Goal: Information Seeking & Learning: Learn about a topic

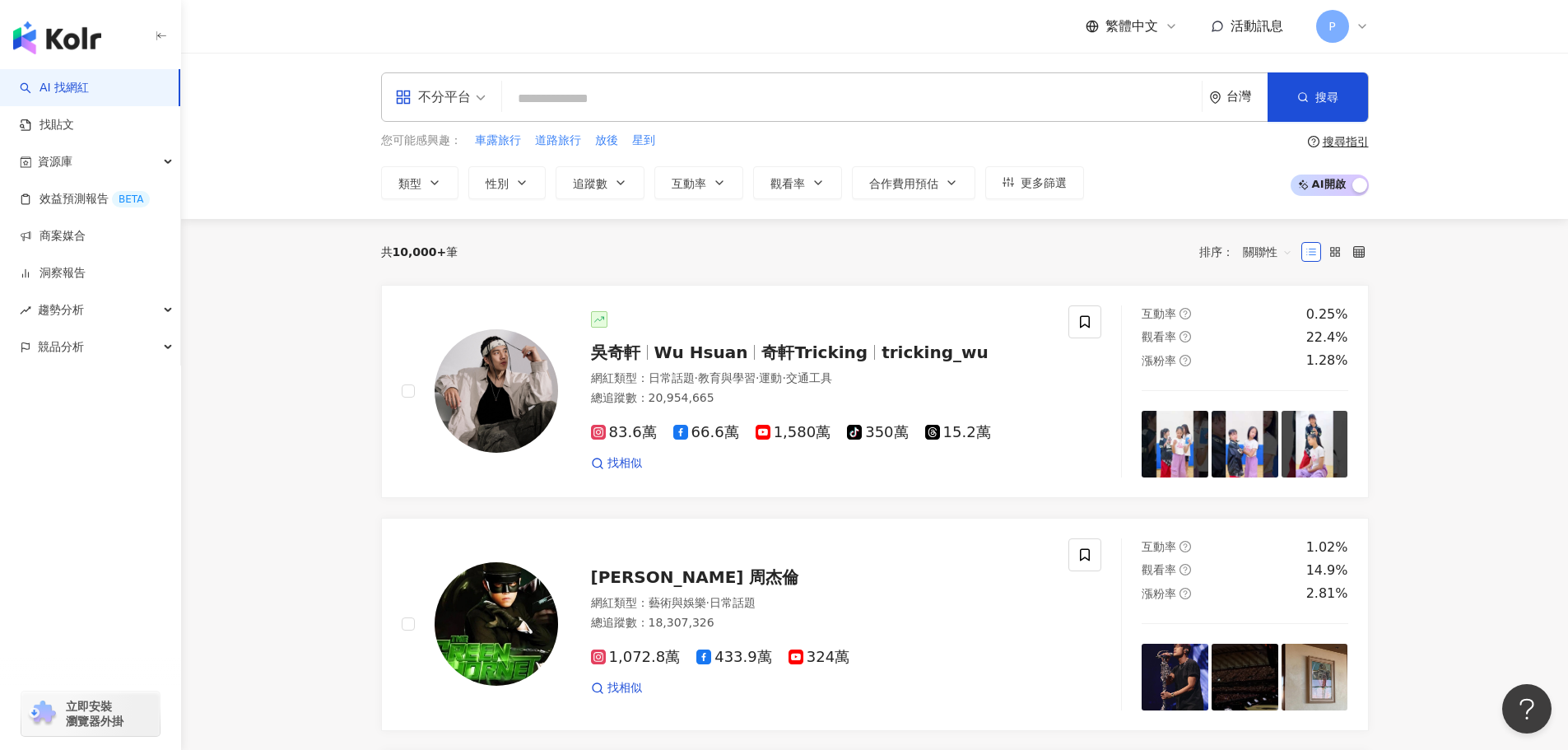
click at [623, 84] on input "search" at bounding box center [852, 98] width 687 height 31
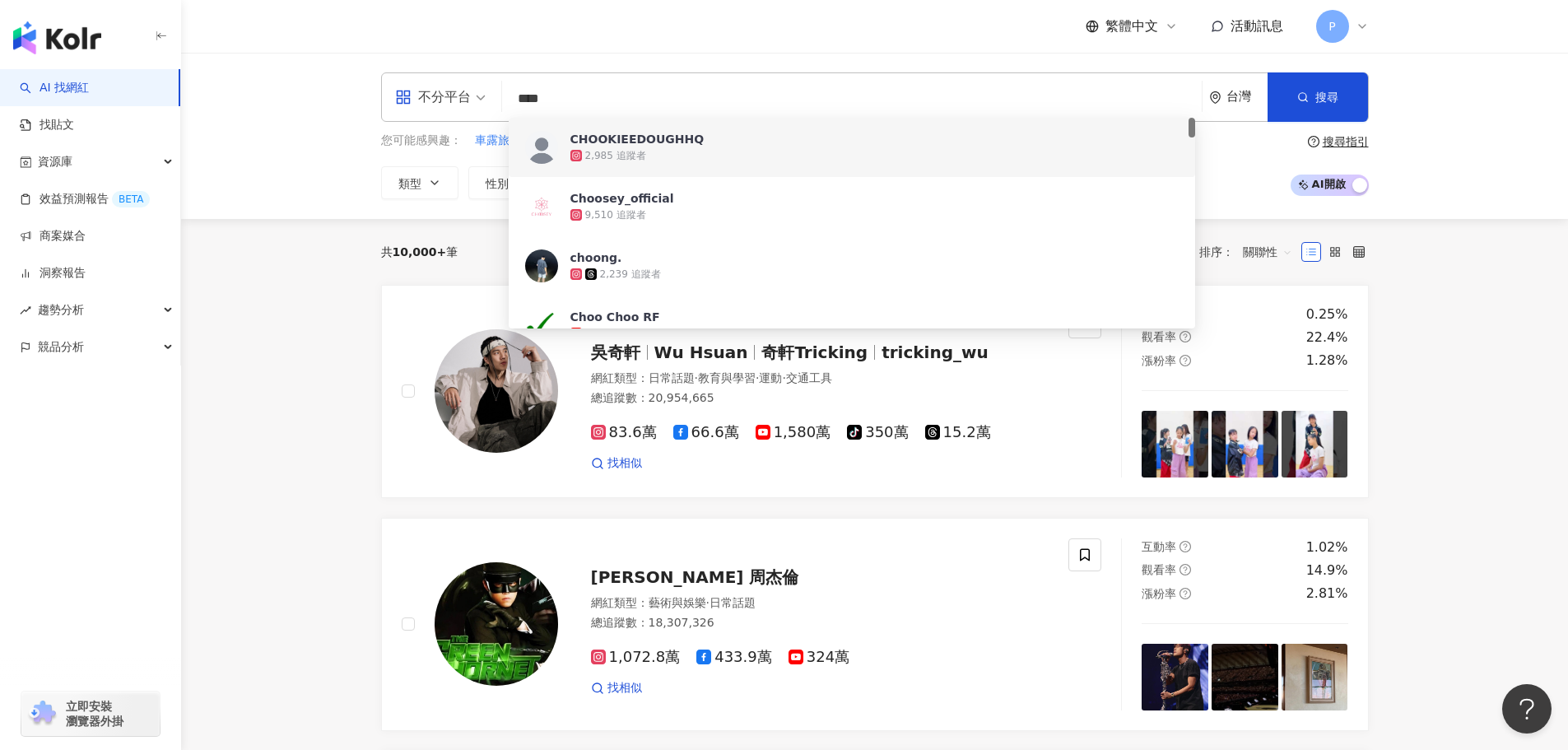
type input "****"
click at [1363, 22] on icon at bounding box center [1362, 26] width 14 height 14
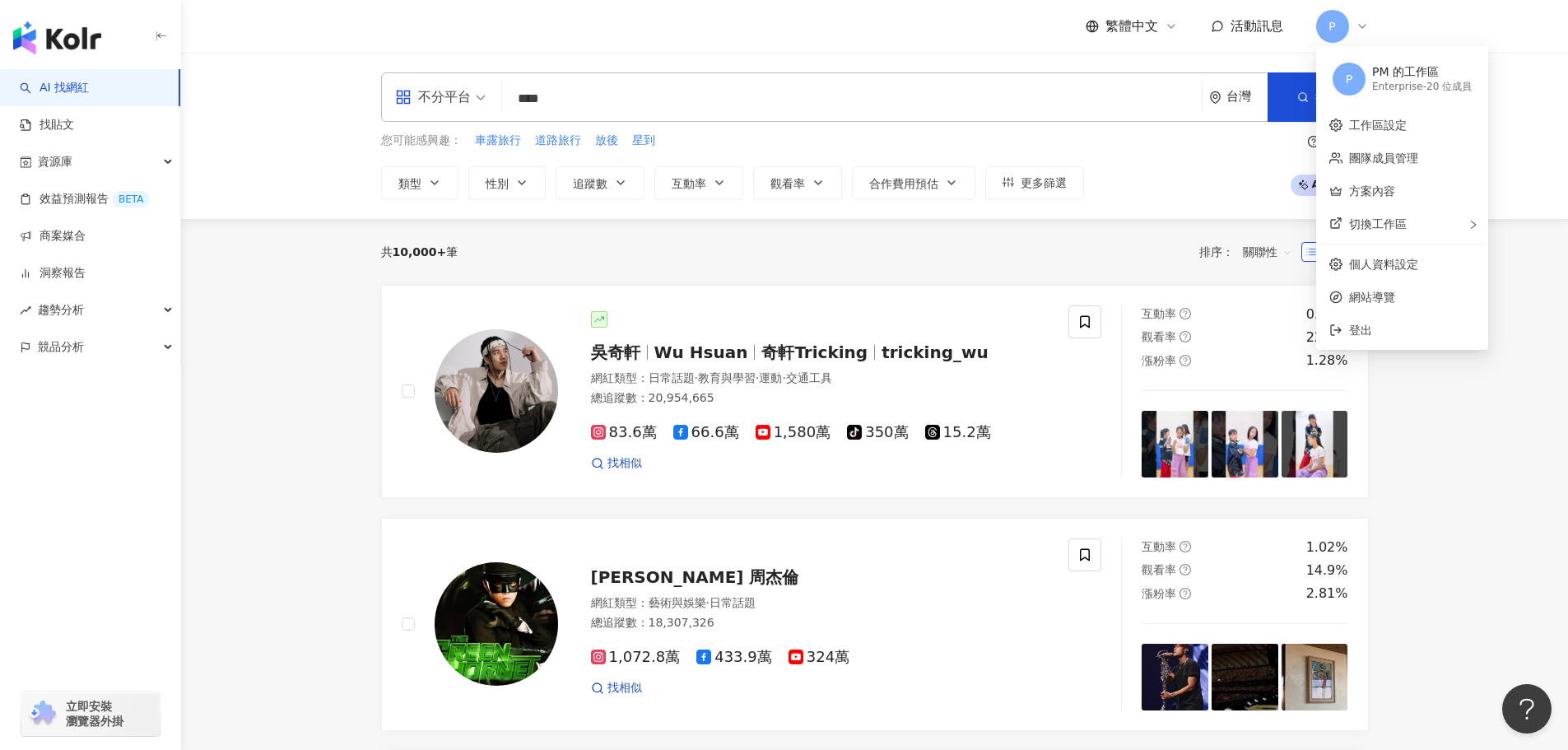
click at [1439, 71] on div "PM 的工作區" at bounding box center [1422, 72] width 99 height 17
click at [1419, 158] on link "團隊成員管理" at bounding box center [1384, 158] width 69 height 14
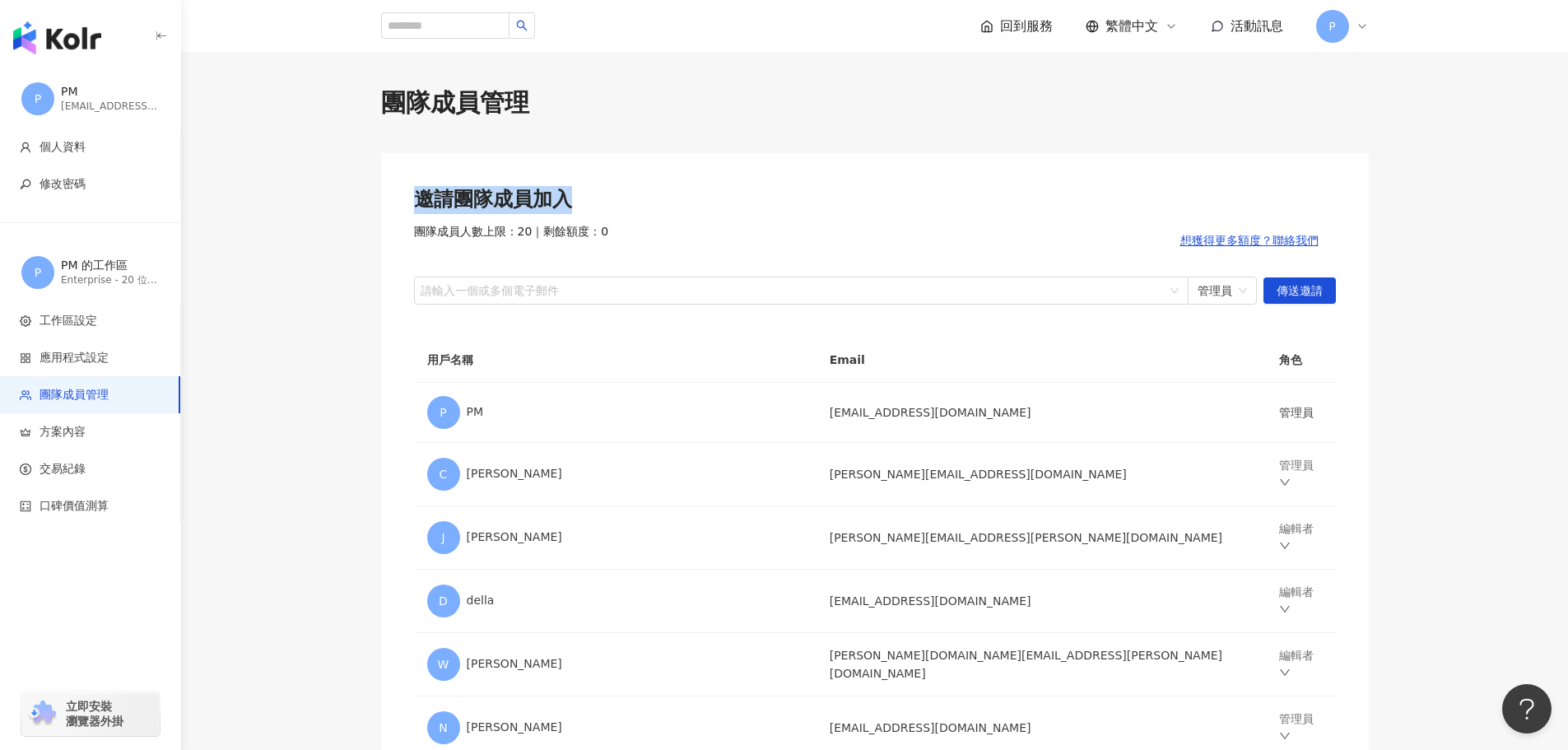
drag, startPoint x: 721, startPoint y: 202, endPoint x: 358, endPoint y: 201, distance: 363.0
click at [458, 27] on input "search" at bounding box center [445, 25] width 129 height 26
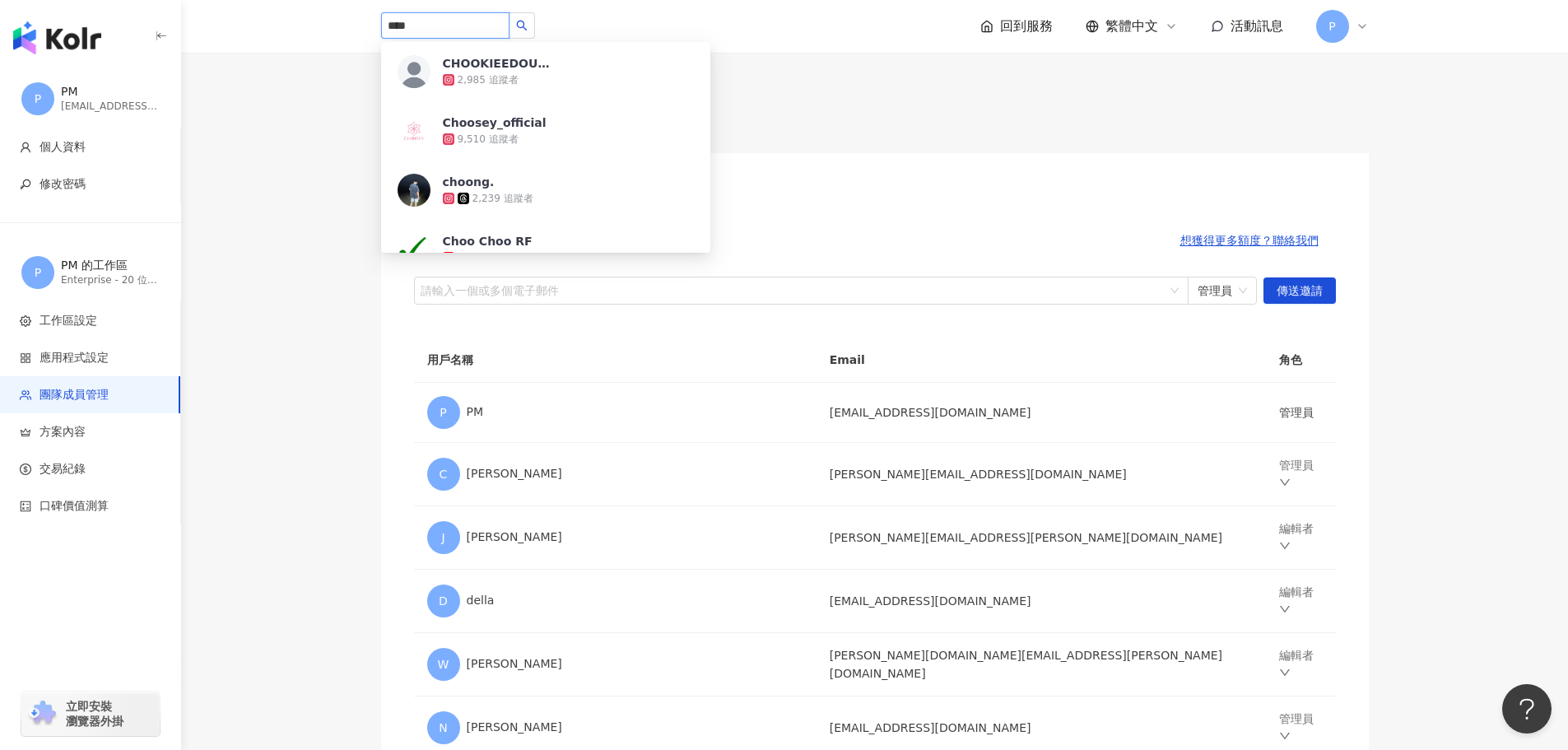
type input "*****"
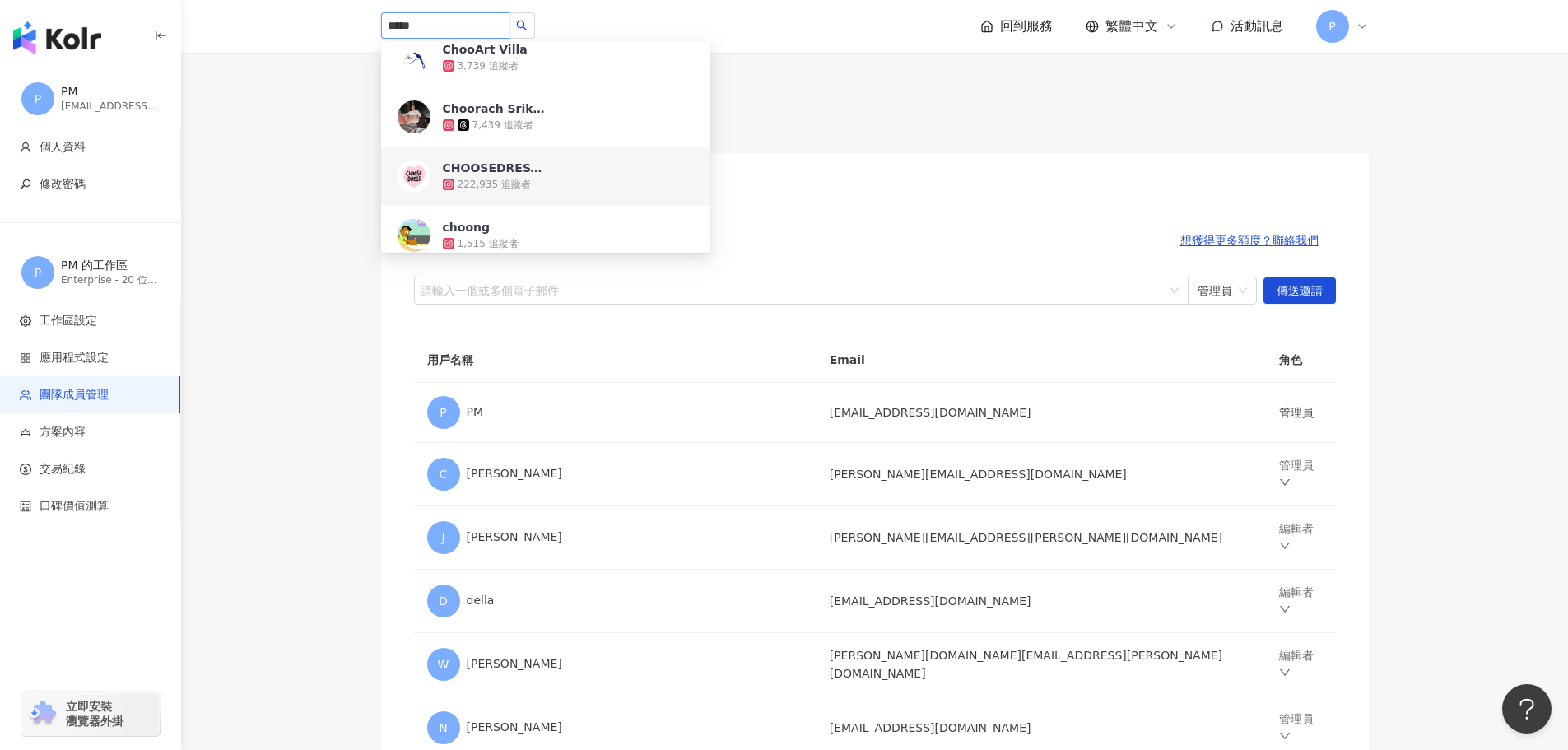
scroll to position [494, 0]
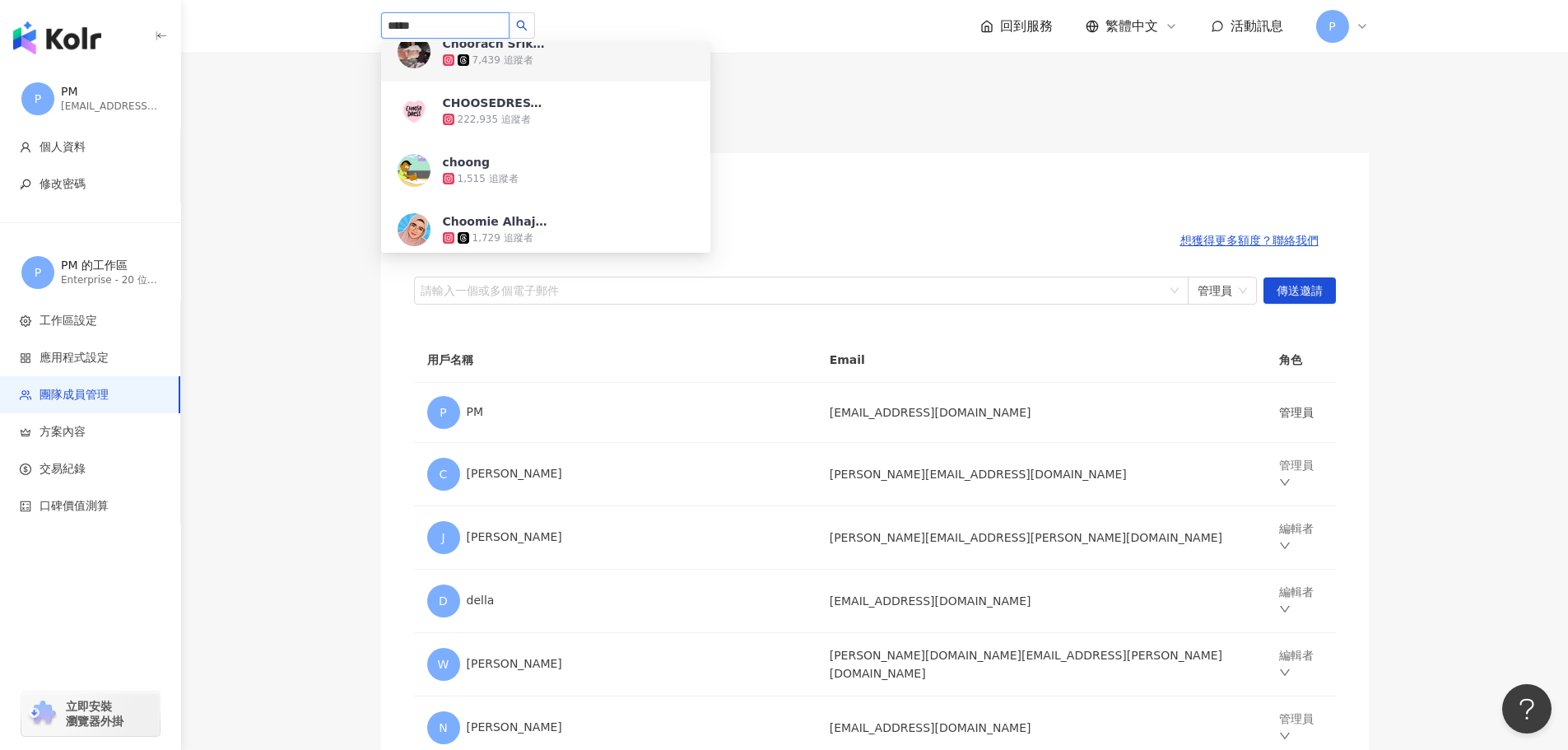
drag, startPoint x: 430, startPoint y: 34, endPoint x: 114, endPoint y: 43, distance: 316.1
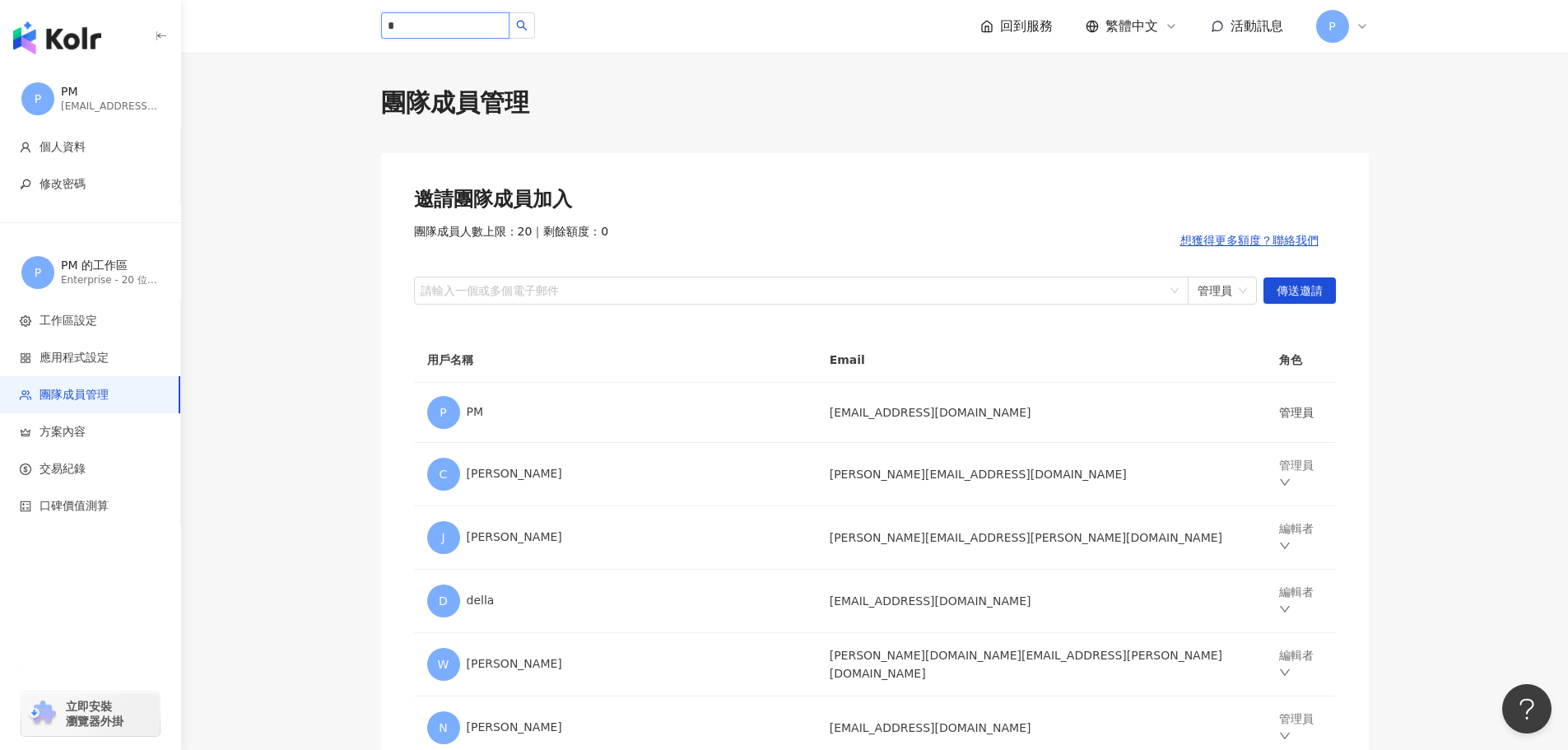
type input "*"
type input "*****"
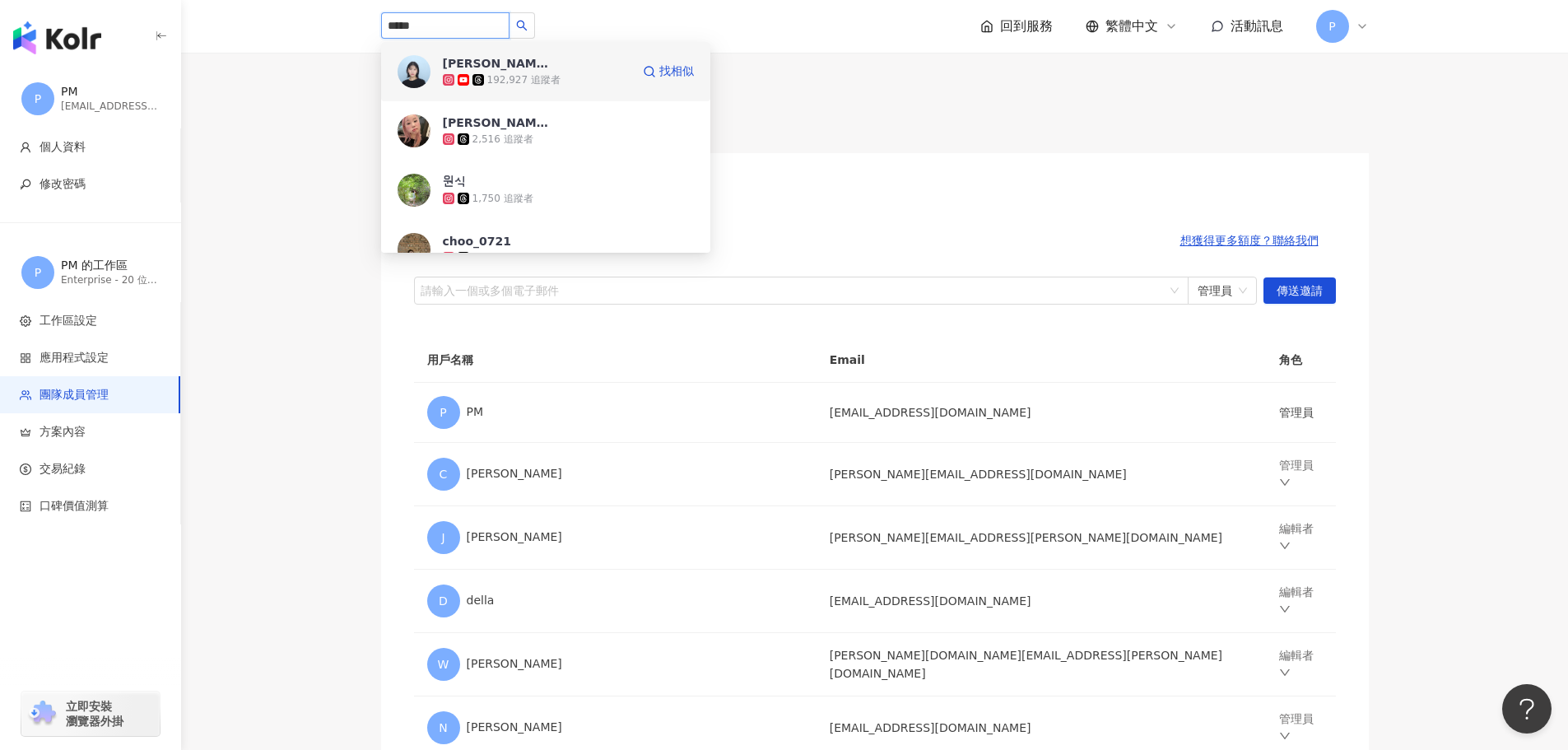
click at [535, 61] on span "[PERSON_NAME]" at bounding box center [497, 63] width 107 height 17
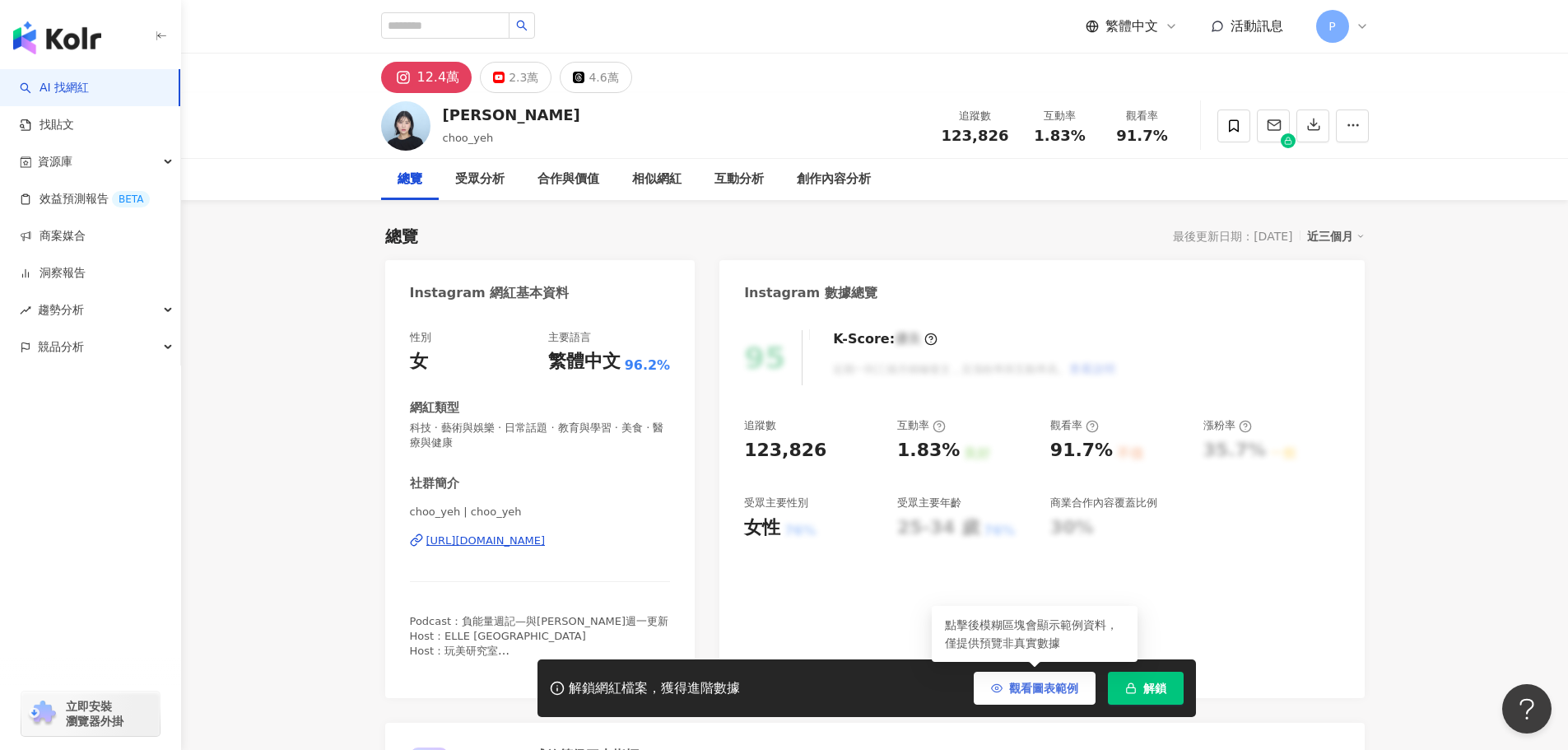
click at [1056, 685] on span "觀看圖表範例" at bounding box center [1044, 689] width 69 height 14
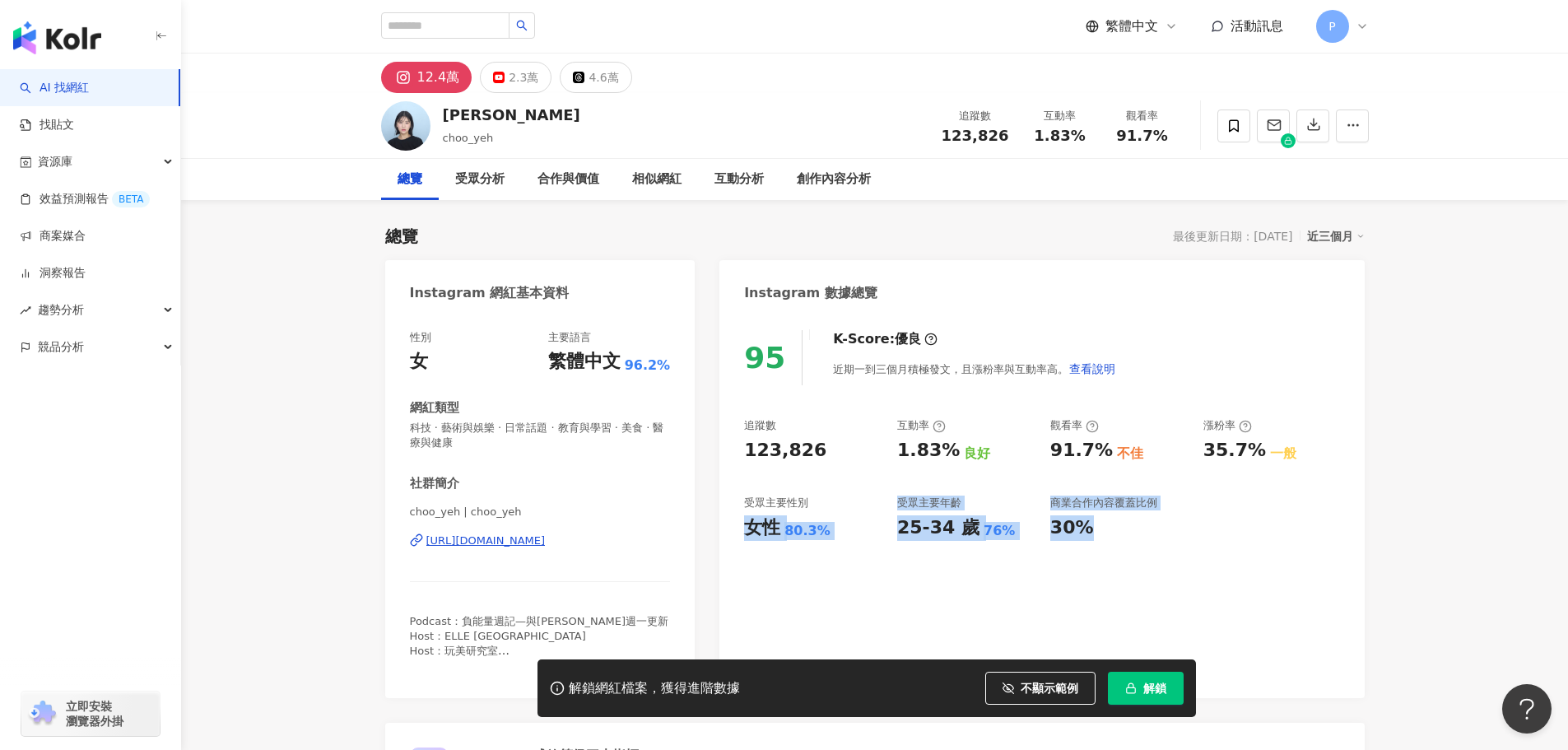
drag, startPoint x: 744, startPoint y: 531, endPoint x: 1235, endPoint y: 556, distance: 491.6
click at [1235, 556] on div "95 K-Score : 優良 近期一到三個月積極發文，且漲粉率與互動率高。 查看說明 追蹤數 123,826 互動率 1.83% 良好 觀看率 91.7% …" at bounding box center [1042, 506] width 645 height 385
click at [1194, 565] on div "95 K-Score : 優良 近期一到三個月積極發文，且漲粉率與互動率高。 查看說明 追蹤數 123,826 互動率 1.83% 良好 觀看率 91.7% …" at bounding box center [1042, 506] width 645 height 385
drag, startPoint x: 1095, startPoint y: 539, endPoint x: 733, endPoint y: 502, distance: 363.9
click at [733, 502] on div "95 K-Score : 優良 近期一到三個月積極發文，且漲粉率與互動率高。 查看說明 追蹤數 123,826 互動率 1.83% 良好 觀看率 91.7% …" at bounding box center [1042, 506] width 645 height 385
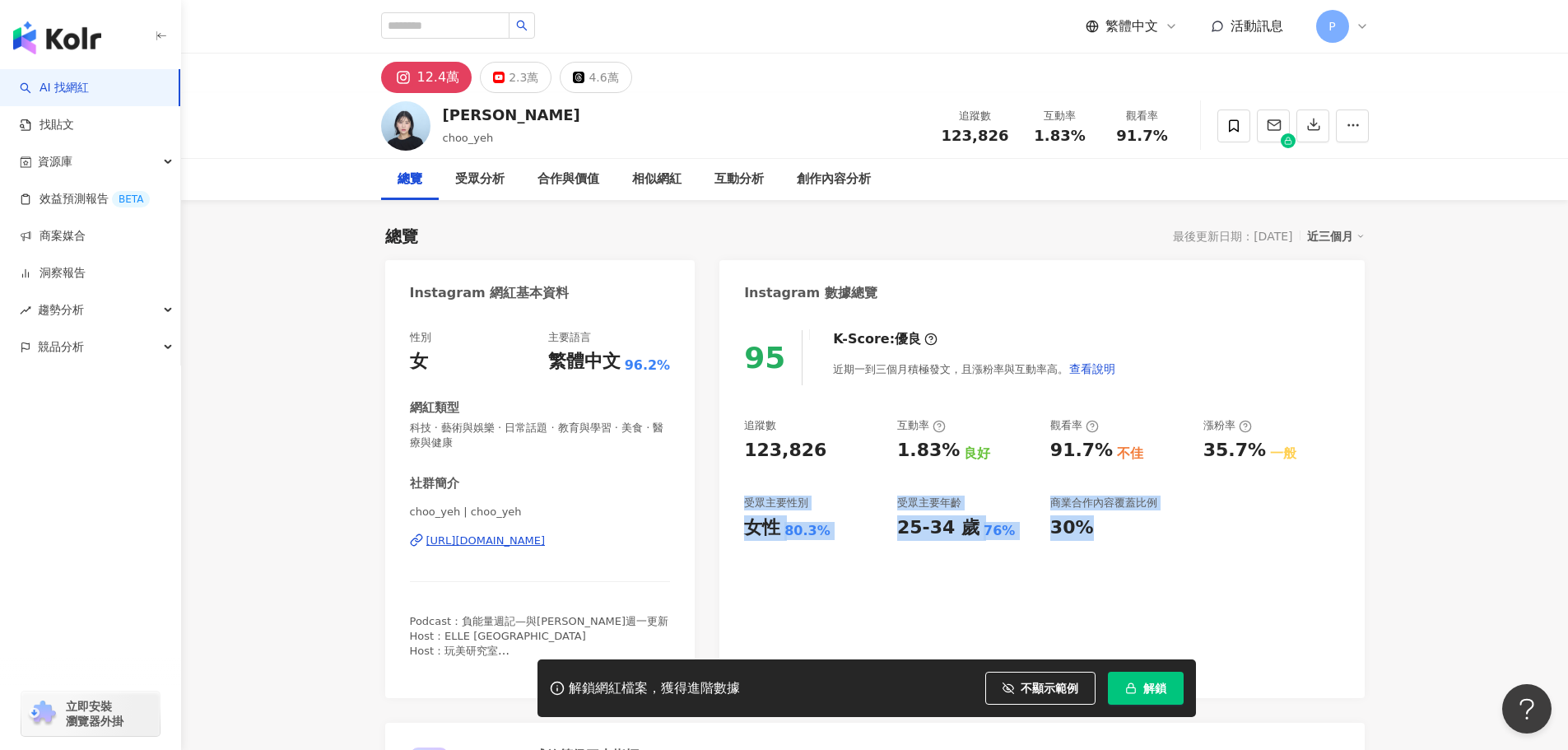
copy div "受眾主要性別 女性 80.3% 受眾主要年齡 25-34 歲 76% 商業合作內容覆蓋比例 30%"
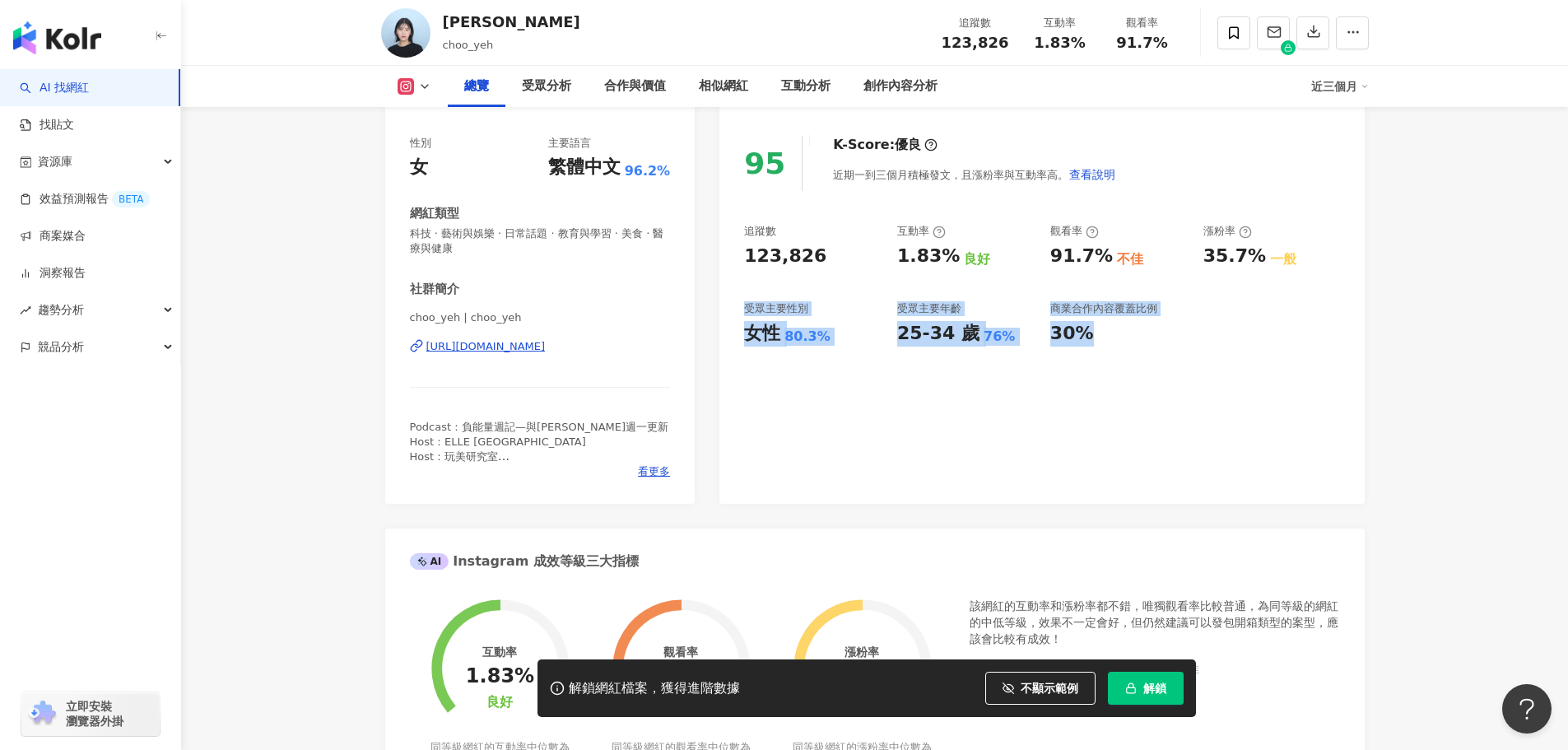
scroll to position [82, 0]
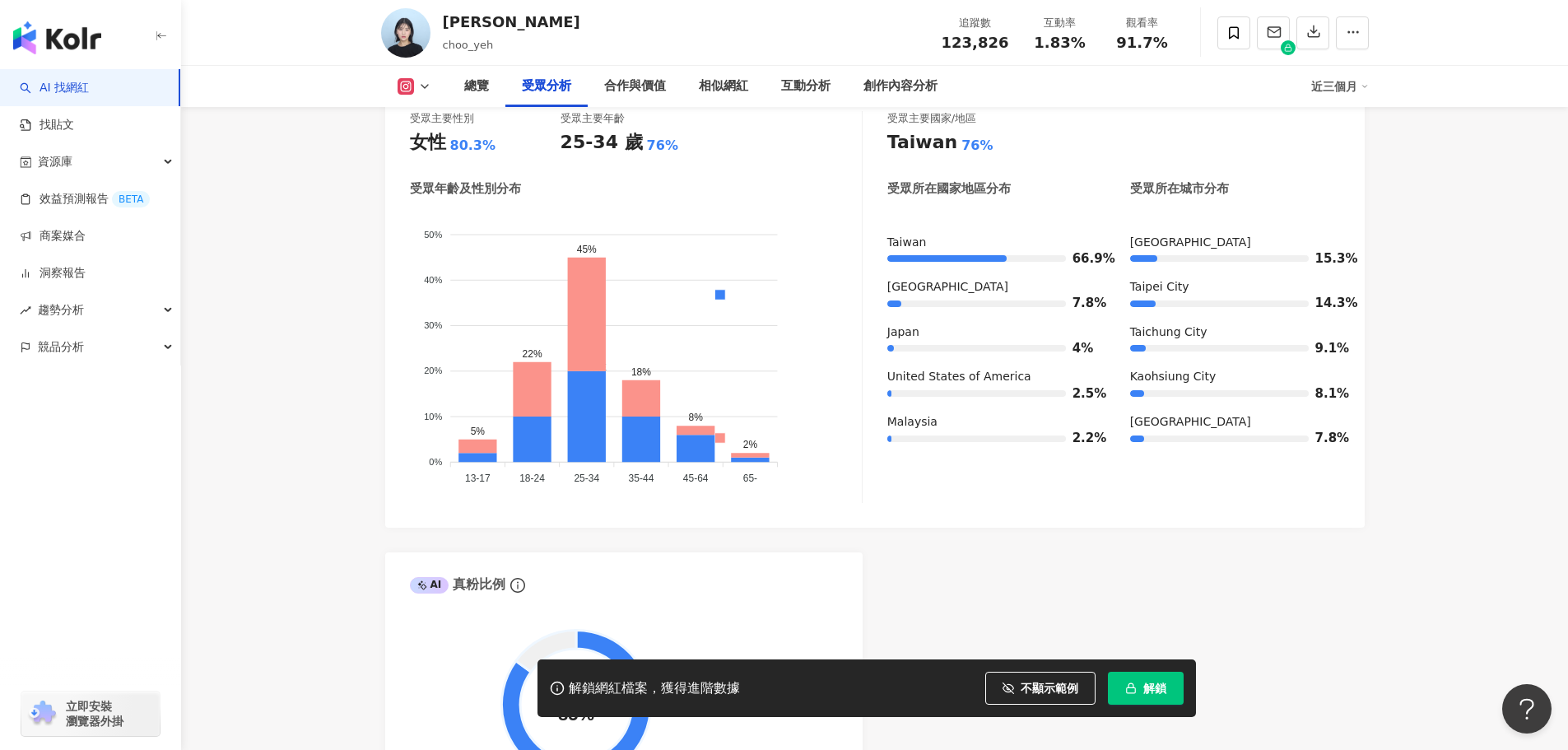
scroll to position [1481, 0]
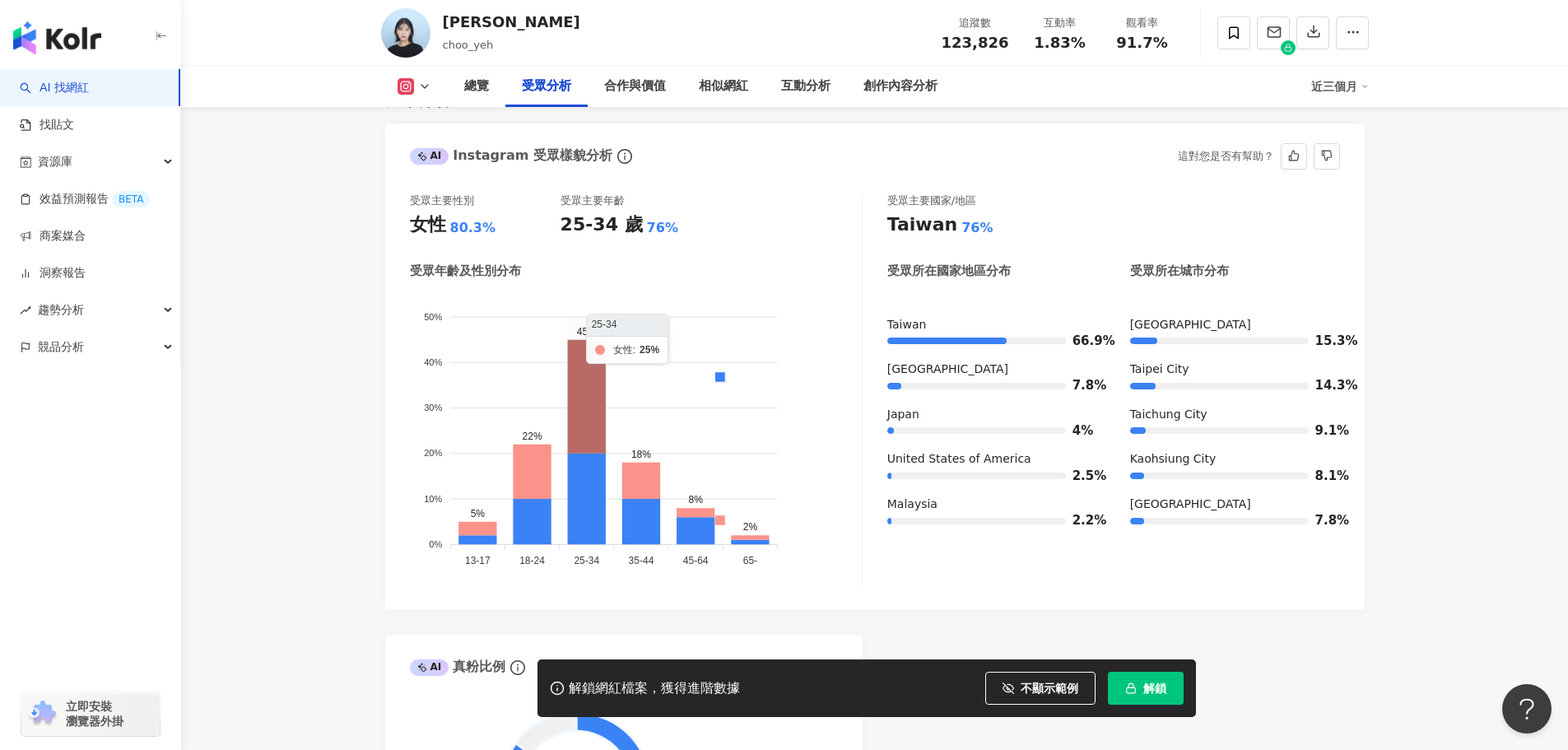
click at [602, 391] on icon at bounding box center [586, 395] width 38 height 114
click at [567, 494] on foreignobject "男性 女性" at bounding box center [636, 432] width 452 height 281
click at [609, 472] on foreignobject "男性 女性" at bounding box center [636, 432] width 452 height 281
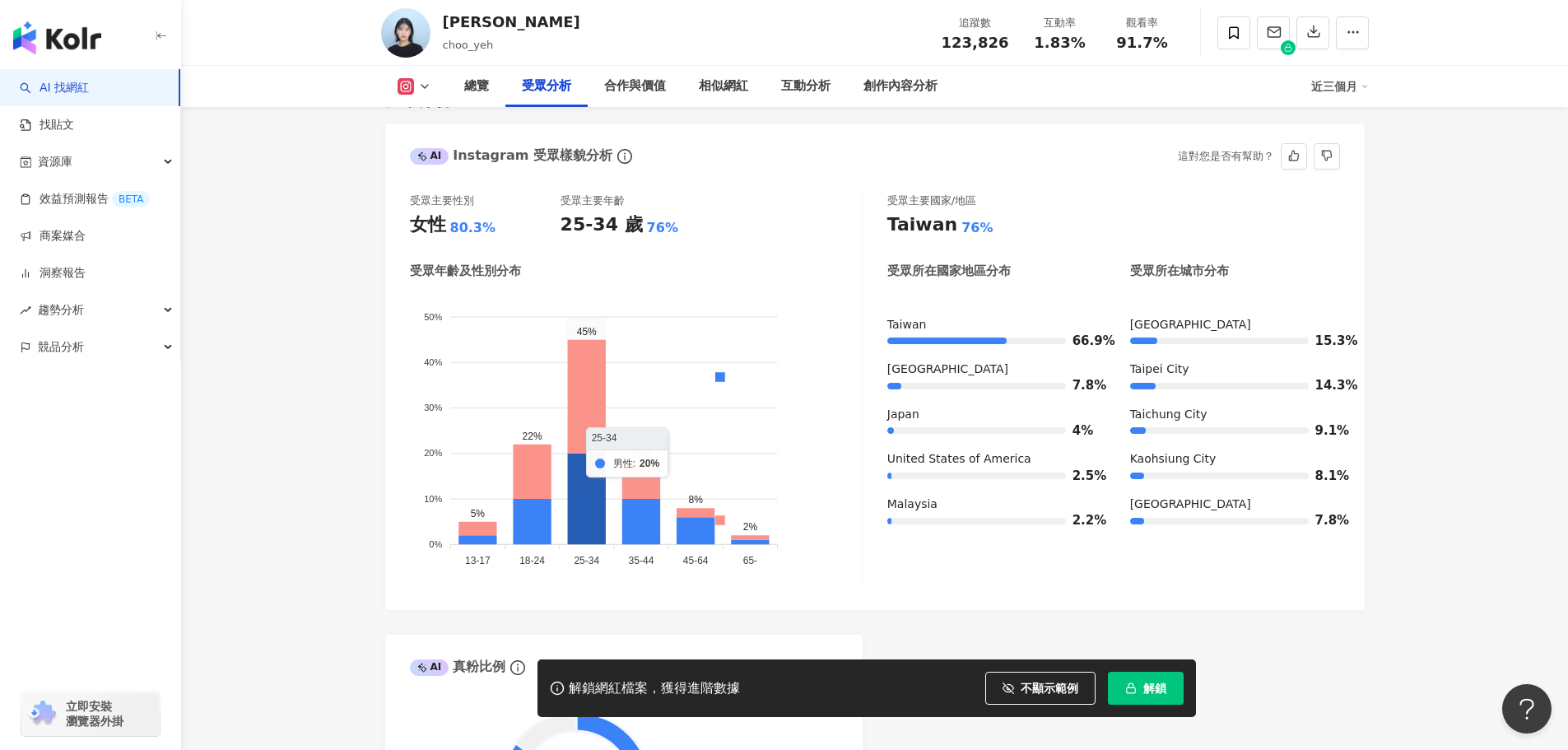
click at [594, 472] on icon at bounding box center [586, 499] width 38 height 92
click at [583, 305] on foreignobject "男性 女性" at bounding box center [636, 432] width 452 height 281
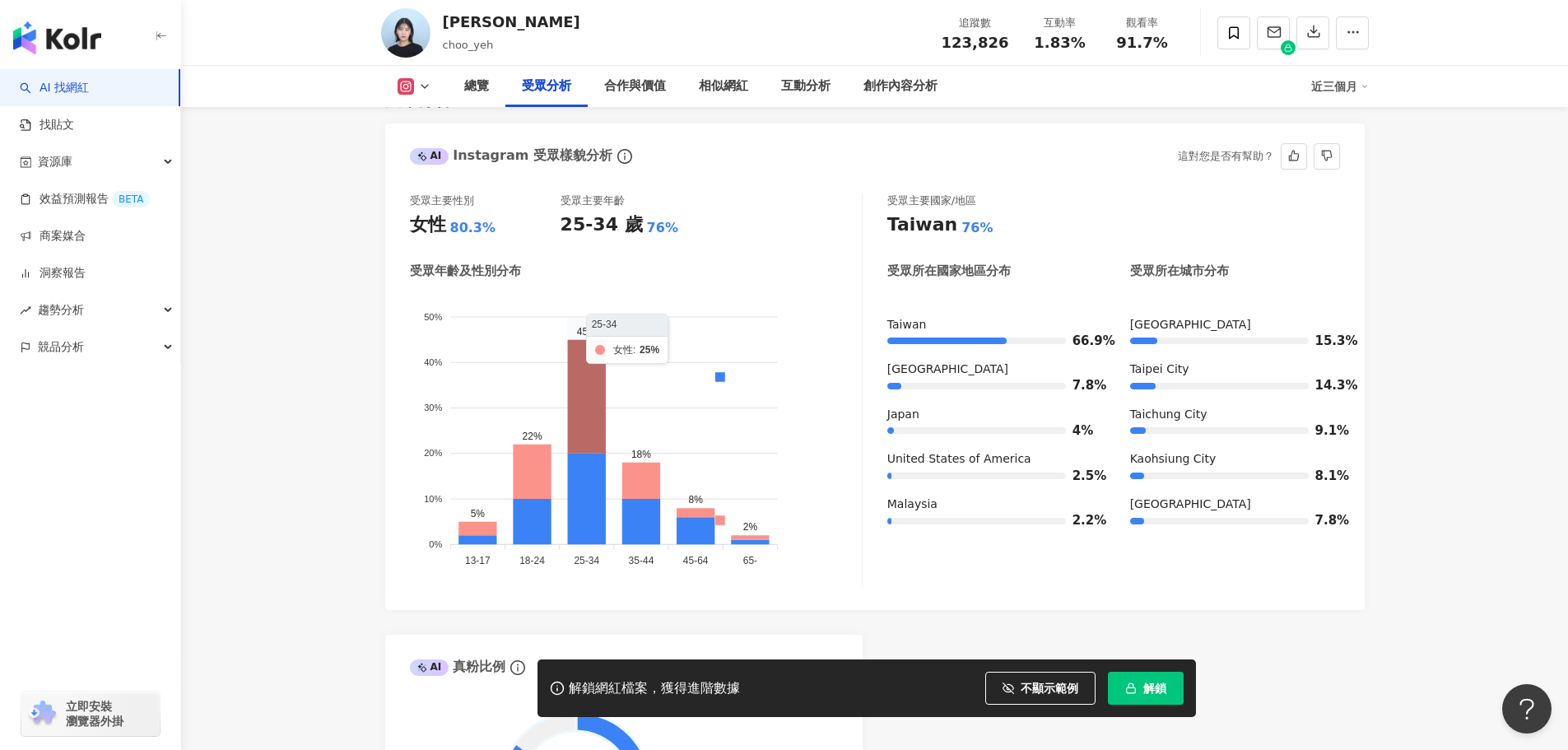
click at [587, 343] on icon at bounding box center [586, 395] width 38 height 114
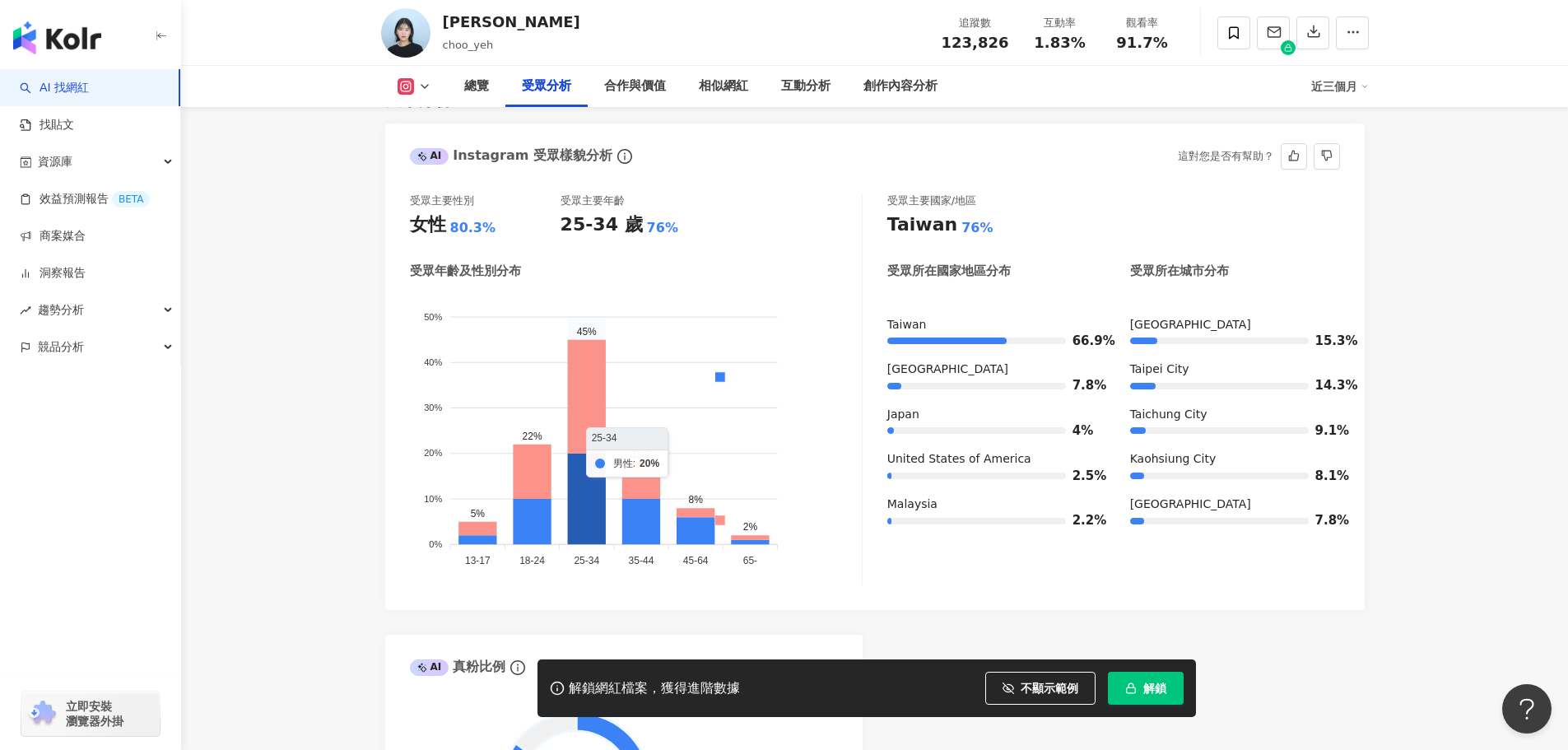
click at [596, 472] on icon at bounding box center [586, 499] width 38 height 92
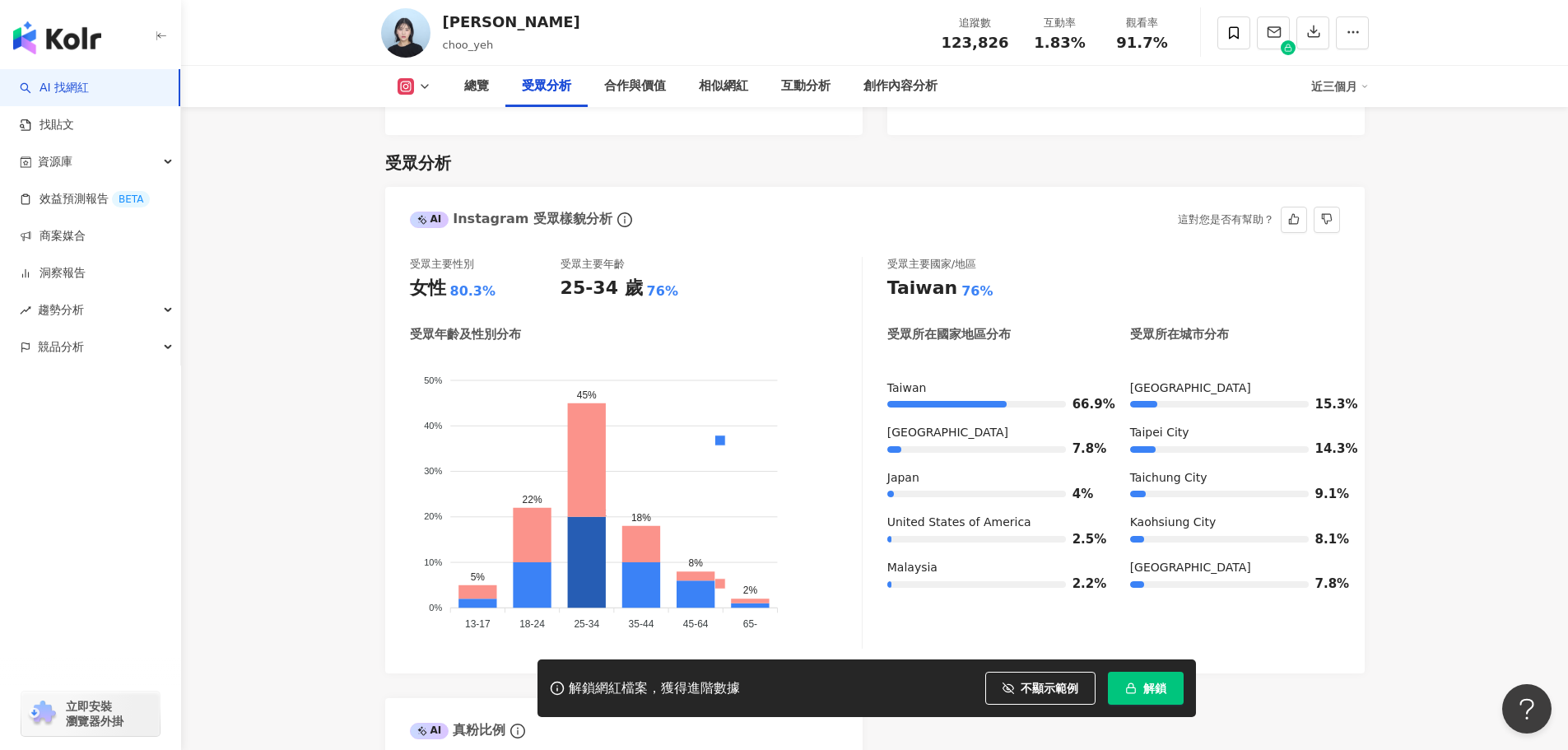
scroll to position [1399, 0]
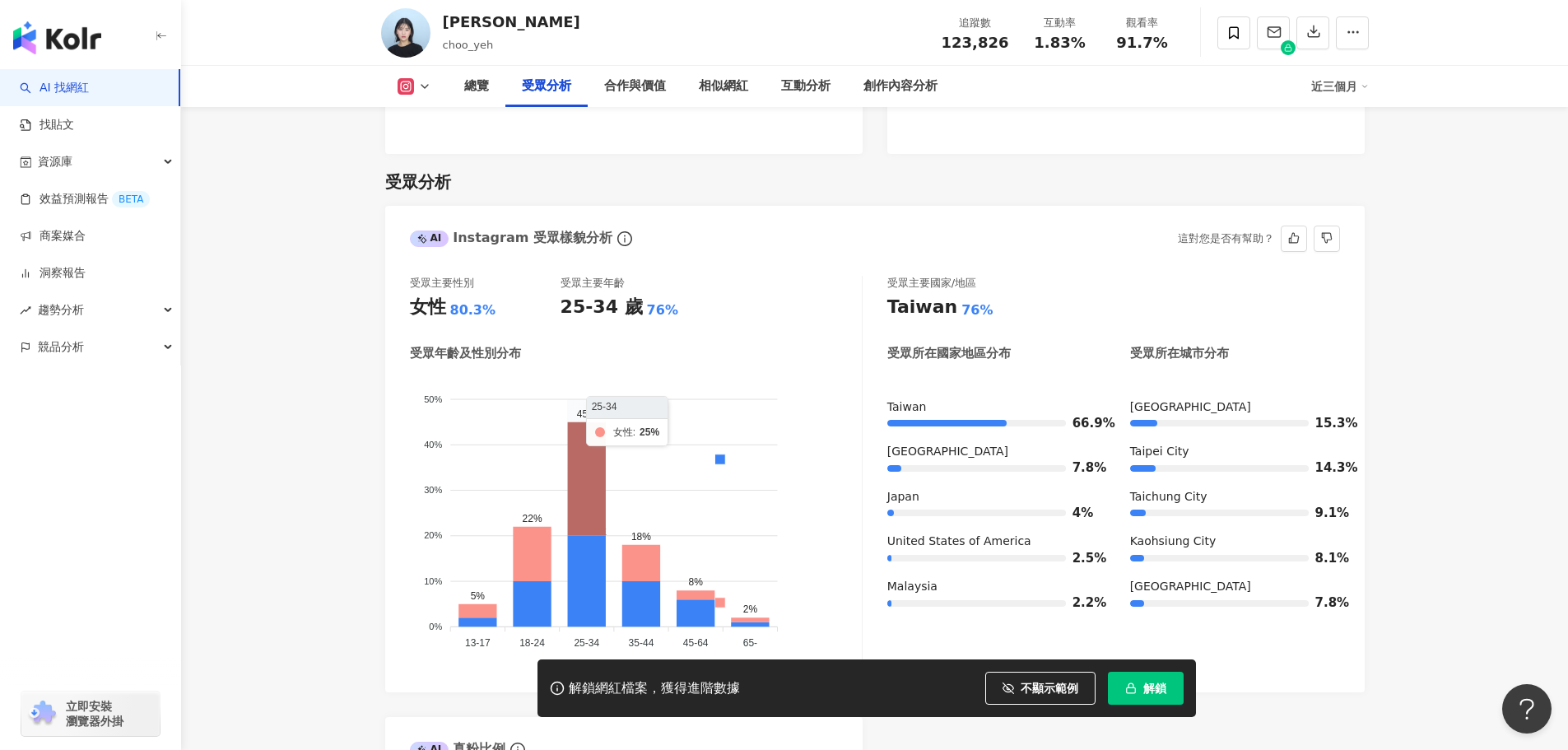
click at [587, 479] on icon at bounding box center [586, 478] width 38 height 114
click at [592, 550] on icon at bounding box center [586, 581] width 38 height 92
click at [687, 487] on foreignobject "男性 女性" at bounding box center [636, 514] width 452 height 281
click at [756, 301] on div "受眾主要性別 女性 80.3% 受眾主要年齡 25-34 歲 76% 受眾年齡及性別分布 男性 女性 50% 50% 40% 40% 30% 30% 20% …" at bounding box center [636, 471] width 453 height 392
drag, startPoint x: 520, startPoint y: 331, endPoint x: 429, endPoint y: 339, distance: 91.4
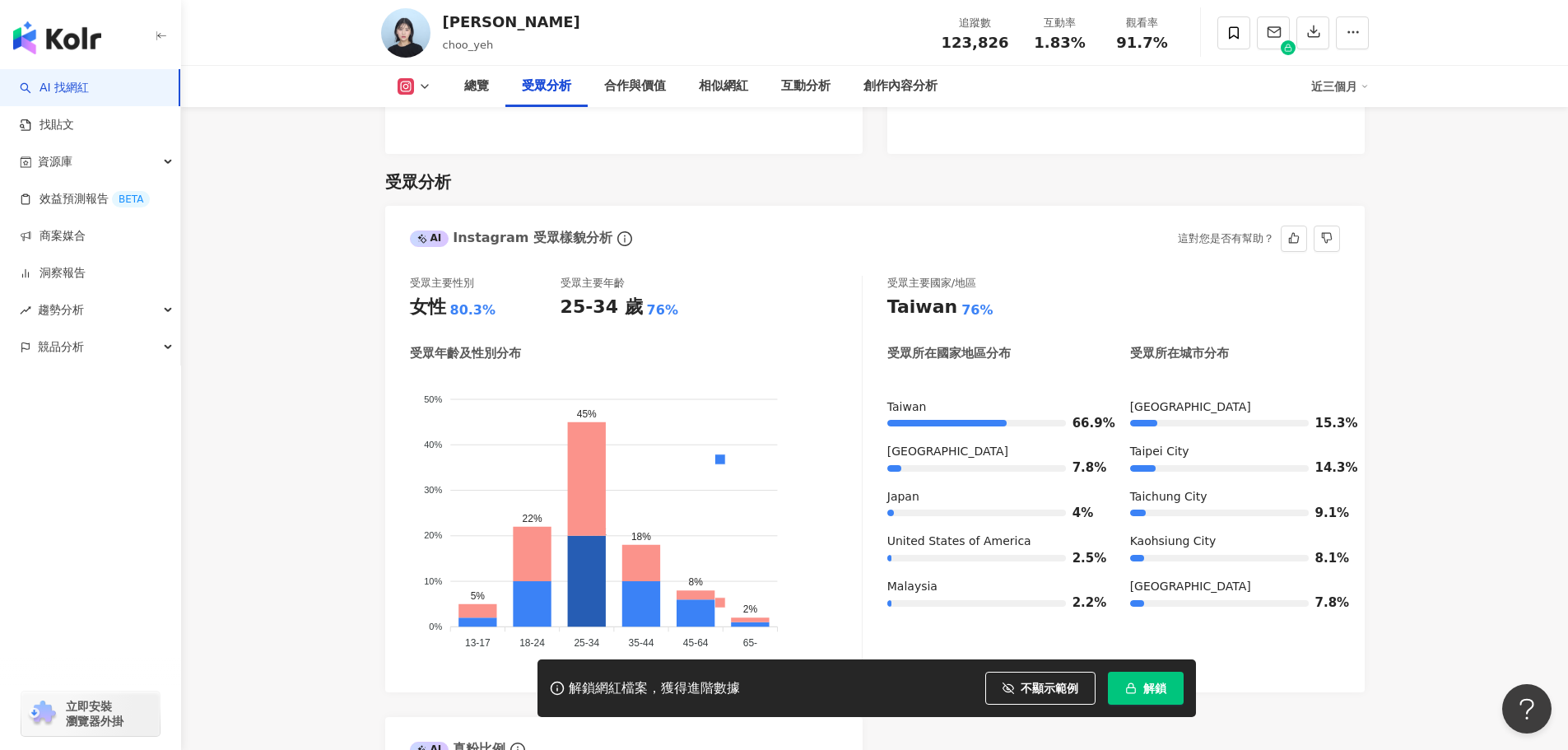
click at [429, 345] on div "受眾年齡及性別分布 男性 女性 50% 50% 40% 40% 30% 30% 20% 20% 10% 10% 0% 0% 5% 22% 45% 18% 8%…" at bounding box center [636, 506] width 452 height 322
click at [724, 308] on div "受眾主要性別 女性 80.3% 受眾主要年齡 25-34 歲 76% 受眾年齡及性別分布 男性 女性 50% 50% 40% 40% 30% 30% 20% …" at bounding box center [636, 471] width 453 height 392
click at [726, 310] on div "受眾主要性別 女性 80.3% 受眾主要年齡 25-34 歲 76% 受眾年齡及性別分布 男性 女性 50% 50% 40% 40% 30% 30% 20% …" at bounding box center [636, 471] width 453 height 392
click at [761, 345] on div "受眾年齡及性別分布" at bounding box center [636, 354] width 452 height 18
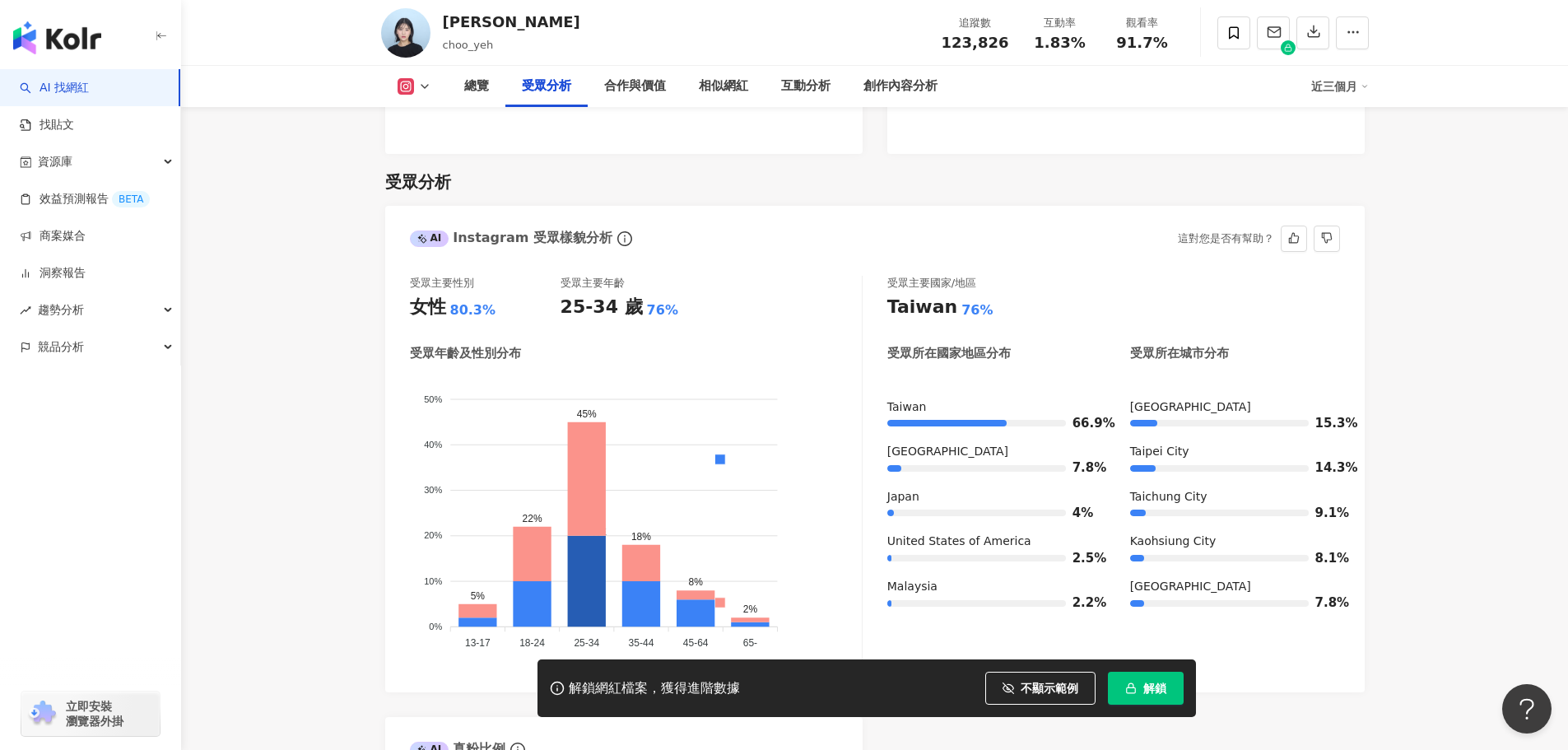
click at [761, 345] on div "受眾年齡及性別分布" at bounding box center [636, 354] width 452 height 18
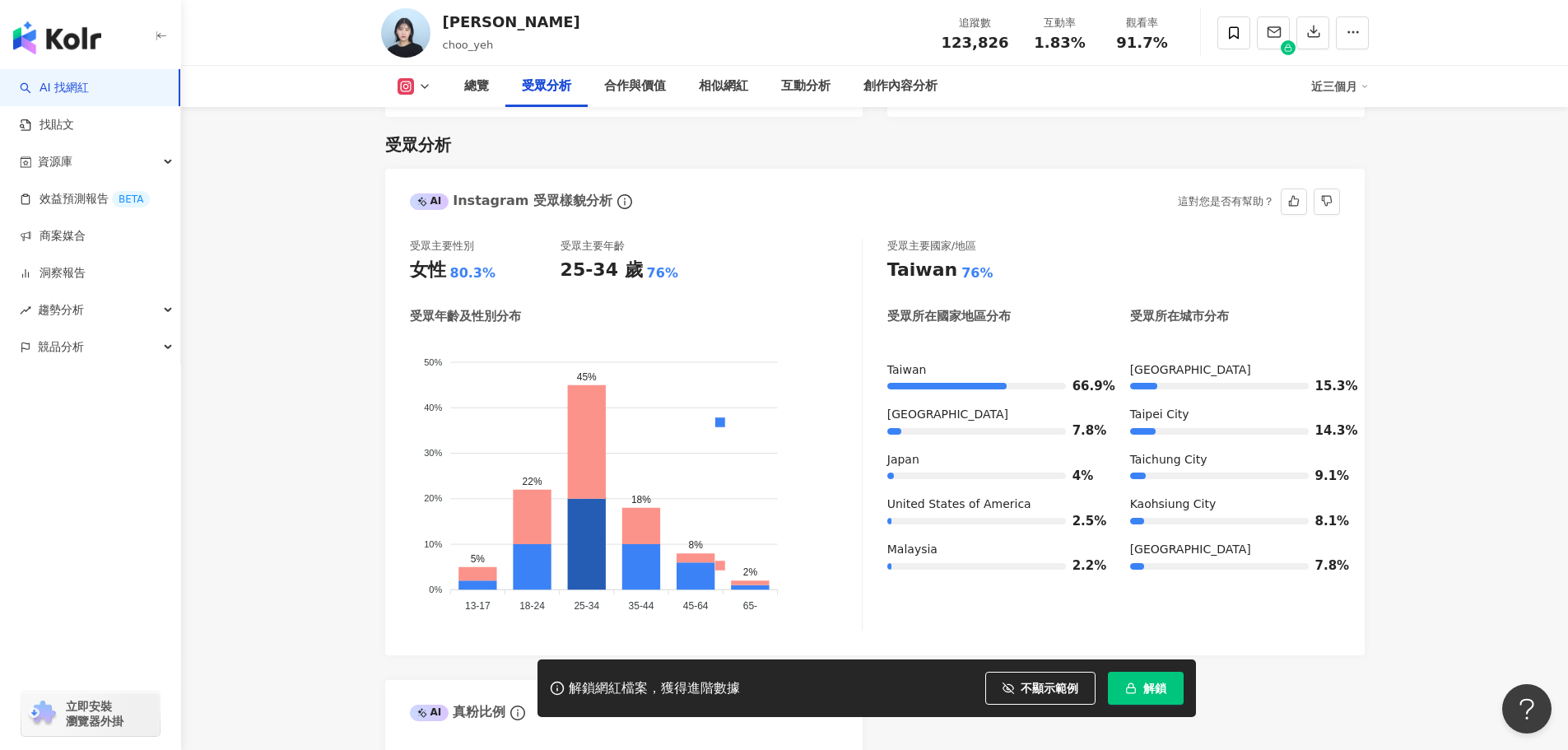
scroll to position [1152, 0]
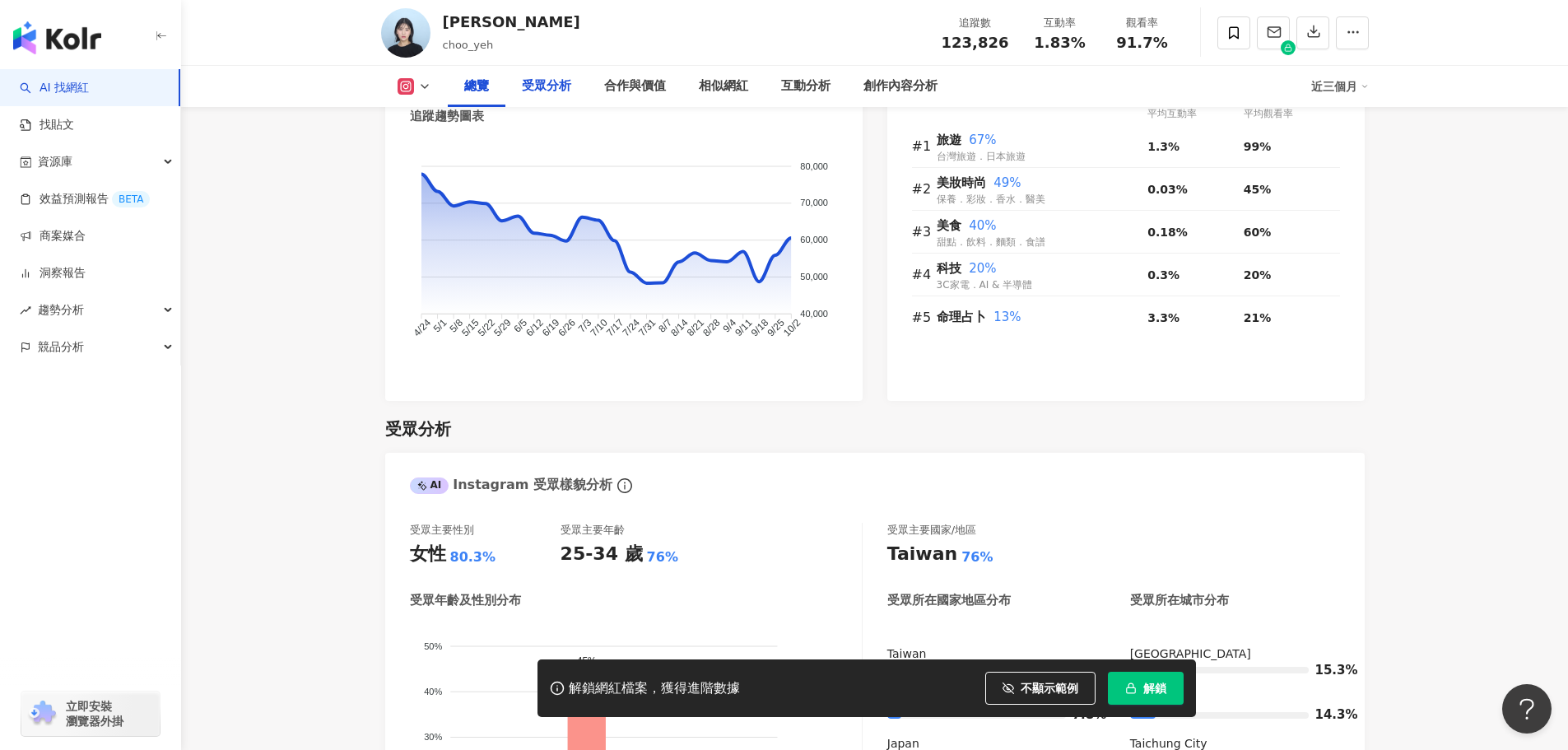
click at [563, 84] on div "受眾分析" at bounding box center [547, 87] width 50 height 19
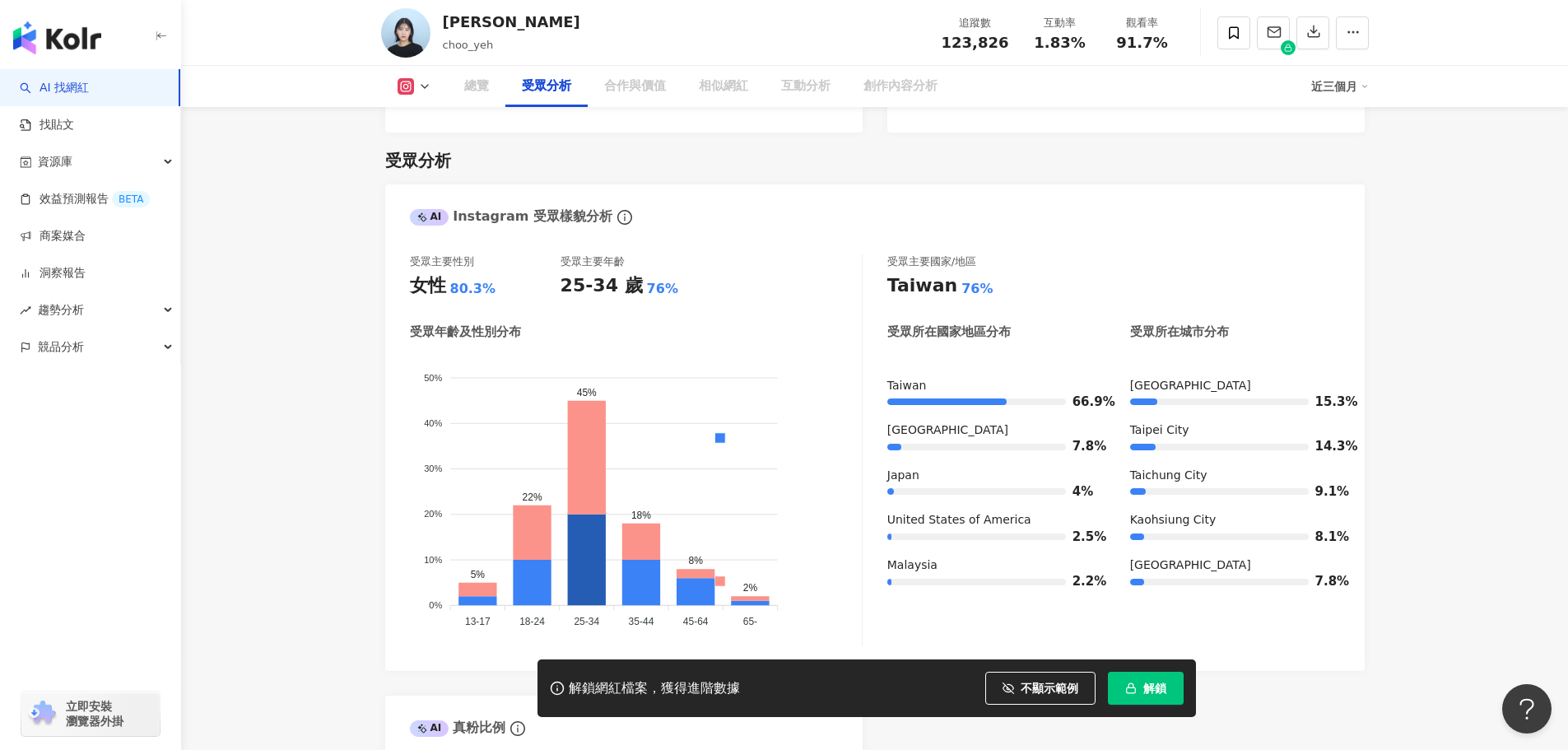
click at [618, 209] on icon "info-circle" at bounding box center [625, 216] width 15 height 15
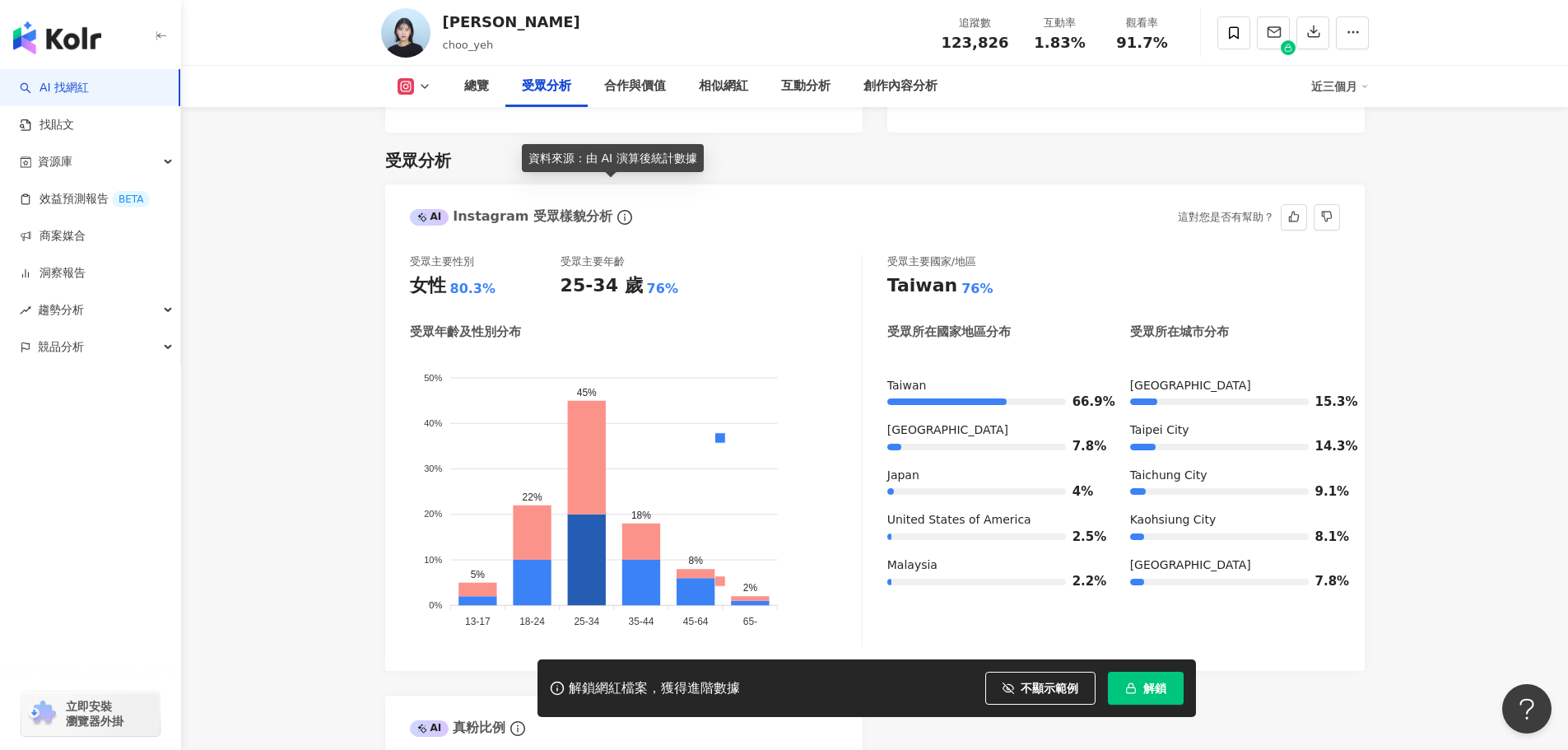
click at [618, 209] on icon "info-circle" at bounding box center [625, 216] width 15 height 15
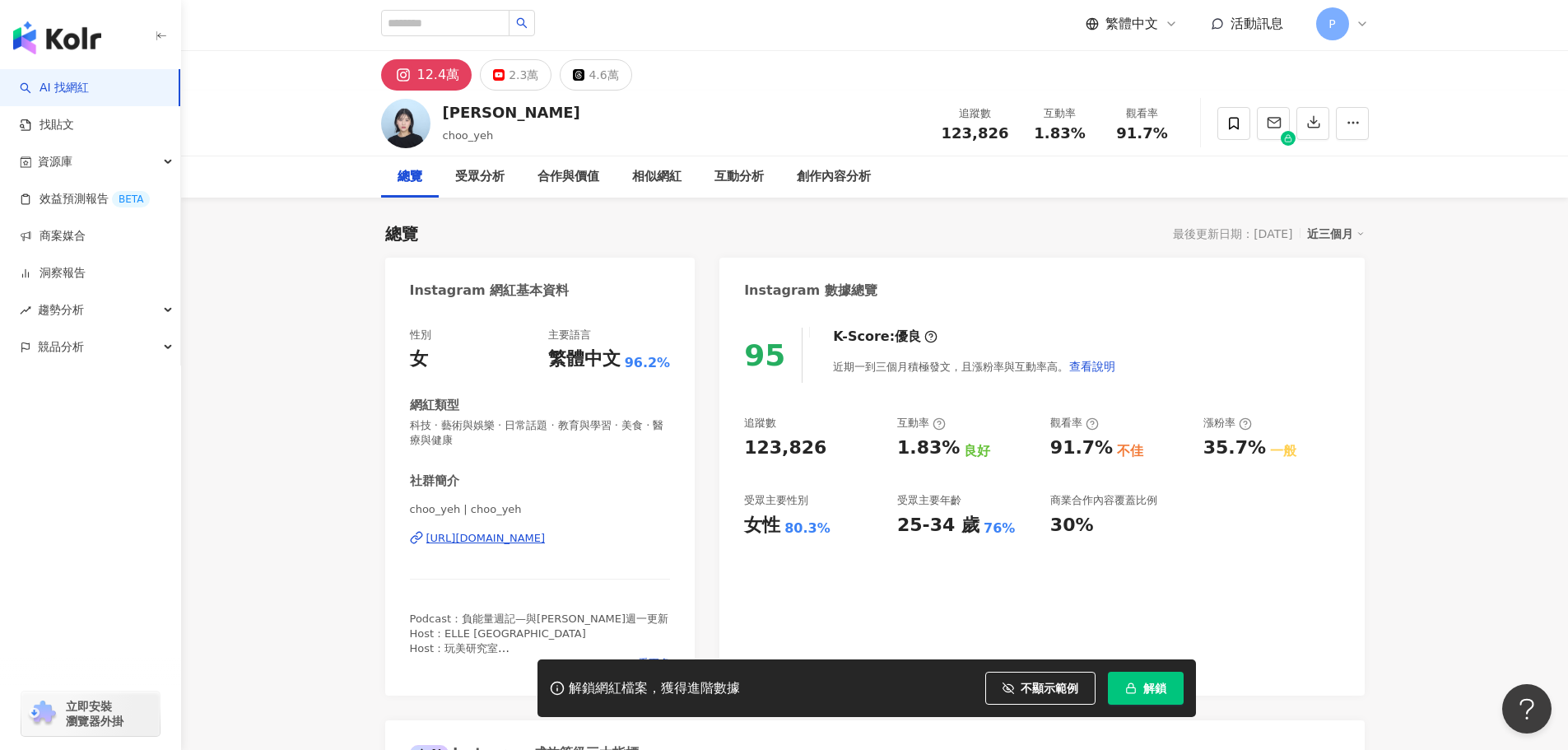
scroll to position [0, 0]
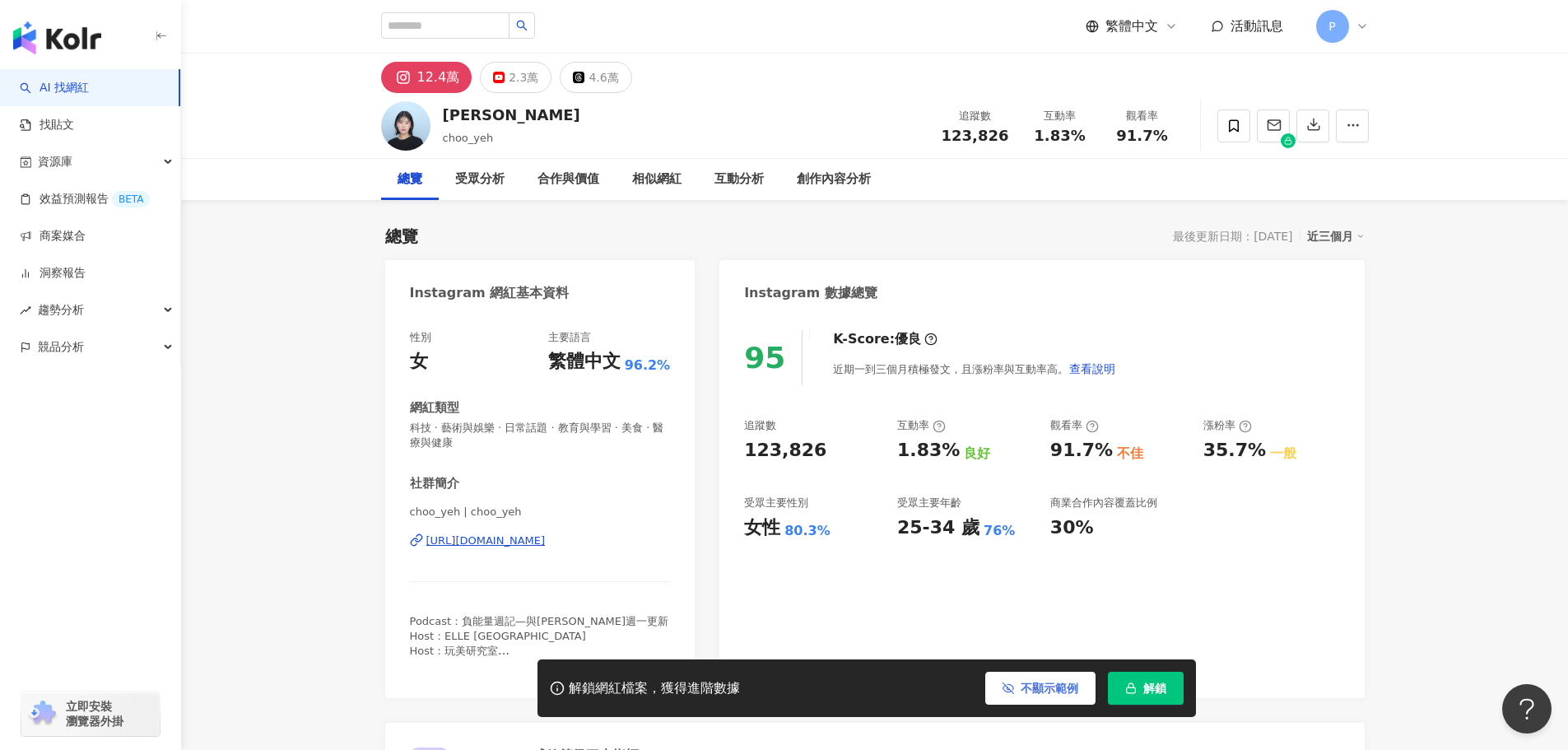
click at [1042, 682] on span "不顯示範例" at bounding box center [1050, 689] width 57 height 14
click at [1042, 682] on span "觀看圖表範例" at bounding box center [1044, 689] width 69 height 14
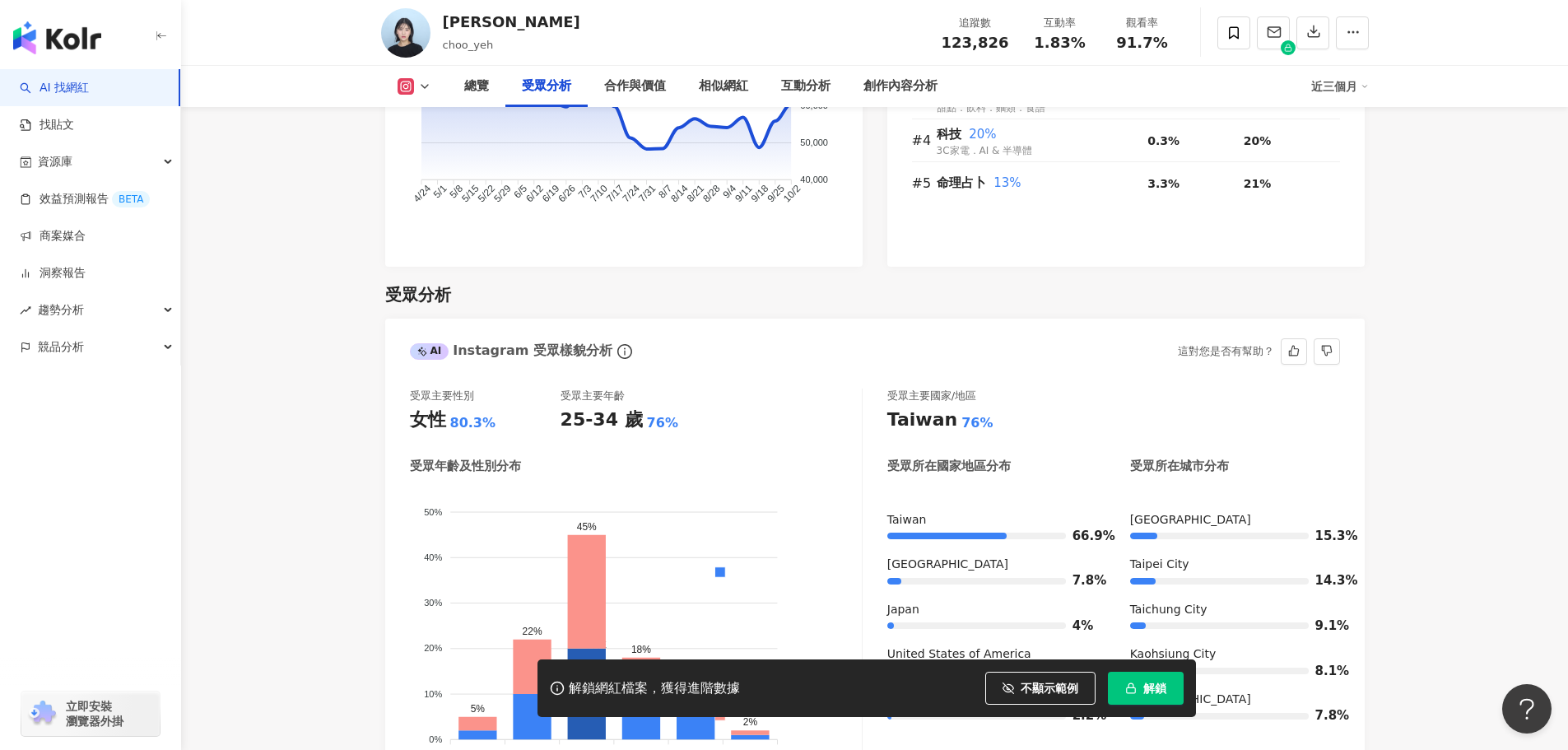
scroll to position [1481, 0]
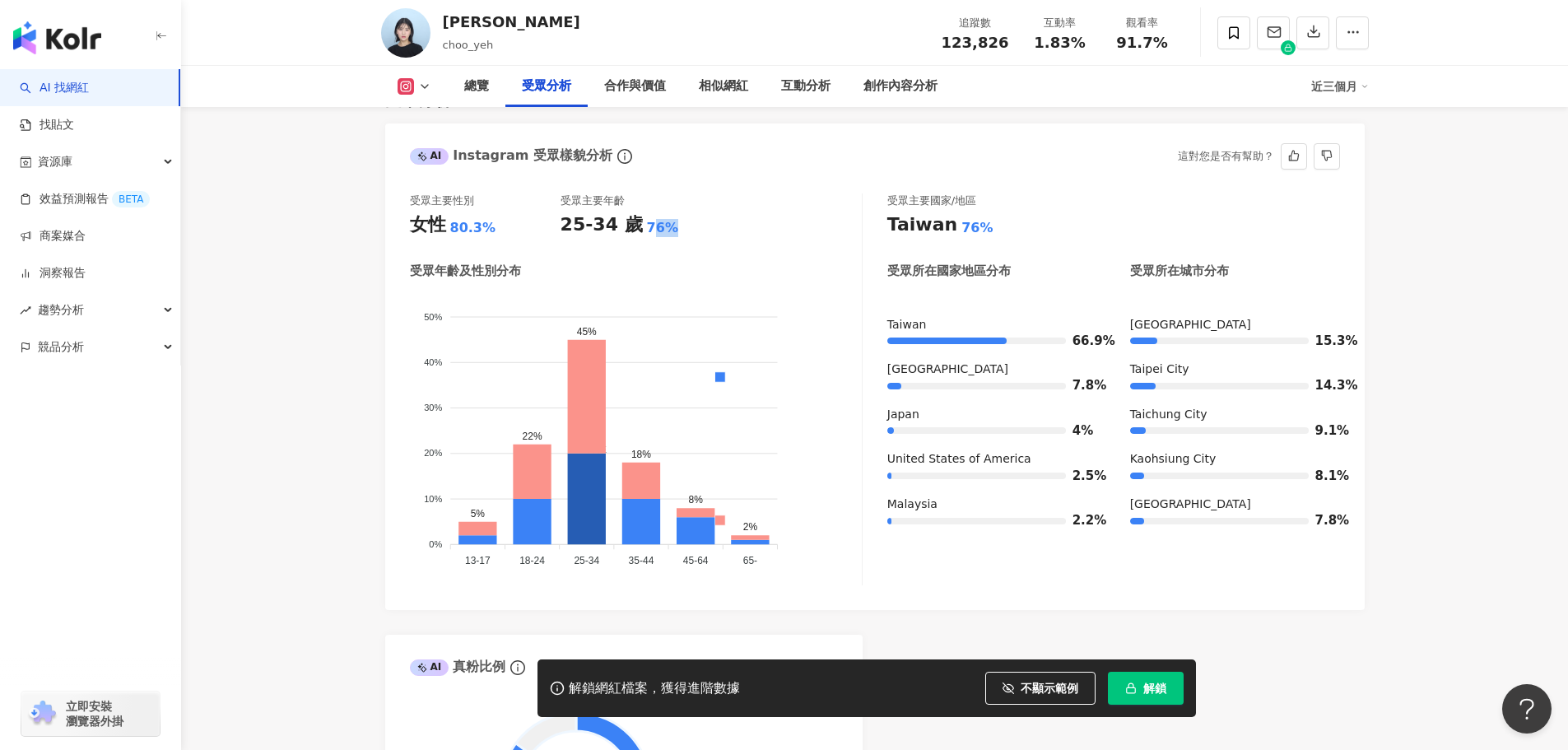
drag, startPoint x: 642, startPoint y: 206, endPoint x: 702, endPoint y: 203, distance: 60.1
click at [702, 212] on div "25-34 歲 76%" at bounding box center [635, 225] width 151 height 25
drag, startPoint x: 702, startPoint y: 203, endPoint x: 688, endPoint y: 237, distance: 36.8
click at [688, 237] on div "受眾主要性別 女性 80.3% 受眾主要年齡 25-34 歲 76% 受眾年齡及性別分布 男性 女性 50% 50% 40% 40% 30% 30% 20% …" at bounding box center [636, 390] width 453 height 392
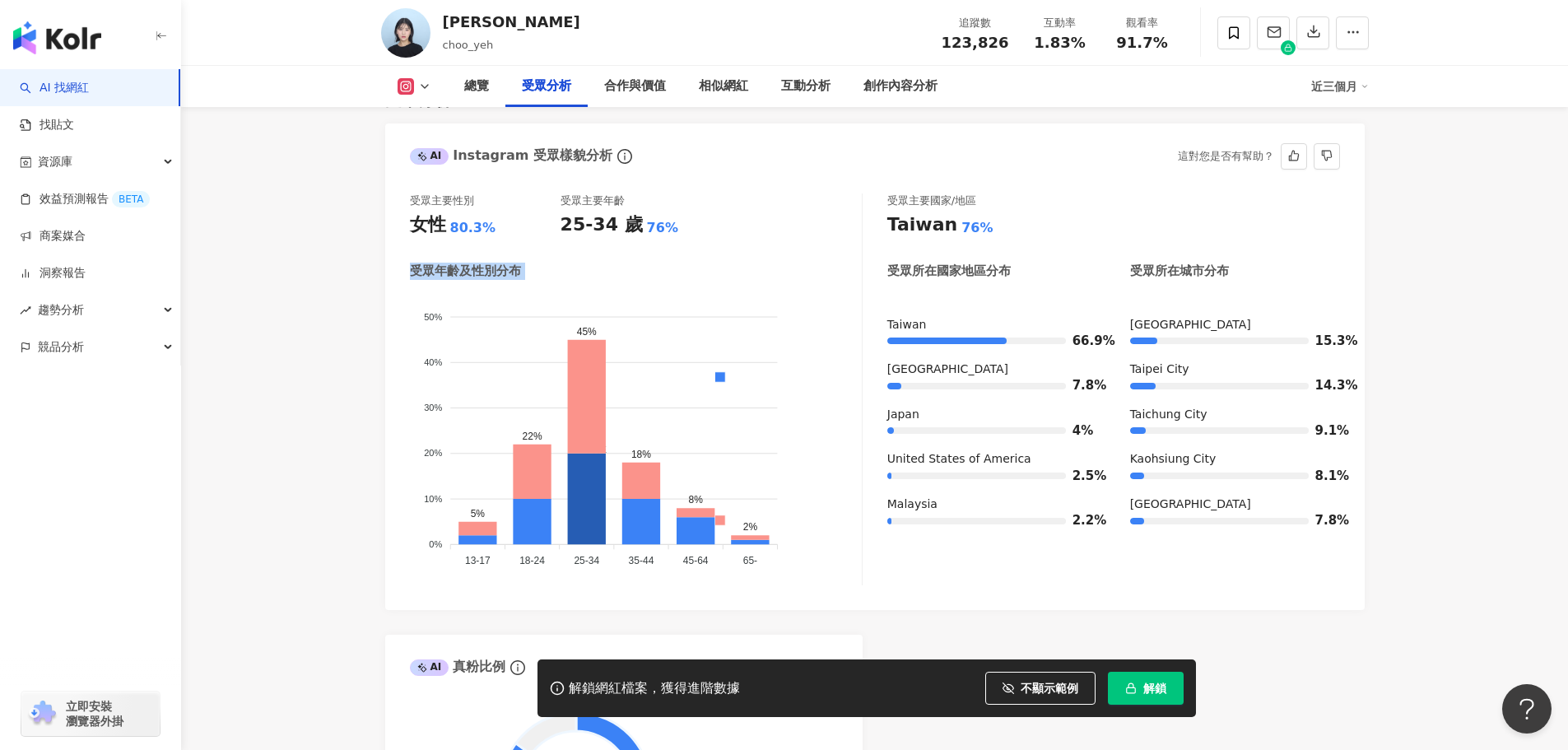
click at [688, 263] on div "受眾年齡及性別分布" at bounding box center [636, 272] width 452 height 18
drag, startPoint x: 589, startPoint y: 199, endPoint x: 610, endPoint y: 210, distance: 23.7
click at [608, 212] on div "25-34 歲" at bounding box center [601, 225] width 82 height 25
click at [610, 212] on div "25-34 歲" at bounding box center [601, 225] width 82 height 25
drag, startPoint x: 671, startPoint y: 193, endPoint x: 699, endPoint y: 216, distance: 36.2
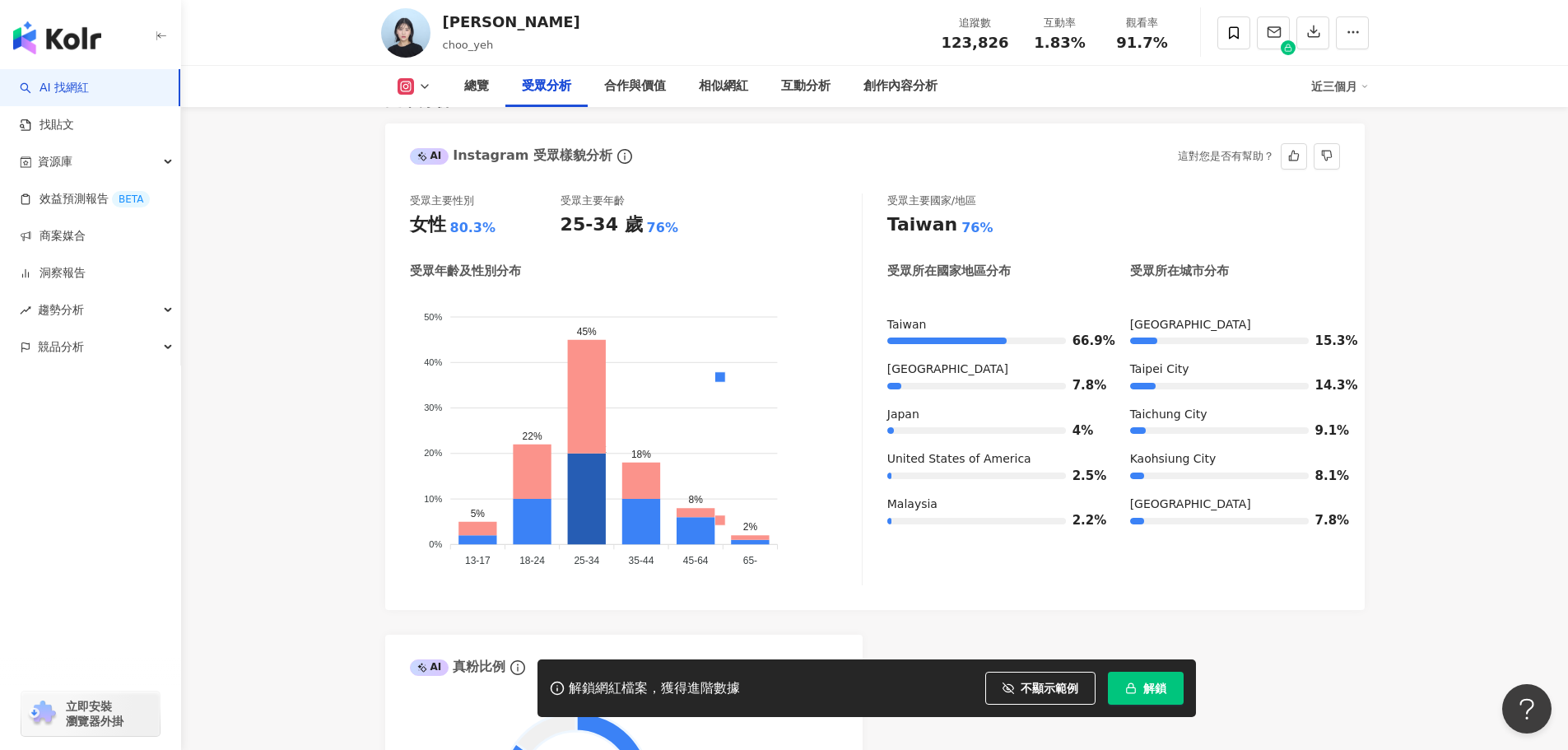
click at [698, 216] on div "受眾主要性別 女性 80.3% 受眾主要年齡 25-34 歲 76% 受眾年齡及性別分布 男性 女性 50% 50% 40% 40% 30% 30% 20% …" at bounding box center [636, 390] width 453 height 392
click at [699, 216] on div "受眾主要性別 女性 80.3% 受眾主要年齡 25-34 歲 76% 受眾年齡及性別分布 男性 女性 50% 50% 40% 40% 30% 30% 20% …" at bounding box center [636, 390] width 453 height 392
drag, startPoint x: 610, startPoint y: 206, endPoint x: 601, endPoint y: 187, distance: 21.0
click at [595, 212] on div "25-34 歲 76%" at bounding box center [635, 225] width 151 height 25
click at [726, 205] on div "受眾主要性別 女性 80.3% 受眾主要年齡 25-34 歲 76%" at bounding box center [636, 216] width 452 height 45
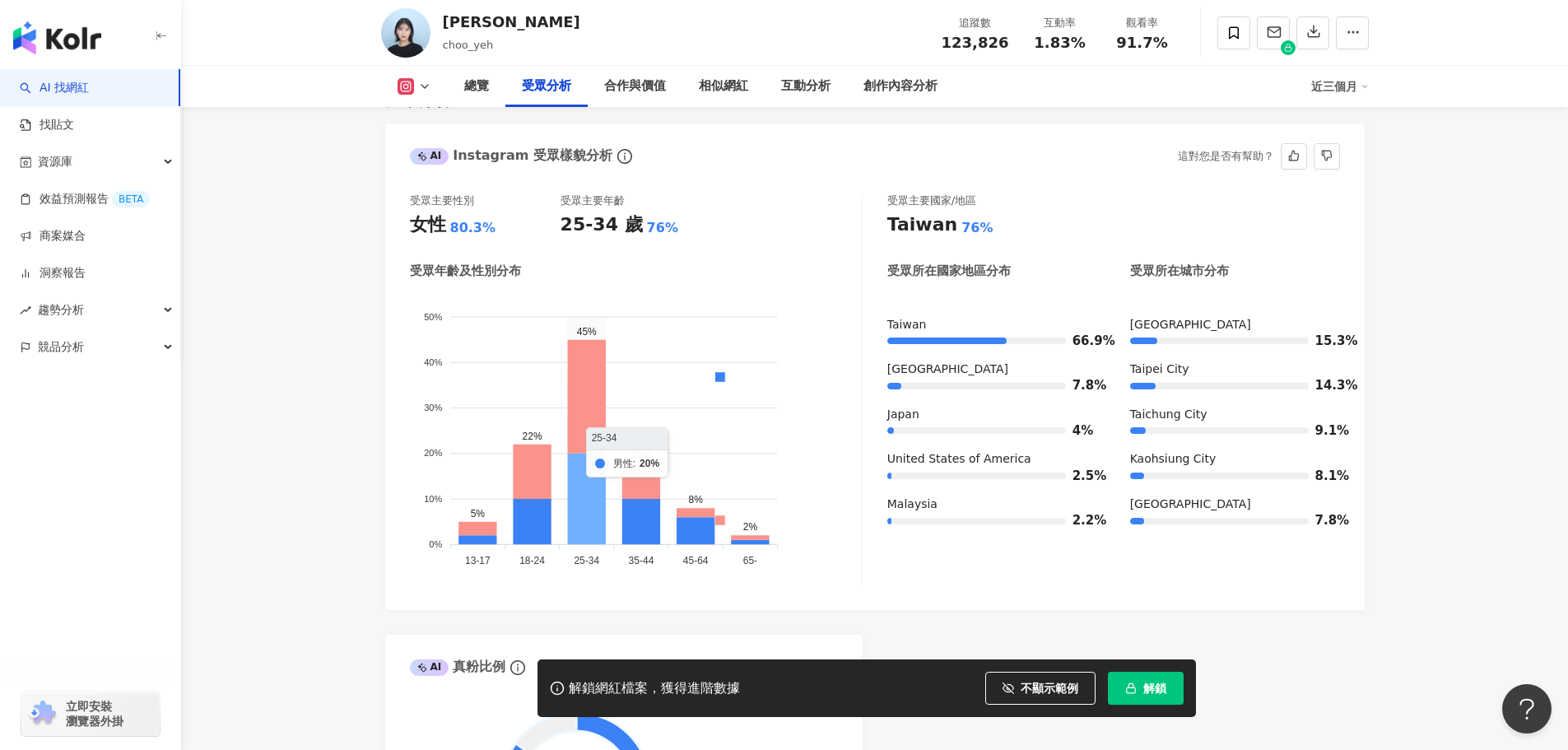
click at [601, 501] on icon at bounding box center [586, 499] width 38 height 92
click at [547, 506] on icon at bounding box center [531, 521] width 38 height 45
click at [494, 535] on icon at bounding box center [478, 539] width 38 height 9
click at [630, 506] on icon at bounding box center [640, 521] width 38 height 45
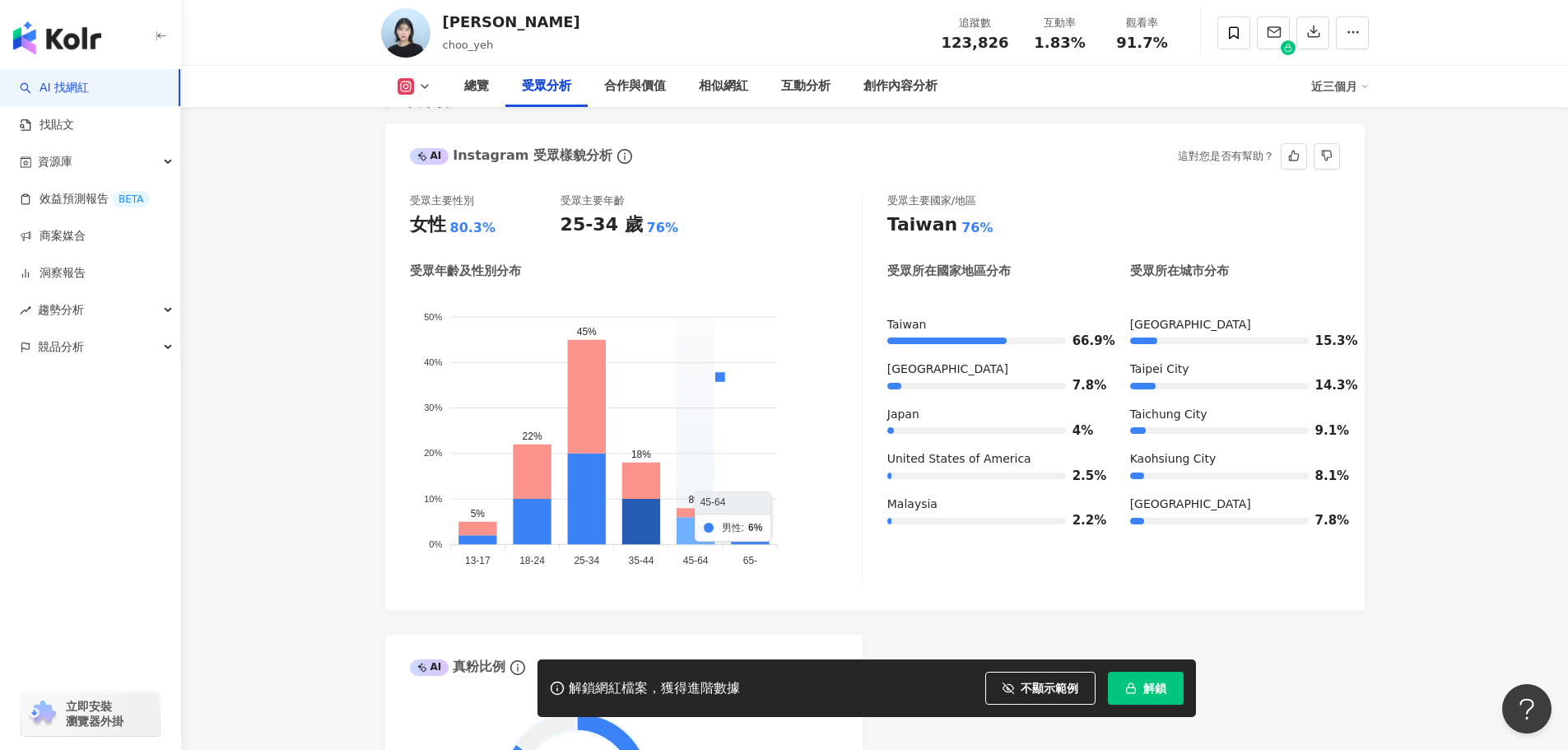
click at [705, 517] on icon at bounding box center [695, 531] width 38 height 27
click at [756, 539] on icon at bounding box center [749, 541] width 38 height 5
click at [998, 566] on div "受眾主要性別 女性 80.3% 受眾主要年齡 25-34 歲 76% 受眾年齡及性別分布 男性 女性 50% 50% 40% 40% 30% 30% 20% …" at bounding box center [874, 394] width 979 height 432
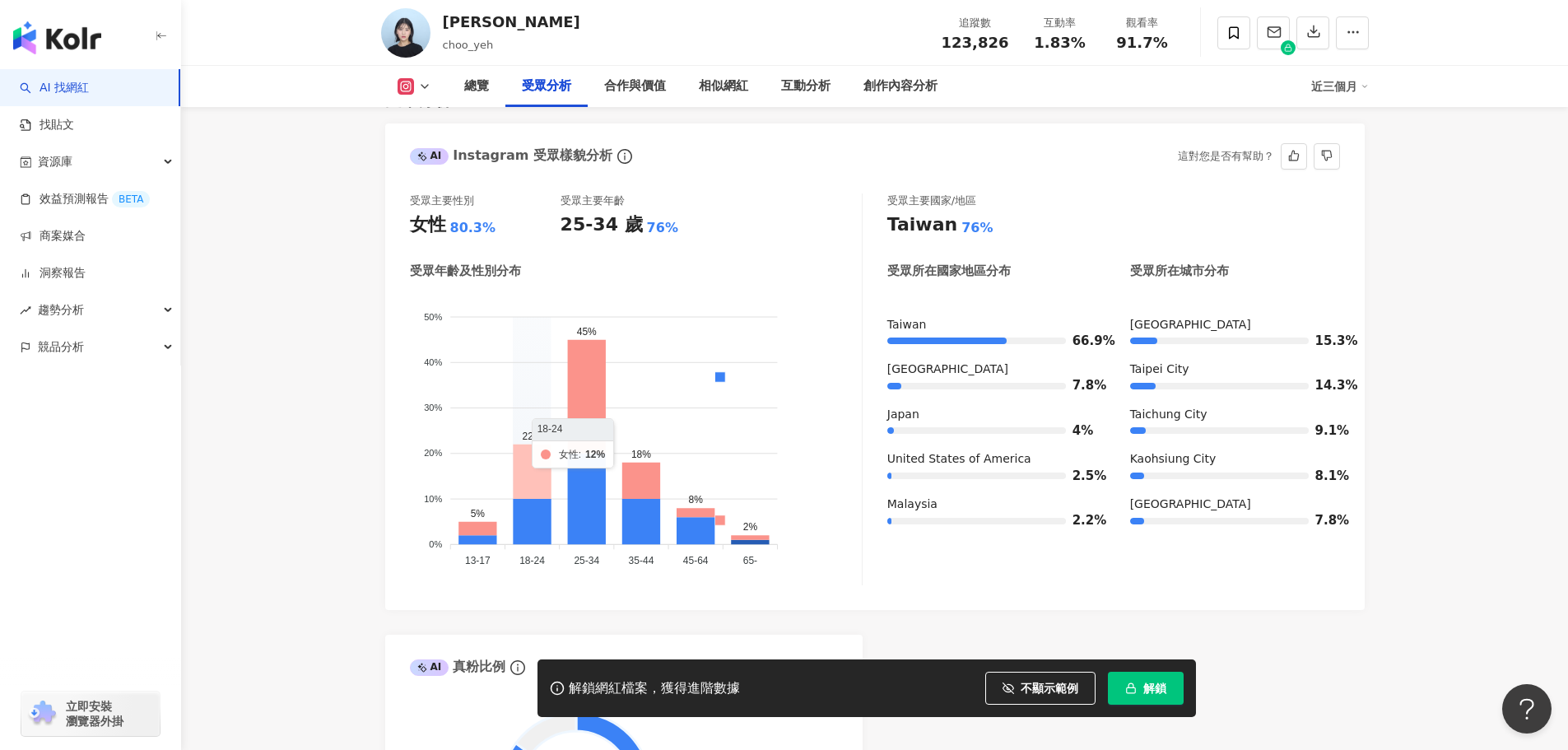
click at [535, 461] on icon at bounding box center [531, 470] width 38 height 55
click at [593, 368] on icon at bounding box center [586, 395] width 38 height 114
click at [691, 363] on foreignobject "男性 女性" at bounding box center [636, 432] width 452 height 281
click at [572, 348] on icon at bounding box center [586, 395] width 38 height 114
click at [694, 369] on foreignobject "男性 女性" at bounding box center [636, 432] width 452 height 281
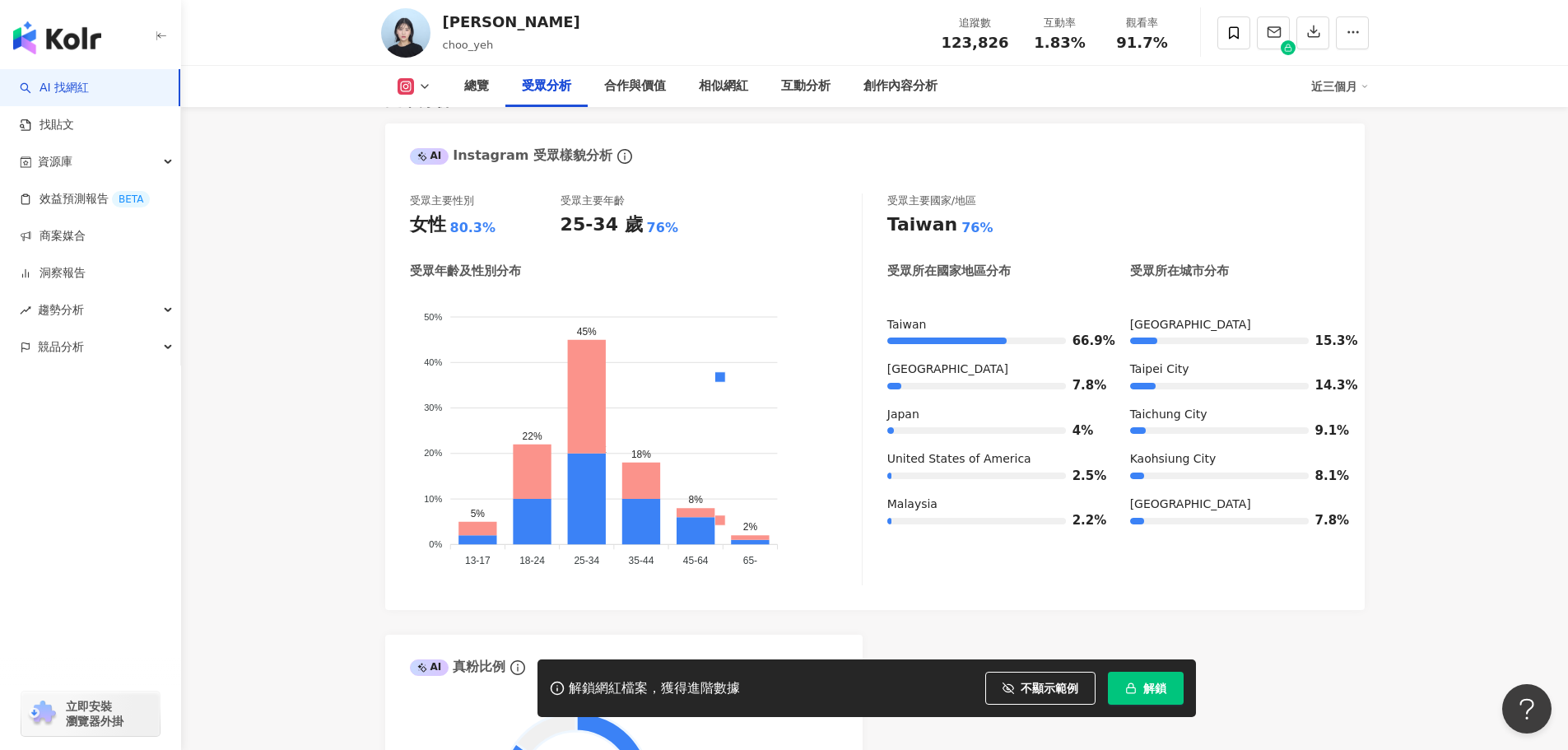
click at [71, 93] on link "AI 找網紅" at bounding box center [54, 88] width 69 height 17
click at [71, 90] on link "AI 找網紅" at bounding box center [54, 88] width 69 height 17
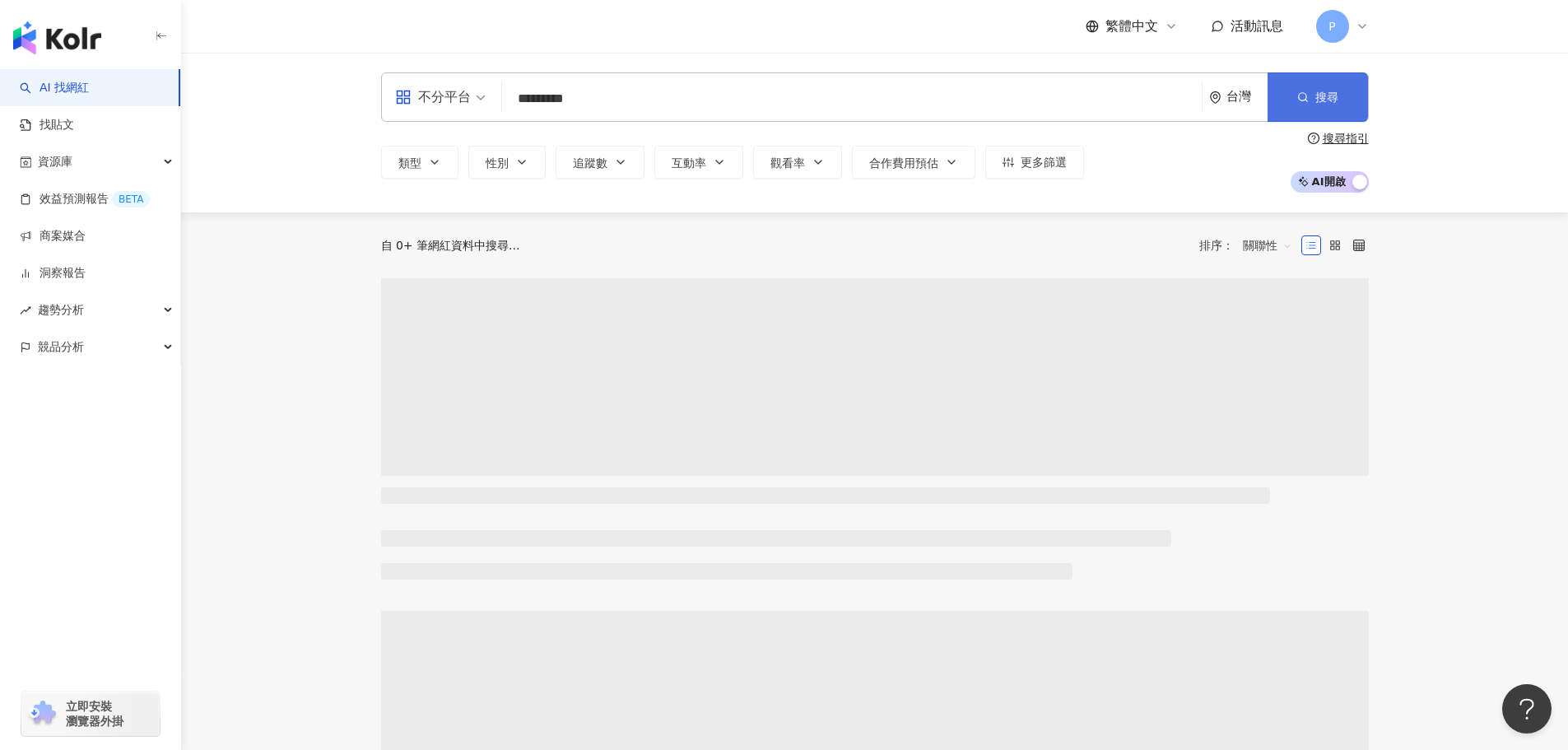
type input "*********"
click at [1313, 93] on button "搜尋" at bounding box center [1318, 96] width 100 height 50
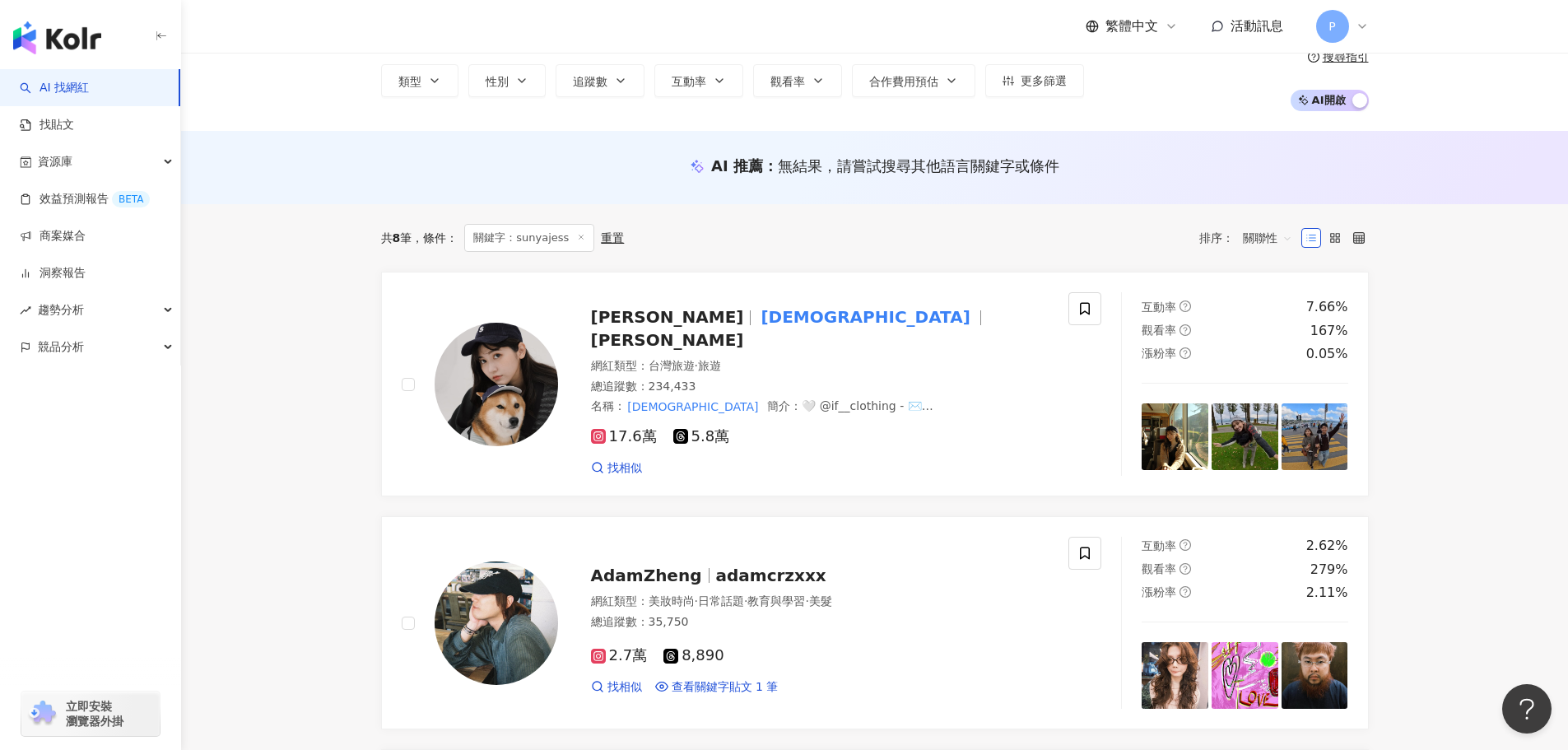
scroll to position [82, 0]
click at [766, 378] on div "總追蹤數 ： 234,433" at bounding box center [821, 386] width 459 height 17
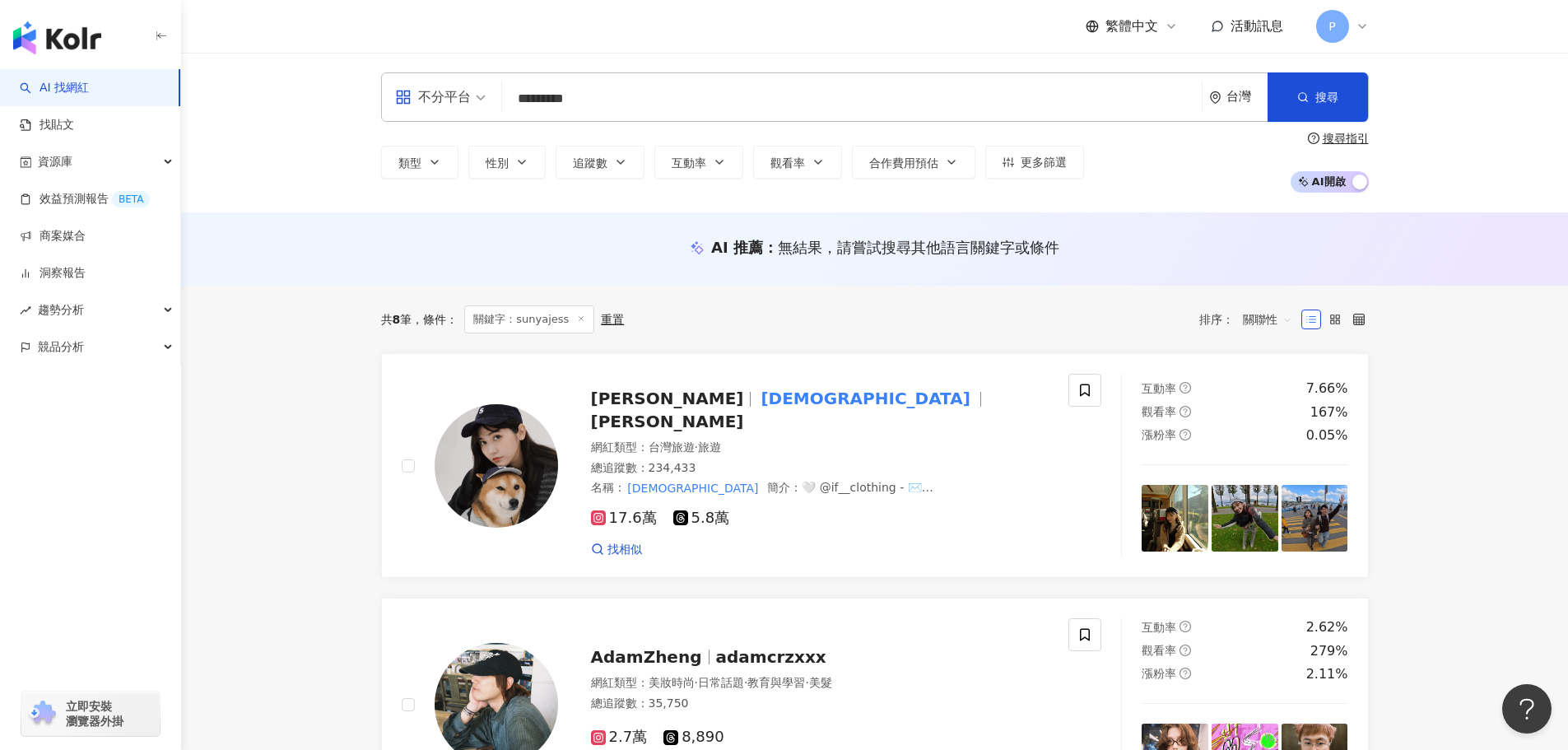
drag, startPoint x: 580, startPoint y: 98, endPoint x: 363, endPoint y: 108, distance: 217.2
click at [363, 106] on div "不分平台 ********* 台灣 搜尋 7b1f7855-19d5-4538-ae0e-e5d8b4545ec1 陳俞丁 234,433 追蹤者 搜尋名稱、…" at bounding box center [874, 131] width 1053 height 120
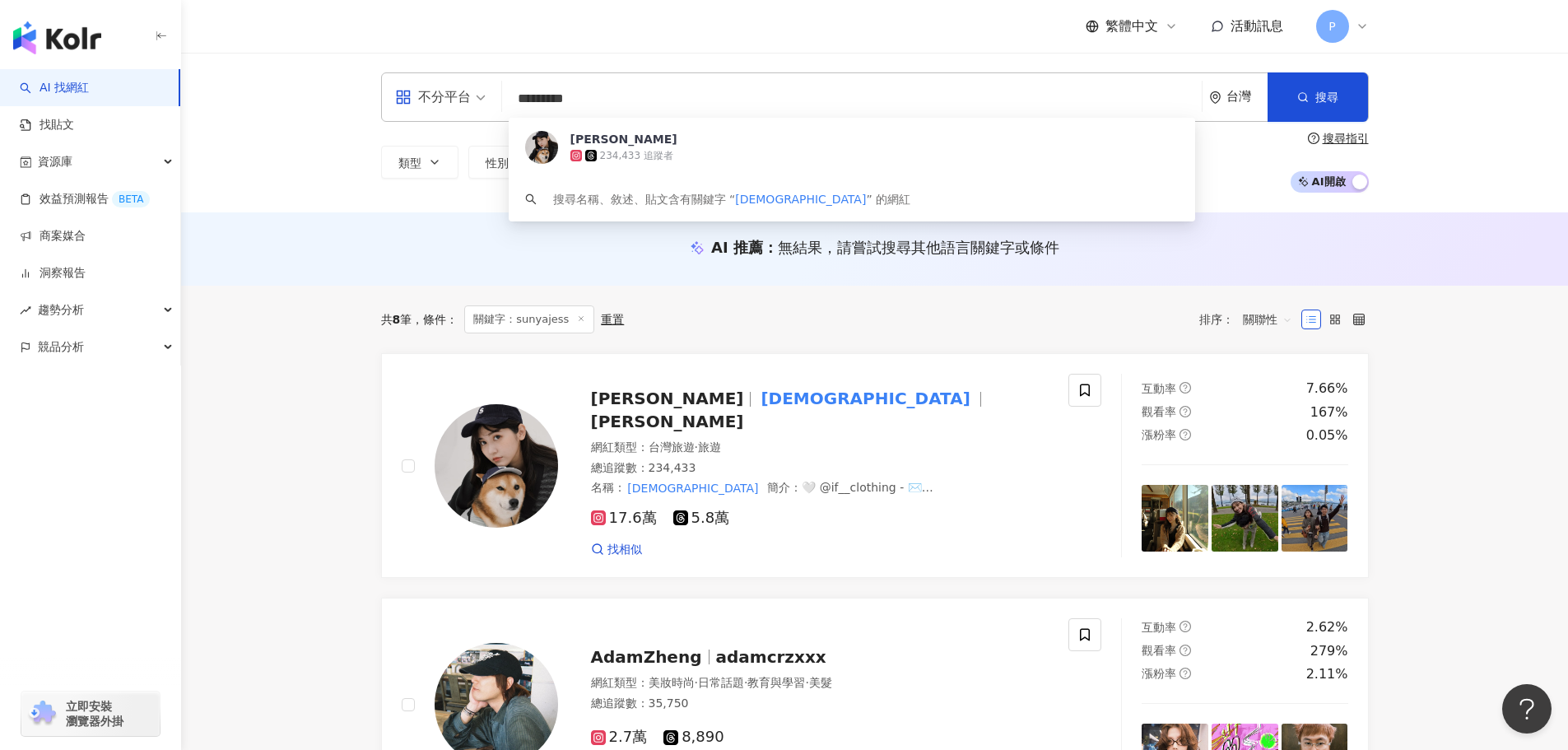
scroll to position [1, 0]
paste input "search"
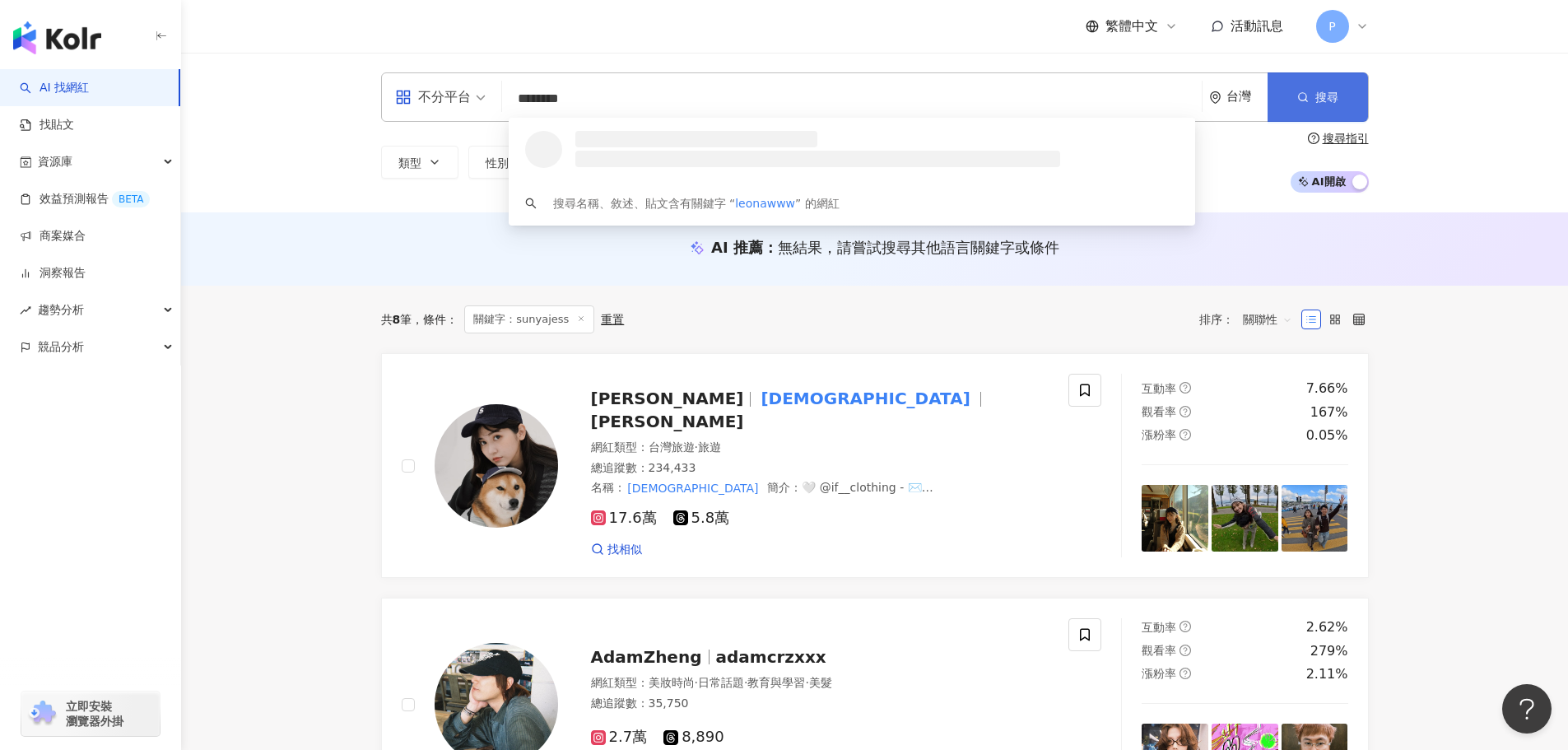
type input "********"
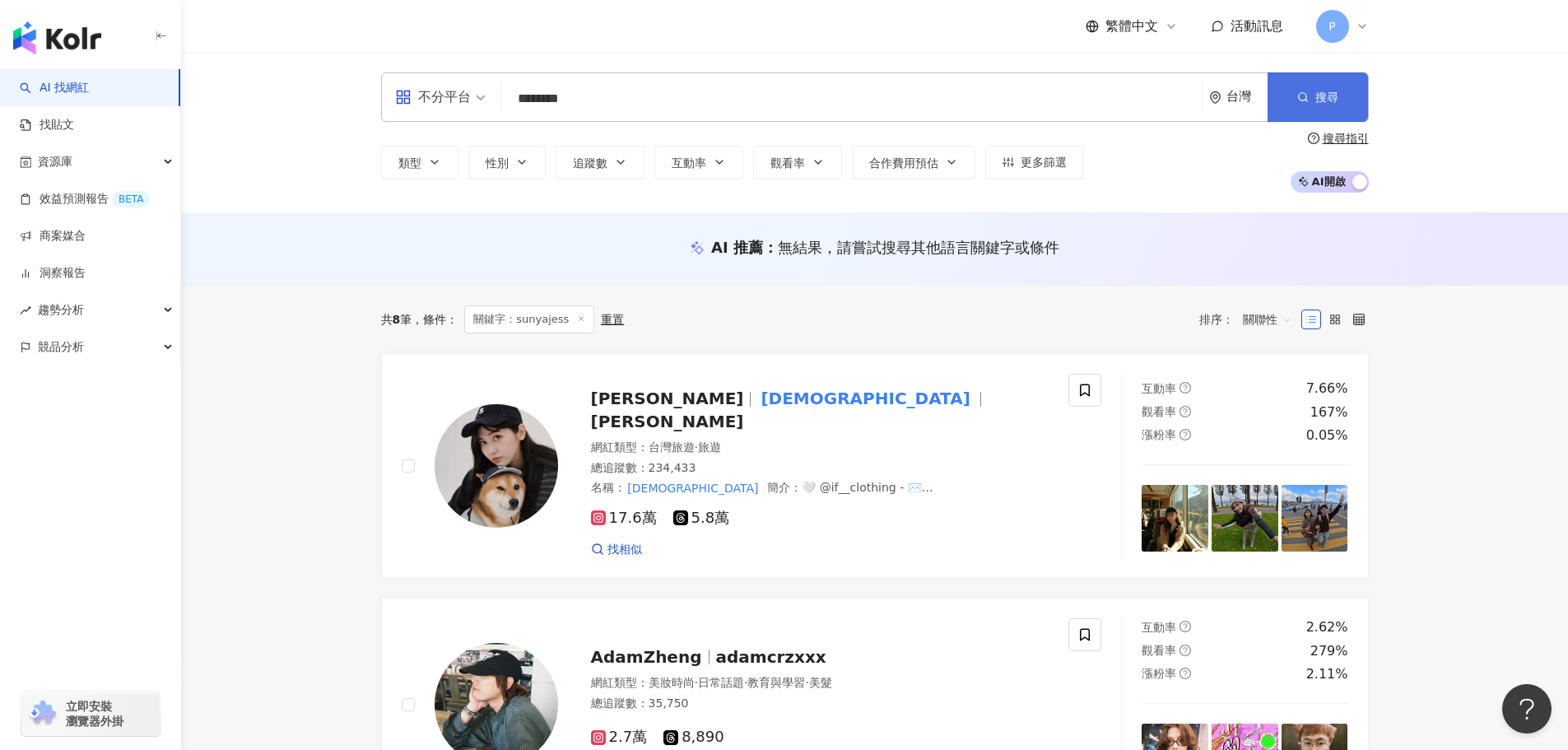
click at [1320, 103] on span "搜尋" at bounding box center [1327, 97] width 23 height 14
click at [1345, 97] on button "搜尋" at bounding box center [1318, 96] width 100 height 50
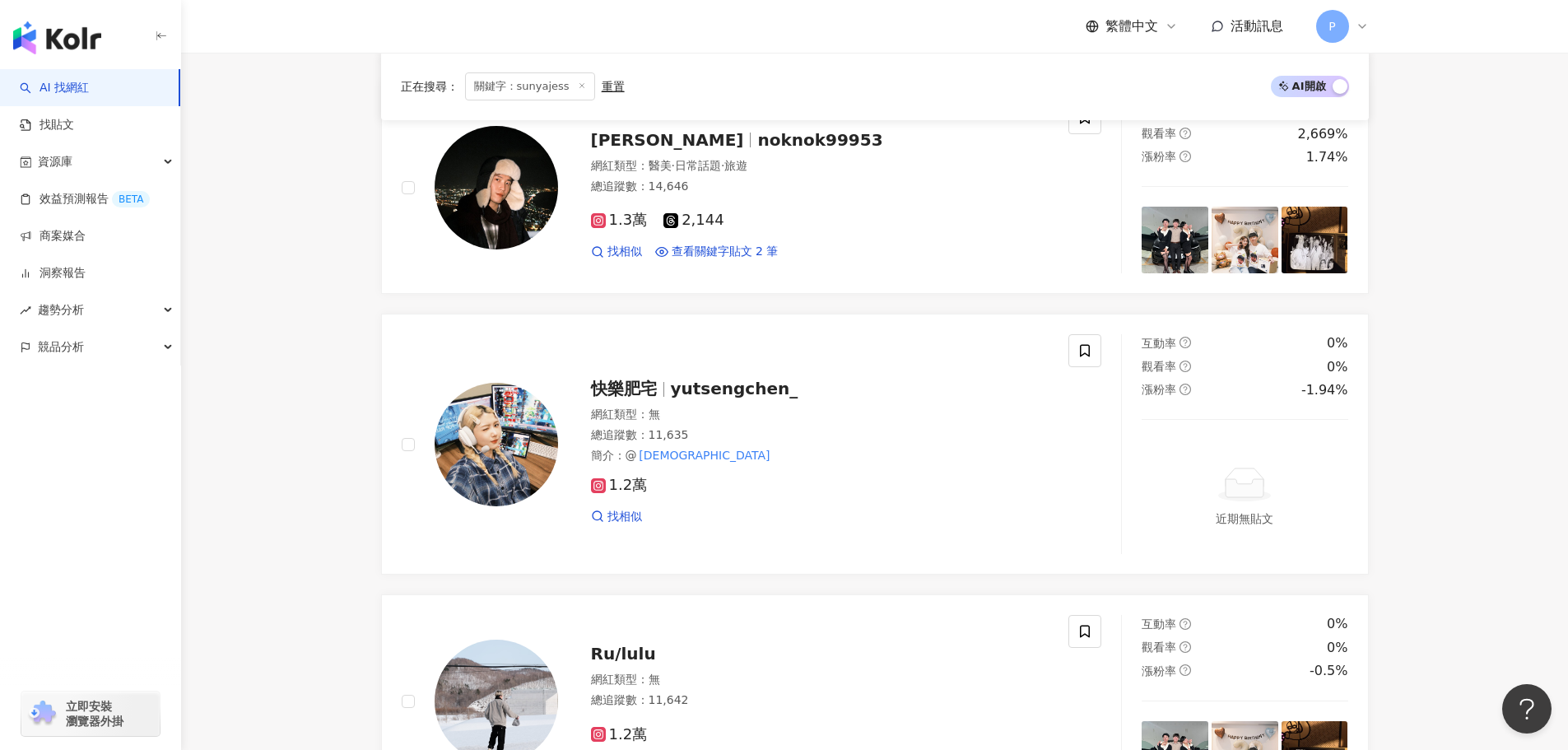
scroll to position [988, 0]
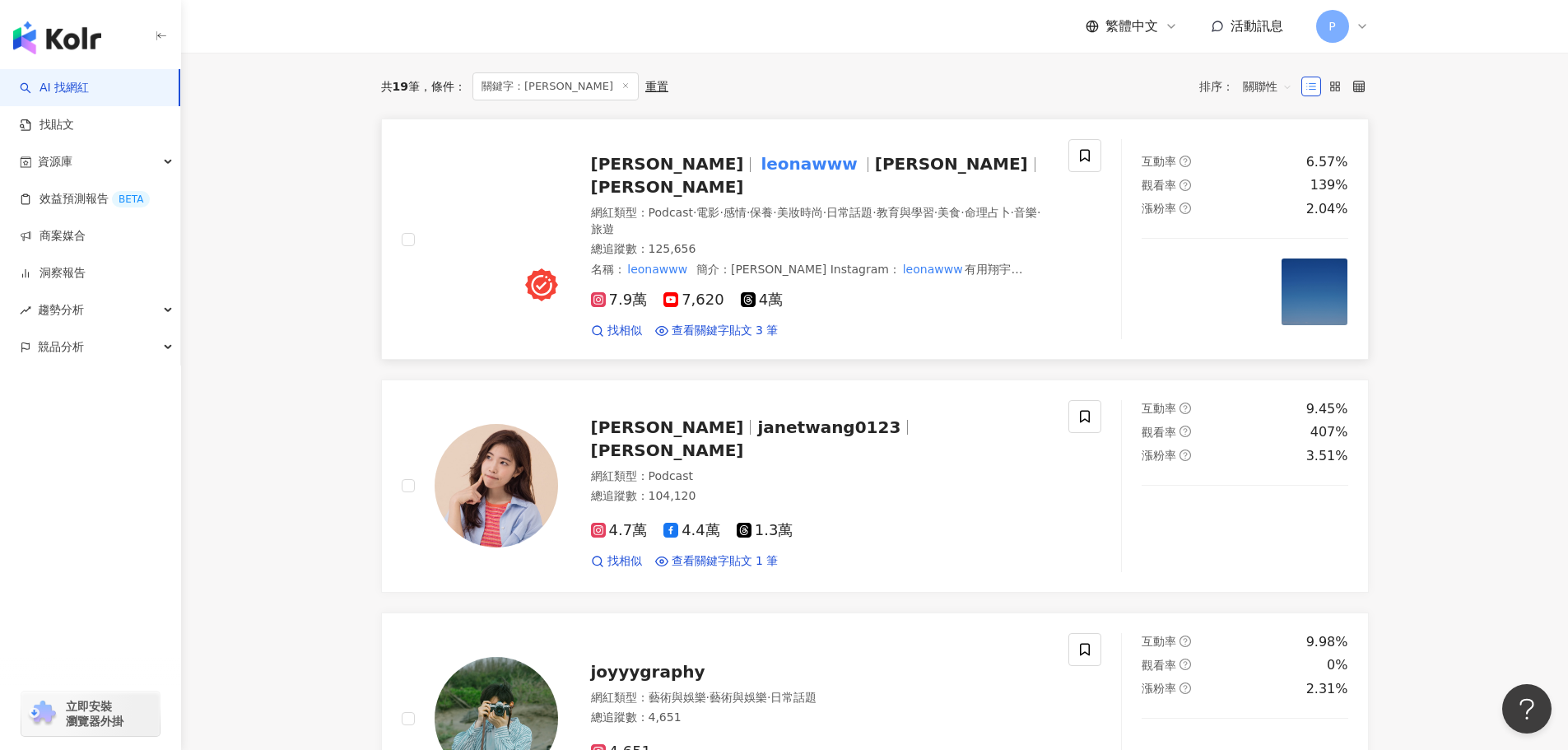
scroll to position [246, 0]
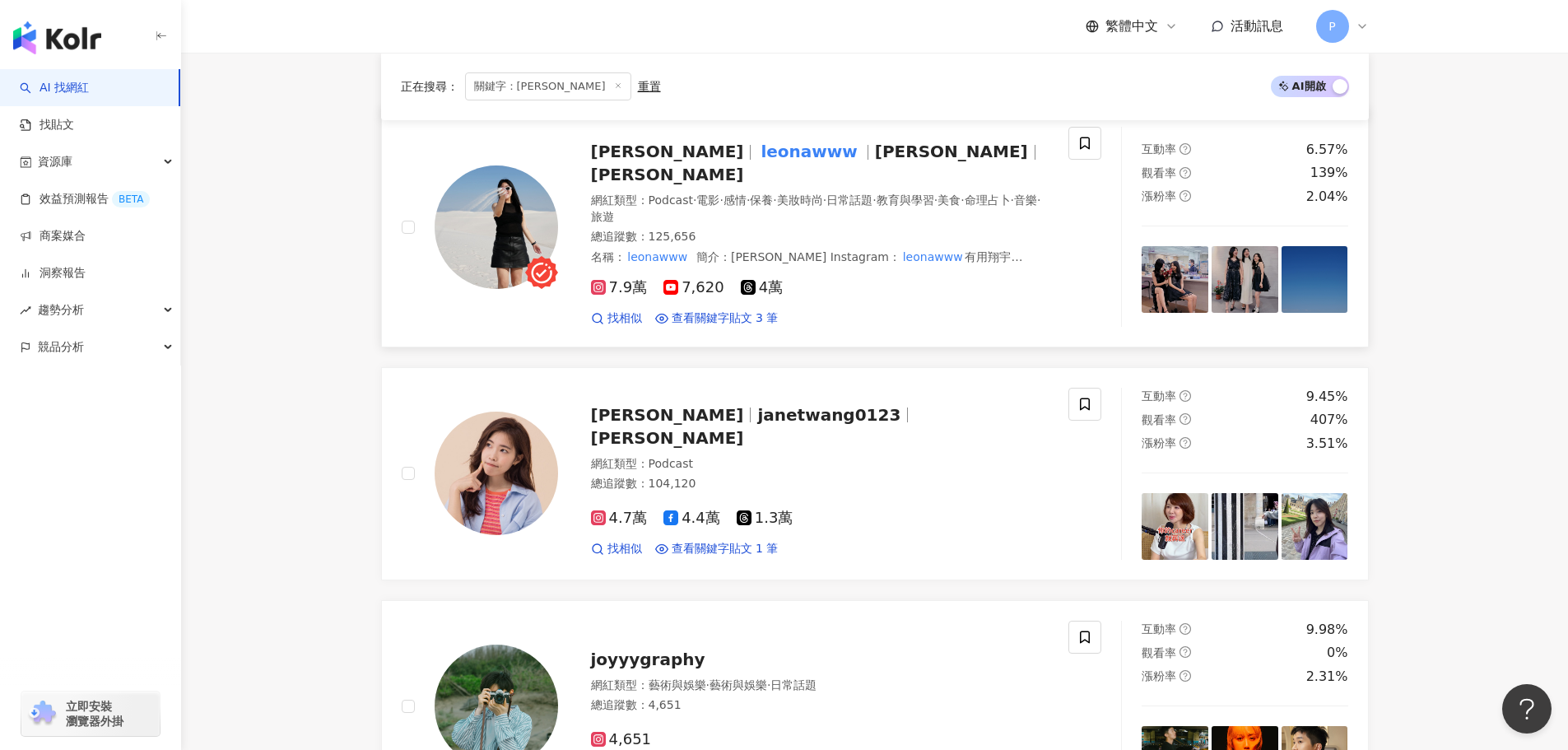
click at [947, 146] on div "Leona Wang leonawww 紫砂歐娜 歐娜" at bounding box center [821, 163] width 459 height 46
click at [745, 165] on span "歐娜" at bounding box center [668, 174] width 153 height 19
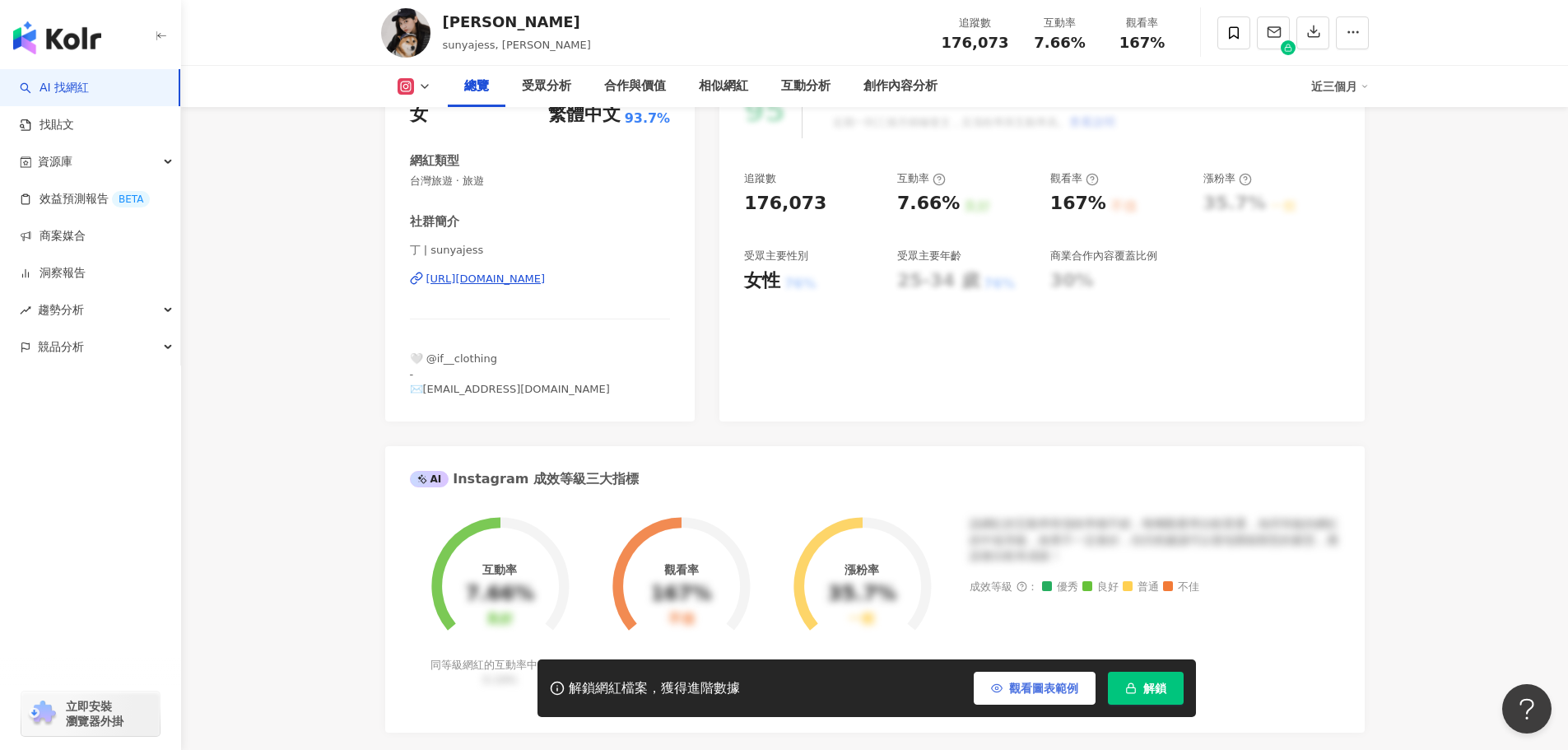
click at [1020, 690] on span "觀看圖表範例" at bounding box center [1044, 689] width 69 height 14
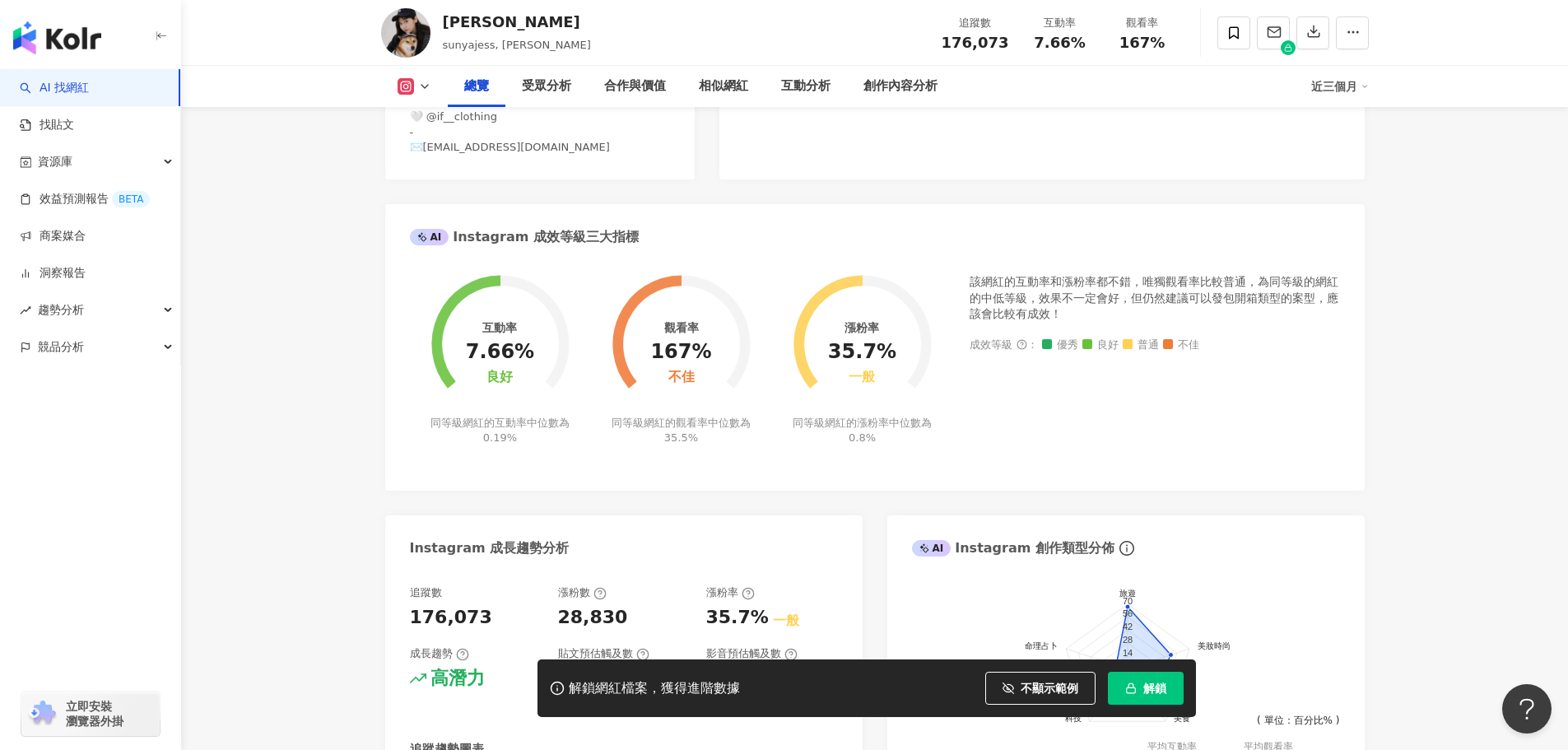
scroll to position [411, 0]
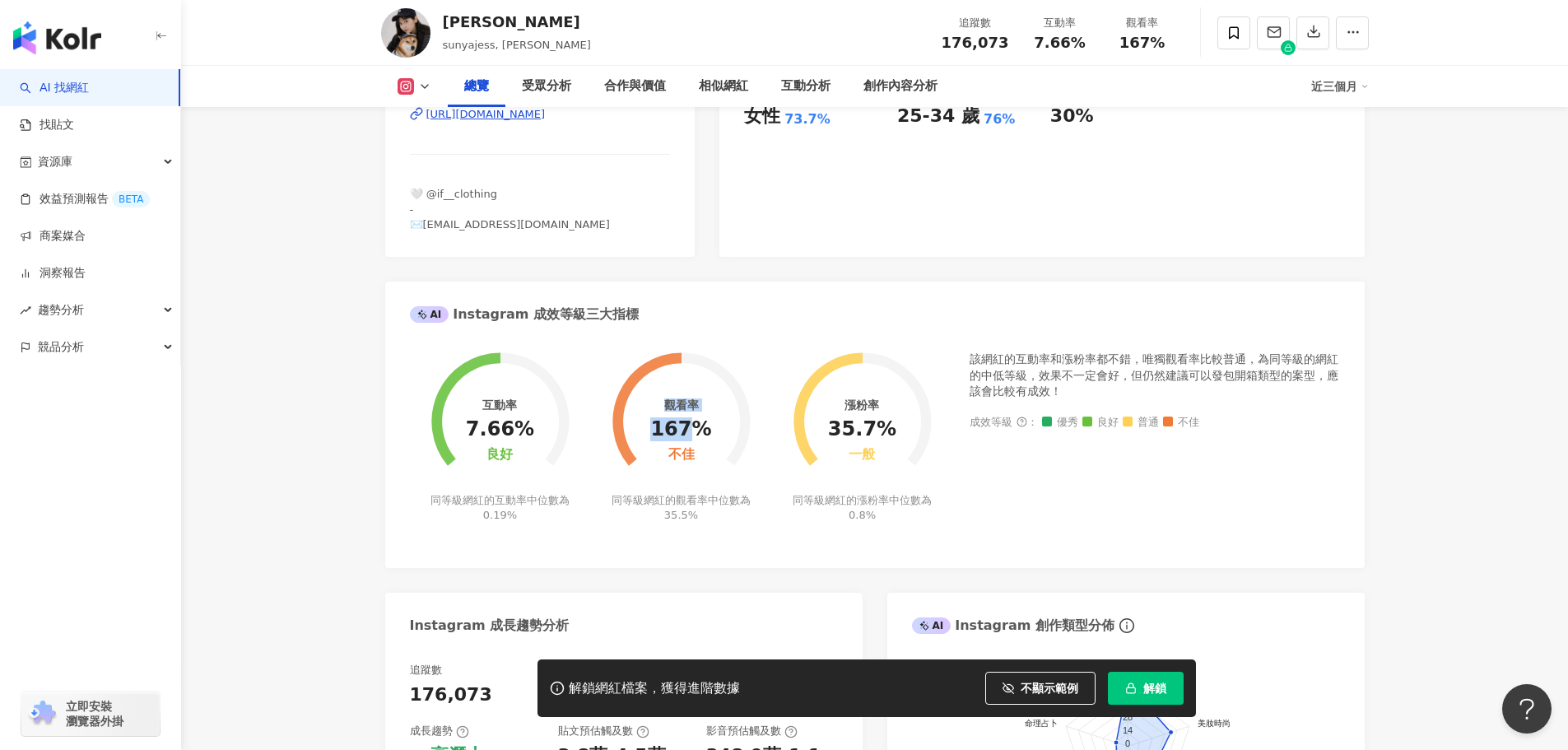
drag, startPoint x: 687, startPoint y: 425, endPoint x: 696, endPoint y: 463, distance: 39.1
click at [696, 463] on div "觀看率 167% 不佳 同等級網紅的觀看率中位數為 35.5%" at bounding box center [682, 427] width 181 height 192
click at [696, 463] on circle at bounding box center [681, 422] width 117 height 117
drag, startPoint x: 849, startPoint y: 416, endPoint x: 878, endPoint y: 462, distance: 54.4
click at [878, 462] on div "漲粉率 35.7% 一般" at bounding box center [862, 431] width 68 height 64
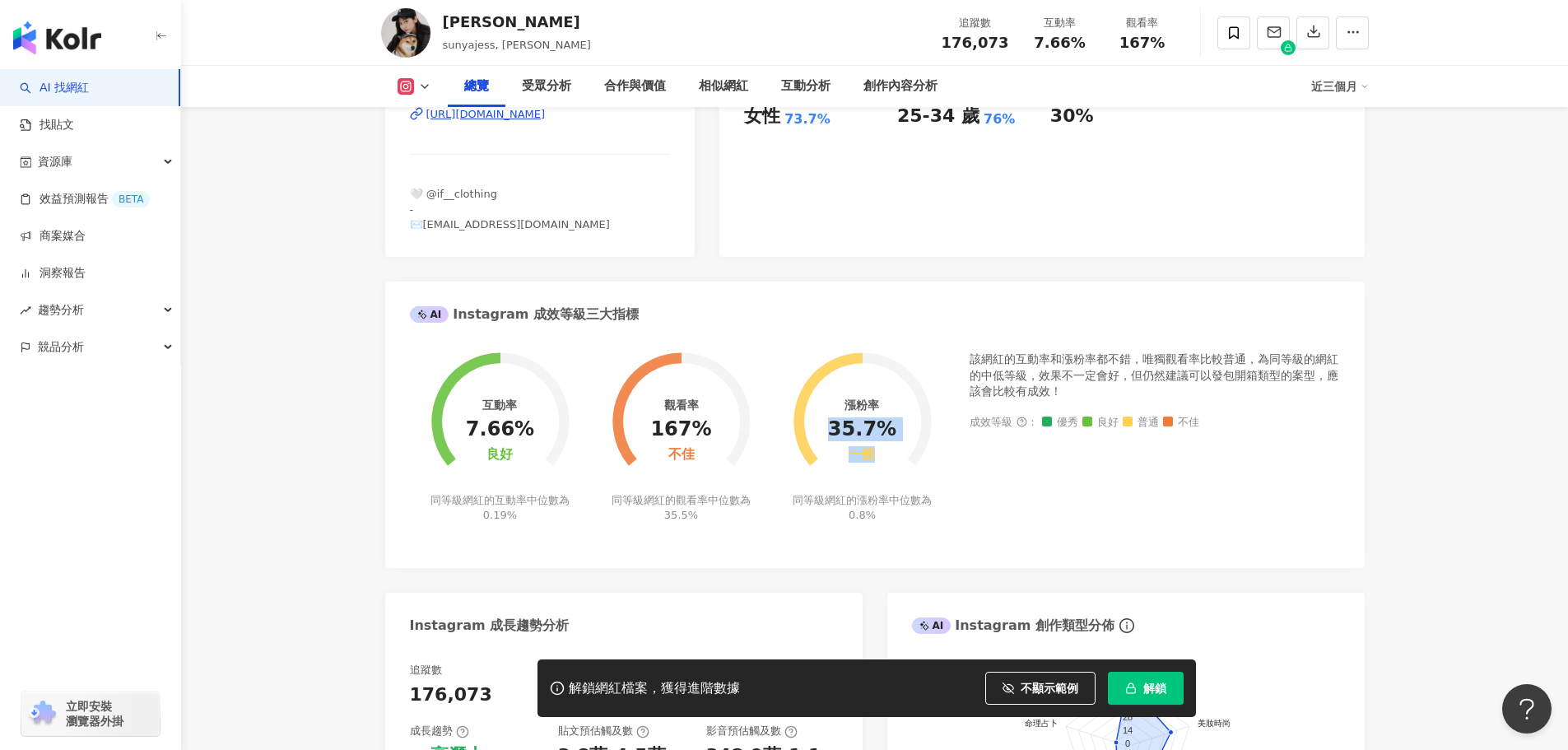
click at [878, 462] on div "漲粉率 35.7% 一般" at bounding box center [862, 431] width 68 height 64
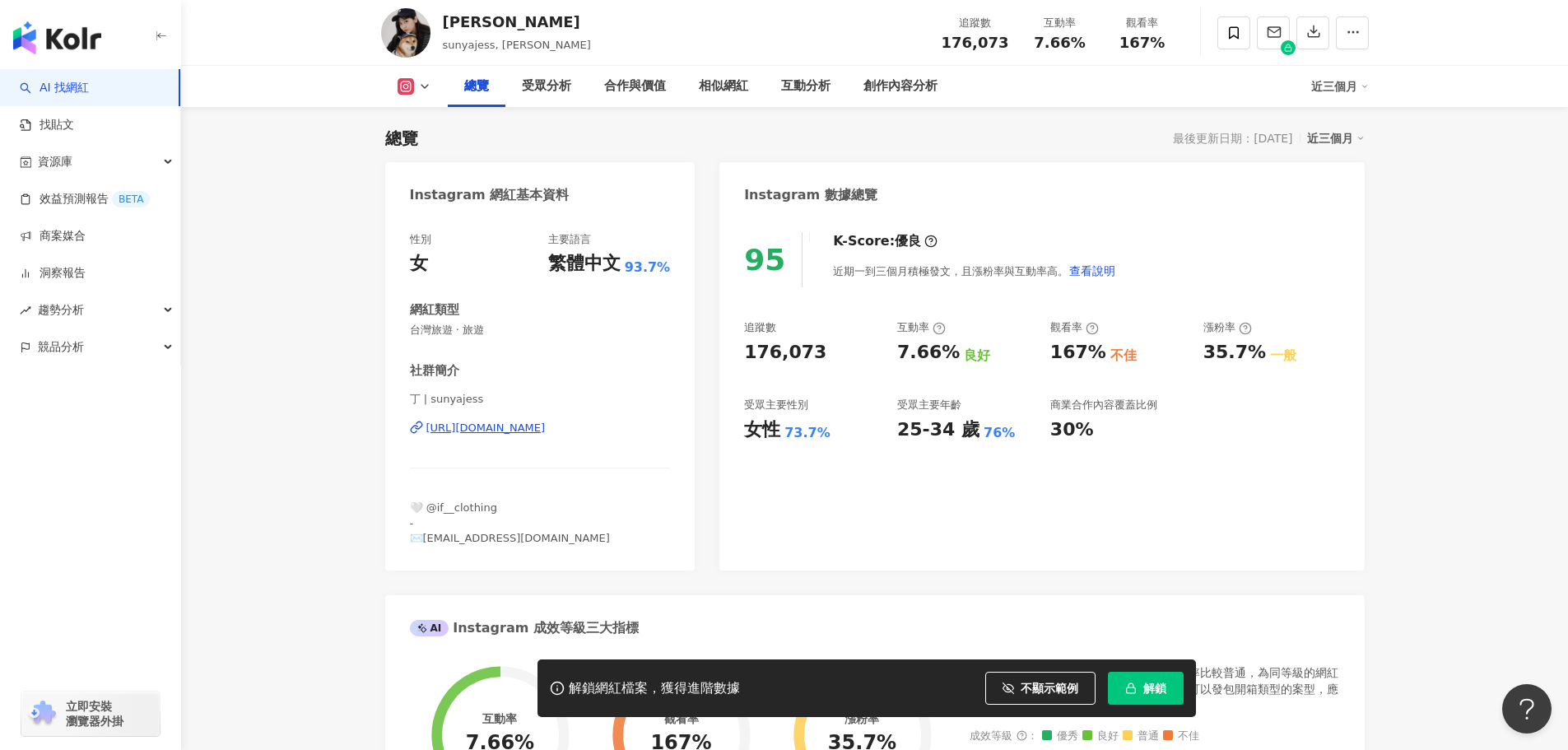
scroll to position [0, 0]
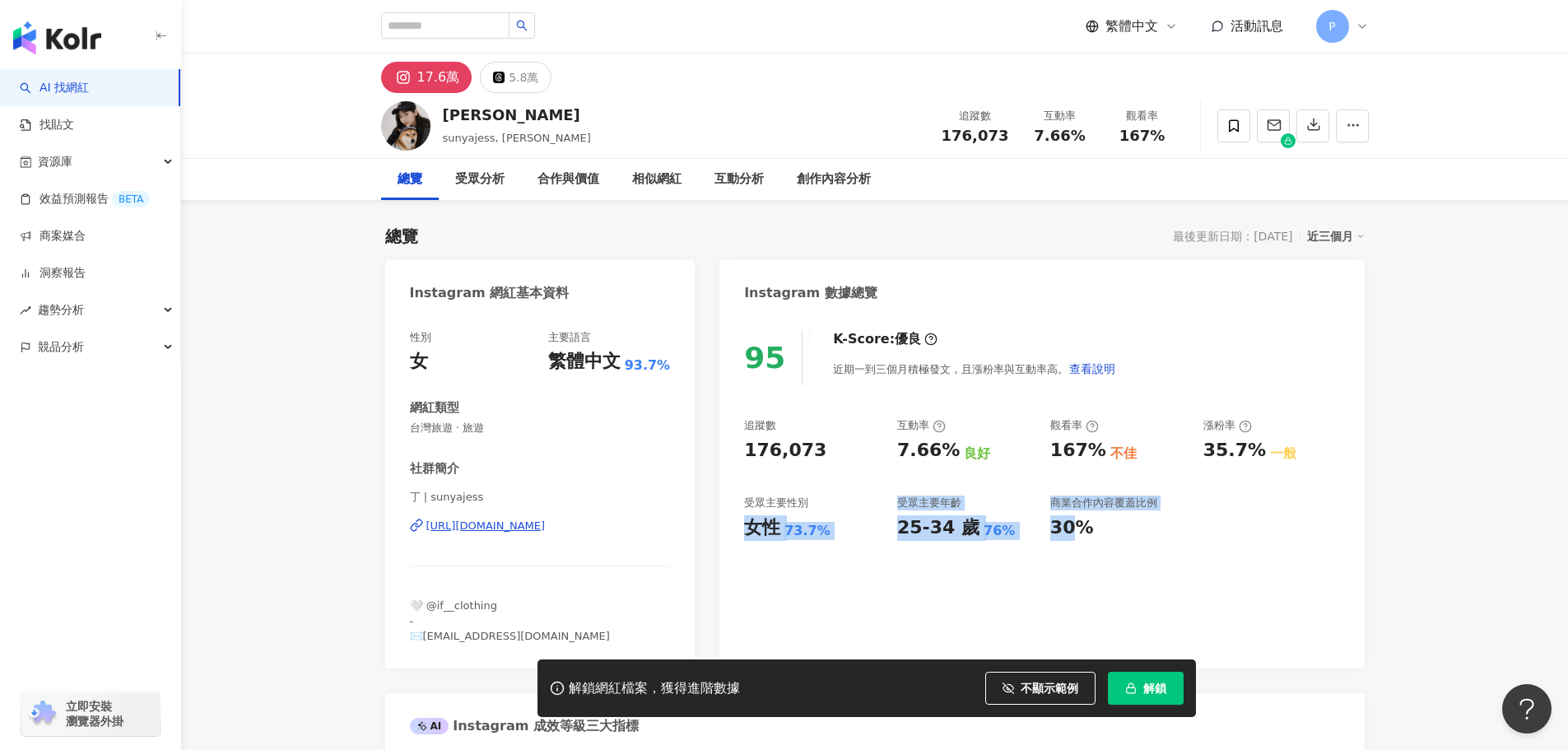
drag, startPoint x: 743, startPoint y: 526, endPoint x: 1080, endPoint y: 534, distance: 337.1
click at [1080, 534] on div "95 K-Score : 優良 近期一到三個月積極發文，且漲粉率與互動率高。 查看說明 追蹤數 176,073 互動率 7.66% 良好 觀看率 167% 不…" at bounding box center [1042, 491] width 645 height 355
click at [1096, 534] on div "30%" at bounding box center [1119, 528] width 136 height 25
drag, startPoint x: 995, startPoint y: 528, endPoint x: 742, endPoint y: 528, distance: 253.0
click at [742, 528] on div "95 K-Score : 優良 近期一到三個月積極發文，且漲粉率與互動率高。 查看說明 追蹤數 176,073 互動率 7.66% 良好 觀看率 167% 不…" at bounding box center [1042, 491] width 645 height 355
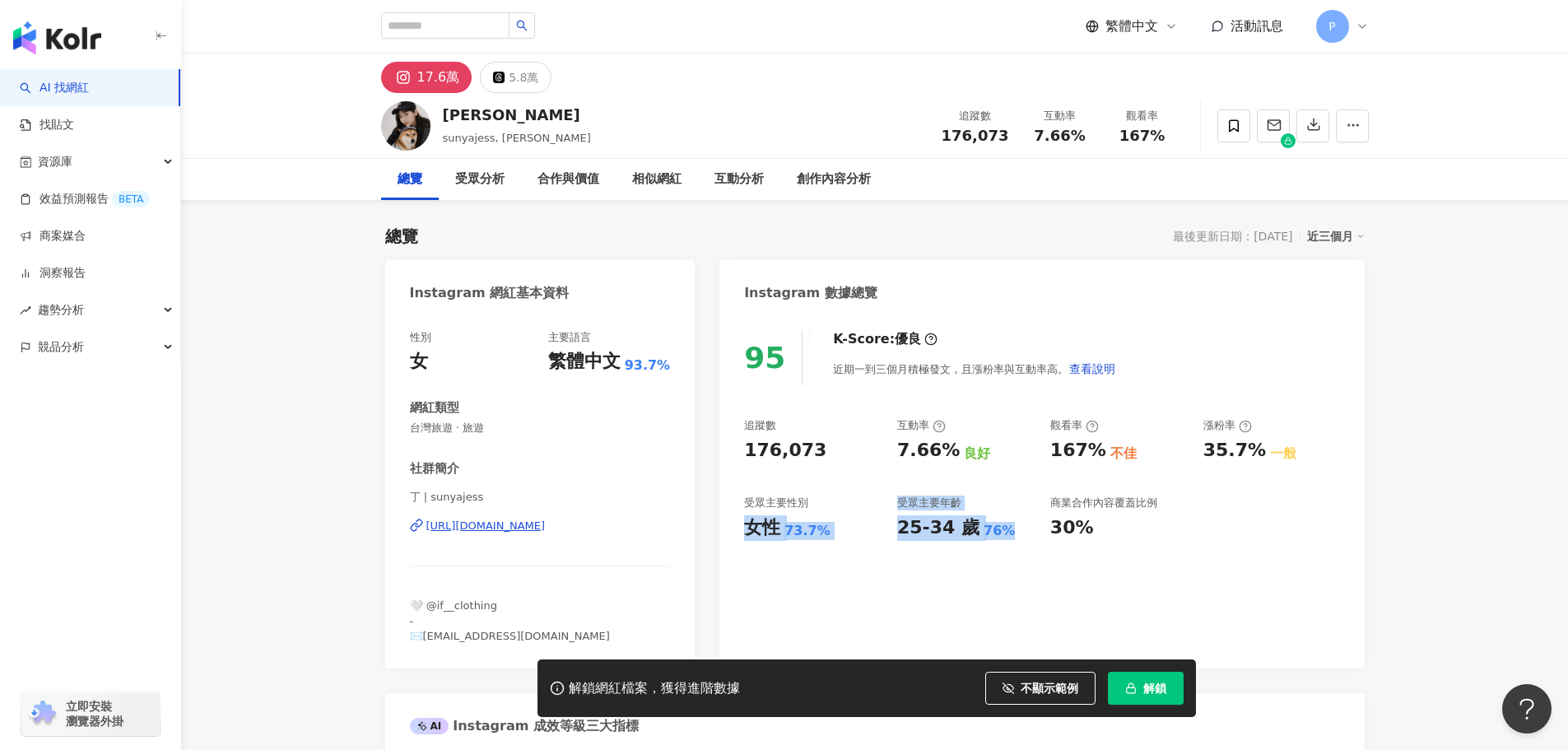
copy div "女性 73.7% 受眾主要年齡 25-34 歲 76%"
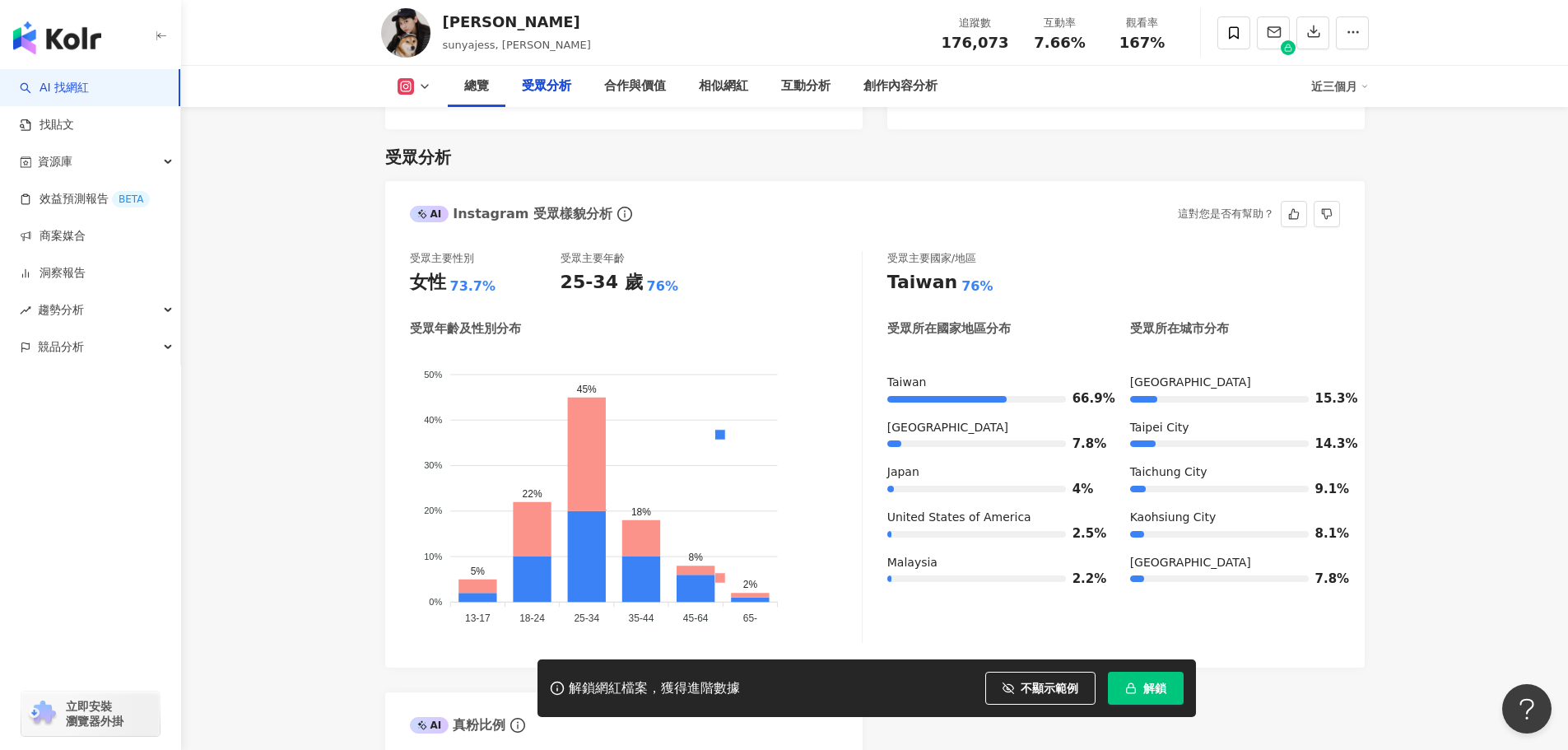
scroll to position [1399, 0]
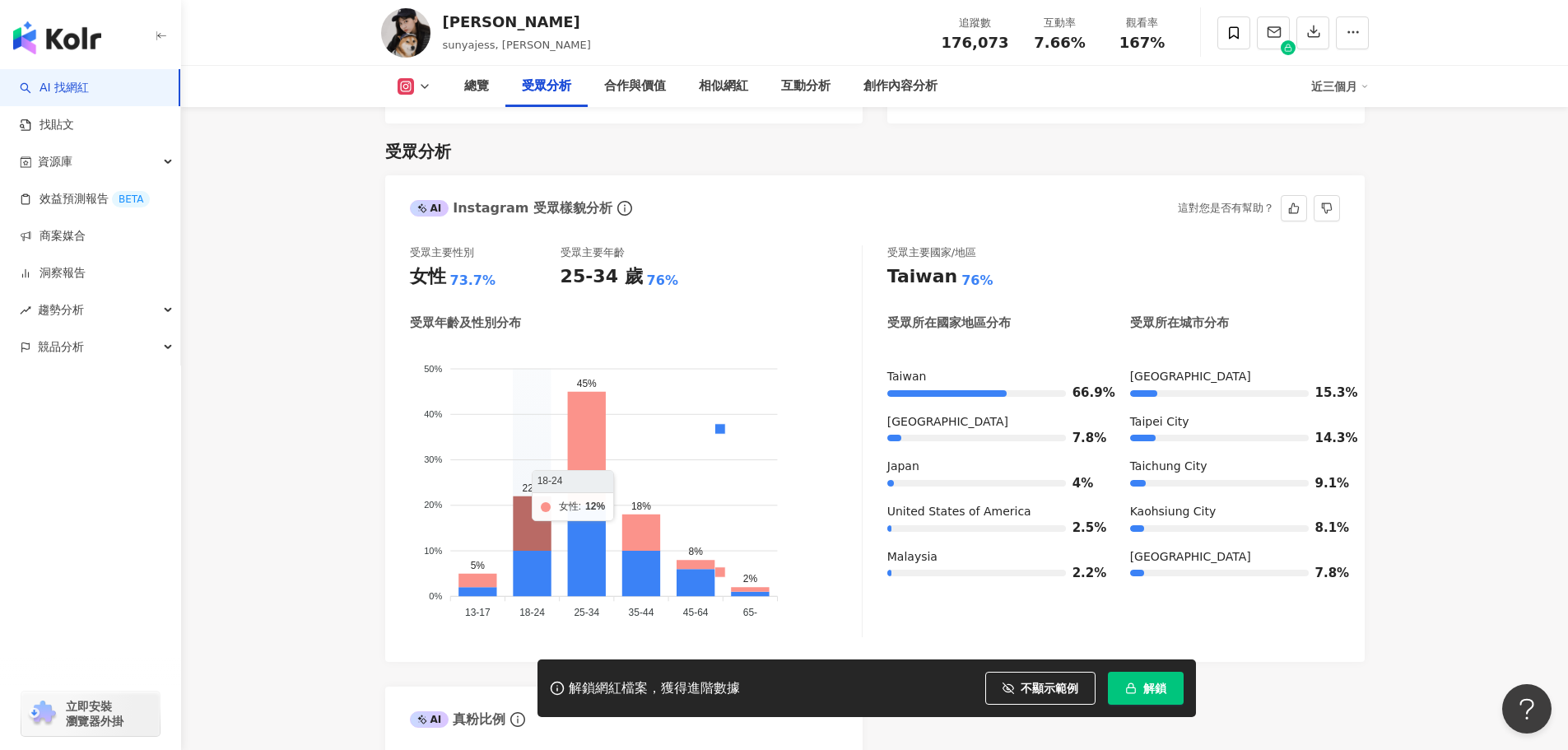
click at [525, 502] on icon at bounding box center [531, 523] width 38 height 55
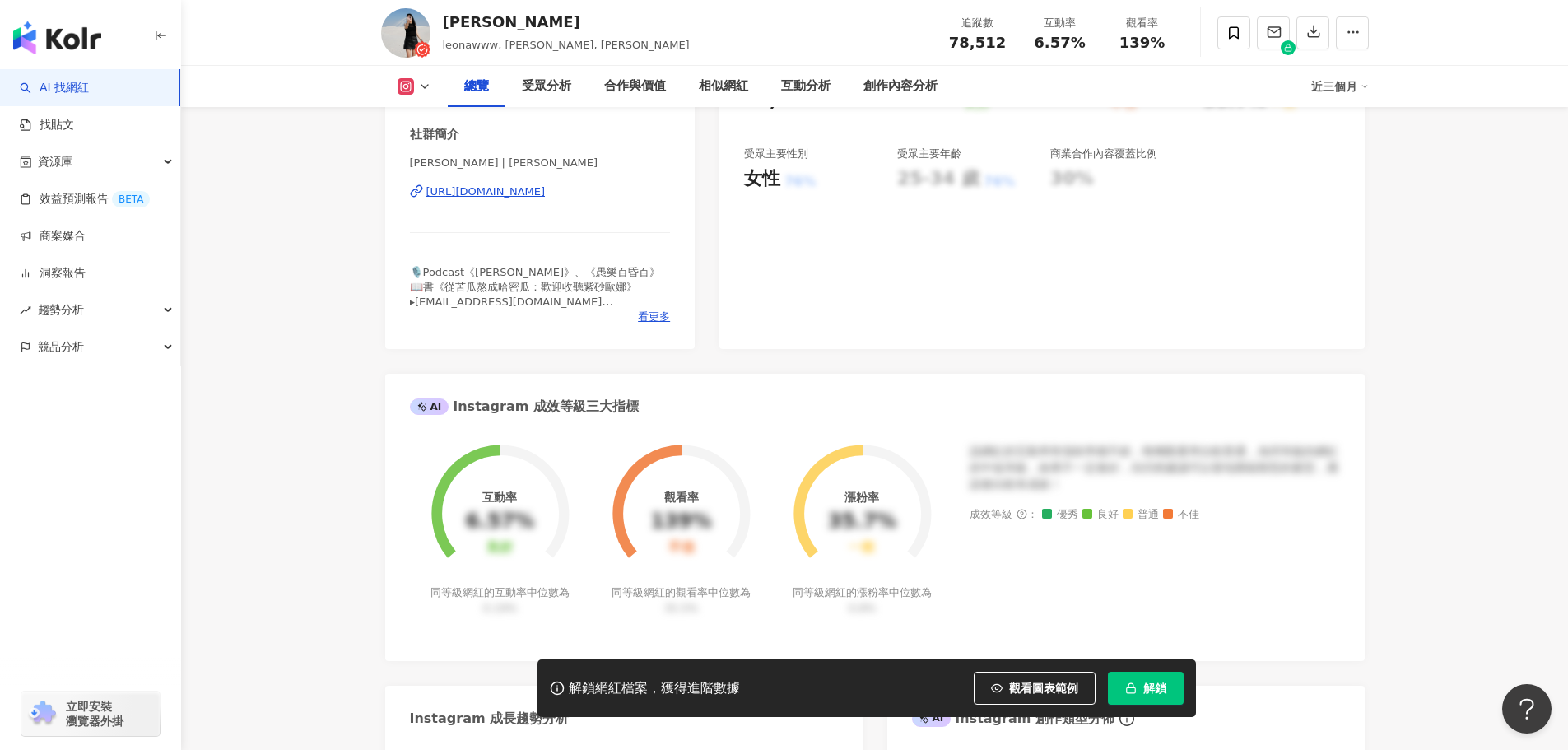
scroll to position [576, 0]
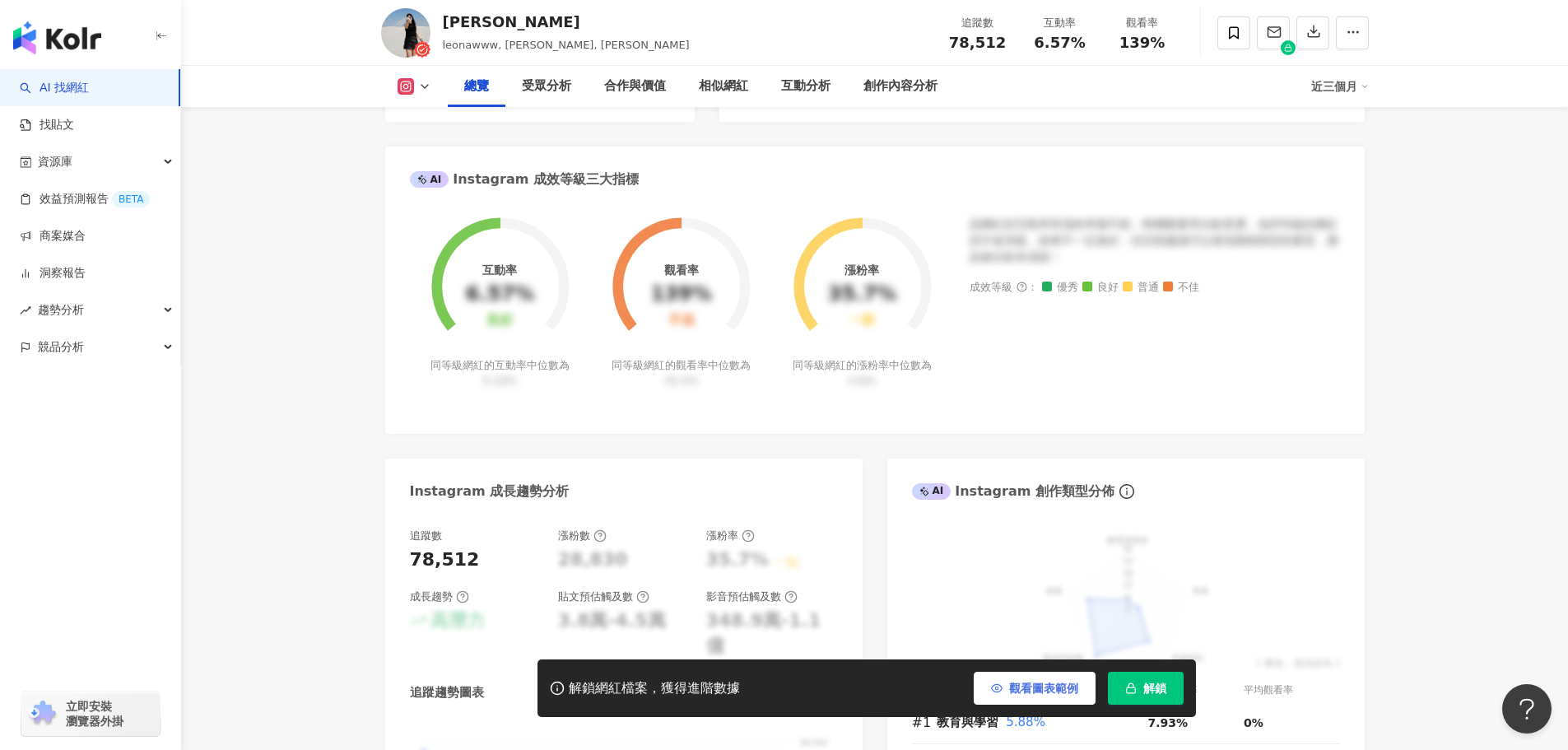
click at [1048, 694] on span "觀看圖表範例" at bounding box center [1044, 689] width 69 height 14
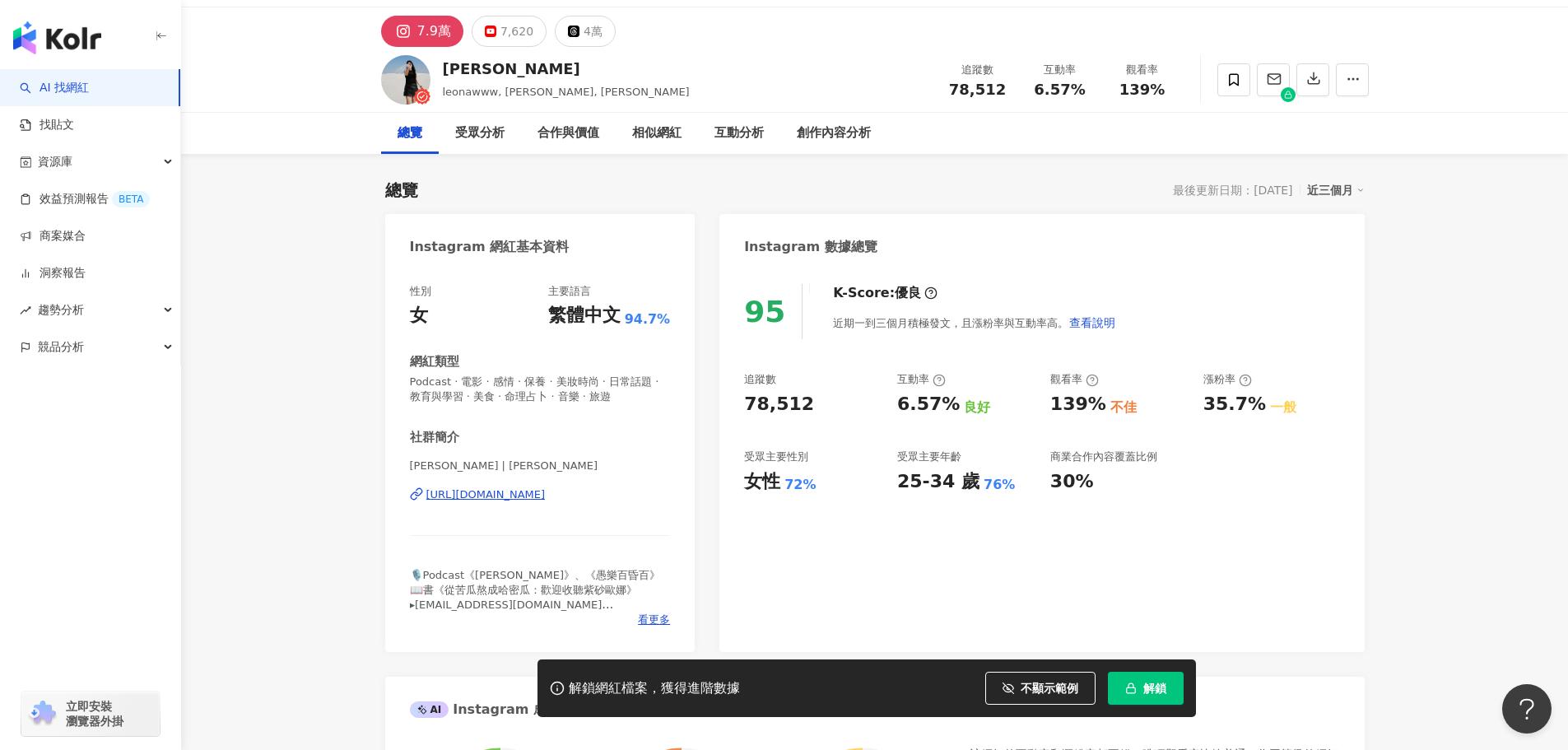
scroll to position [82, 0]
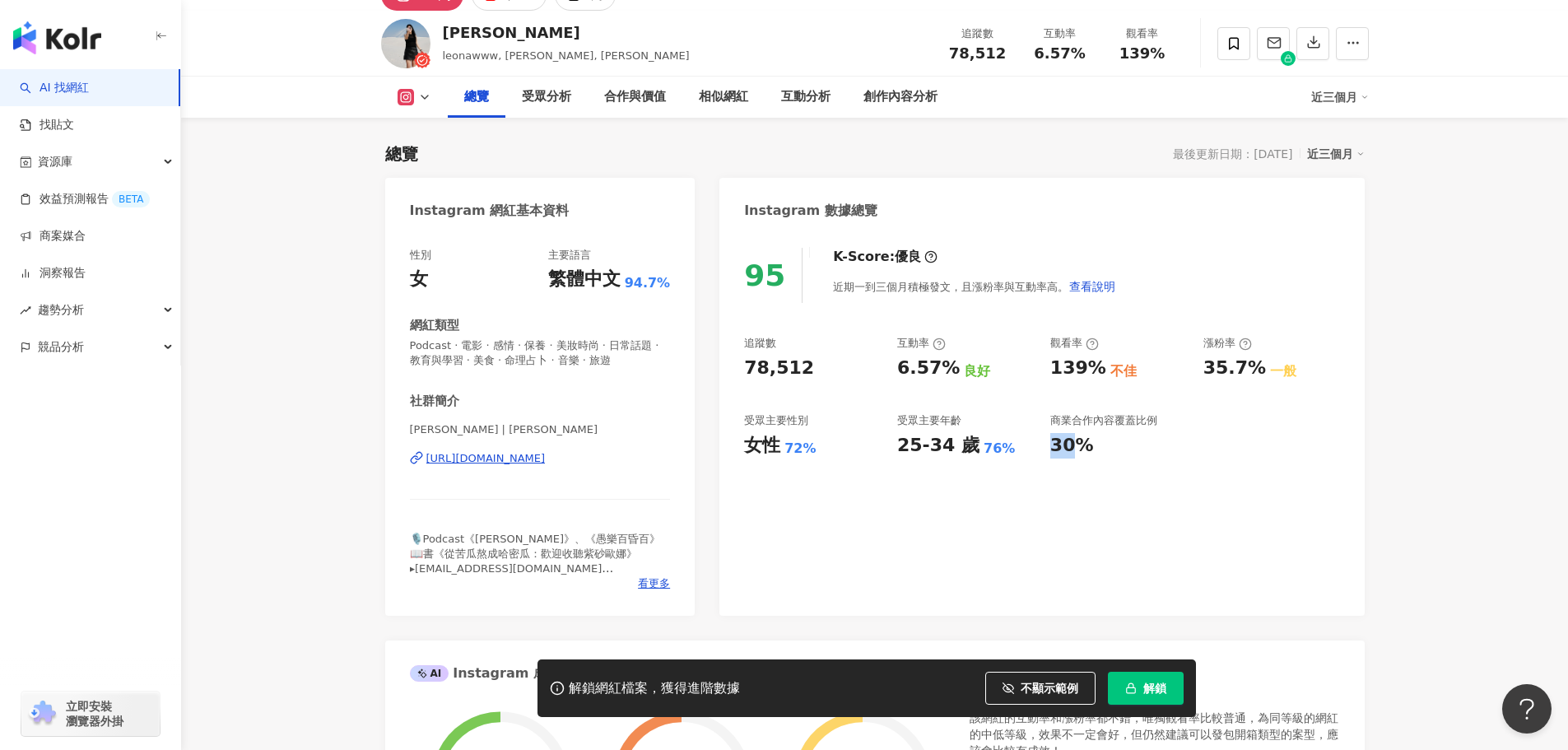
drag, startPoint x: 1047, startPoint y: 438, endPoint x: 1080, endPoint y: 497, distance: 67.6
click at [1080, 497] on div "95 K-Score : 優良 近期一到三個月積極發文，且漲粉率與互動率高。 查看說明 追蹤數 78,512 互動率 6.57% 良好 觀看率 139% 不佳…" at bounding box center [1042, 423] width 645 height 385
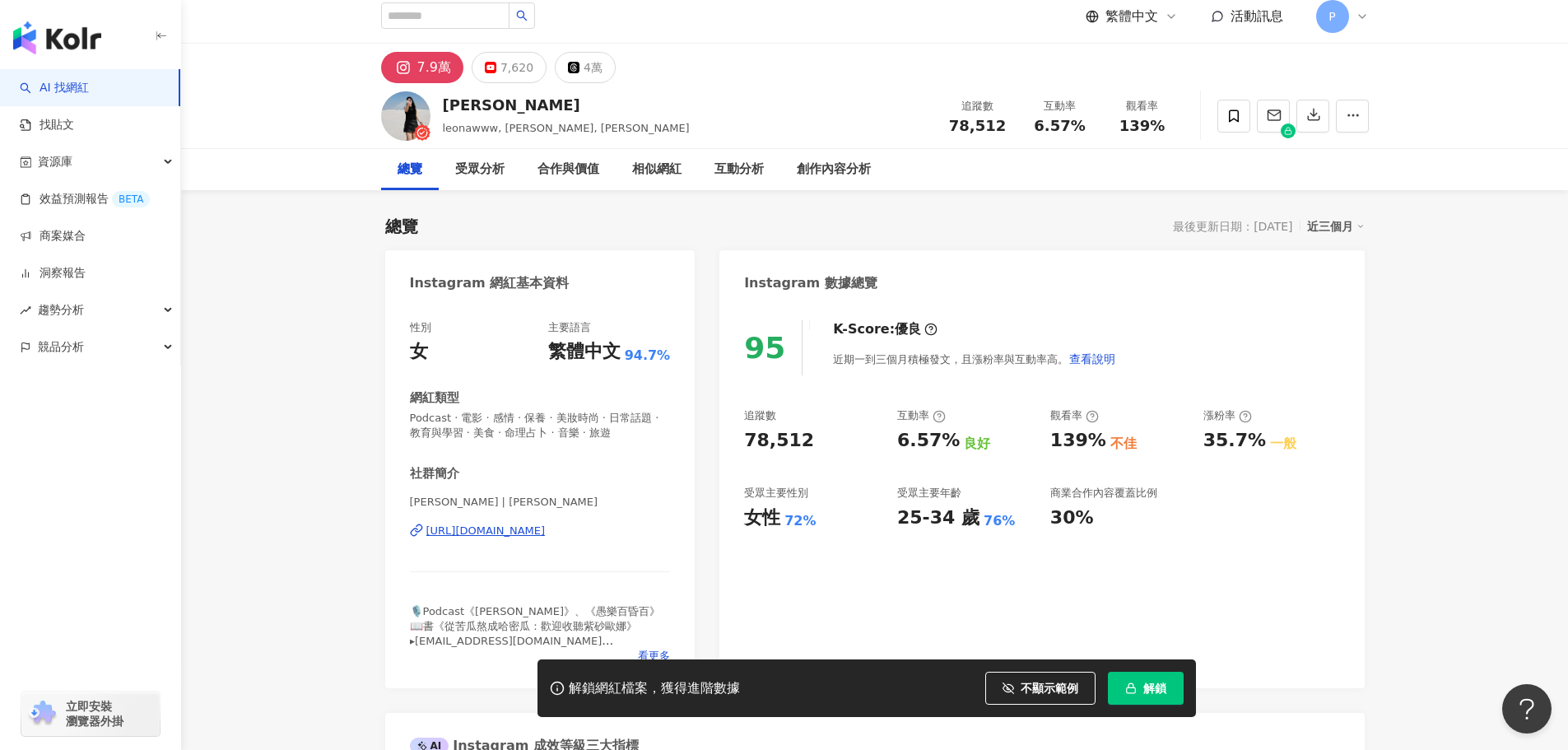
scroll to position [0, 0]
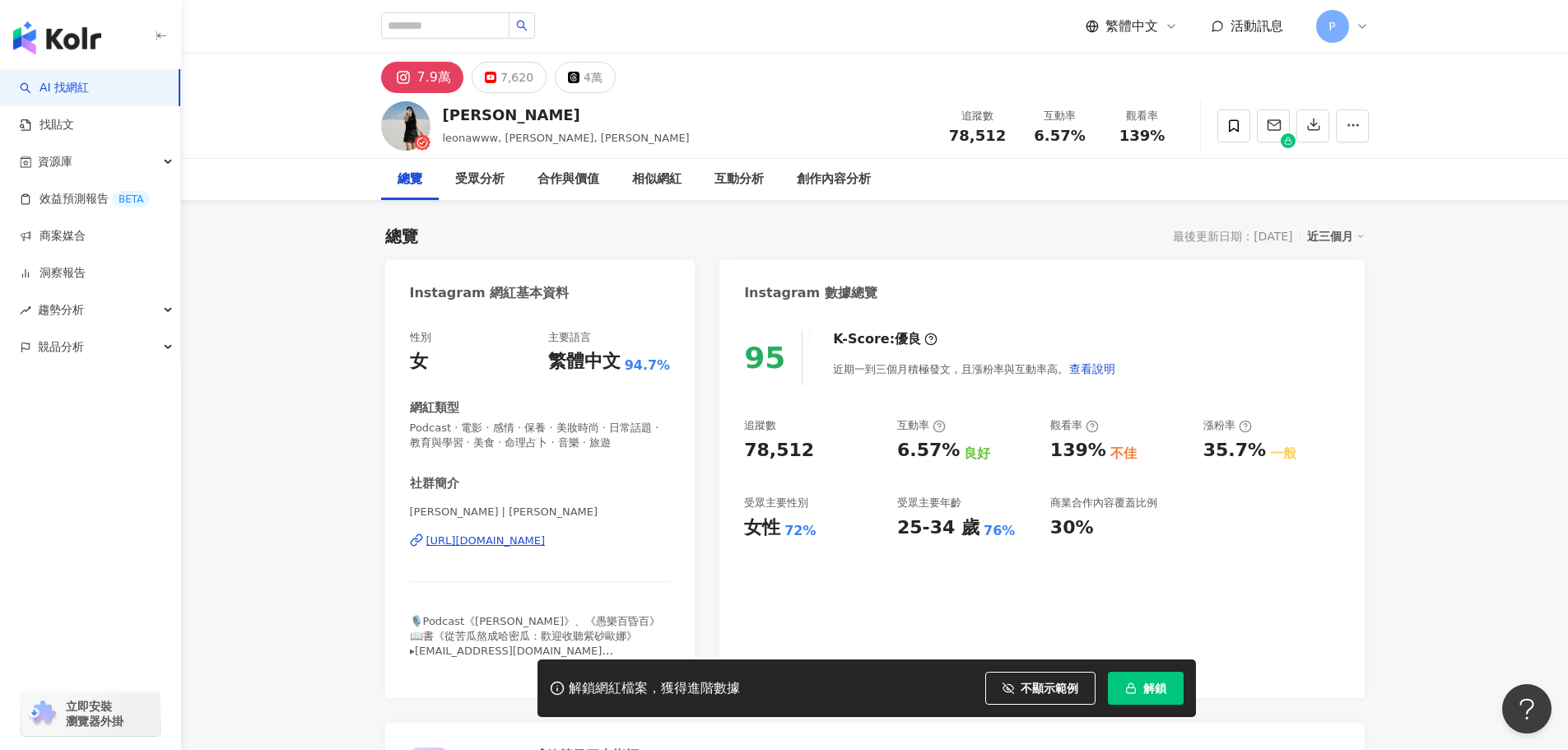
click at [1358, 40] on div "P" at bounding box center [1343, 26] width 53 height 33
click at [1406, 222] on span "切換工作區" at bounding box center [1378, 224] width 57 height 14
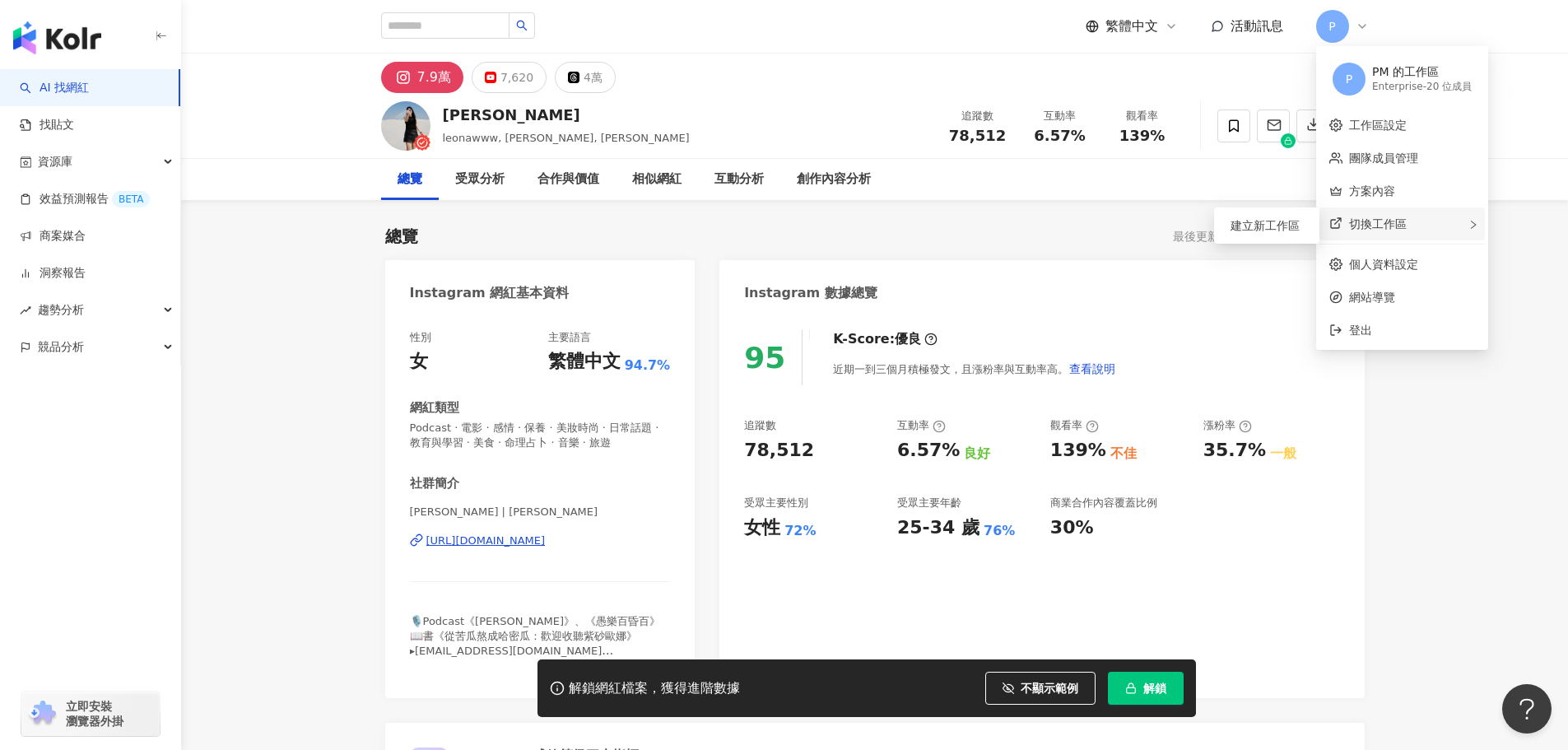
click at [1472, 227] on icon "right" at bounding box center [1473, 225] width 10 height 10
click at [1472, 221] on icon "right" at bounding box center [1473, 224] width 5 height 8
click at [1458, 218] on div "切換工作區 建立新工作區" at bounding box center [1402, 224] width 166 height 33
click at [1295, 230] on span "建立新工作區" at bounding box center [1265, 225] width 69 height 19
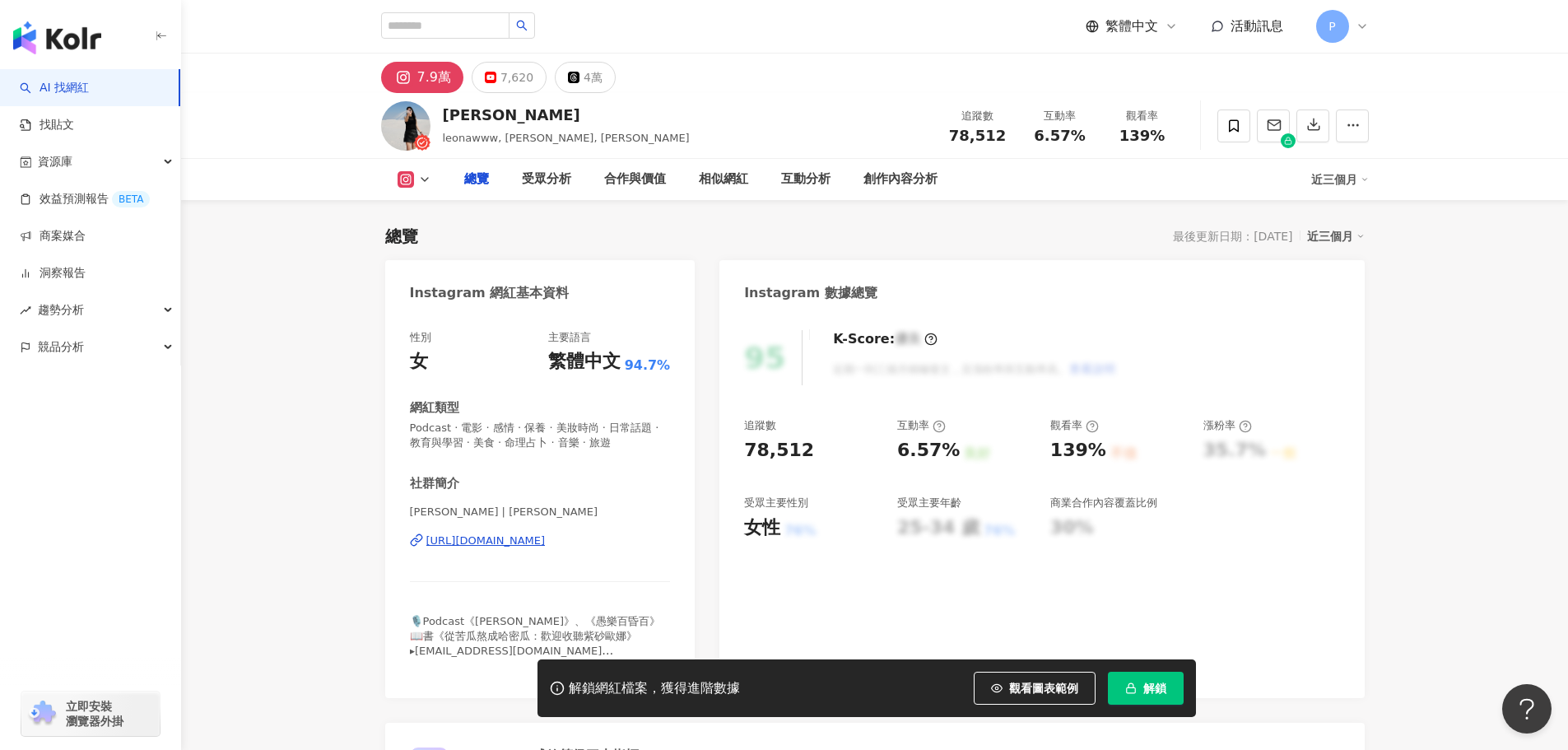
click at [1358, 27] on icon at bounding box center [1362, 26] width 14 height 14
click at [1362, 27] on icon at bounding box center [1362, 25] width 7 height 3
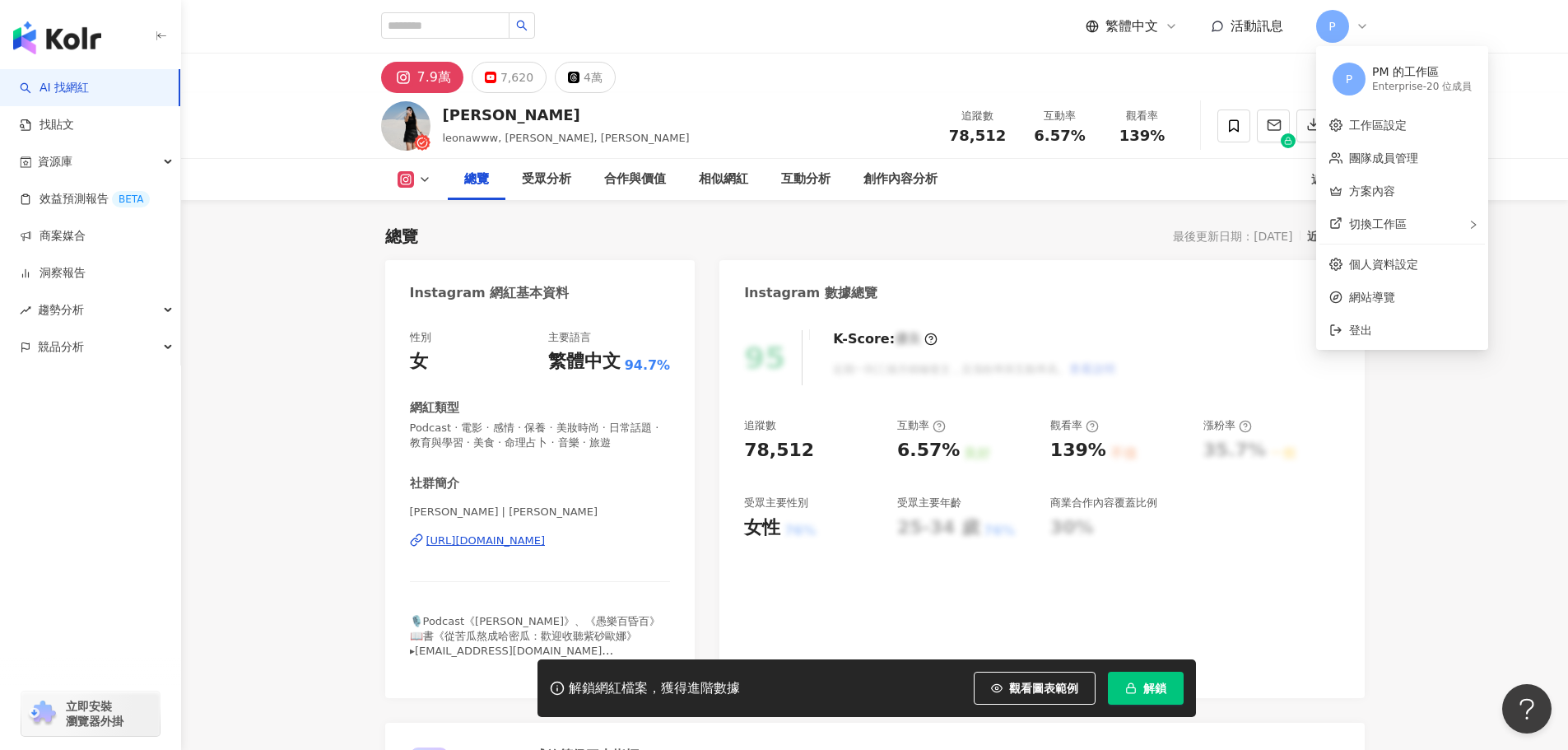
click at [1417, 73] on div "7.9萬 7,620 4萬" at bounding box center [875, 73] width 1388 height 40
click at [1407, 91] on div "7.9萬 7,620 4萬" at bounding box center [875, 73] width 1388 height 40
click at [1348, 21] on span "P" at bounding box center [1333, 26] width 33 height 33
click at [1387, 119] on link "工作區設定" at bounding box center [1378, 126] width 57 height 14
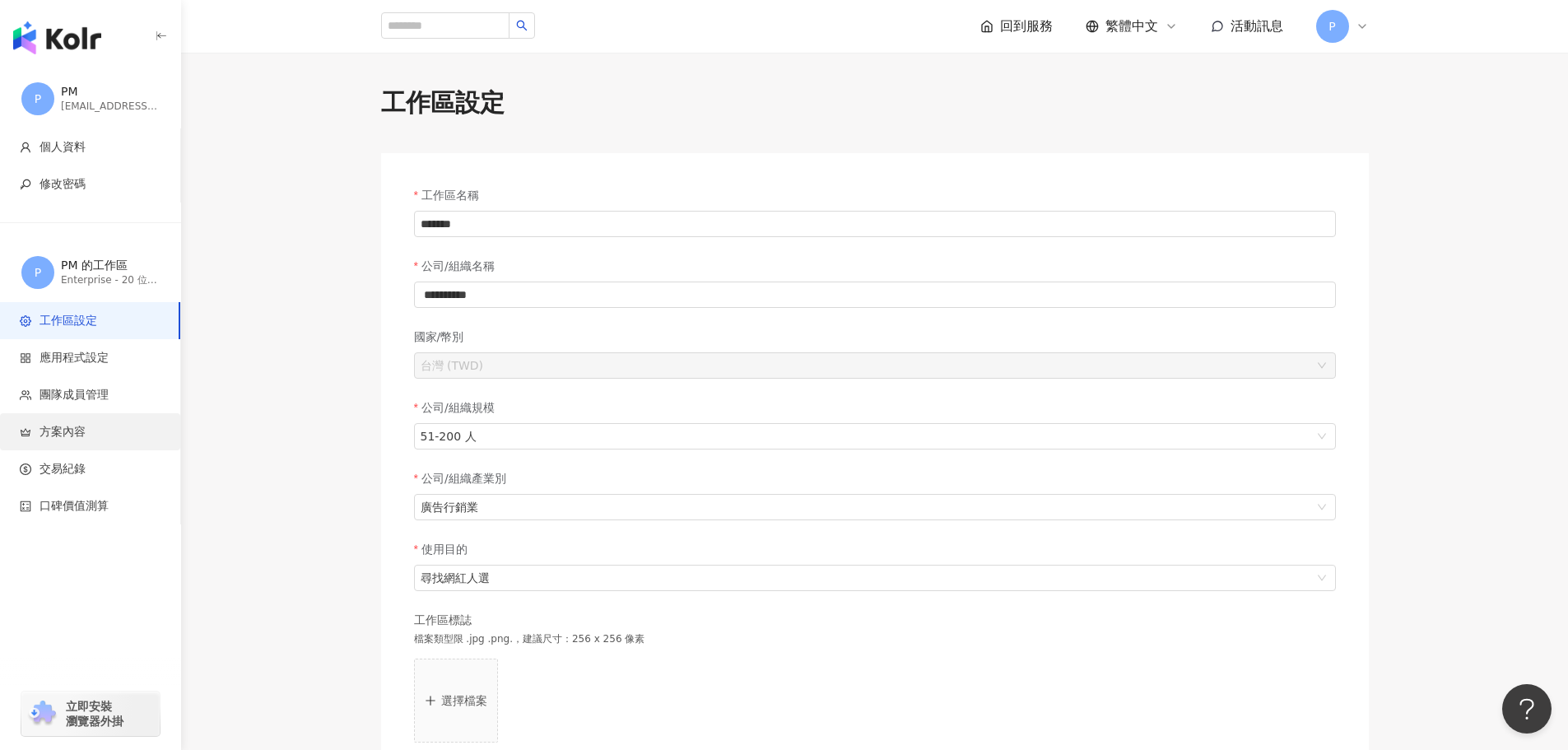
click at [102, 435] on span "方案內容" at bounding box center [93, 431] width 147 height 17
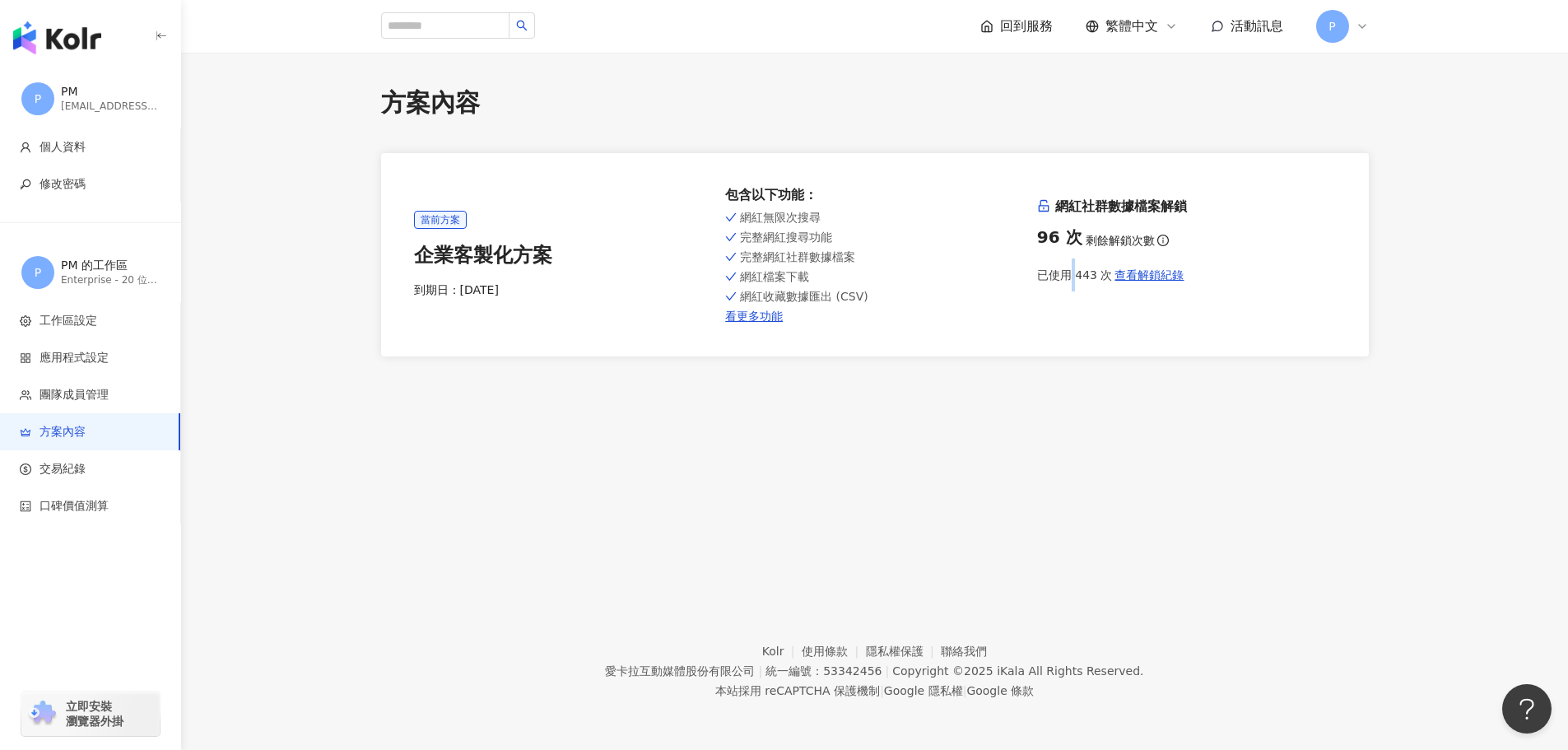
drag, startPoint x: 1067, startPoint y: 271, endPoint x: 1074, endPoint y: 305, distance: 34.7
click at [1074, 305] on div "網紅社群數據檔案解鎖 96 次 剩餘解鎖次數 已使用 443 次 查看解鎖紀錄" at bounding box center [1186, 254] width 299 height 114
click at [1098, 323] on div "當前方案 企業客製化方案 到期日： 2026/6/10 包含以下功能 ： 網紅無限次搜尋 完整網紅搜尋功能 完整網紅社群數據檔案 網紅檔案下載 網紅收藏數據匯…" at bounding box center [875, 254] width 988 height 204
click at [1167, 240] on div "96 次 剩餘解鎖次數" at bounding box center [1186, 237] width 299 height 23
click at [1160, 241] on icon "info-circle" at bounding box center [1164, 241] width 12 height 12
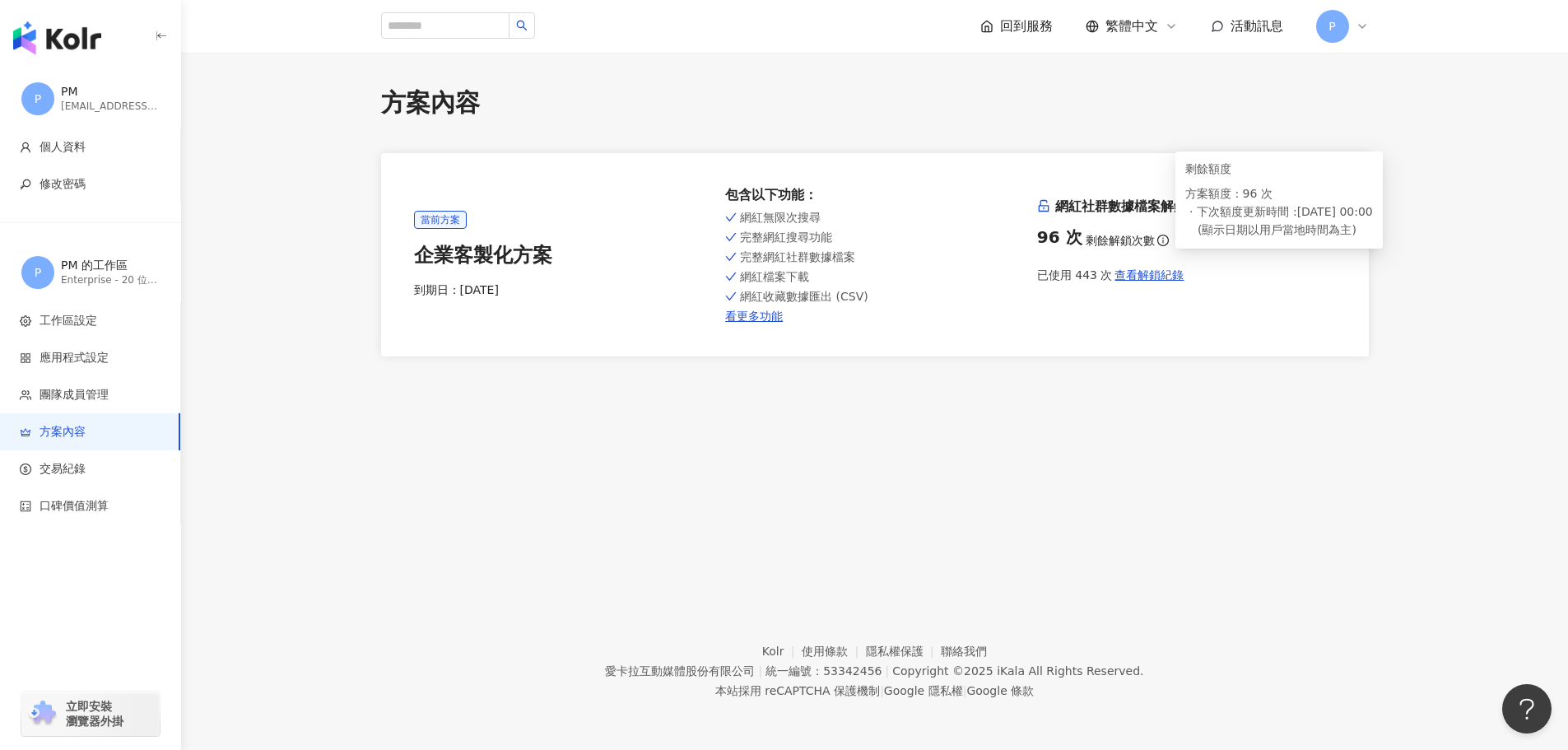
click at [1160, 241] on icon "info-circle" at bounding box center [1164, 241] width 12 height 12
click at [911, 460] on div "方案內容 當前方案 企業客製化方案 到期日： 2026/6/10 包含以下功能 ： 網紅無限次搜尋 完整網紅搜尋功能 完整網紅社群數據檔案 網紅檔案下載 網紅…" at bounding box center [875, 310] width 1388 height 514
click at [1342, 28] on span "P" at bounding box center [1333, 26] width 33 height 33
click at [411, 554] on div "方案內容 當前方案 企業客製化方案 到期日： 2026/6/10 包含以下功能 ： 網紅無限次搜尋 完整網紅搜尋功能 完整網紅社群數據檔案 網紅檔案下載 網紅…" at bounding box center [875, 310] width 1388 height 514
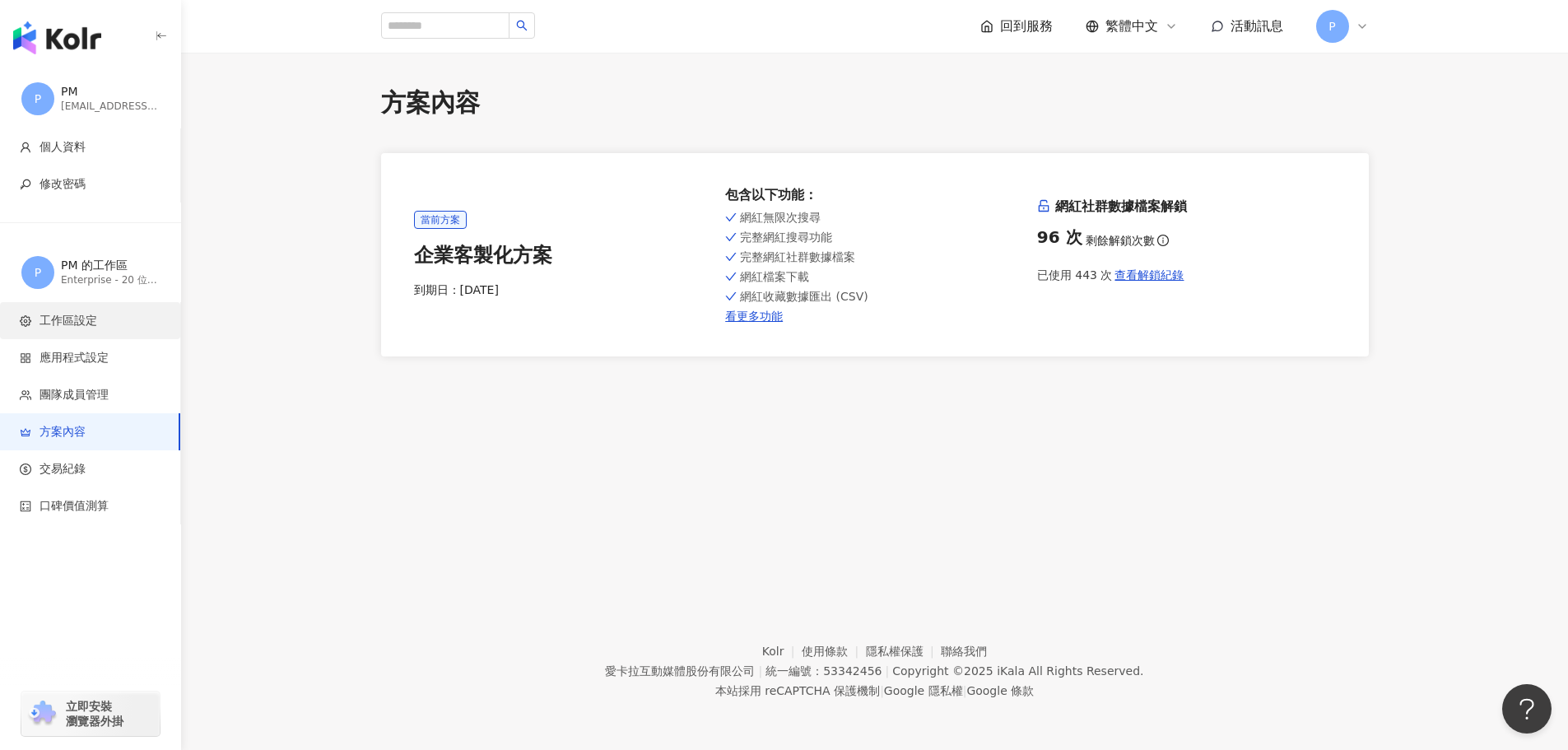
click at [118, 323] on span "工作區設定" at bounding box center [93, 320] width 147 height 17
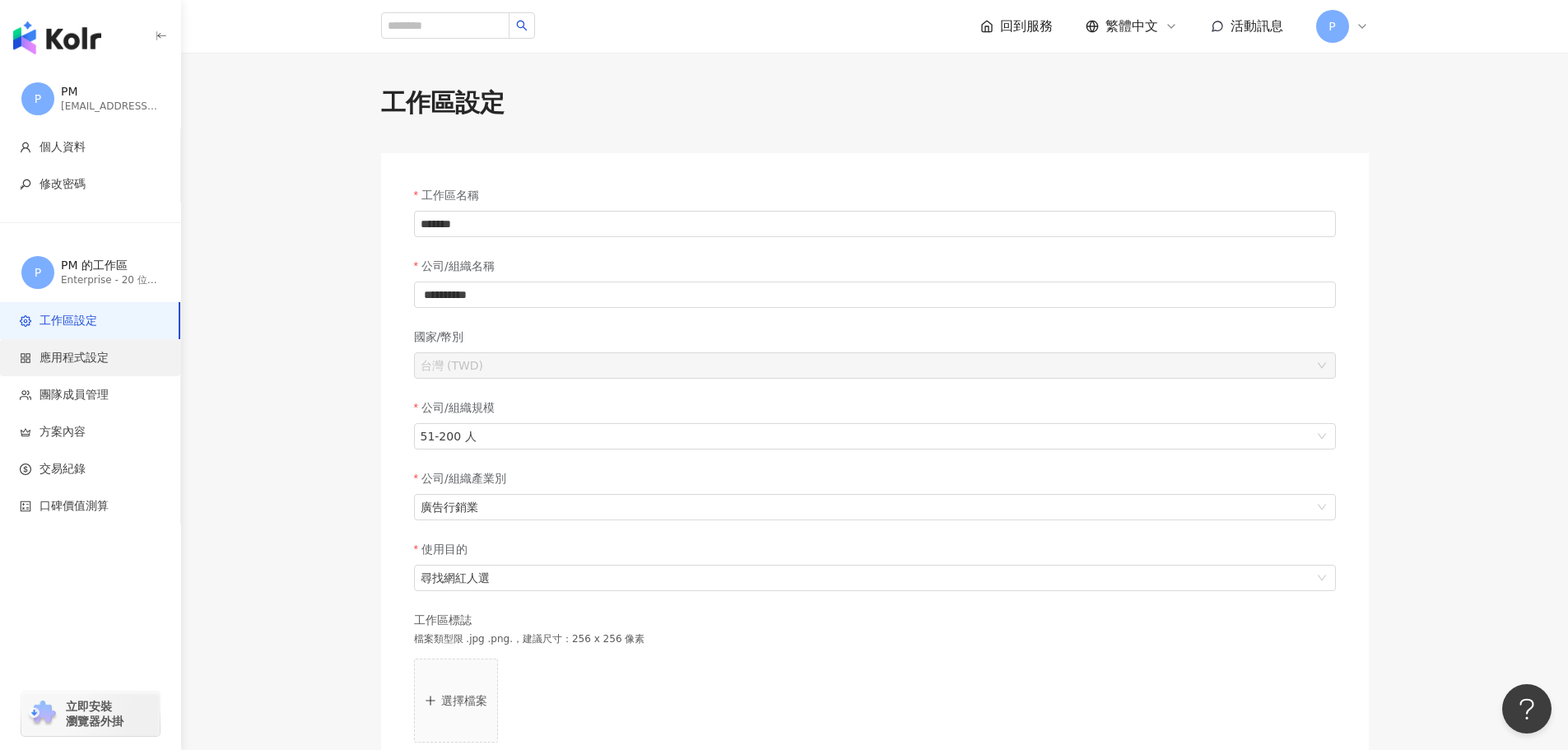
click at [140, 358] on span "應用程式設定" at bounding box center [93, 357] width 147 height 17
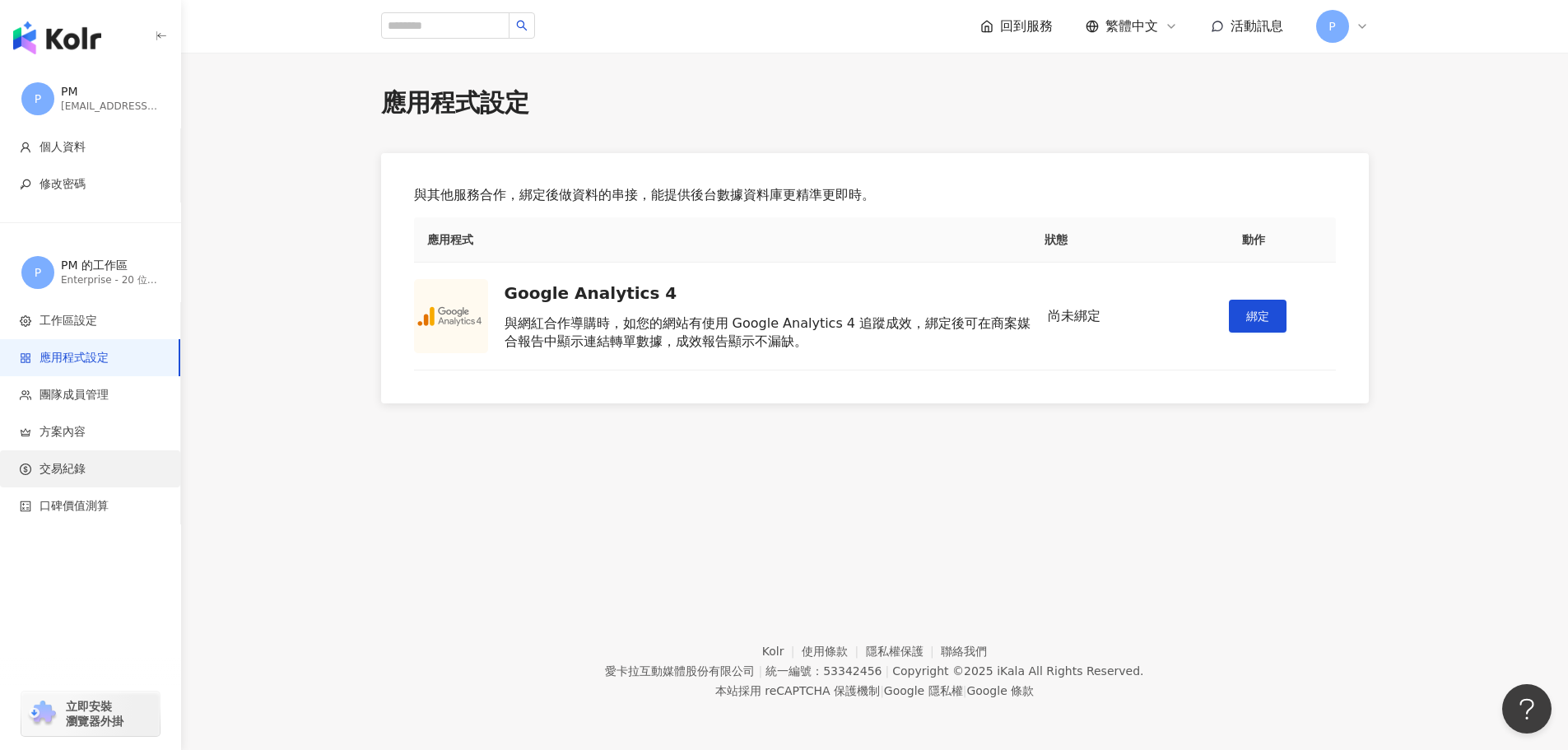
click at [76, 473] on span "交易紀錄" at bounding box center [62, 469] width 46 height 17
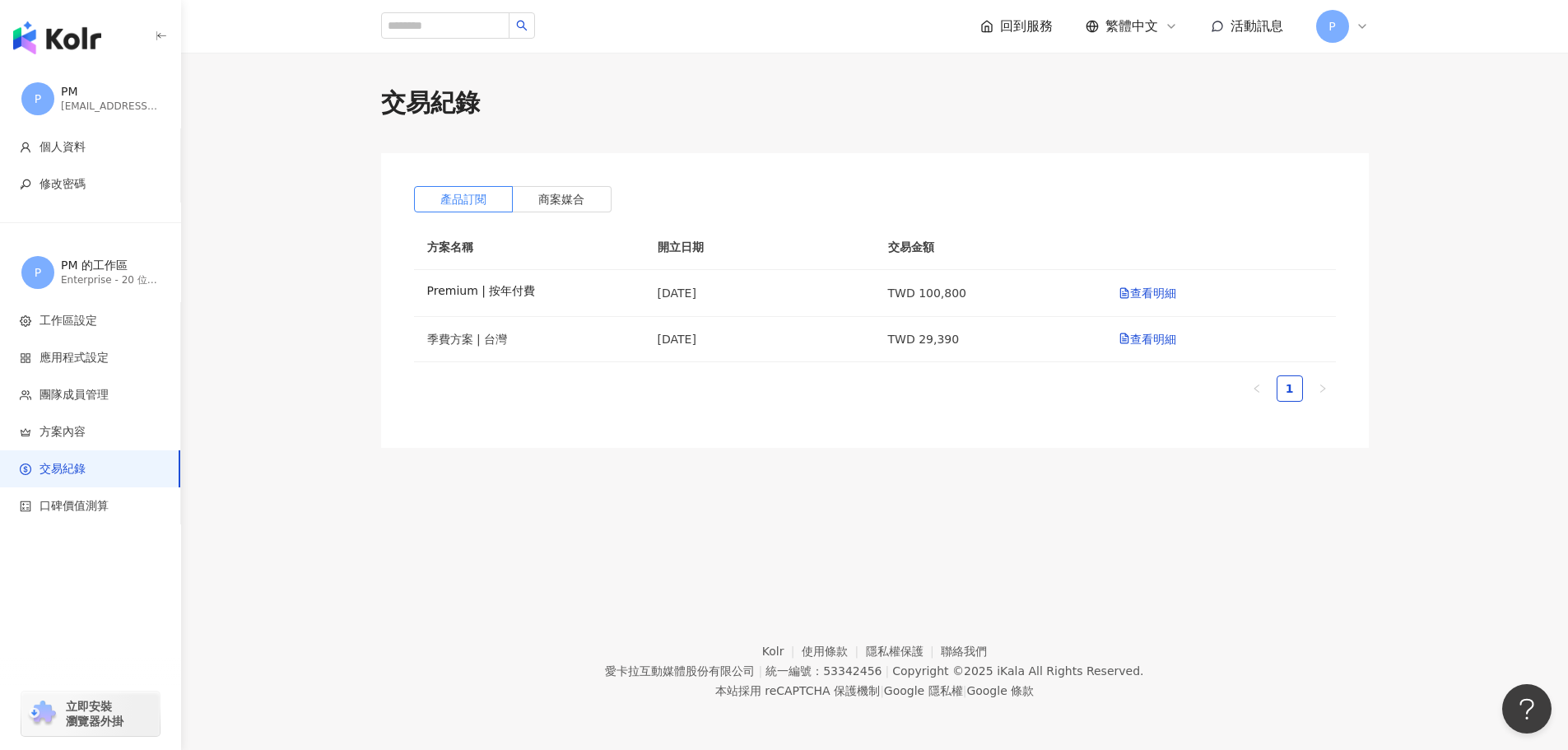
click at [54, 32] on img "button" at bounding box center [57, 38] width 88 height 33
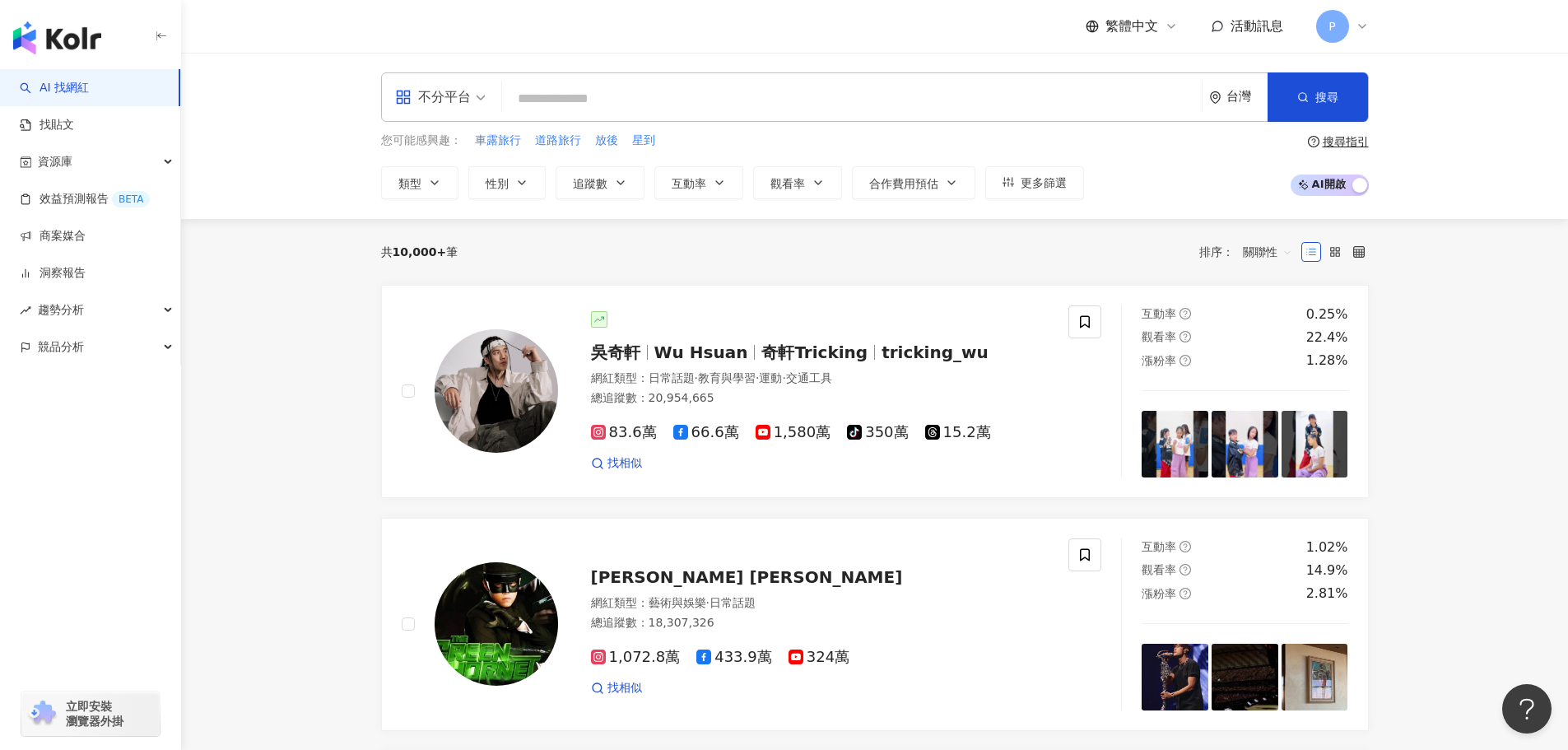
click at [1369, 24] on div "繁體中文 活動訊息 P" at bounding box center [874, 26] width 1053 height 53
click at [1360, 26] on icon at bounding box center [1362, 26] width 14 height 14
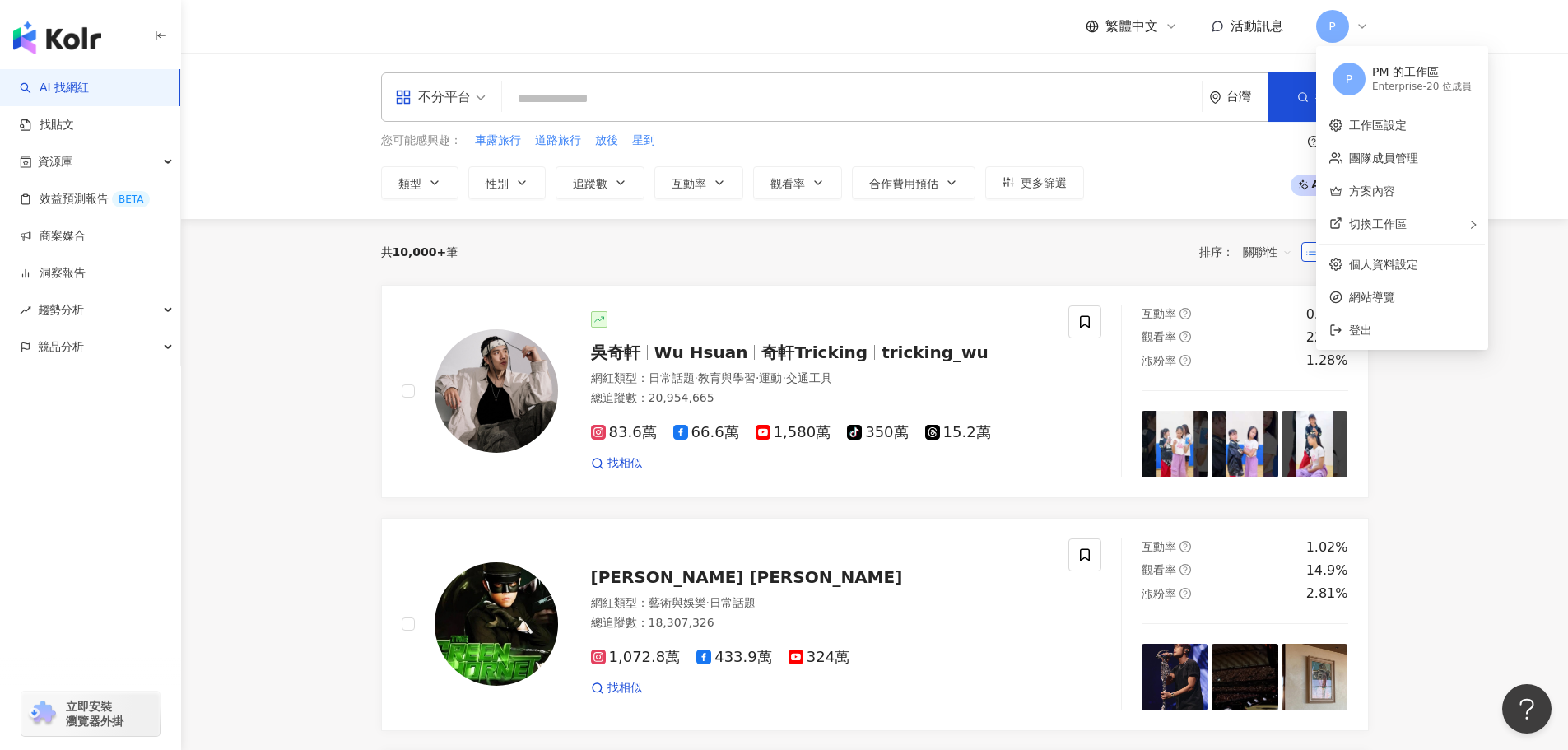
click at [1360, 26] on icon at bounding box center [1362, 25] width 7 height 3
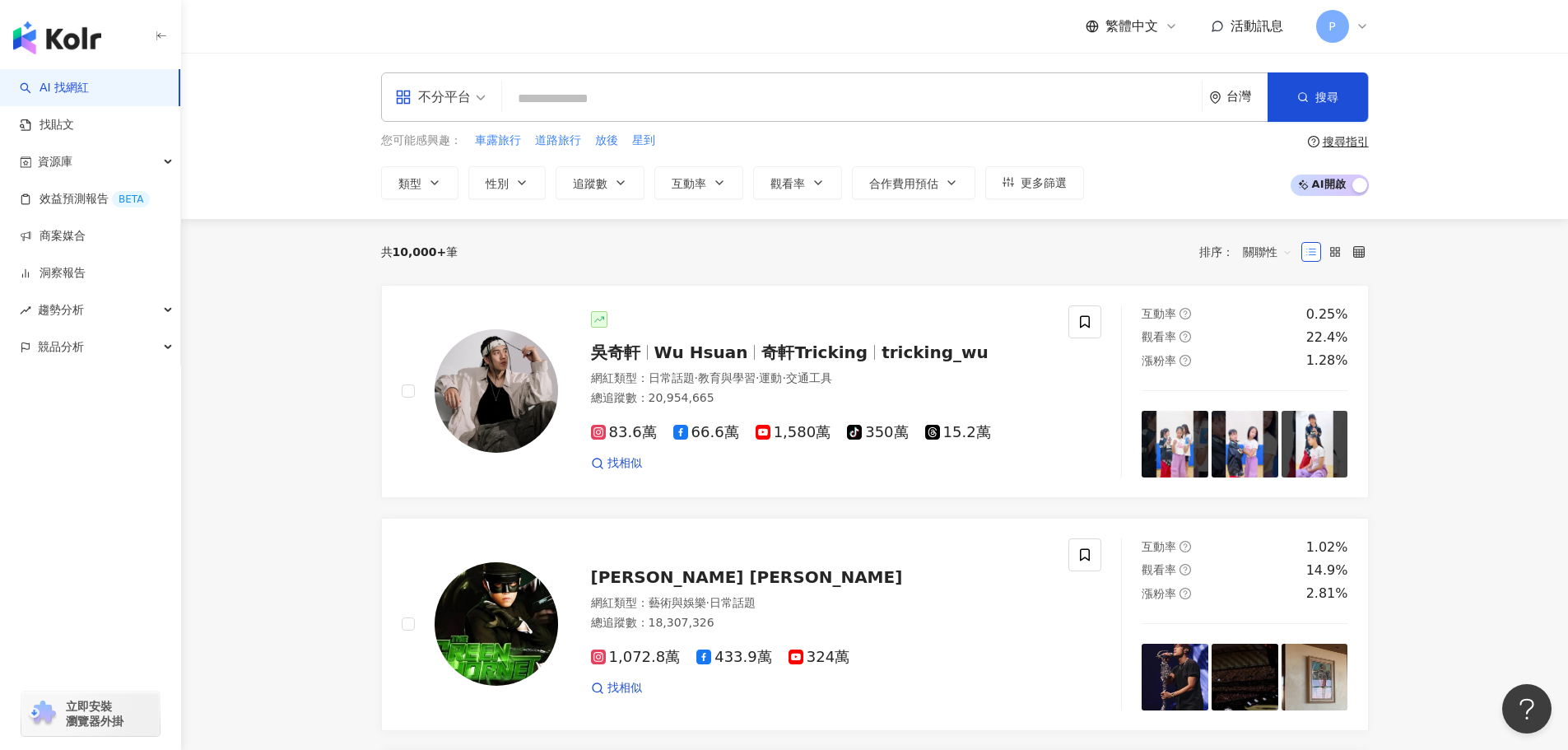
click at [1360, 26] on icon at bounding box center [1362, 25] width 7 height 3
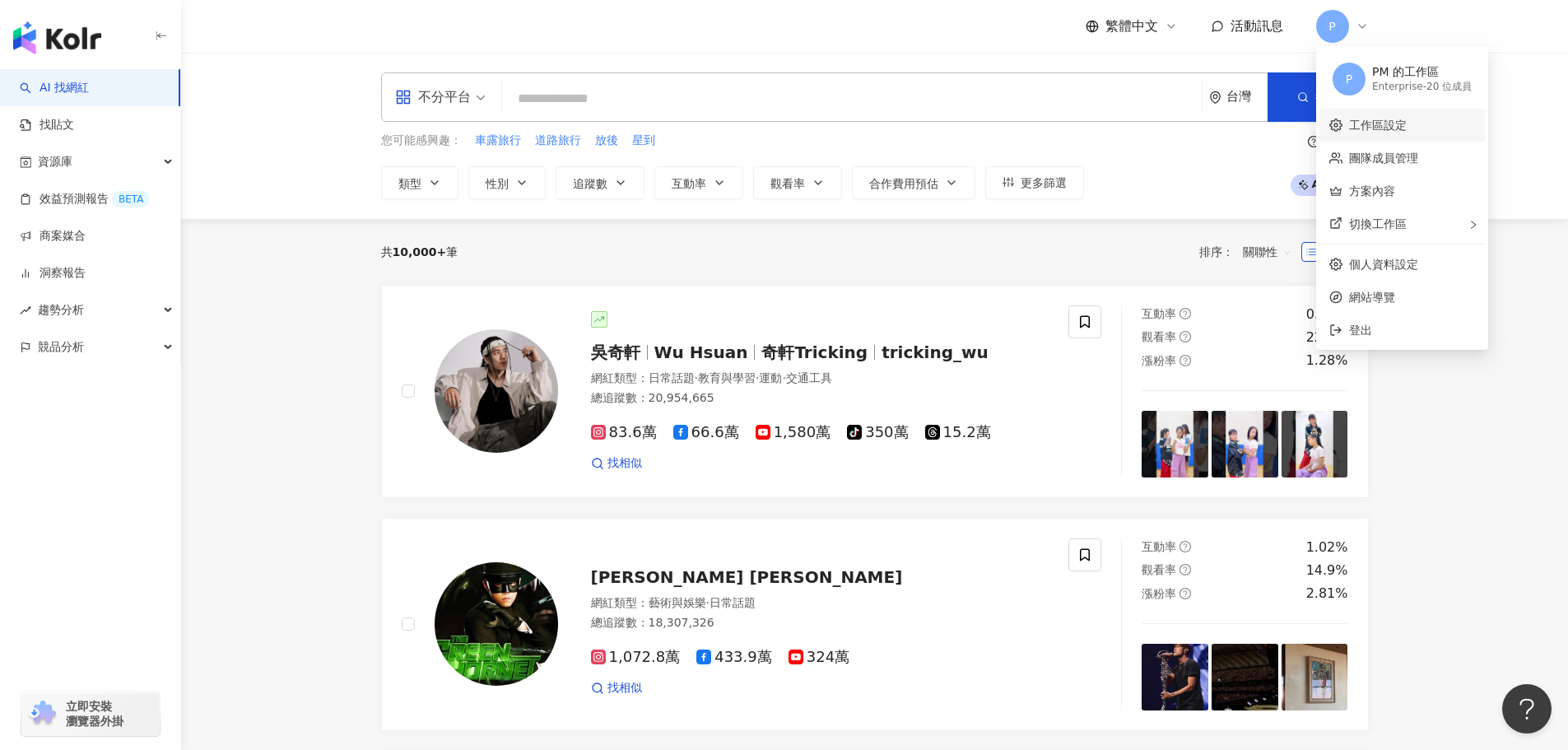
click at [1407, 125] on link "工作區設定" at bounding box center [1378, 126] width 57 height 14
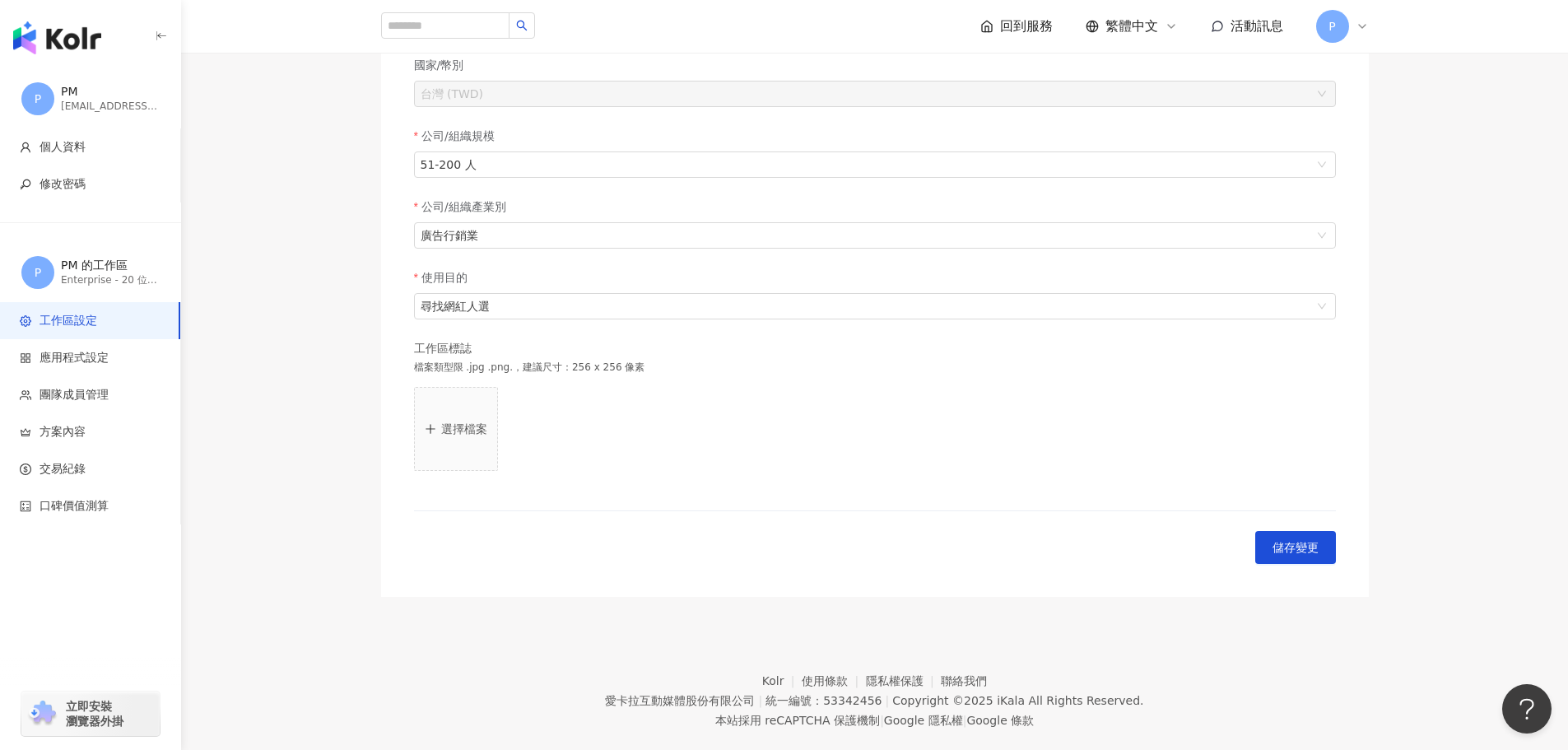
scroll to position [305, 0]
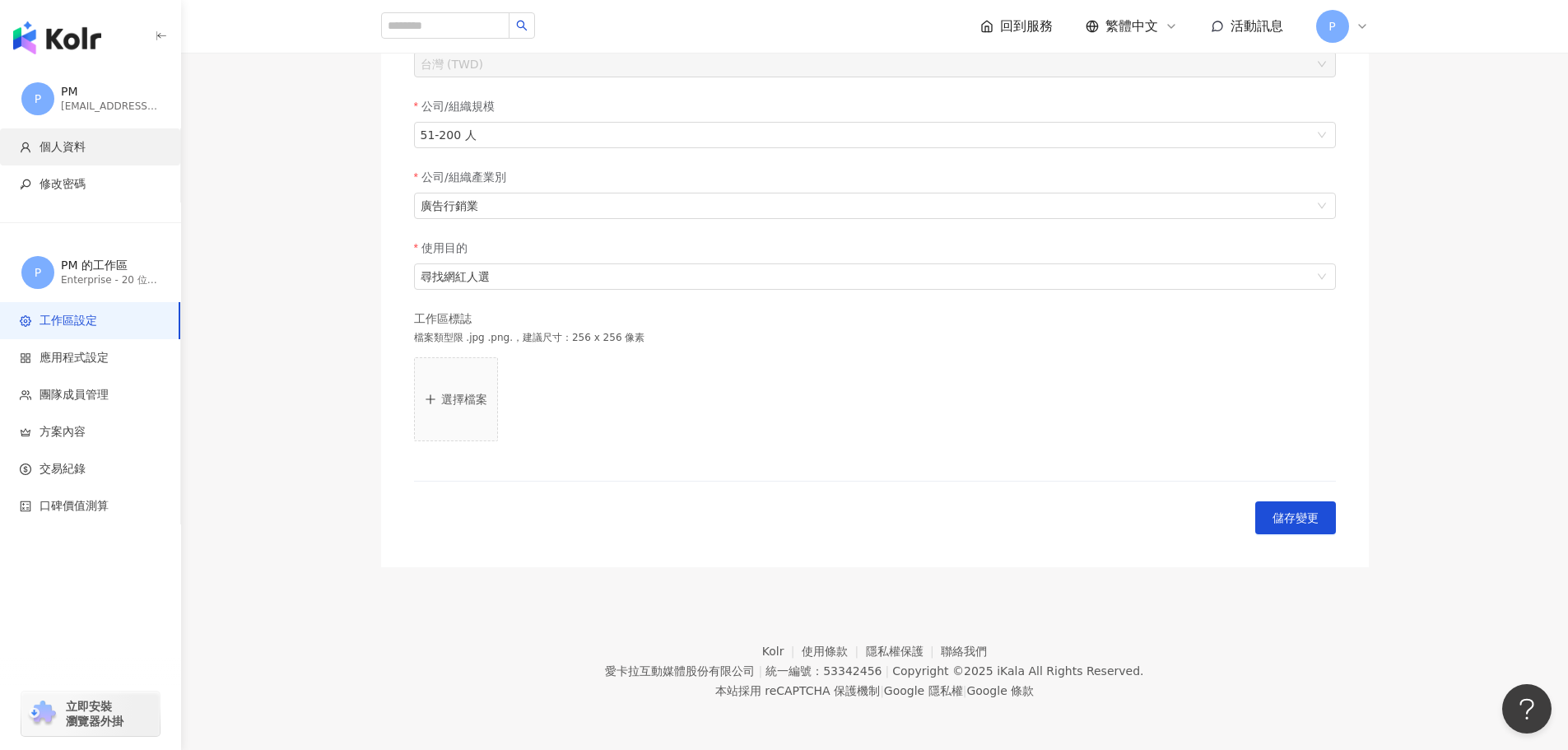
click at [76, 161] on li "個人資料" at bounding box center [90, 147] width 180 height 37
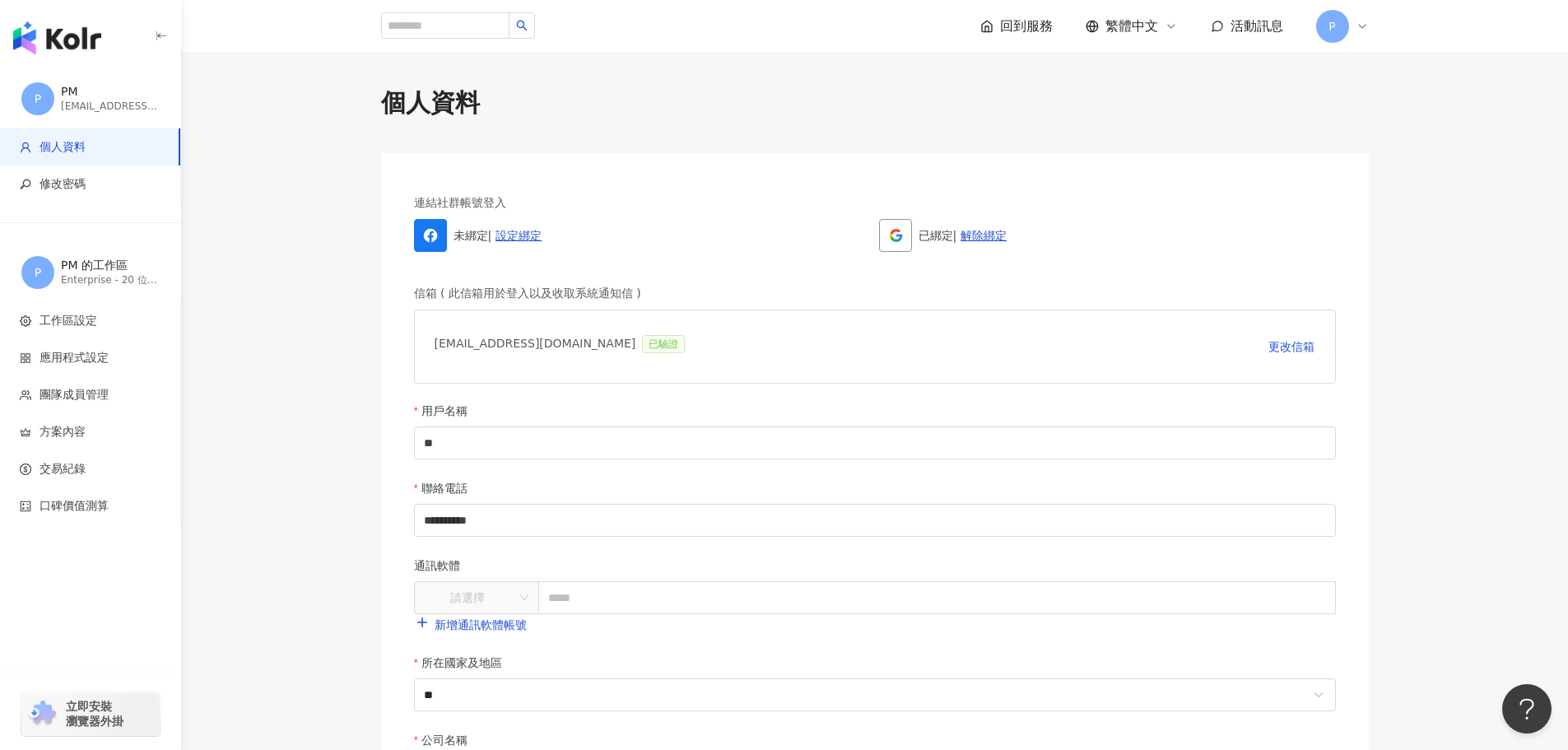
click at [77, 42] on img "button" at bounding box center [57, 38] width 88 height 33
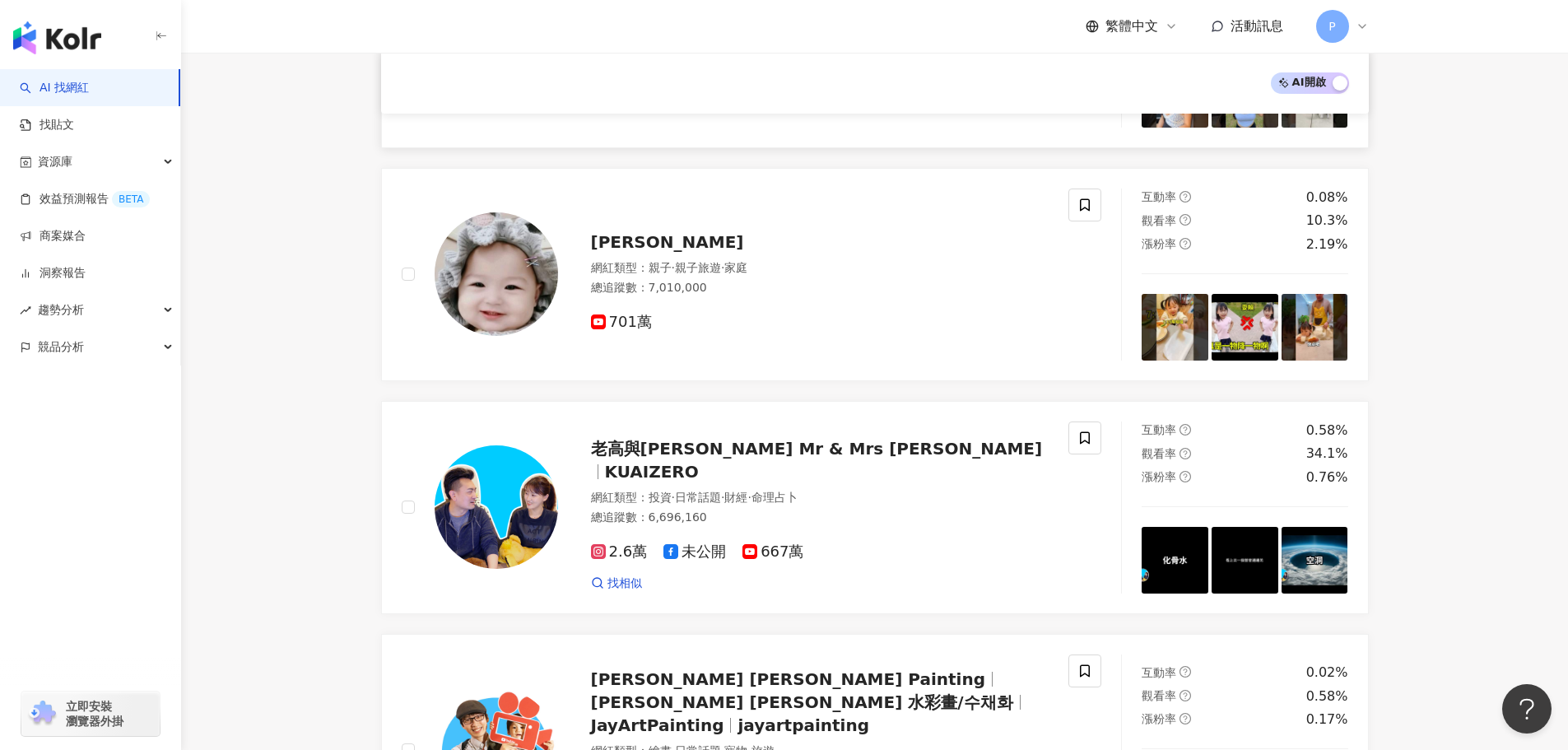
scroll to position [1723, 0]
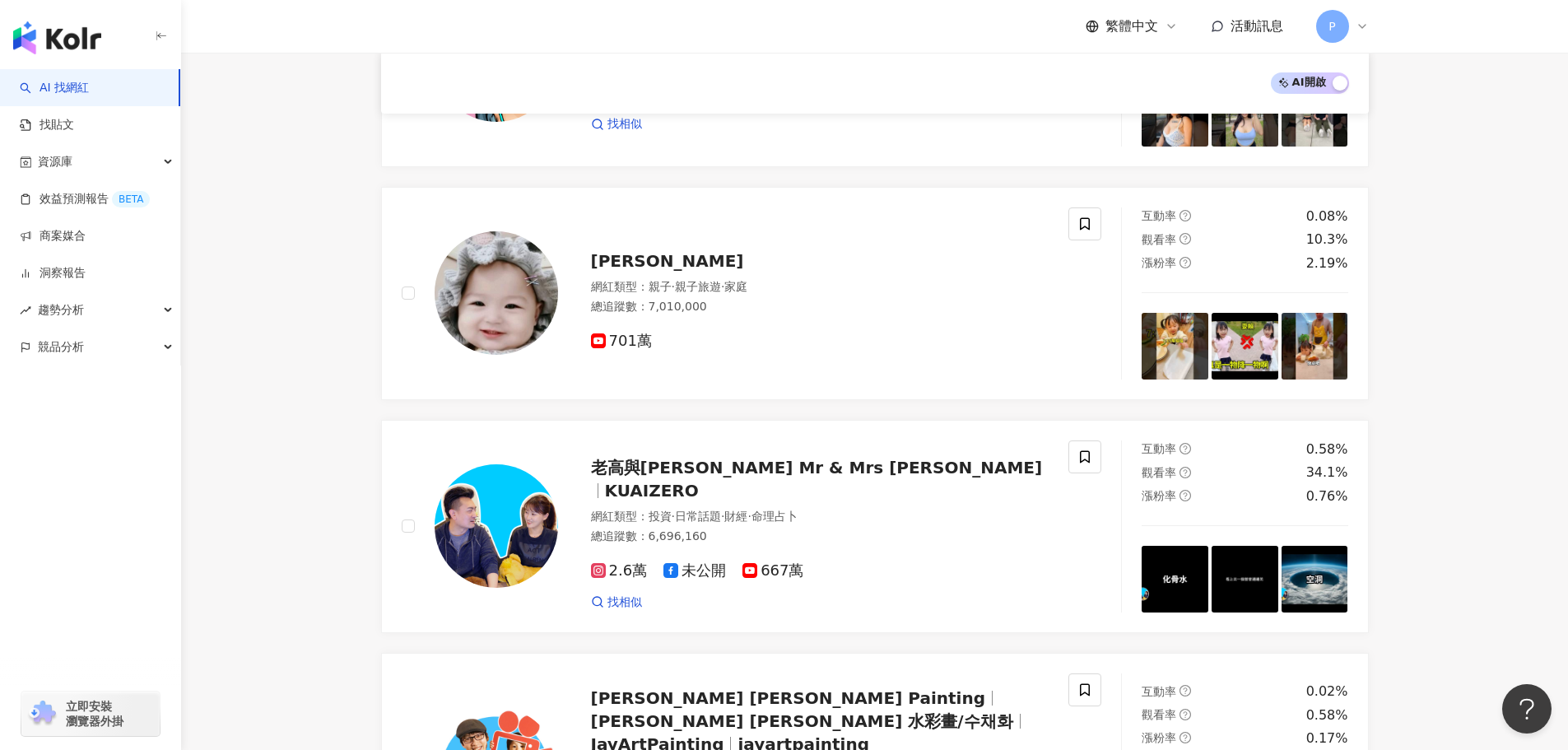
click at [1361, 28] on icon at bounding box center [1362, 26] width 14 height 14
click at [1437, 223] on div "切換工作區" at bounding box center [1402, 224] width 166 height 33
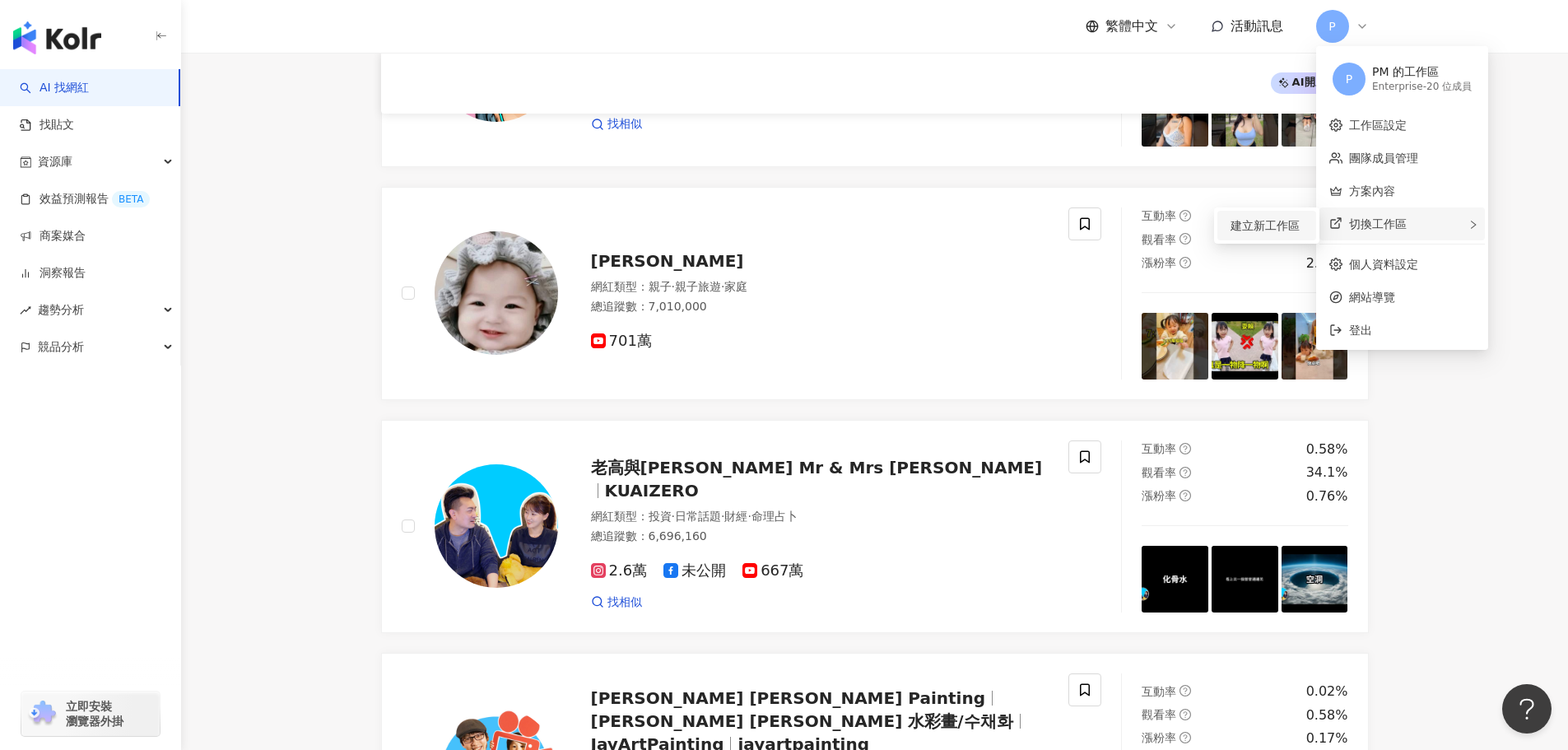
click at [1267, 232] on span "建立新工作區" at bounding box center [1265, 225] width 69 height 19
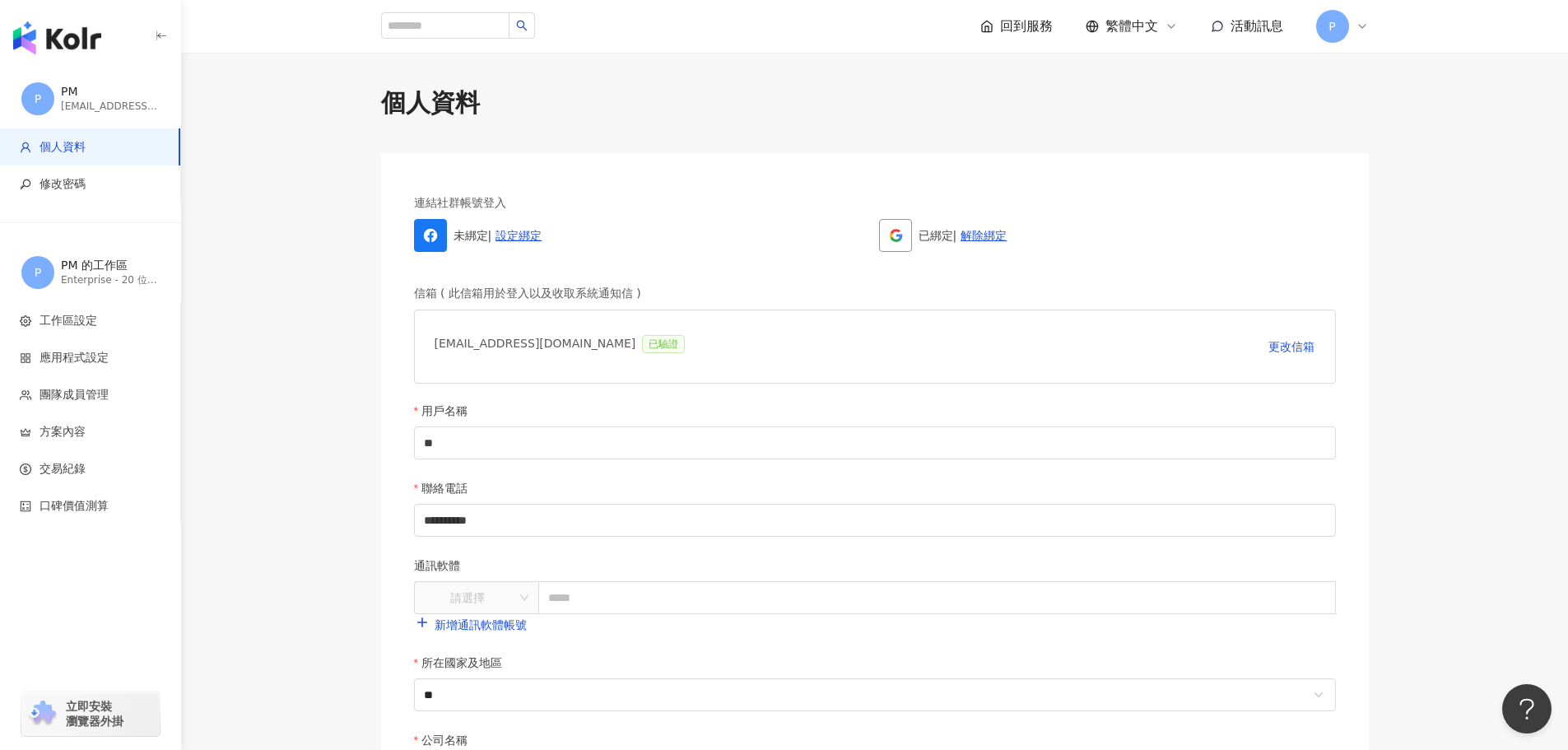
click at [93, 36] on img "button" at bounding box center [57, 38] width 88 height 33
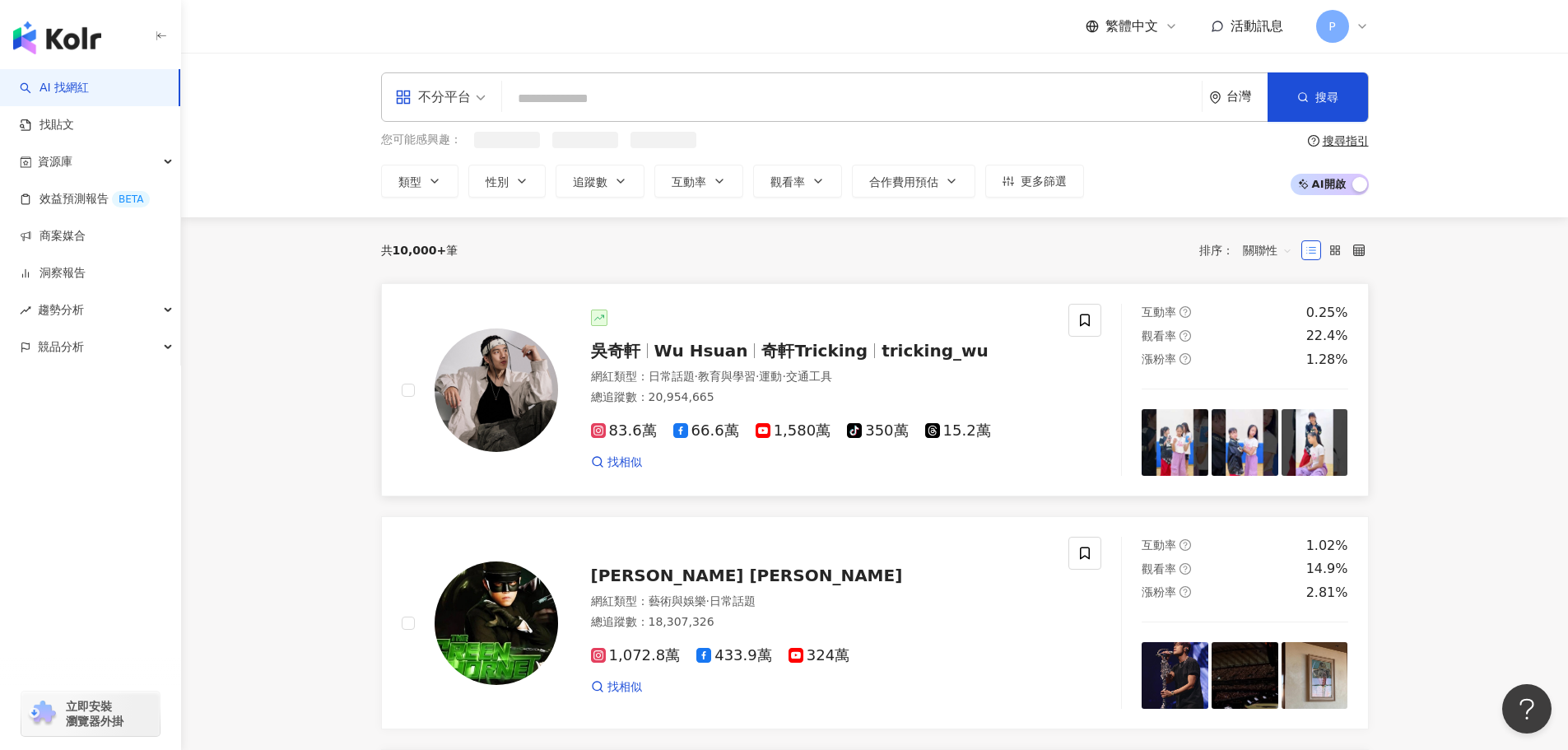
click at [832, 342] on span "奇軒Tricking" at bounding box center [814, 351] width 106 height 19
click at [579, 89] on input "search" at bounding box center [852, 98] width 687 height 31
click at [591, 101] on input "search" at bounding box center [852, 98] width 687 height 31
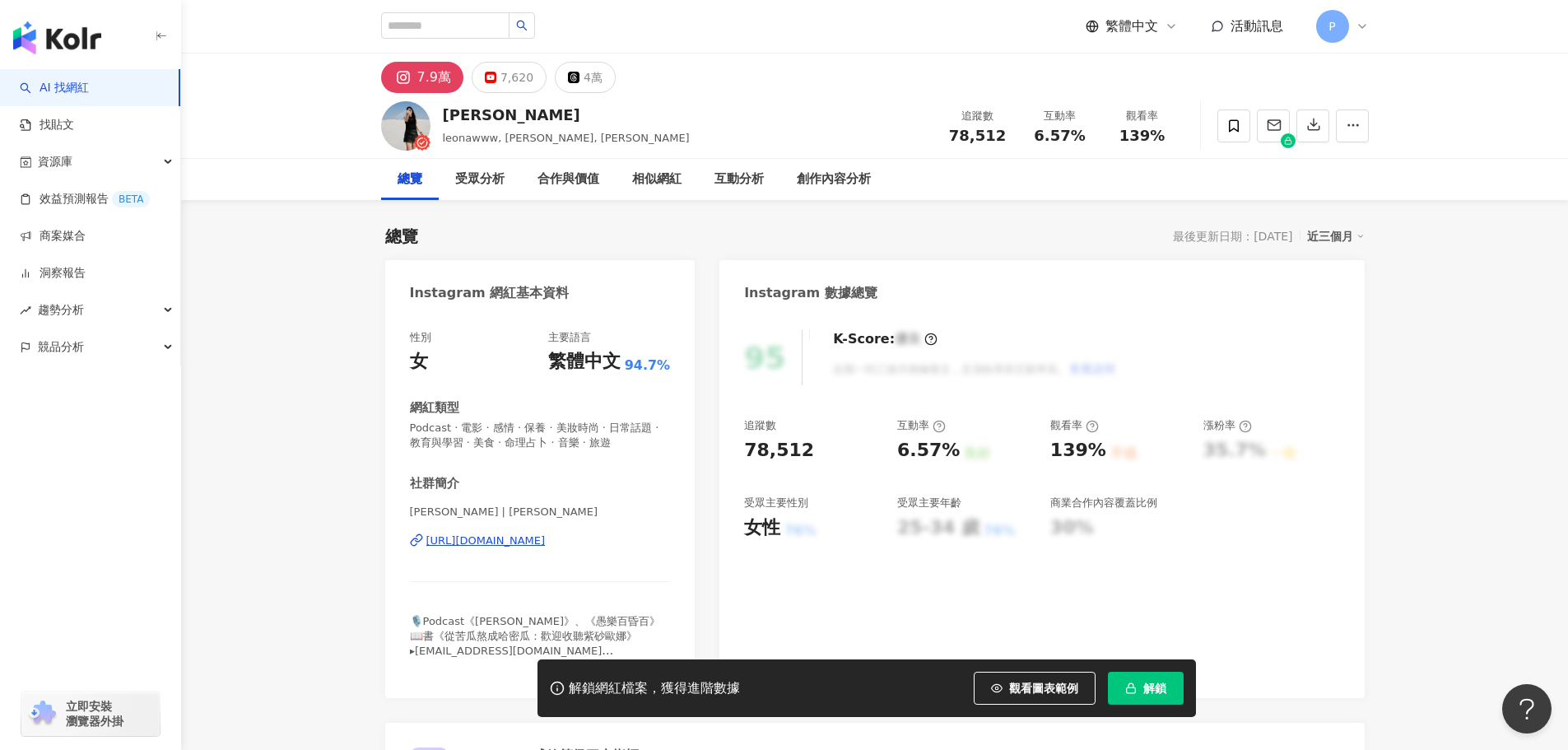
scroll to position [329, 0]
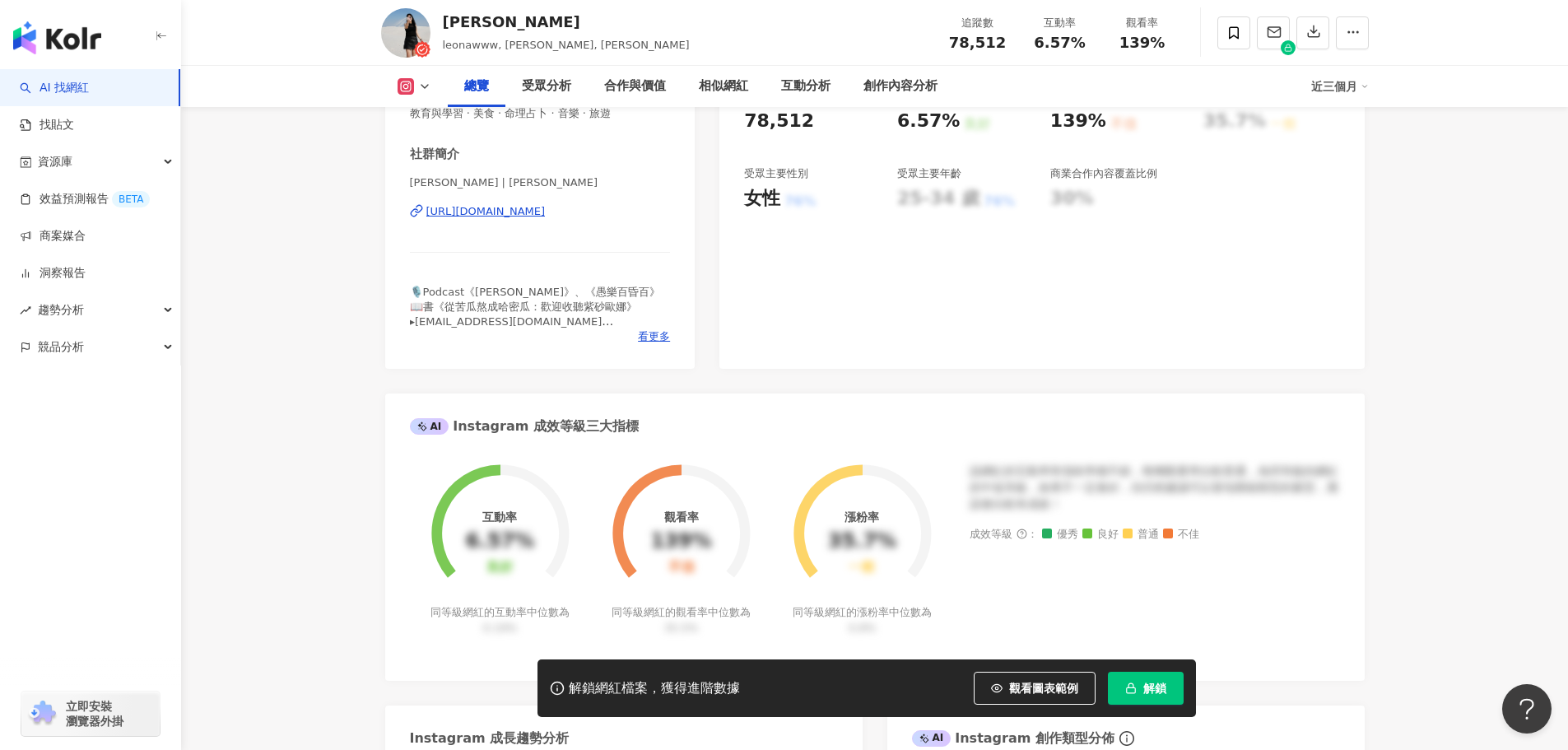
click at [1166, 689] on span "解鎖" at bounding box center [1155, 689] width 23 height 14
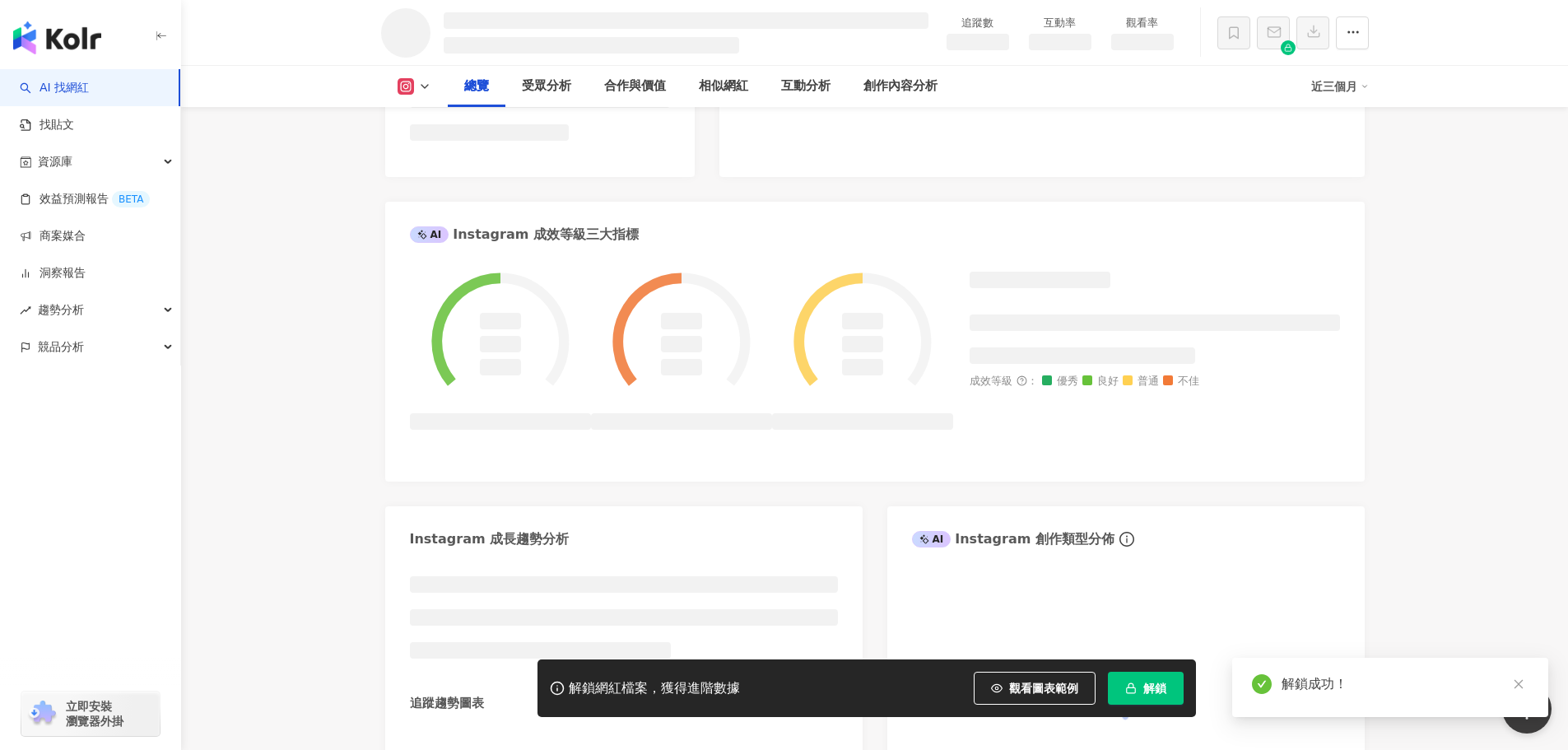
scroll to position [539, 0]
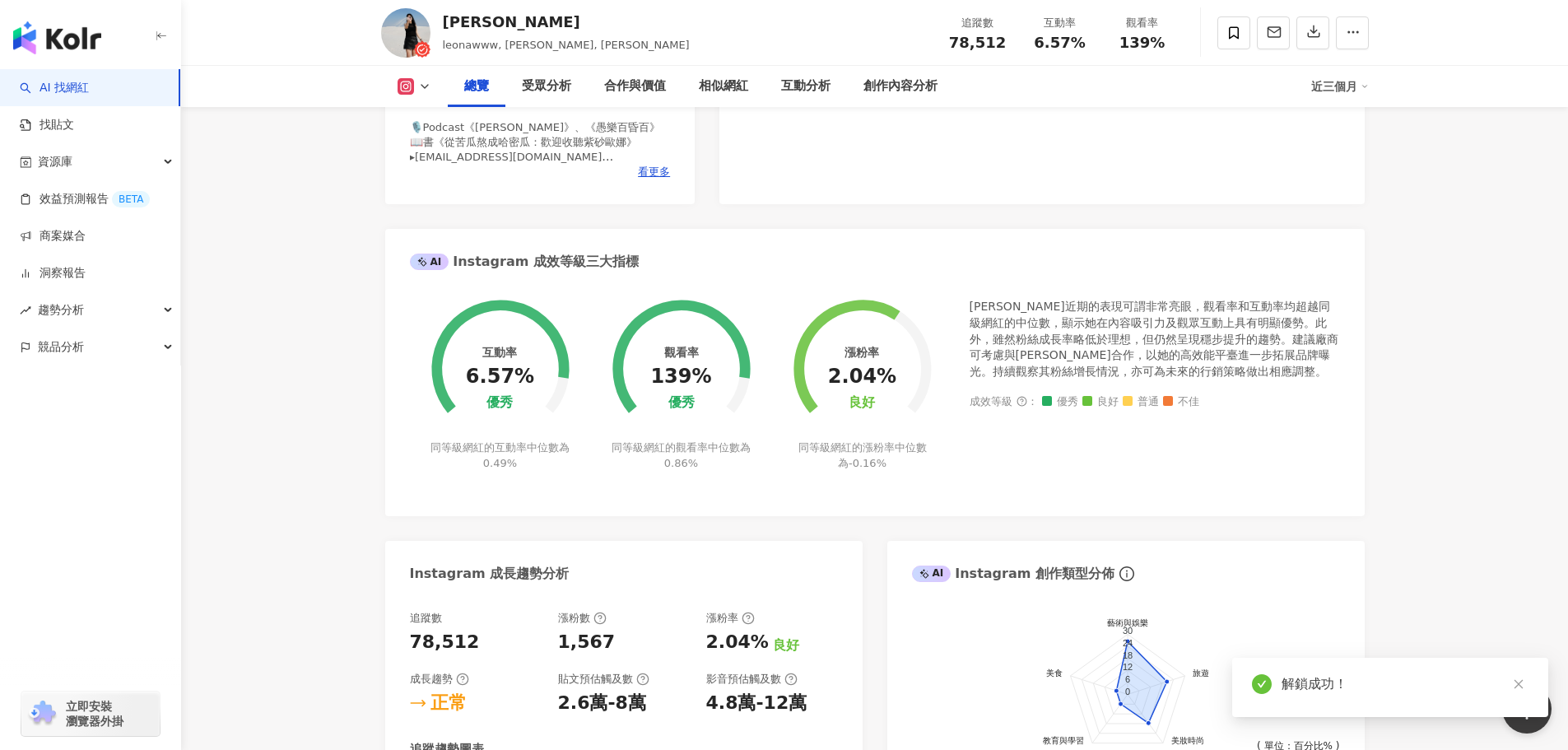
scroll to position [82, 0]
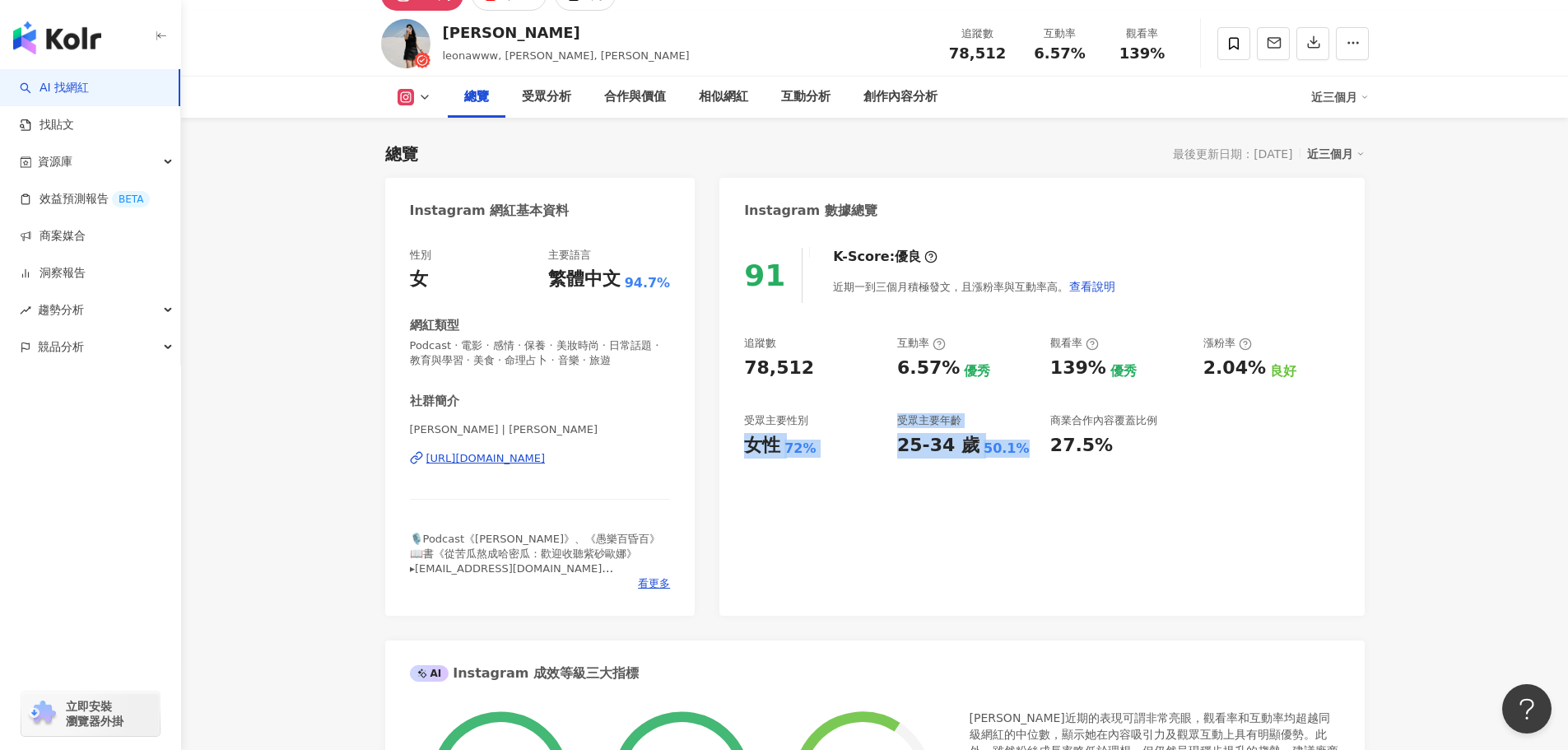
drag, startPoint x: 748, startPoint y: 450, endPoint x: 1014, endPoint y: 453, distance: 266.0
click at [1014, 453] on div "追蹤數 78,512 互動率 6.57% 優秀 觀看率 139% 優秀 漲粉率 2.04% 良好 受眾主要性別 女性 72% 受眾主要年齡 25-34 歲 5…" at bounding box center [1042, 396] width 595 height 122
copy div "女性 72% 受眾主要年齡 25-34 歲 50.1%"
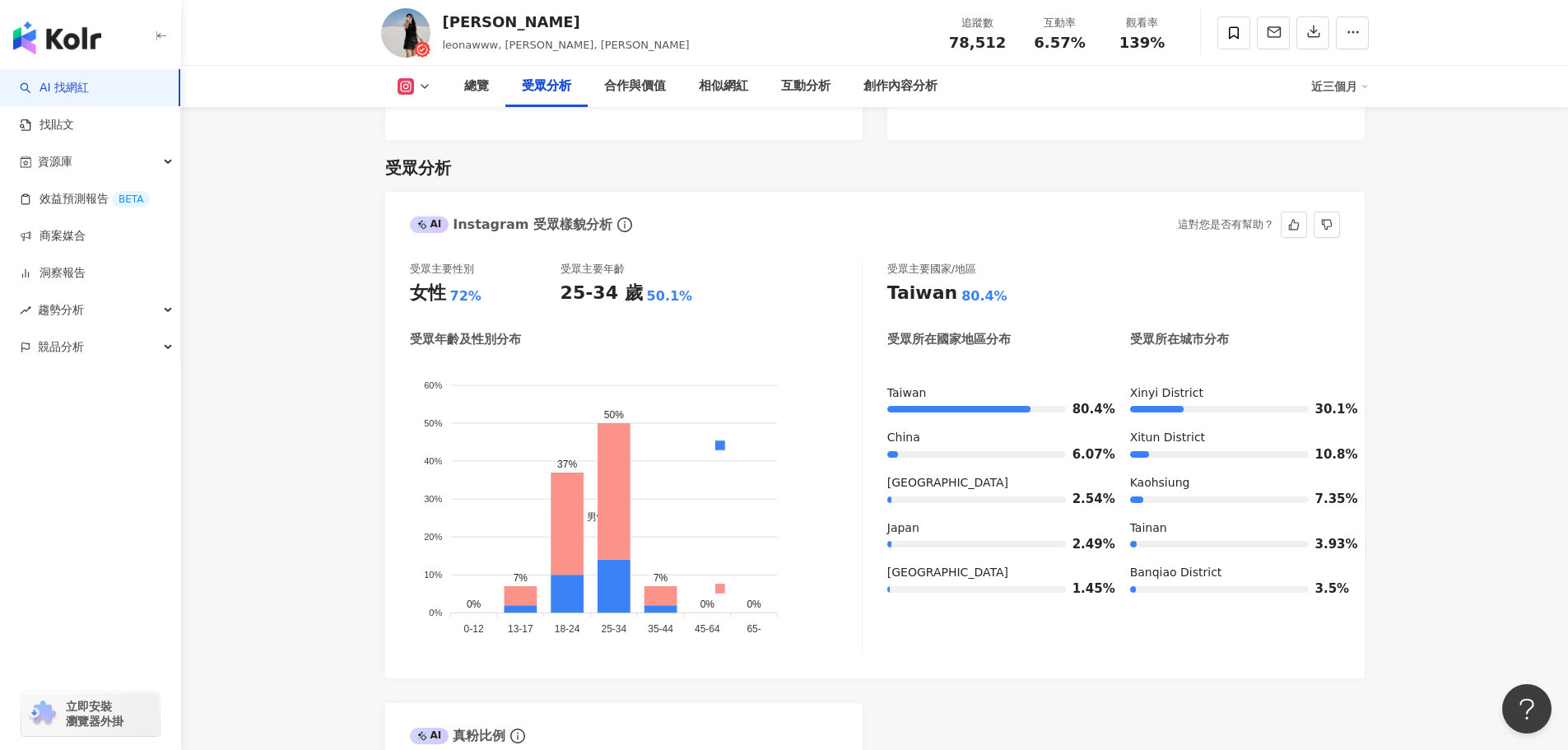
scroll to position [1481, 0]
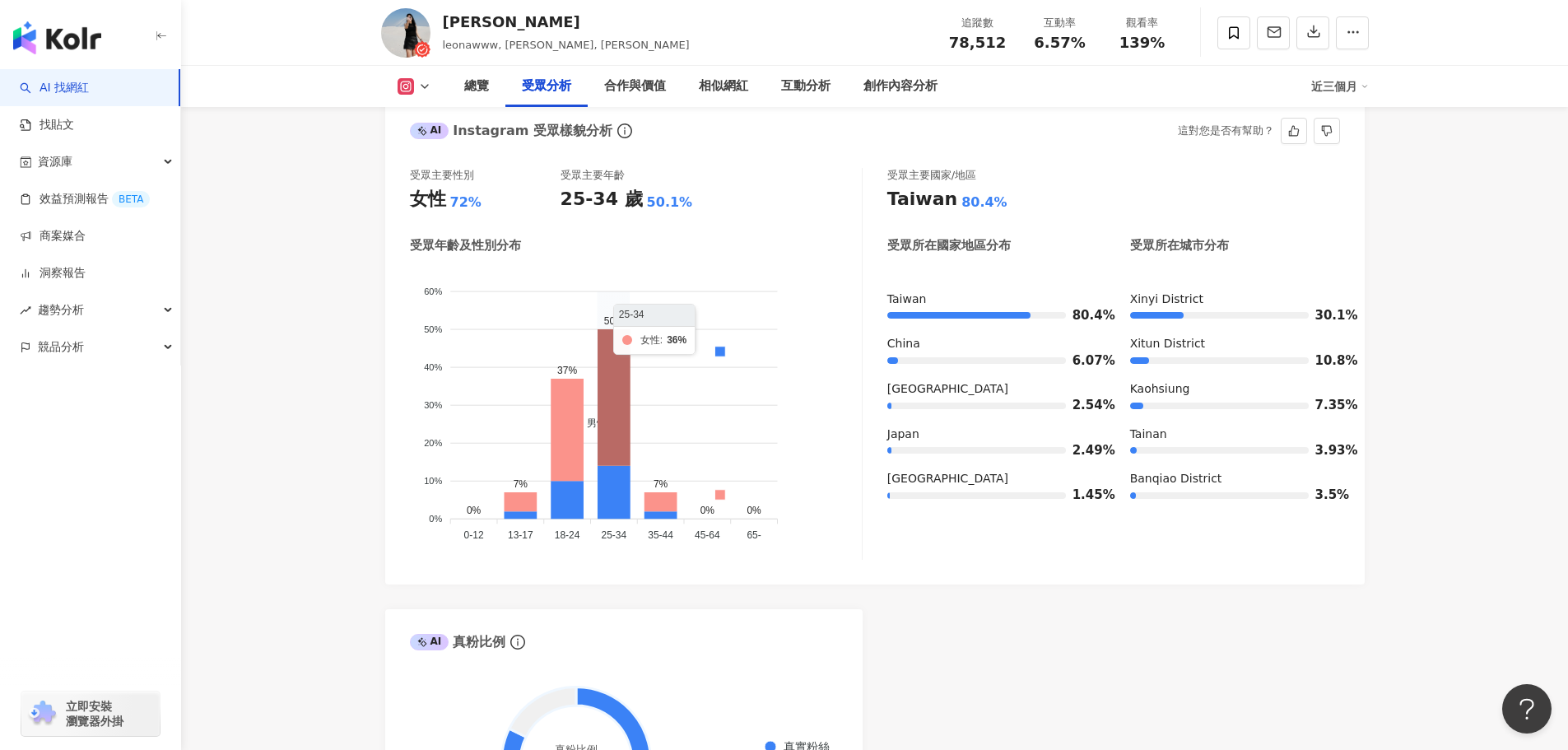
click at [617, 402] on icon at bounding box center [614, 397] width 33 height 136
click at [572, 416] on icon at bounding box center [567, 430] width 33 height 102
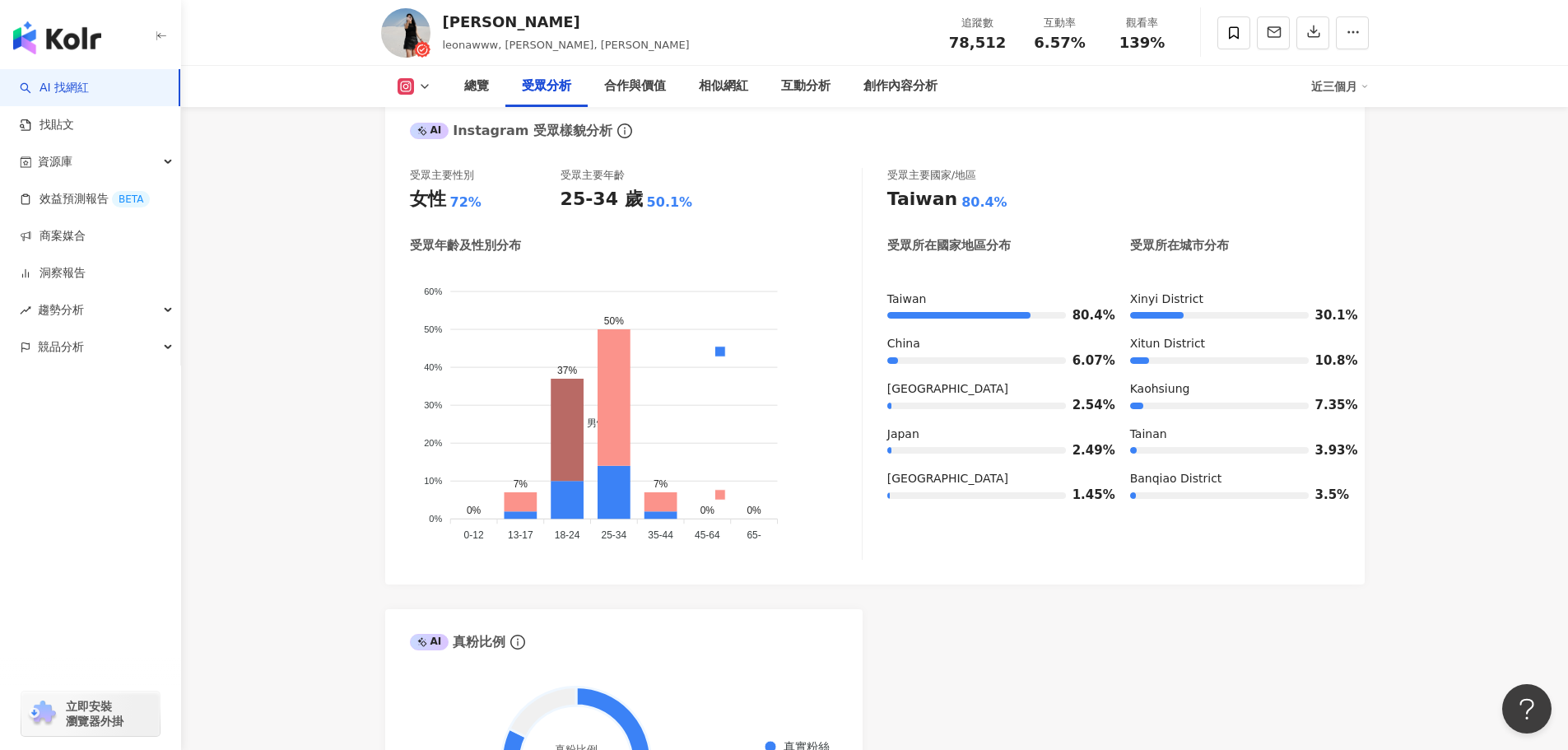
click at [1128, 628] on div "AI Instagram 受眾樣貌分析 受眾主要性別 女性 72% 受眾主要年齡 25-34 歲 50.1% 受眾年齡及性別分布 男性 女性 60% 60% …" at bounding box center [874, 484] width 979 height 771
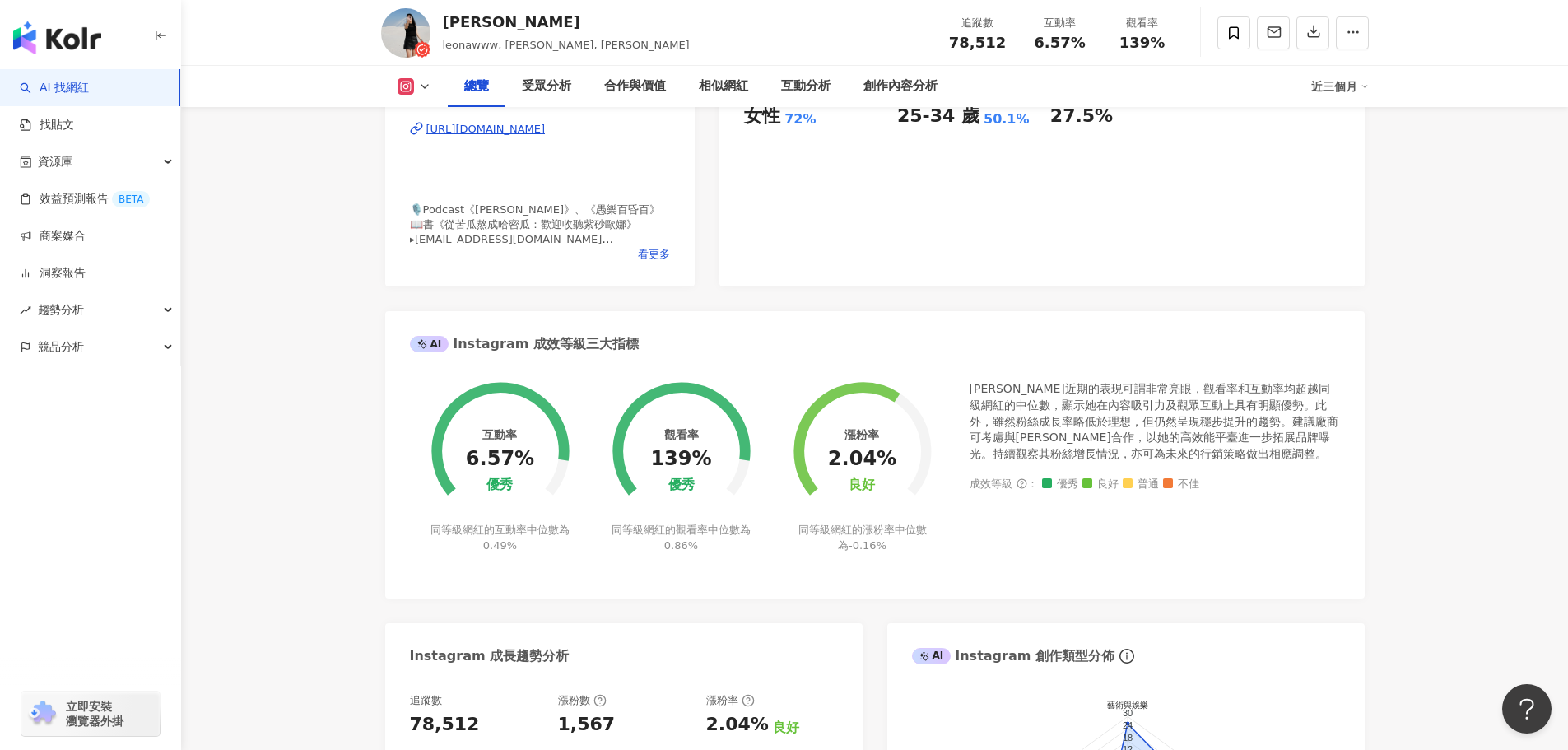
scroll to position [82, 0]
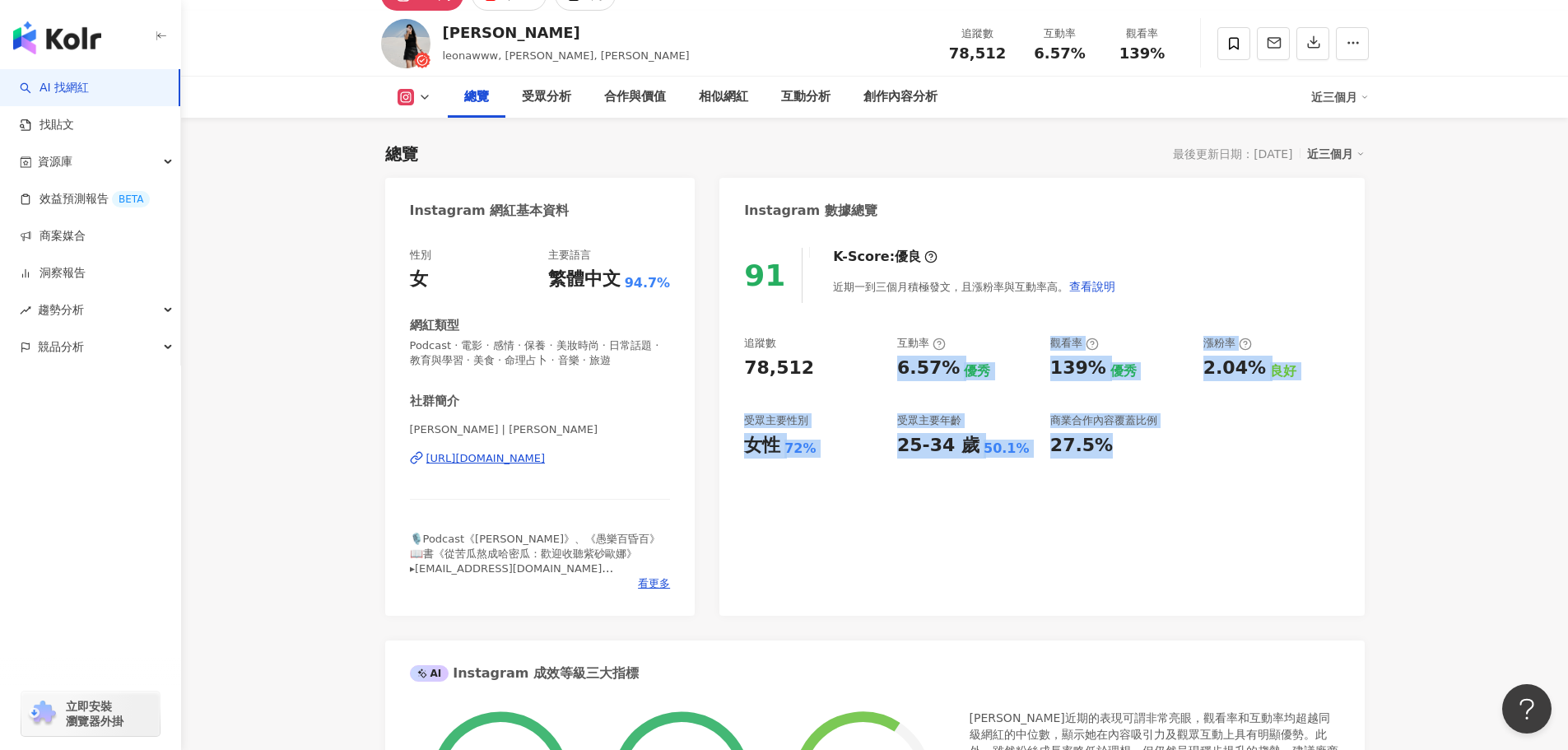
drag, startPoint x: 1020, startPoint y: 357, endPoint x: 1161, endPoint y: 491, distance: 194.5
click at [1160, 483] on div "91 K-Score : 優良 近期一到三個月積極發文，且漲粉率與互動率高。 查看說明 追蹤數 78,512 互動率 6.57% 優秀 觀看率 139% 優秀…" at bounding box center [1042, 423] width 645 height 385
click at [1161, 491] on div "91 K-Score : 優良 近期一到三個月積極發文，且漲粉率與互動率高。 查看說明 追蹤數 78,512 互動率 6.57% 優秀 觀看率 139% 優秀…" at bounding box center [1042, 423] width 645 height 385
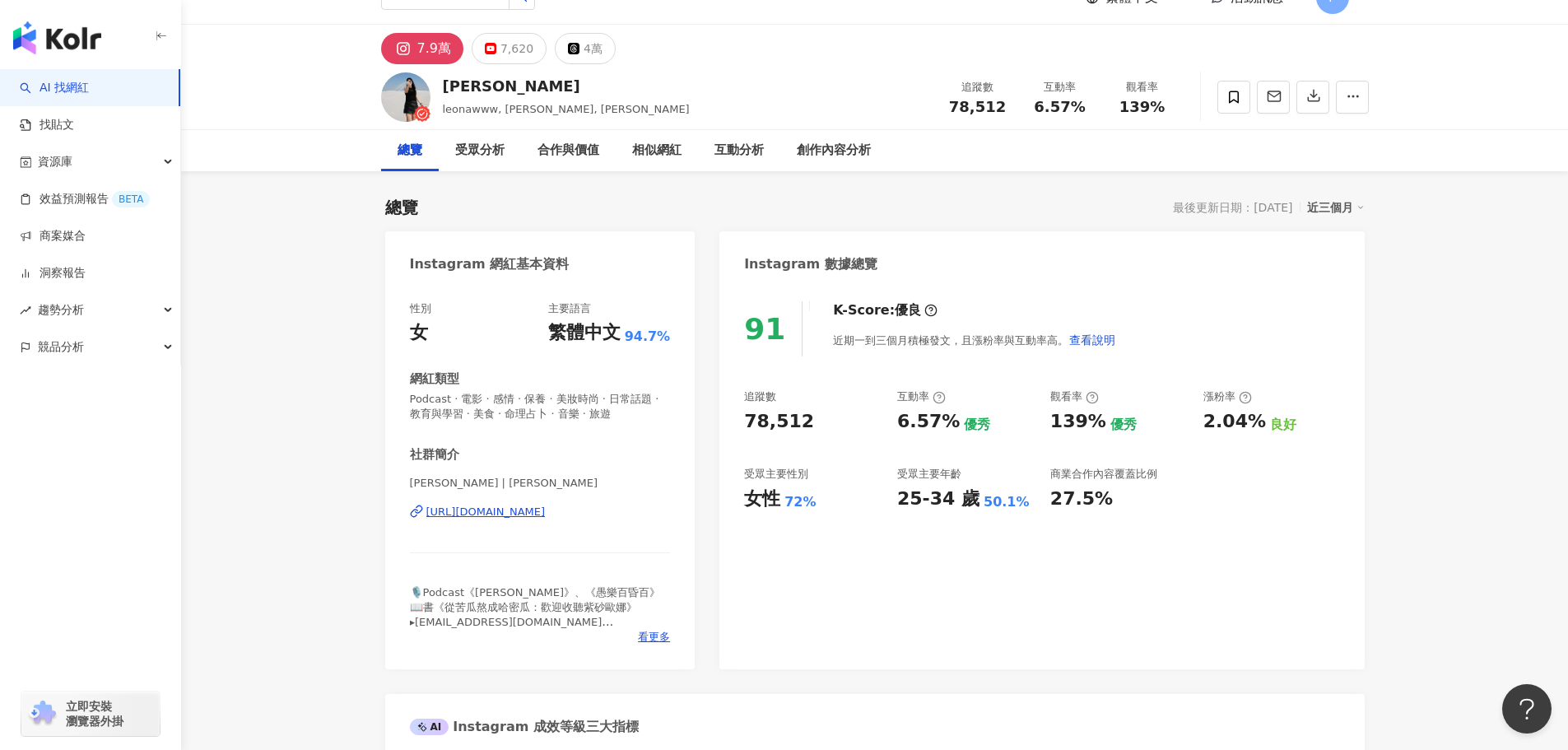
scroll to position [0, 0]
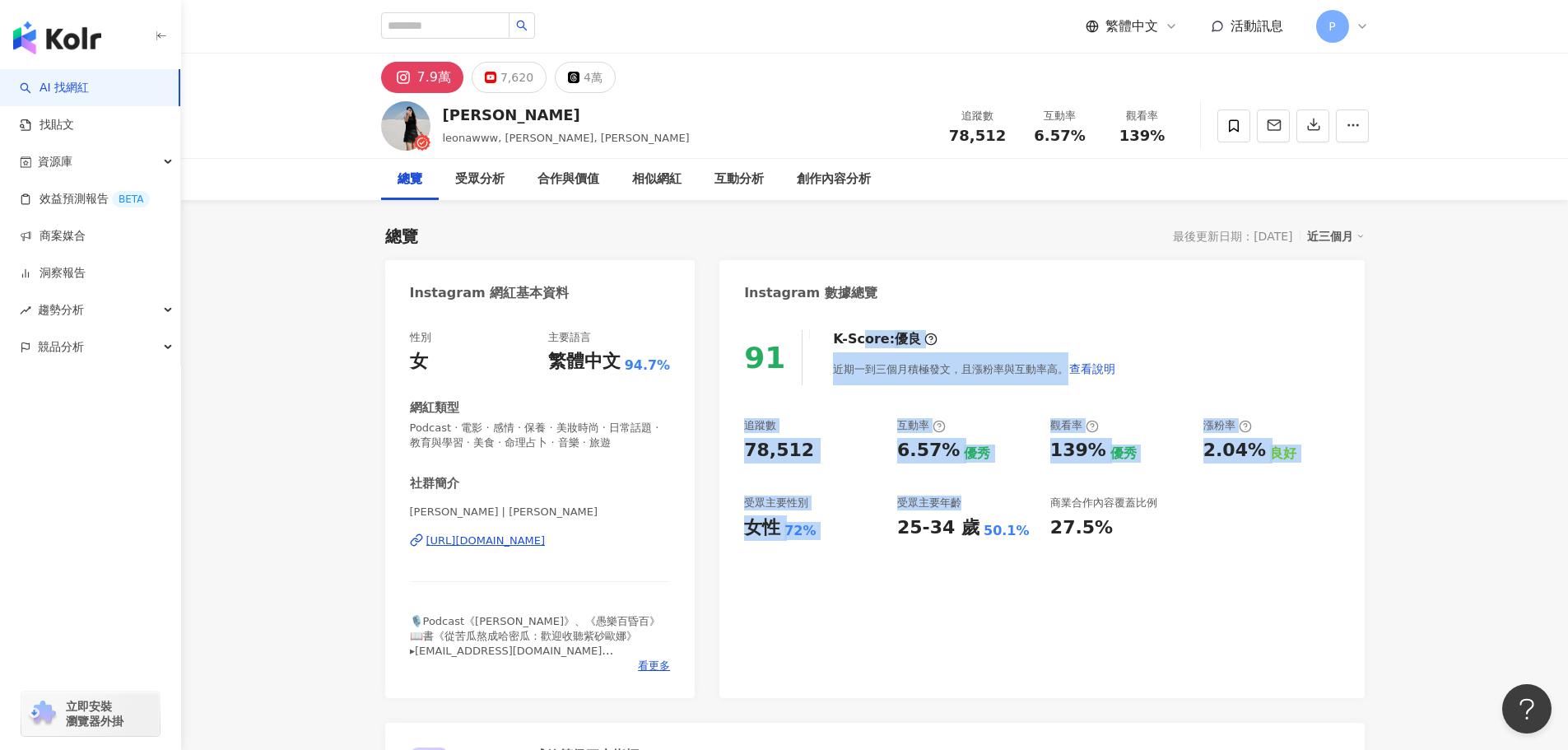
drag, startPoint x: 852, startPoint y: 332, endPoint x: 958, endPoint y: 510, distance: 207.2
click at [958, 509] on div "91 K-Score : 優良 近期一到三個月積極發文，且漲粉率與互動率高。 查看說明 追蹤數 78,512 互動率 6.57% 優秀 觀看率 139% 優秀…" at bounding box center [1042, 506] width 645 height 385
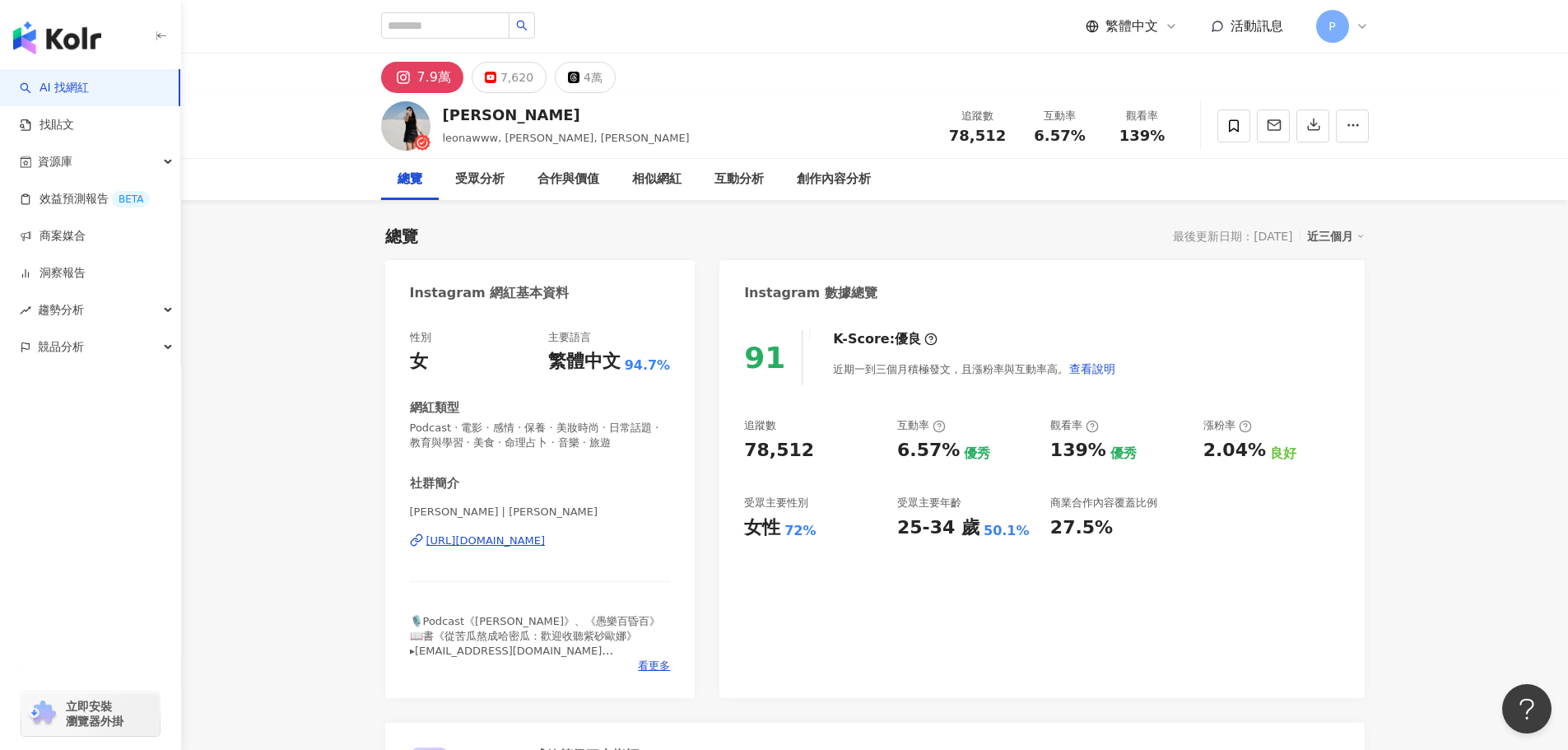
click at [964, 528] on div "25-34 歲" at bounding box center [938, 528] width 82 height 25
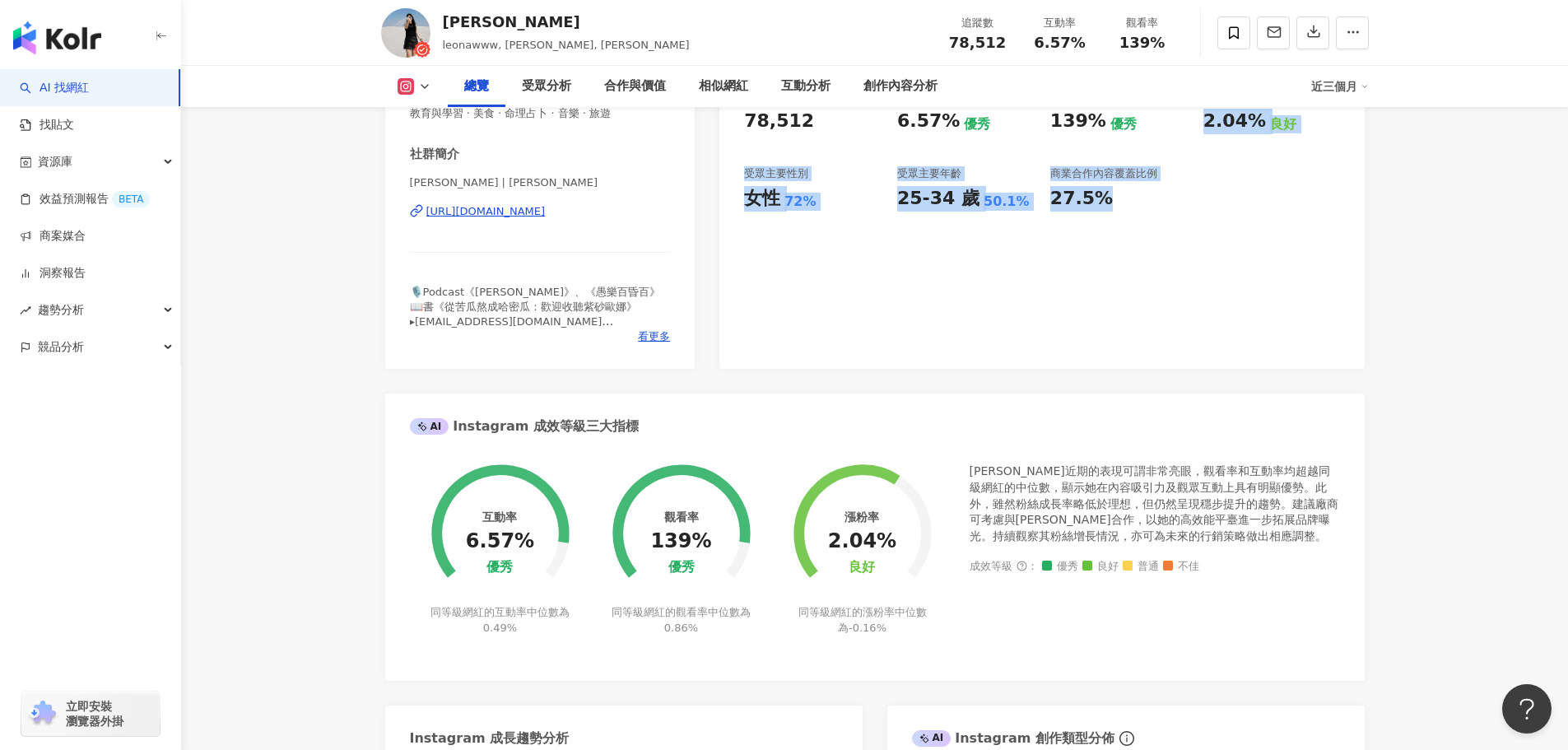
drag, startPoint x: 1166, startPoint y: 149, endPoint x: 1196, endPoint y: 272, distance: 126.6
click at [1196, 272] on div "91 K-Score : 優良 近期一到三個月積極發文，且漲粉率與互動率高。 查看說明 追蹤數 78,512 互動率 6.57% 優秀 觀看率 139% 優秀…" at bounding box center [1042, 176] width 645 height 385
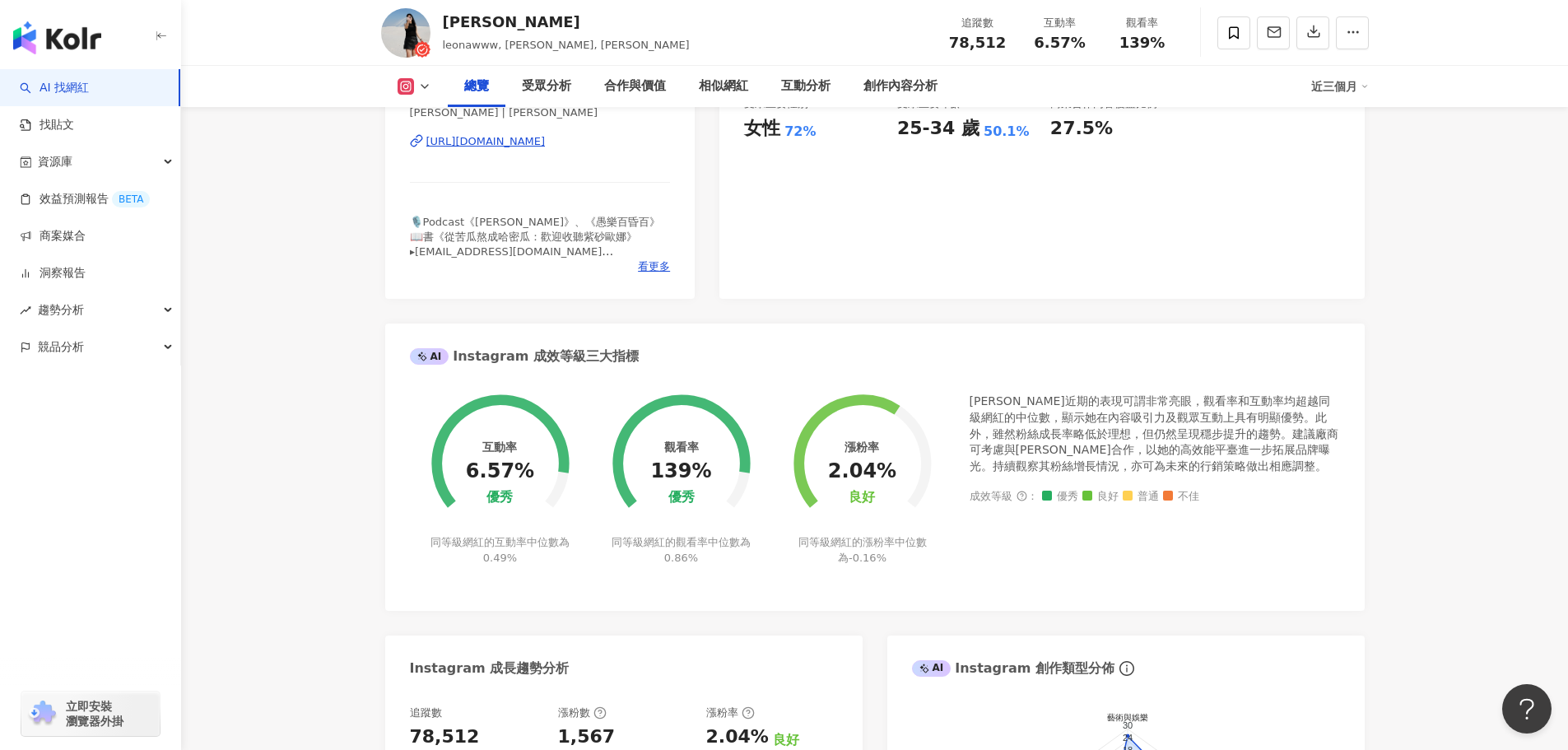
scroll to position [494, 0]
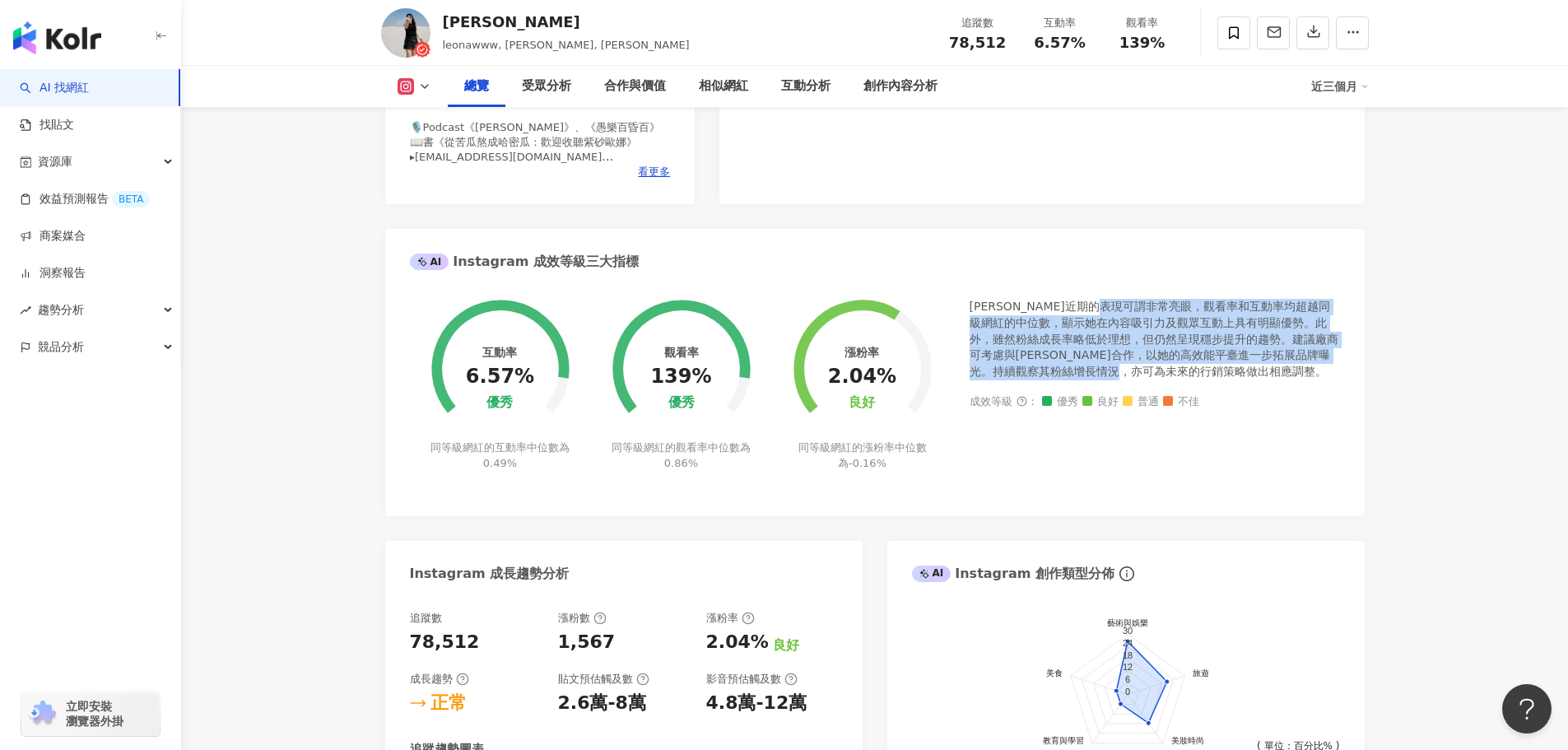
drag, startPoint x: 1105, startPoint y: 310, endPoint x: 1112, endPoint y: 370, distance: 60.4
click at [1112, 370] on div "[PERSON_NAME]近期的表現可謂非常亮眼，觀看率和互動率均超越同級網紅的中位數，顯示她在內容吸引力及觀眾互動上具有明顯優勢。此外，雖然粉絲成長率略低於…" at bounding box center [1155, 339] width 370 height 81
click at [1112, 372] on div "[PERSON_NAME]近期的表現可謂非常亮眼，觀看率和互動率均超越同級網紅的中位數，顯示她在內容吸引力及觀眾互動上具有明顯優勢。此外，雖然粉絲成長率略低於…" at bounding box center [1155, 339] width 370 height 81
drag, startPoint x: 1069, startPoint y: 315, endPoint x: 1157, endPoint y: 403, distance: 124.5
click at [1157, 403] on div "互動率 6.57% 優秀 同等級網紅的互動率中位數為 0.49% 觀看率 139% 優秀 同等級網紅的觀看率中位數為 0.86% 漲粉率 2.04% 良好 同…" at bounding box center [874, 398] width 979 height 233
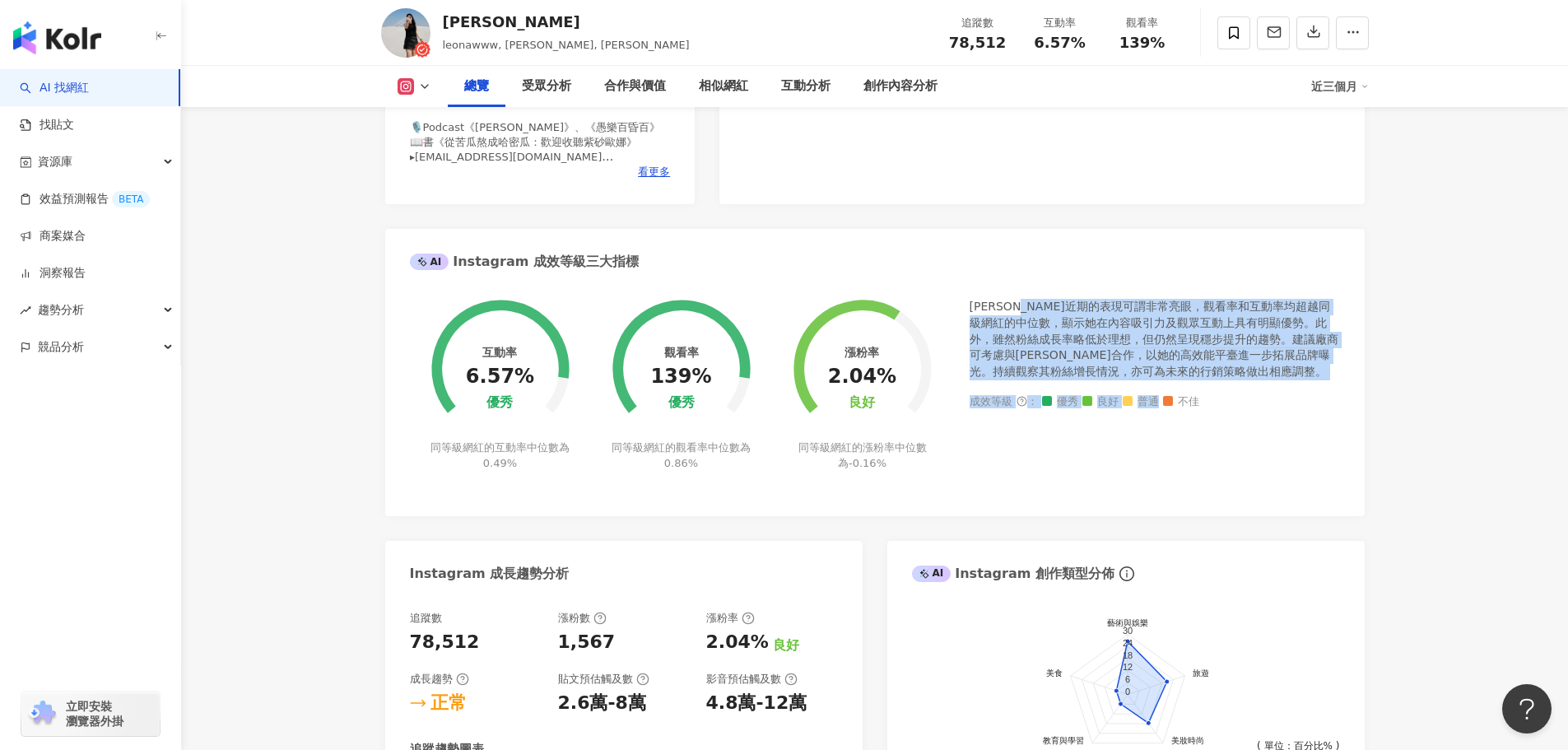
click at [1157, 403] on span "普通" at bounding box center [1140, 401] width 36 height 13
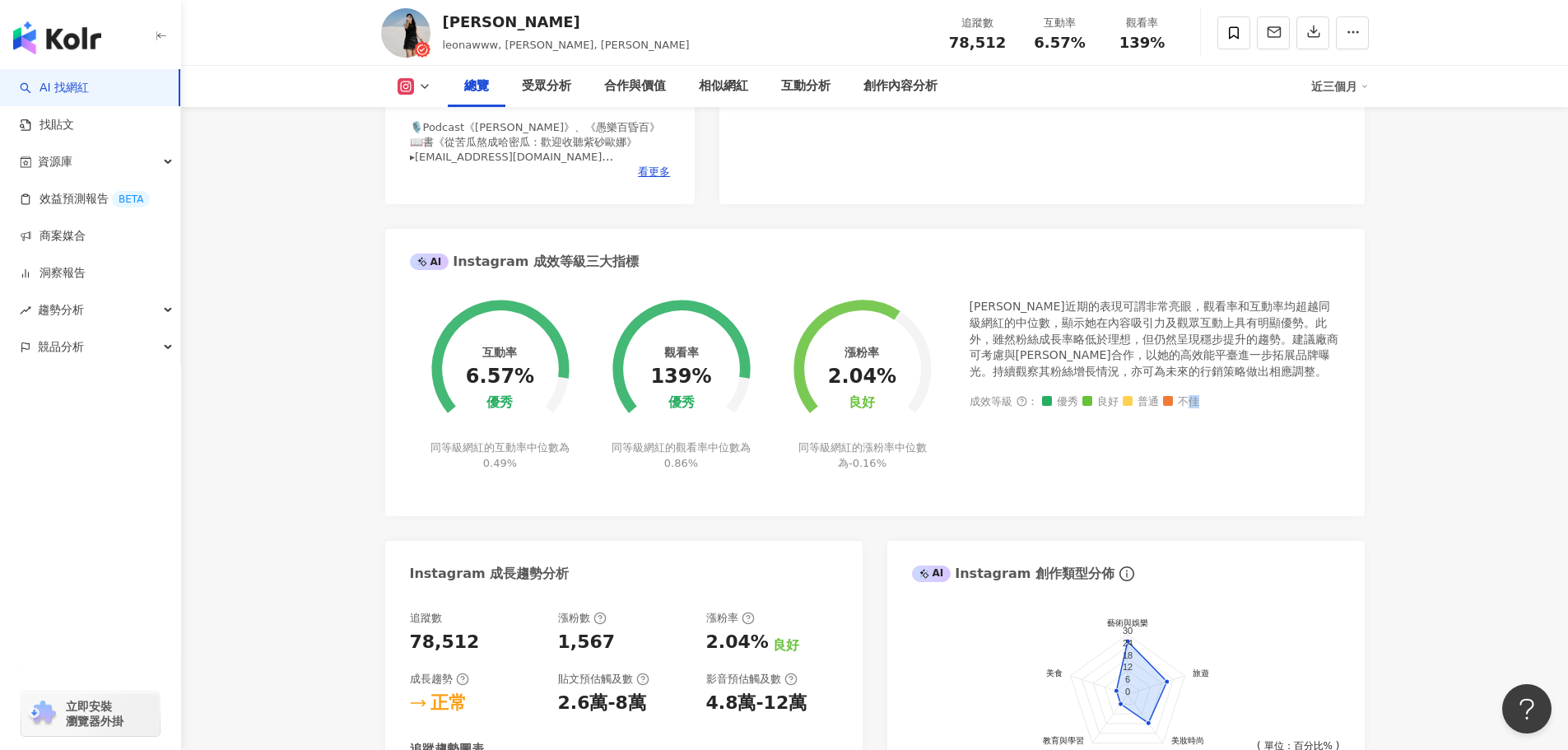
drag, startPoint x: 1194, startPoint y: 416, endPoint x: 1205, endPoint y: 452, distance: 37.6
click at [1205, 452] on div "[PERSON_NAME]近期的表現可謂非常亮眼，觀看率和互動率均超越同級網紅的中位數，顯示她在內容吸引力及觀眾互動上具有明顯優勢。此外，雖然粉絲成長率略低於…" at bounding box center [1155, 394] width 370 height 192
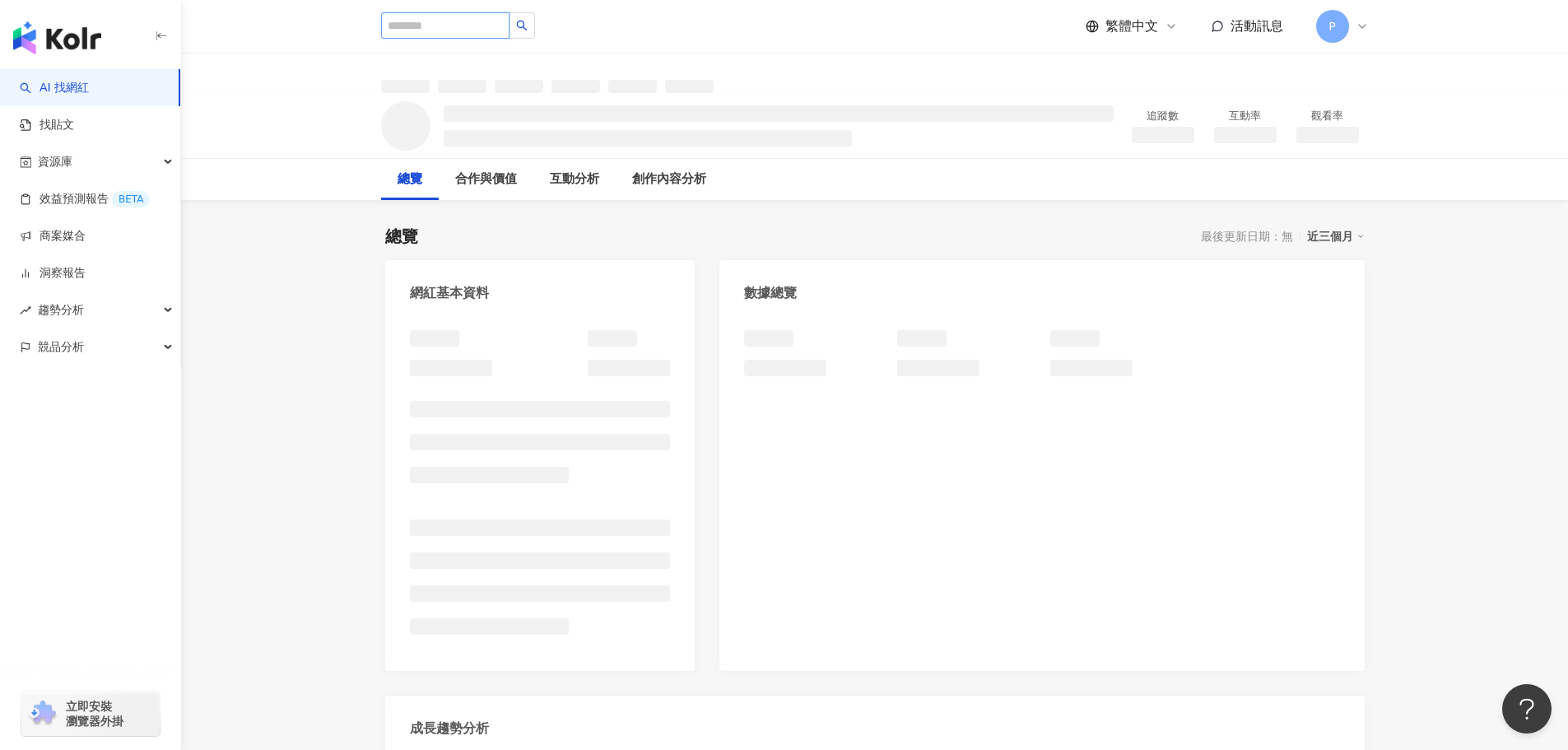
click at [464, 28] on input "search" at bounding box center [445, 25] width 129 height 26
click at [443, 29] on input "search" at bounding box center [445, 25] width 129 height 26
paste input "*********"
type input "*********"
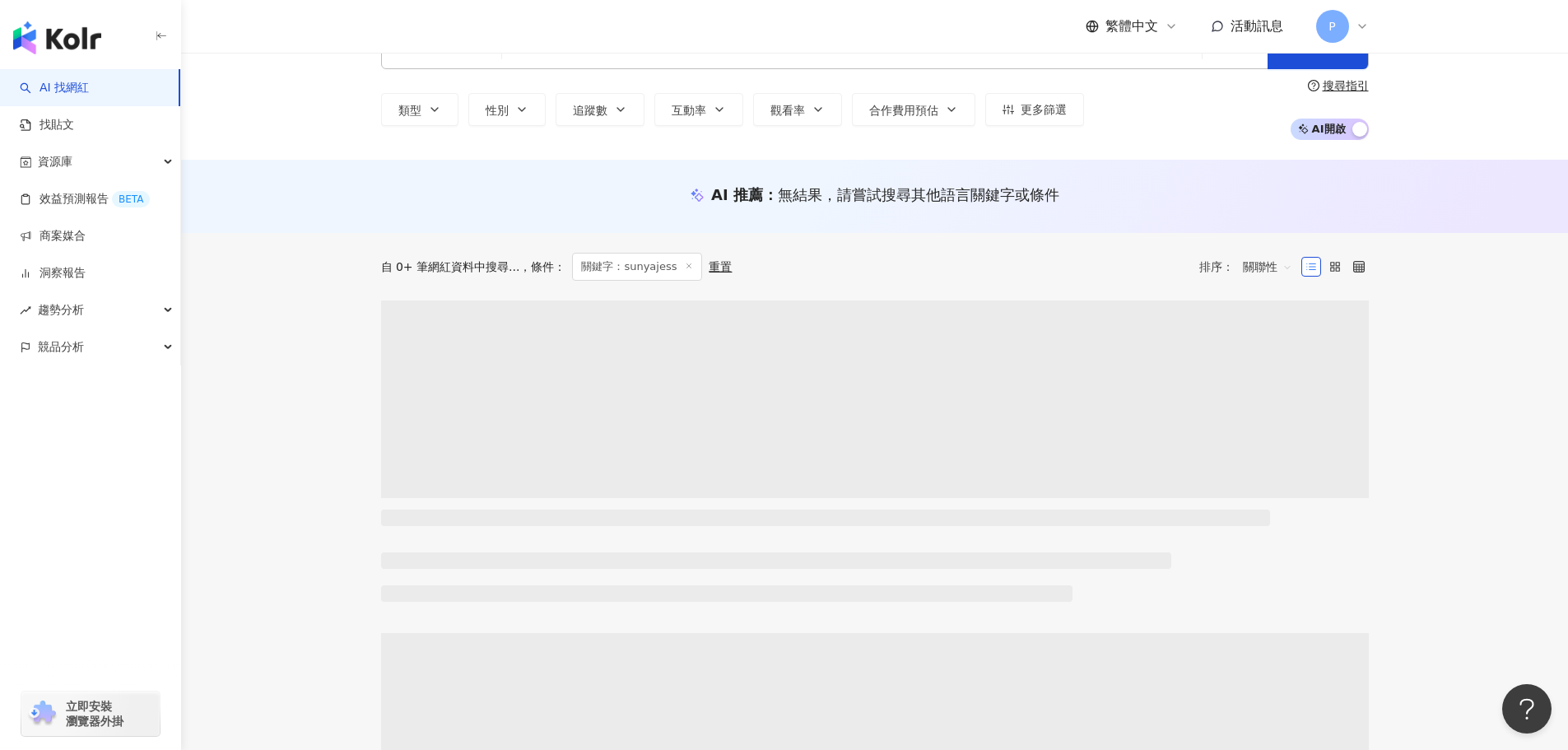
scroll to position [82, 0]
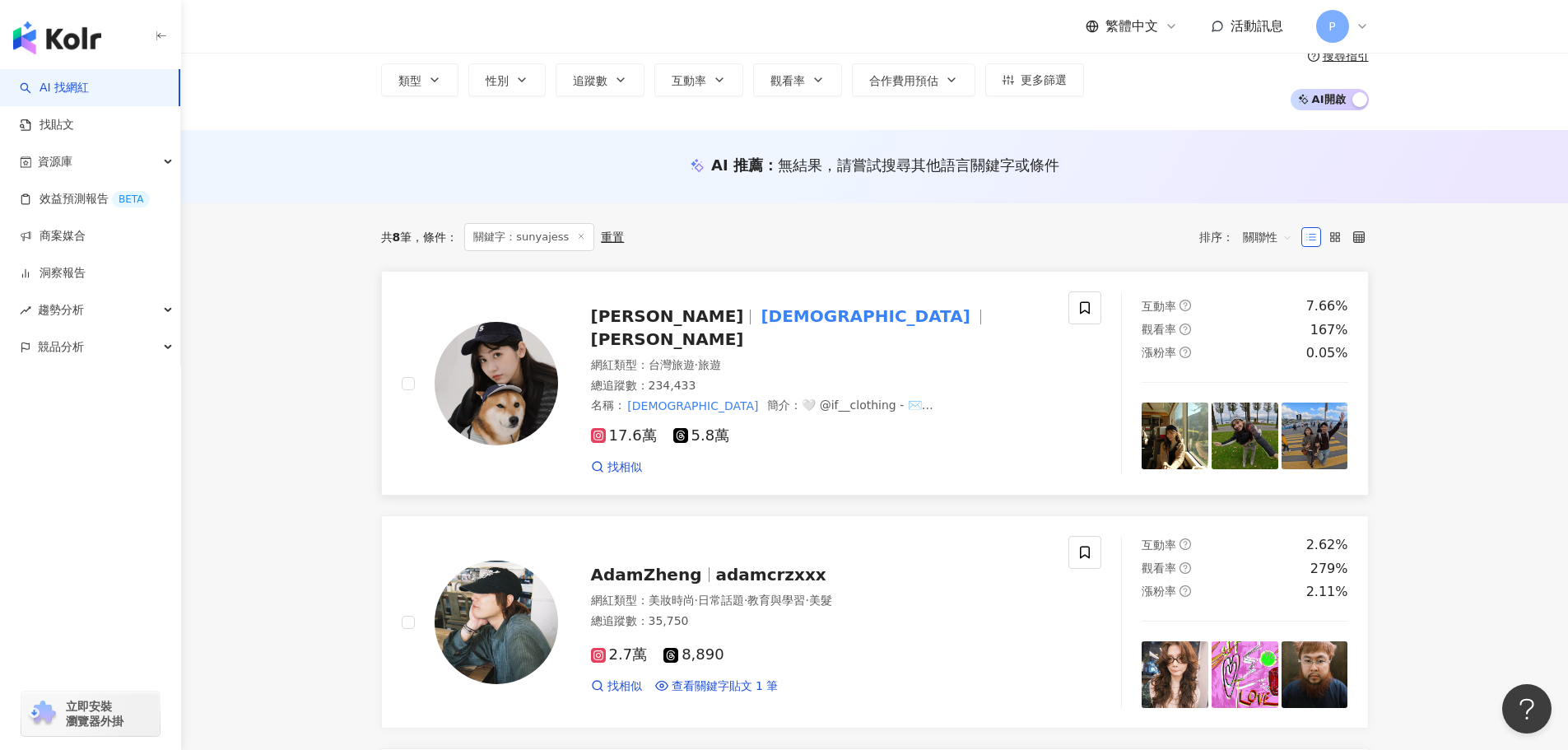
click at [794, 357] on div "網紅類型 ： 台灣旅遊 · 旅遊" at bounding box center [821, 365] width 459 height 17
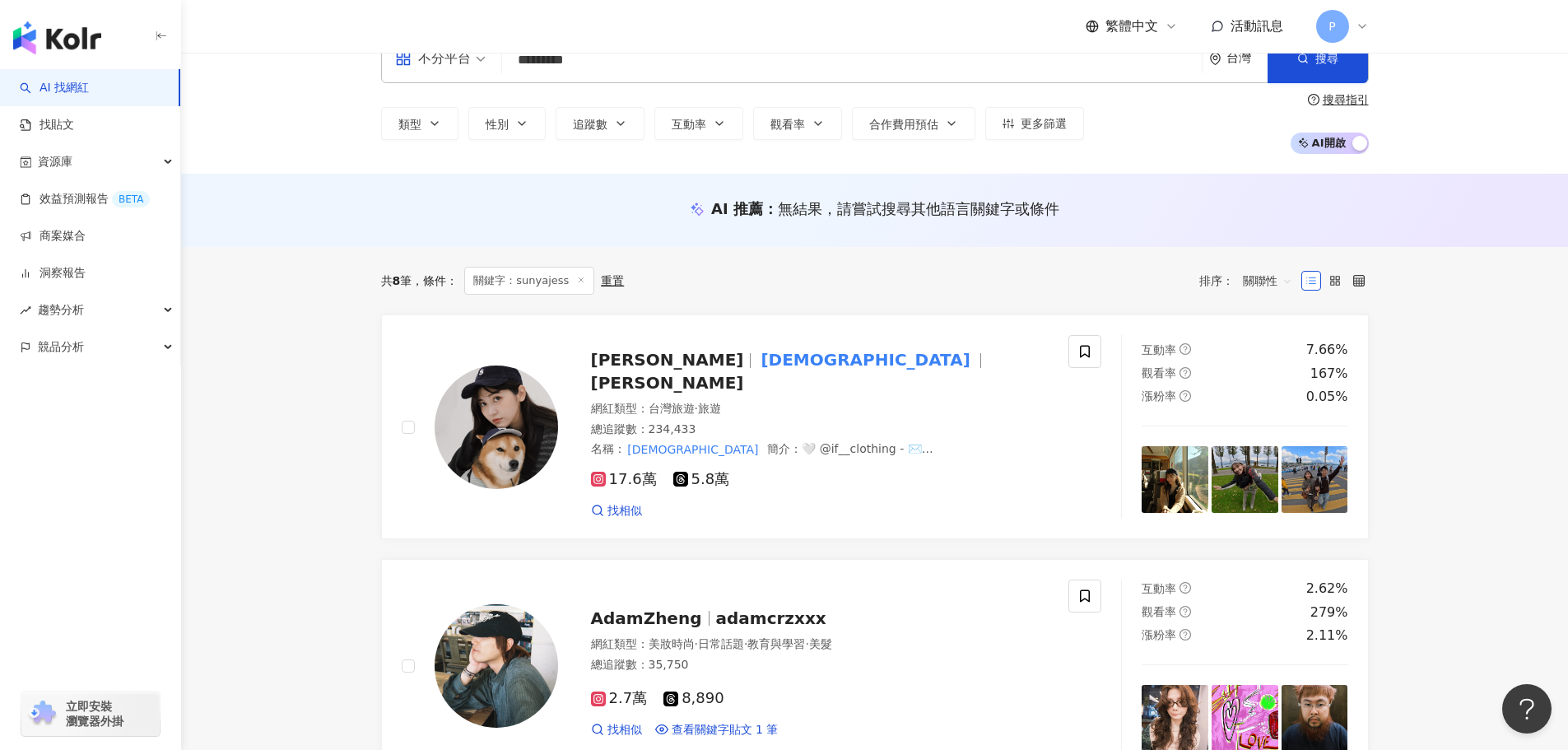
scroll to position [0, 0]
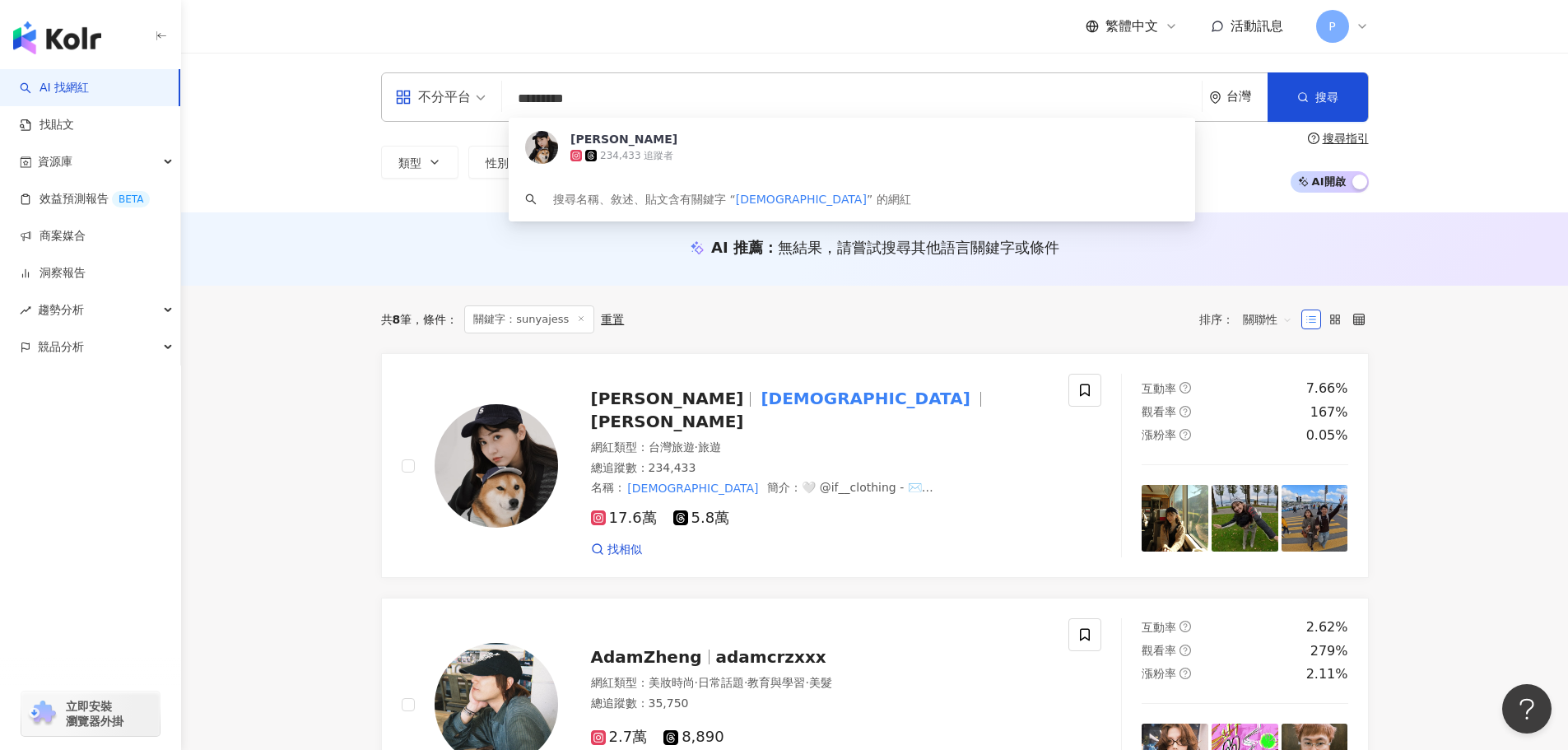
drag, startPoint x: 546, startPoint y: 98, endPoint x: 326, endPoint y: 83, distance: 220.5
click at [326, 83] on div "不分平台 ********* 台灣 搜尋 7b1f7855-19d5-4538-ae0e-e5d8b4545ec1 [PERSON_NAME] 234,433…" at bounding box center [875, 132] width 1388 height 160
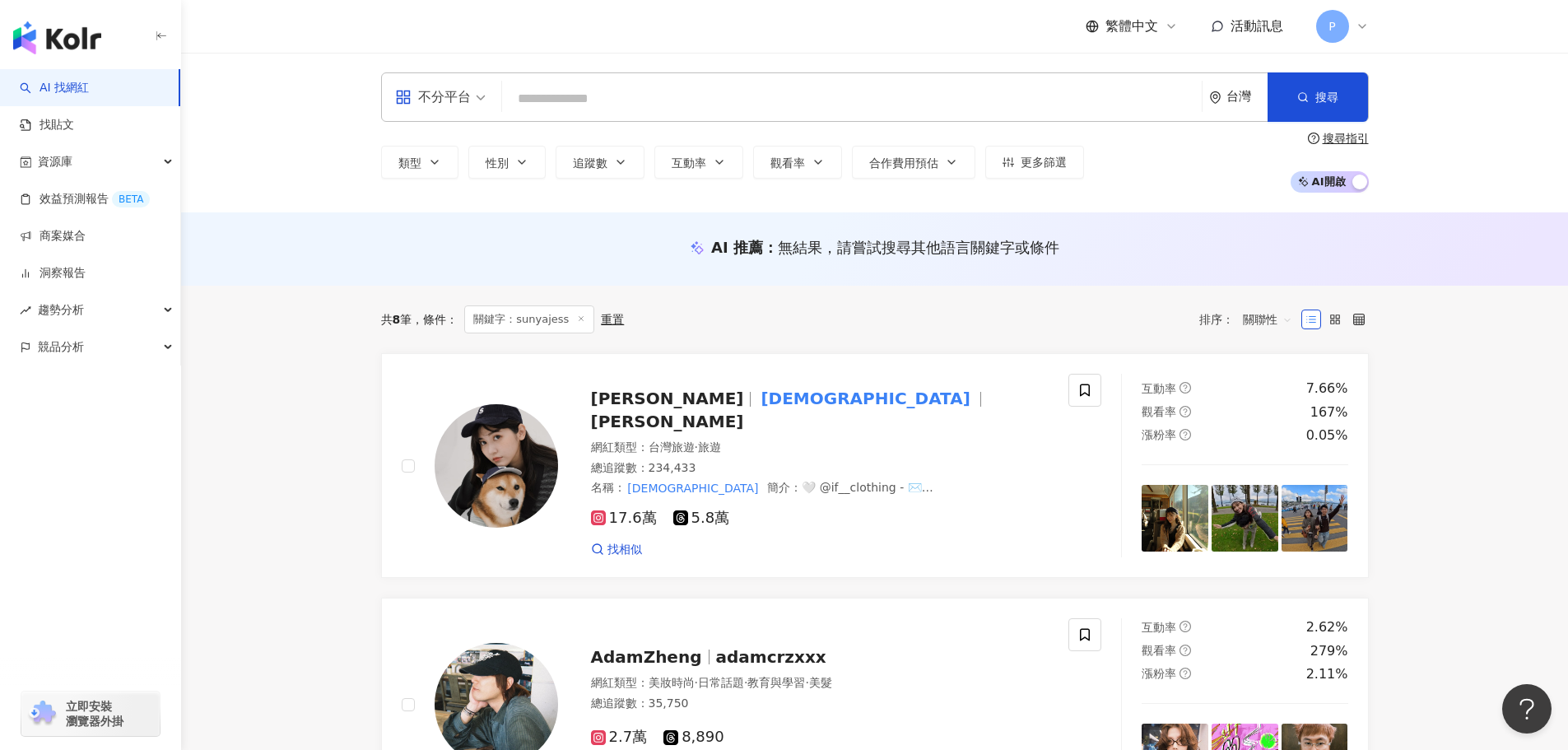
click at [609, 77] on div "不分平台 台灣 搜尋 7b1f7855-19d5-4538-ae0e-e5d8b4545ec1 [PERSON_NAME] 234,433 追蹤者 搜尋名稱、…" at bounding box center [875, 96] width 988 height 50
click at [565, 108] on input "search" at bounding box center [852, 98] width 687 height 31
paste input "********"
click at [1301, 106] on button "搜尋" at bounding box center [1318, 96] width 100 height 50
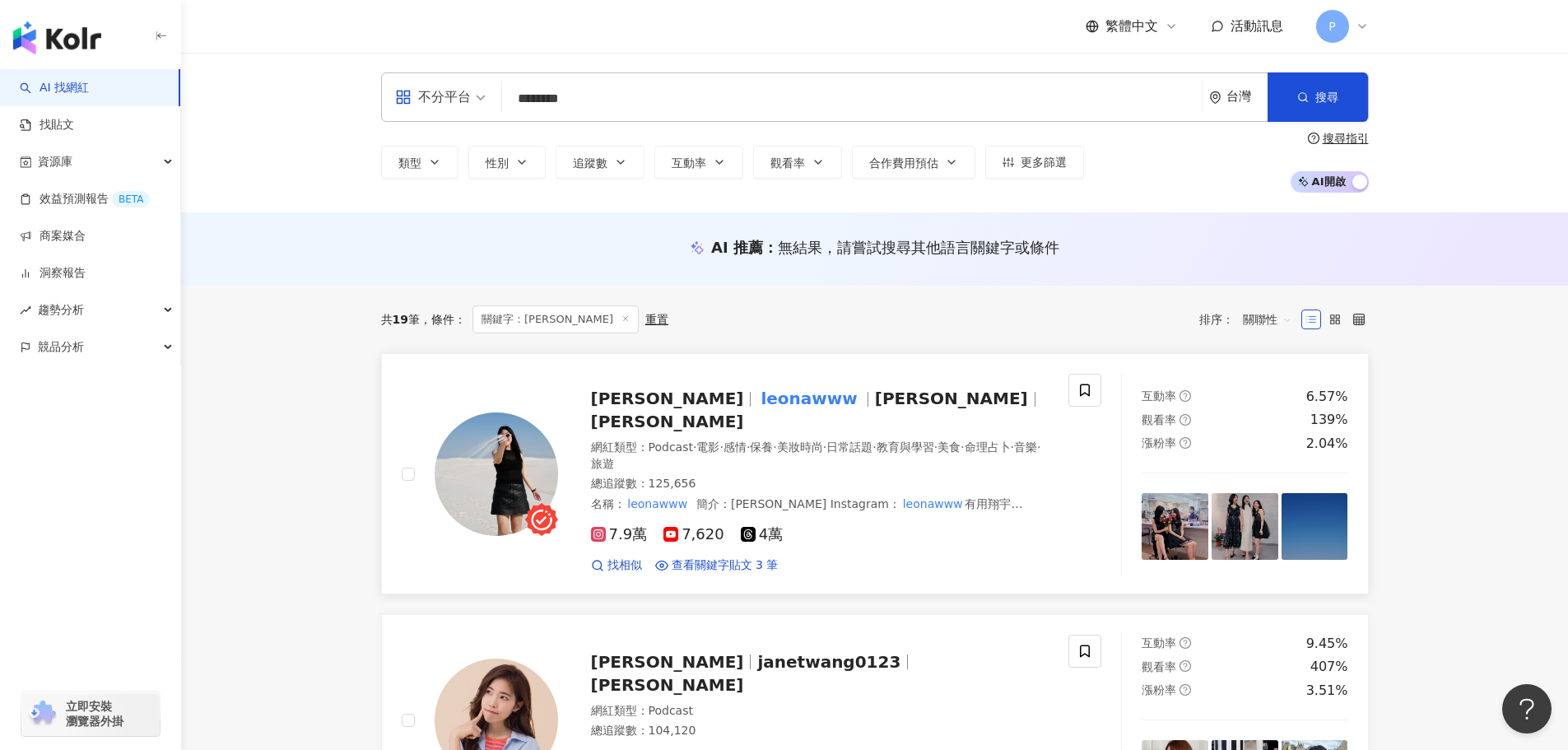
click at [614, 457] on span "旅遊" at bounding box center [603, 464] width 23 height 14
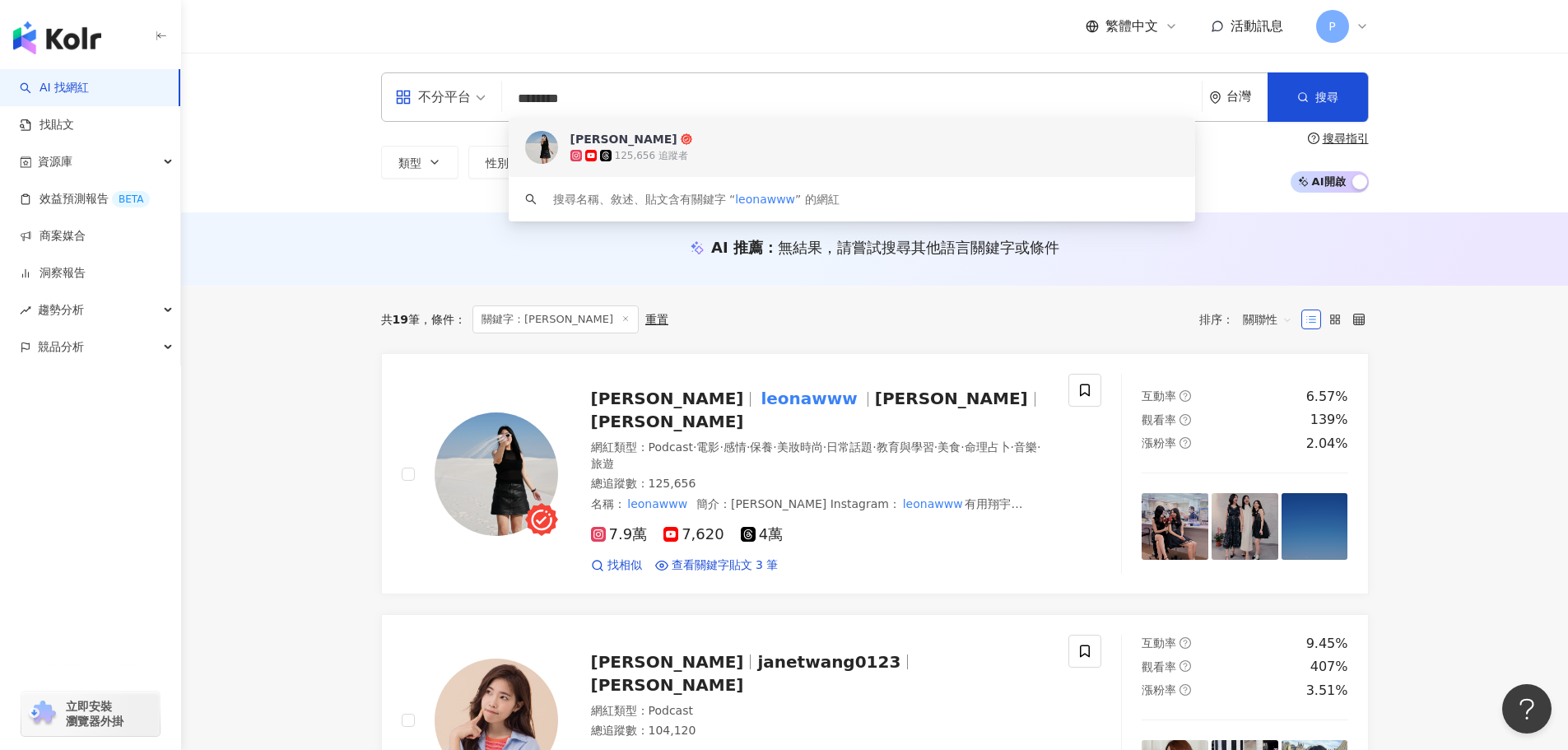
drag, startPoint x: 845, startPoint y: 105, endPoint x: 454, endPoint y: 107, distance: 391.0
click at [323, 96] on div "不分平台 ******** 台灣 搜尋 82c8833f-9e52-4106-8116-f246c41f4d2b keyword [PERSON_NAME] …" at bounding box center [875, 132] width 1388 height 160
paste input "search"
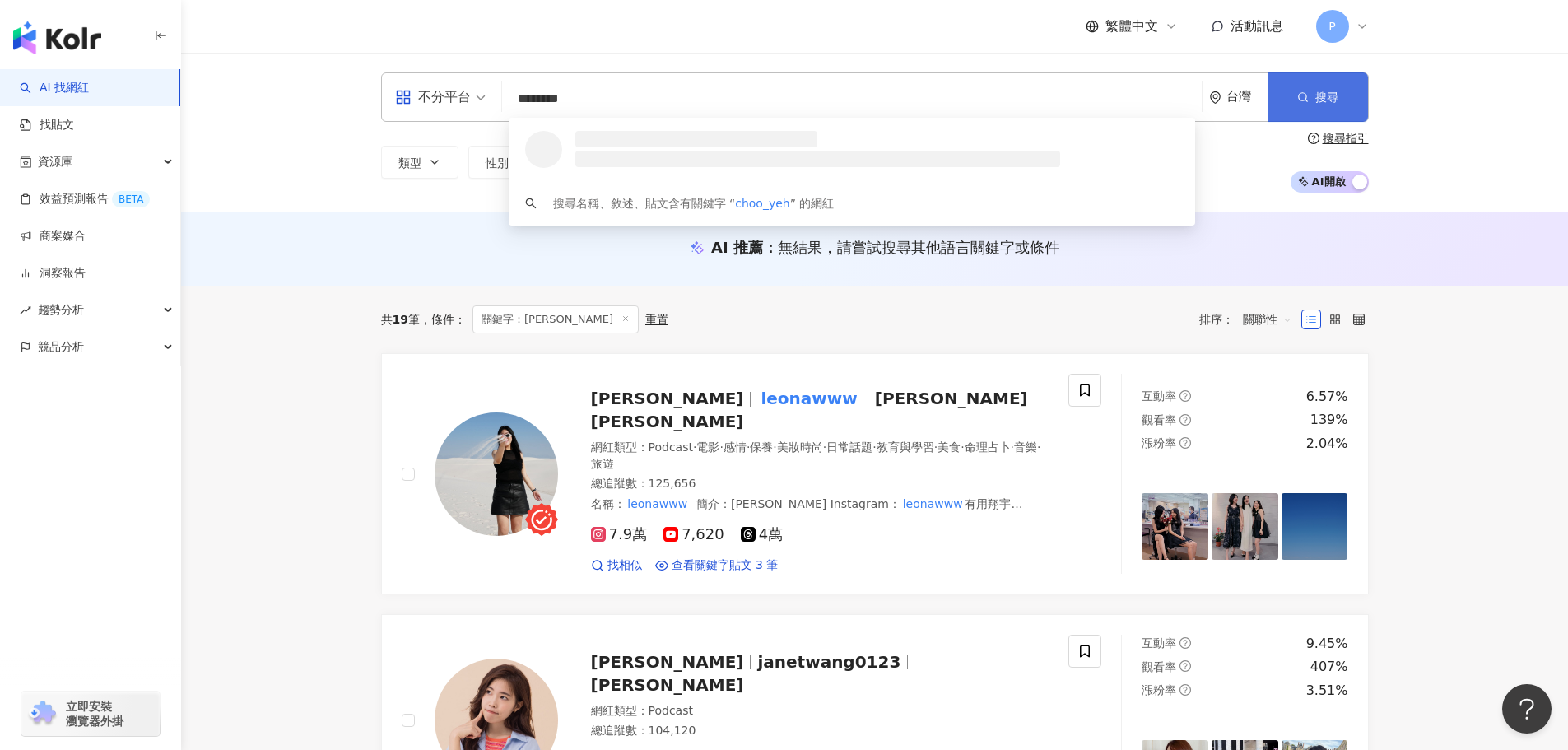
type input "********"
click at [1308, 105] on button "搜尋" at bounding box center [1318, 96] width 100 height 50
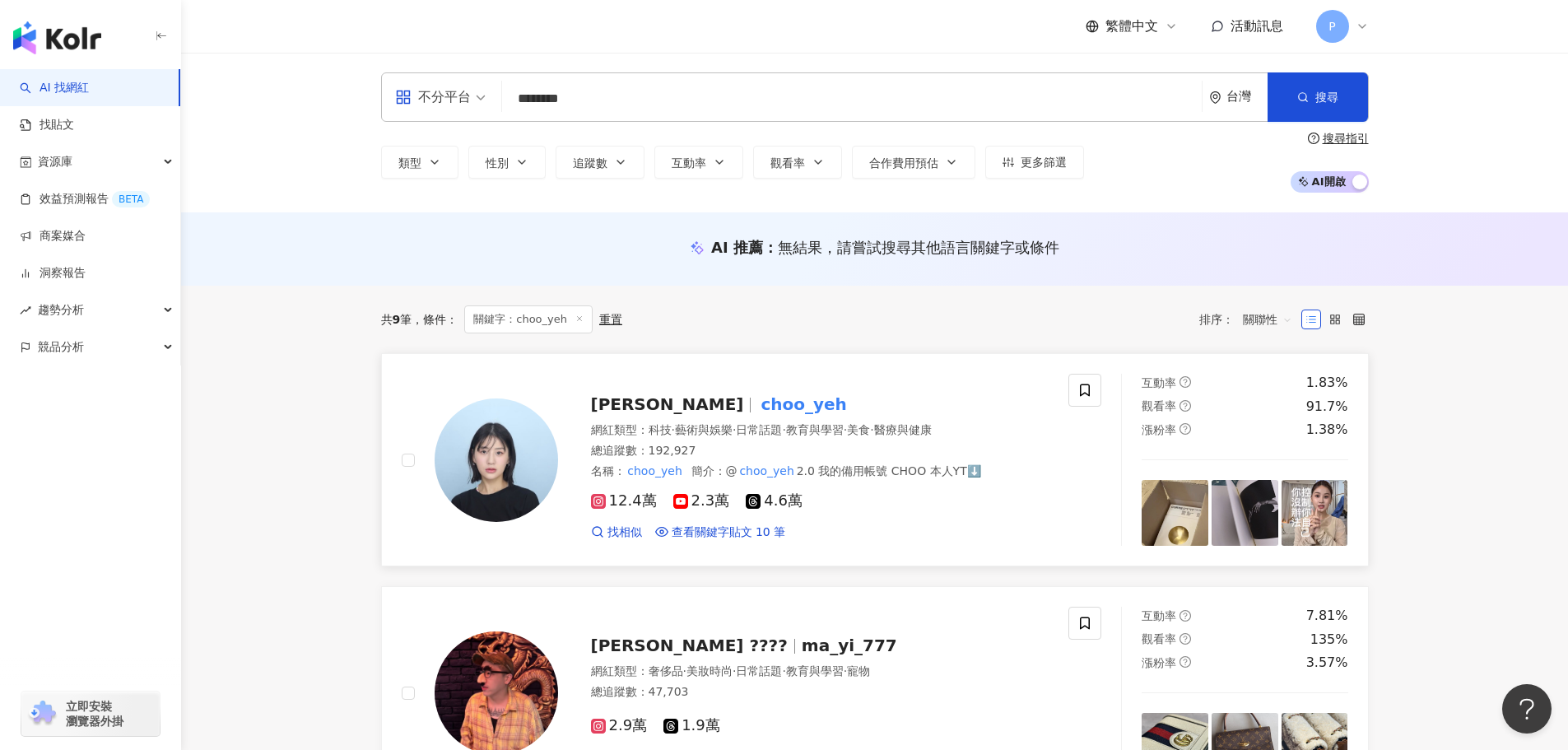
click at [783, 400] on div "丘曄 choo_yeh" at bounding box center [821, 404] width 459 height 23
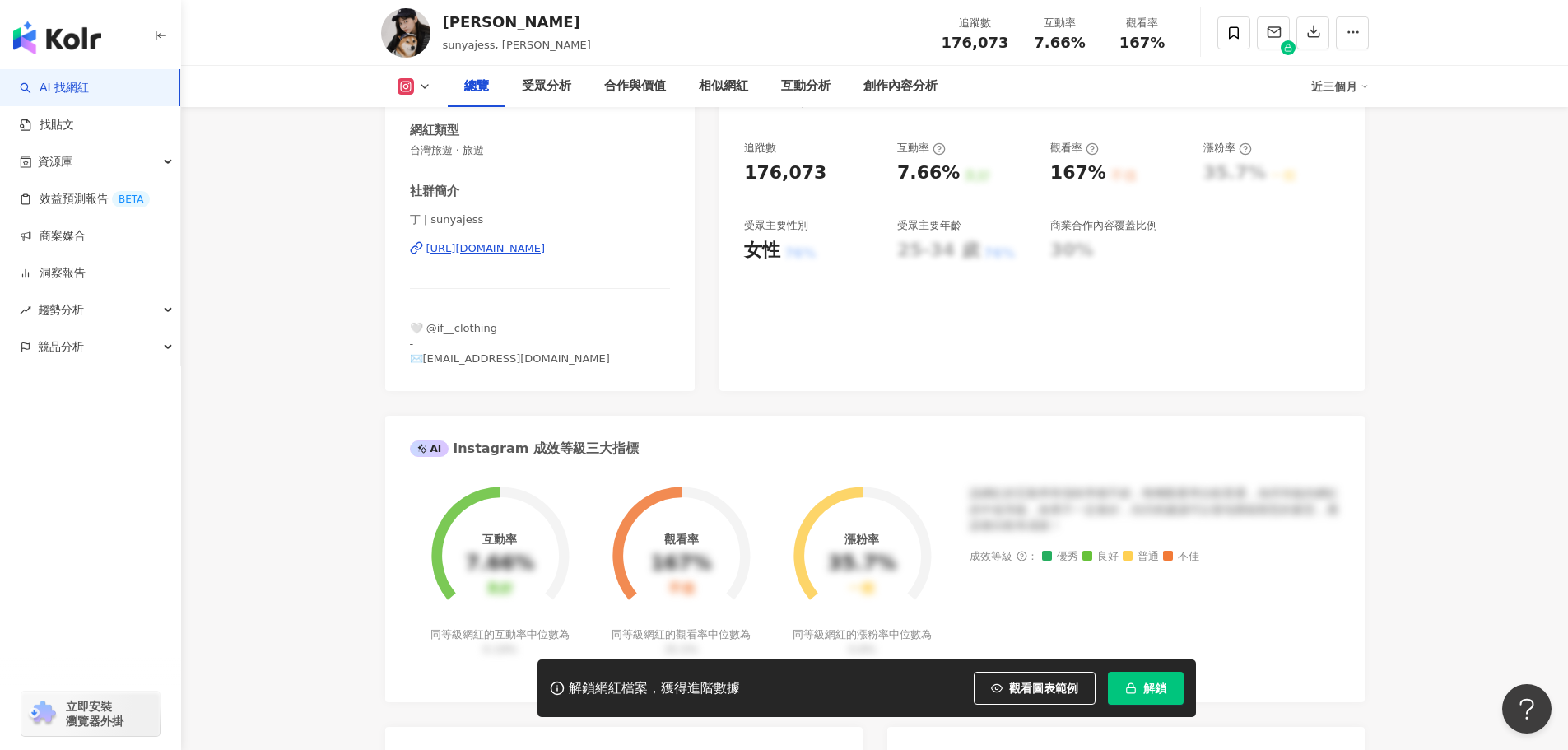
scroll to position [329, 0]
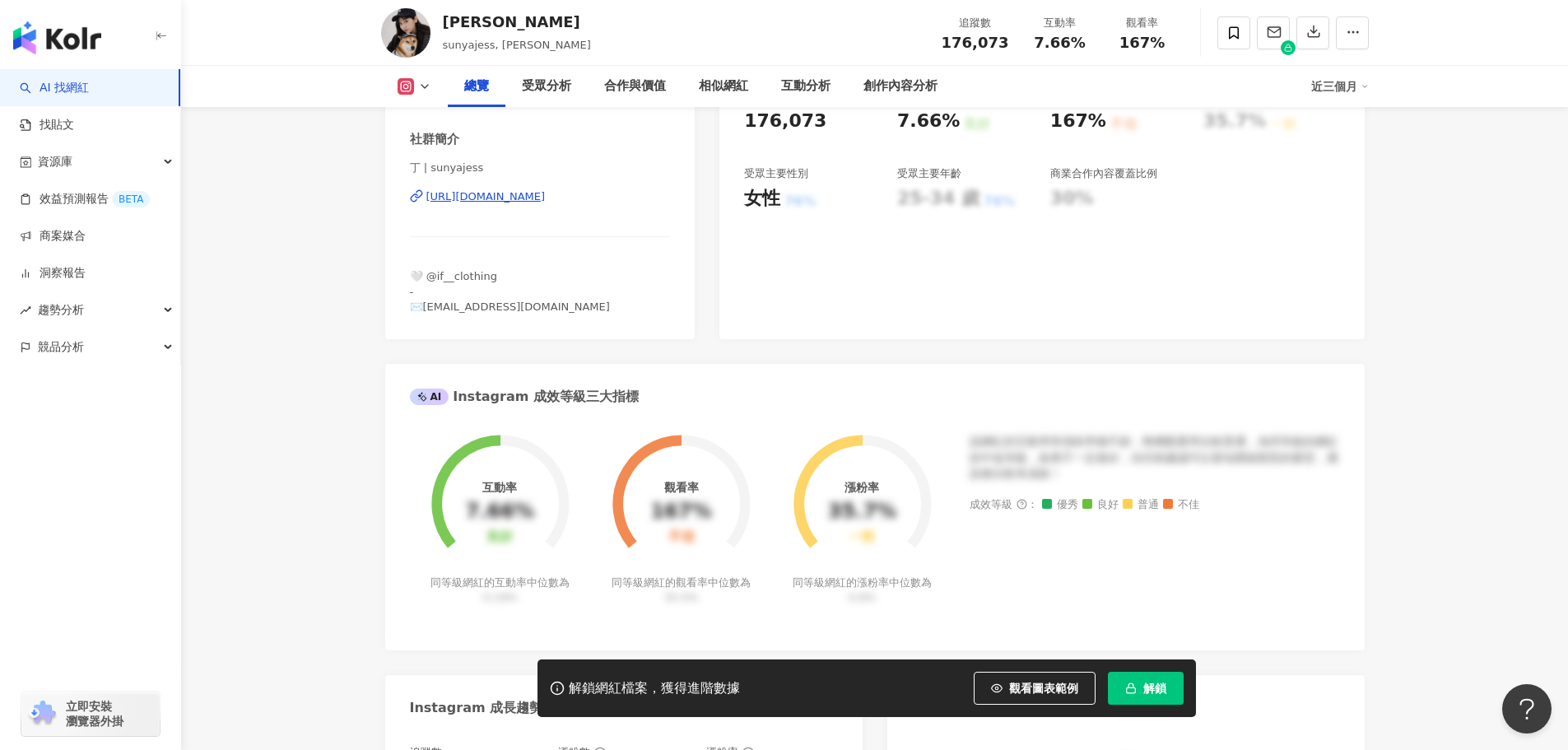
click at [1142, 683] on button "解鎖" at bounding box center [1146, 688] width 76 height 33
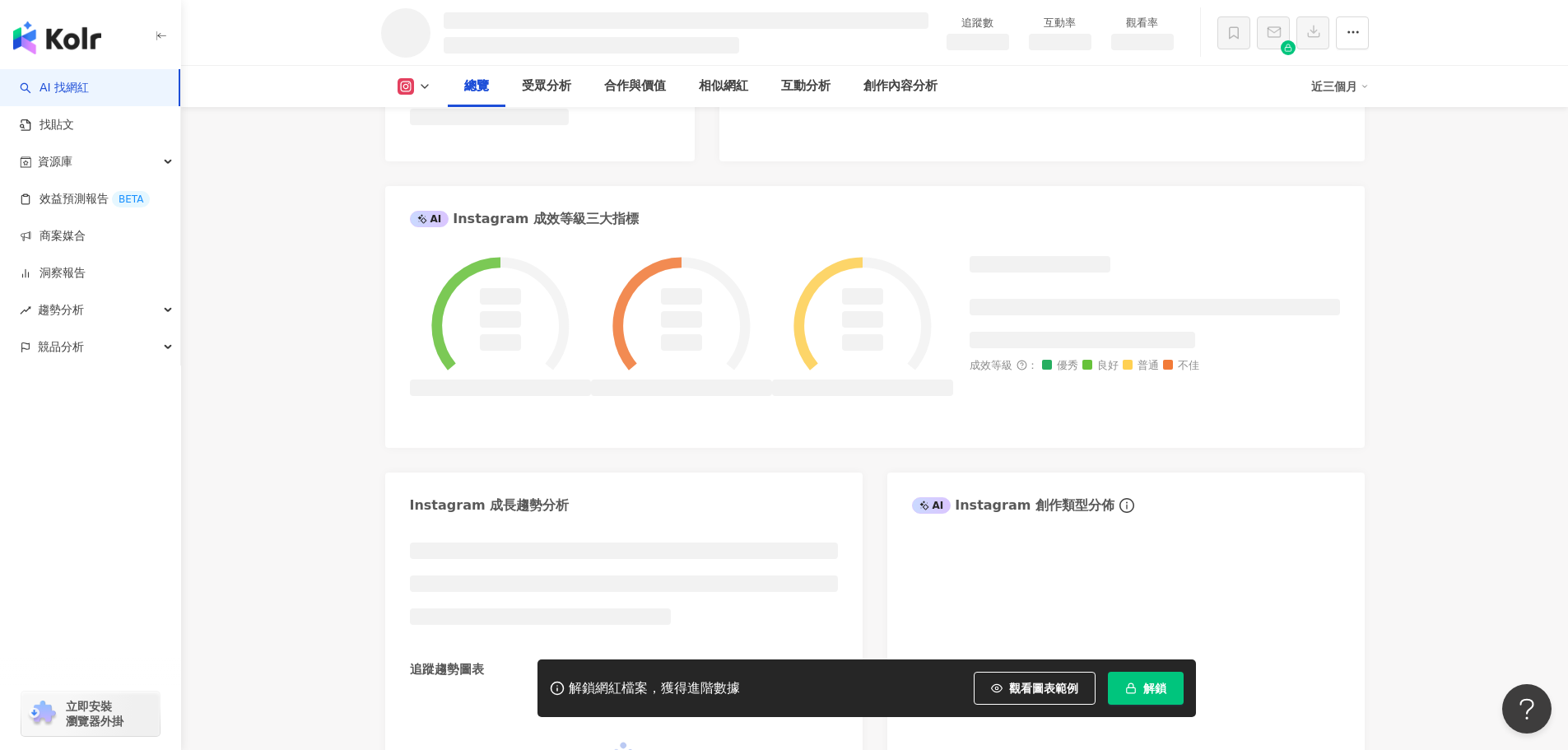
scroll to position [494, 0]
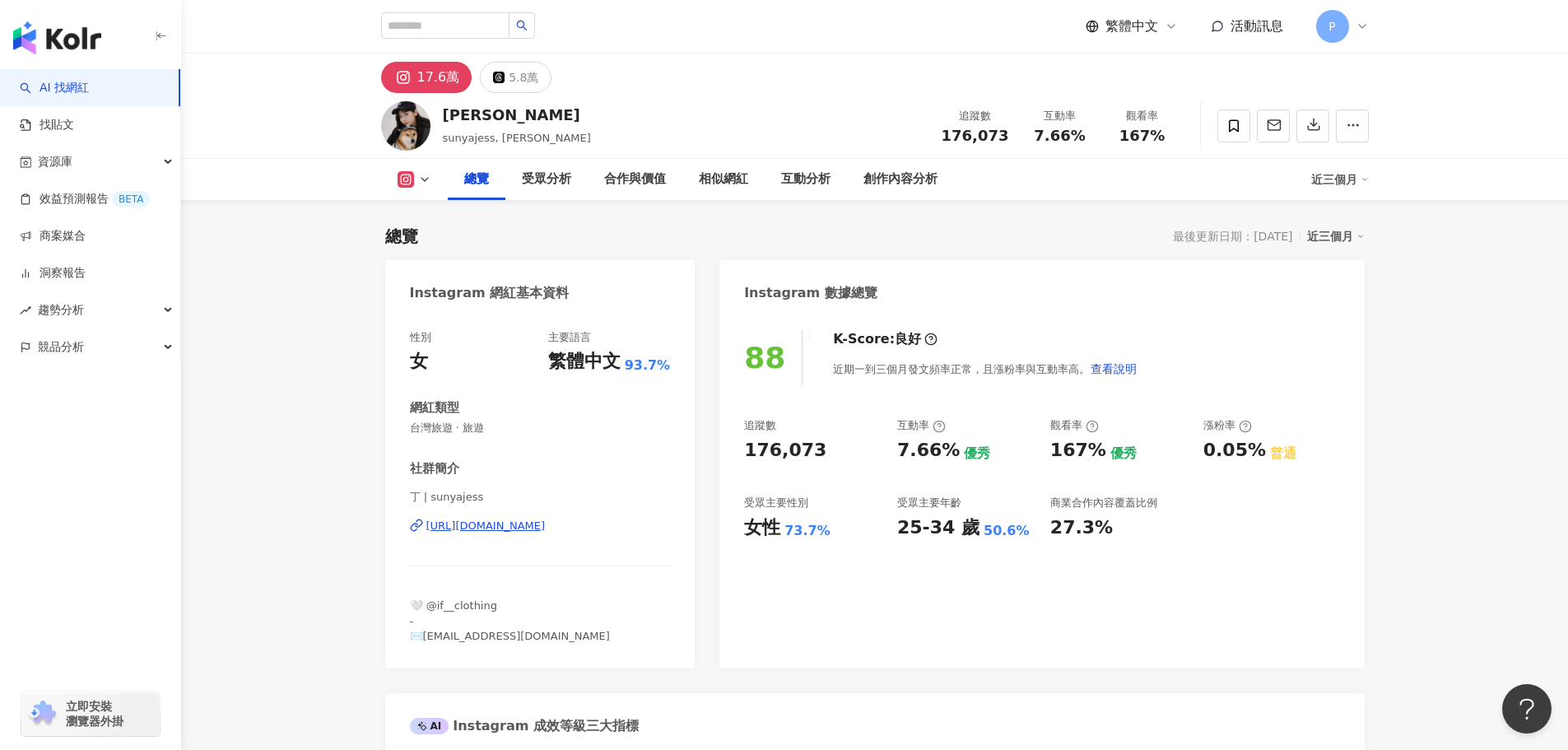
scroll to position [82, 0]
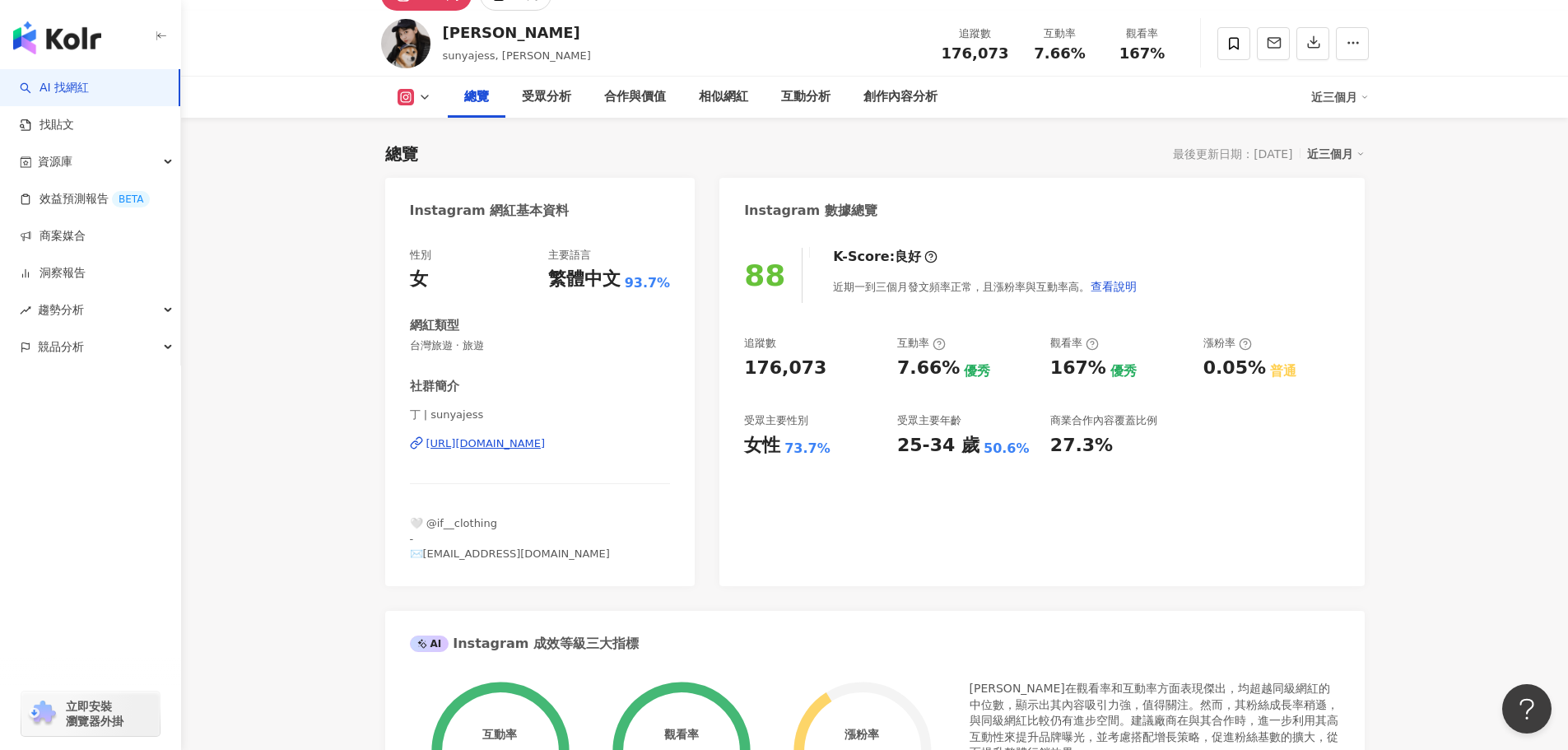
click at [758, 452] on div "女性" at bounding box center [762, 445] width 36 height 25
drag, startPoint x: 750, startPoint y: 452, endPoint x: 1019, endPoint y: 459, distance: 269.1
click at [1019, 459] on div "88 K-Score : 良好 近期一到三個月發文頻率正常，且漲粉率與互動率高。 查看說明 追蹤數 176,073 互動率 7.66% 優秀 觀看率 167%…" at bounding box center [1042, 408] width 645 height 355
click at [1003, 549] on div "88 K-Score : 良好 近期一到三個月發文頻率正常，且漲粉率與互動率高。 查看說明 追蹤數 176,073 互動率 7.66% 優秀 觀看率 167%…" at bounding box center [1042, 408] width 645 height 355
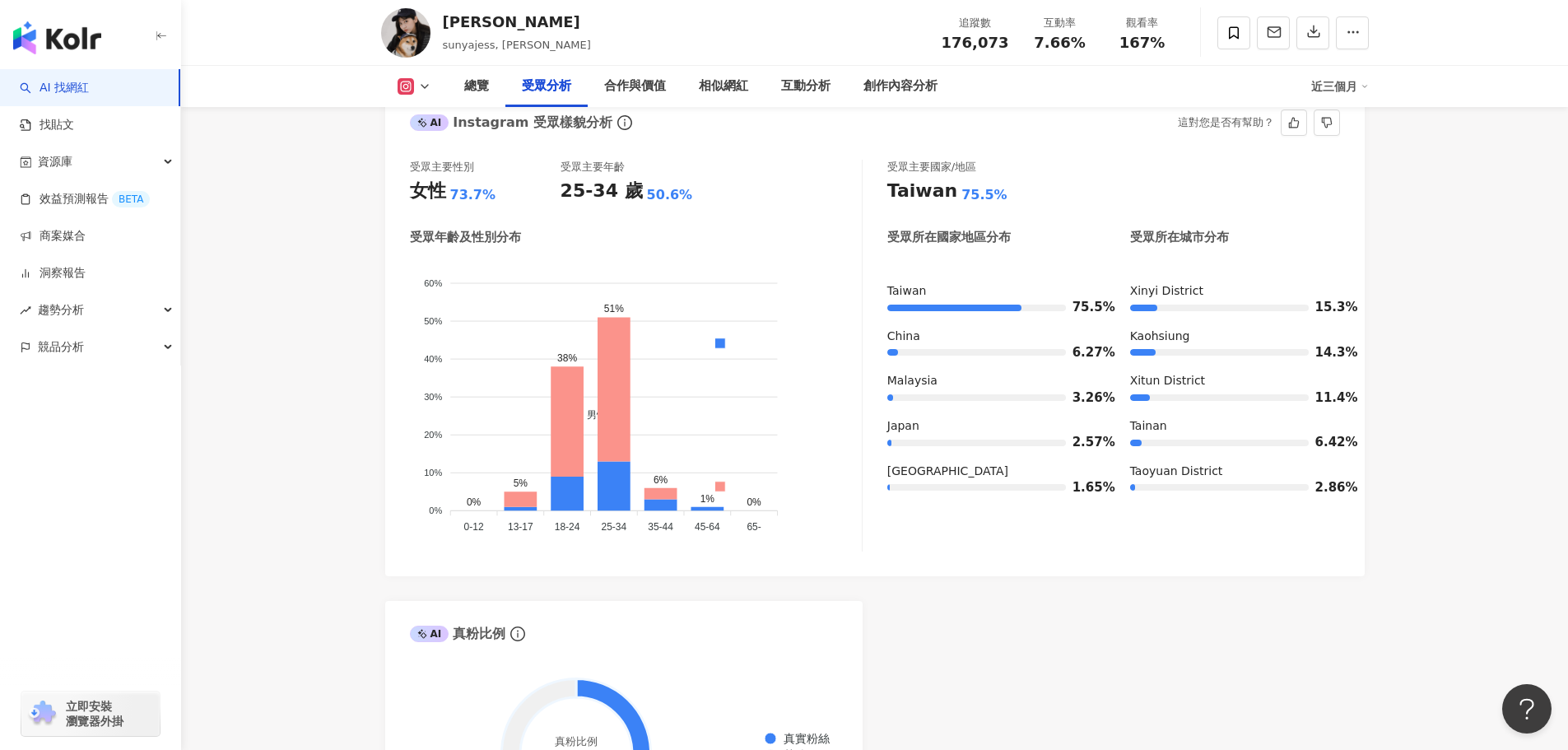
scroll to position [1399, 0]
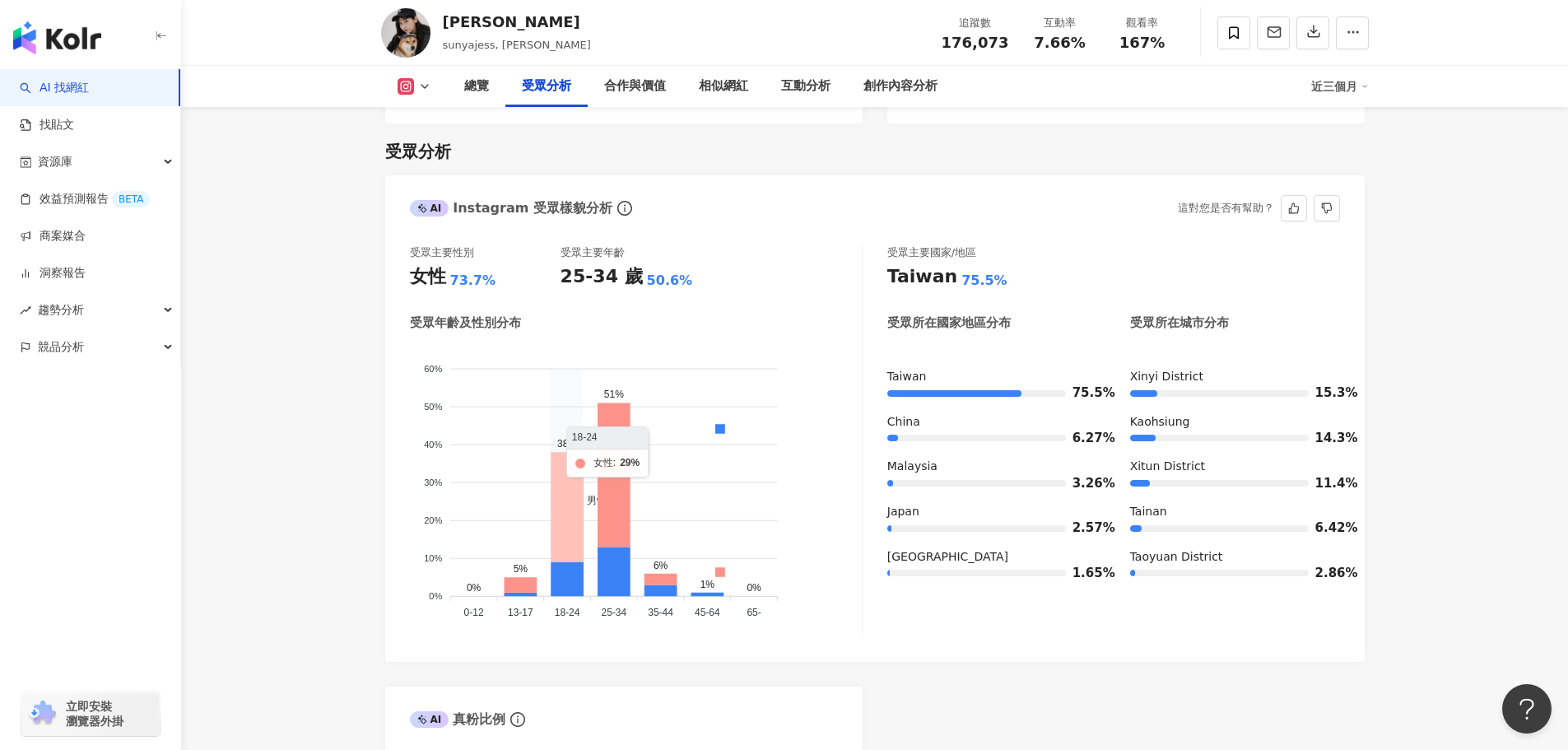
click at [569, 514] on icon at bounding box center [567, 507] width 33 height 110
click at [604, 418] on icon at bounding box center [614, 475] width 33 height 144
click at [555, 474] on icon at bounding box center [567, 507] width 33 height 110
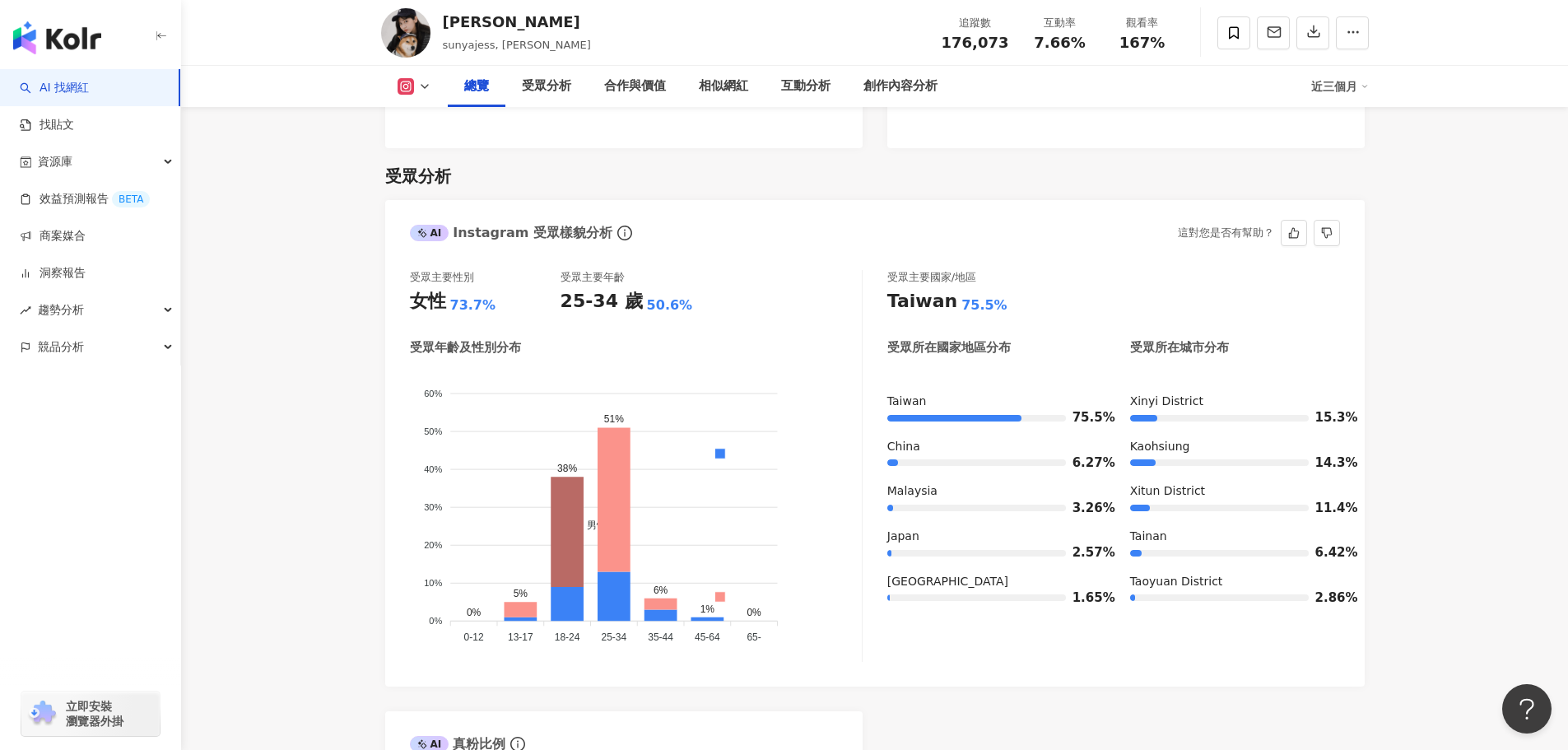
scroll to position [1152, 0]
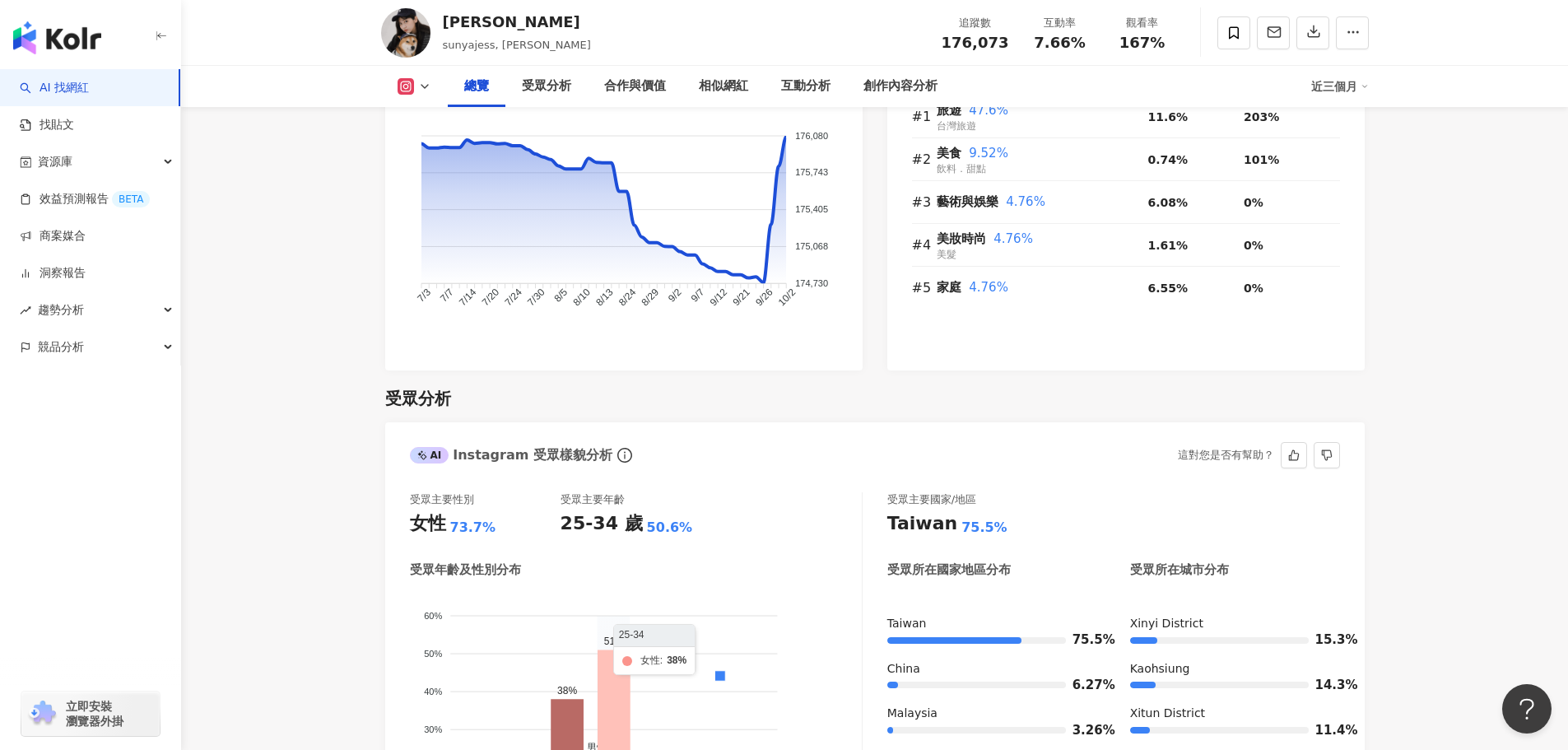
click at [614, 656] on icon at bounding box center [614, 722] width 33 height 144
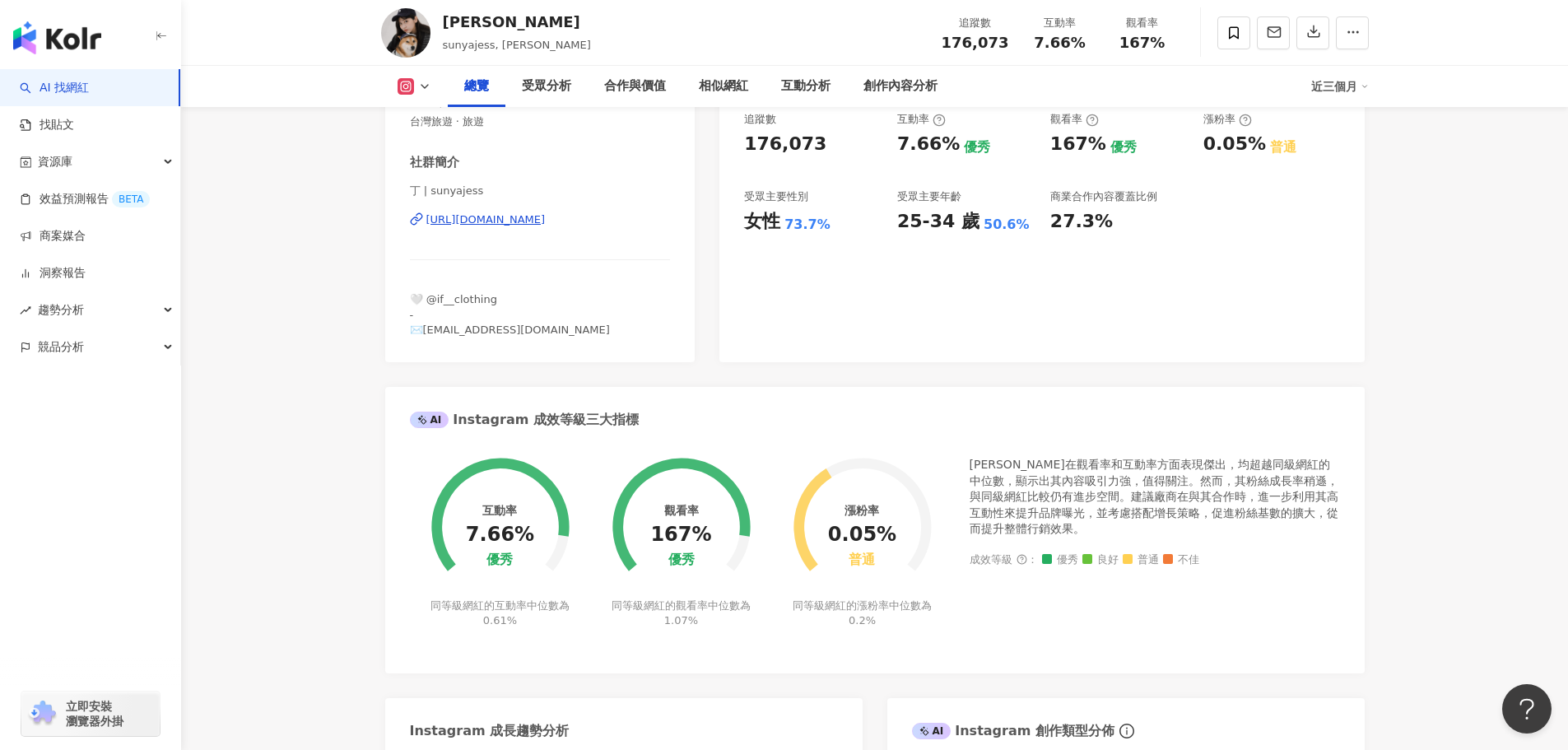
scroll to position [82, 0]
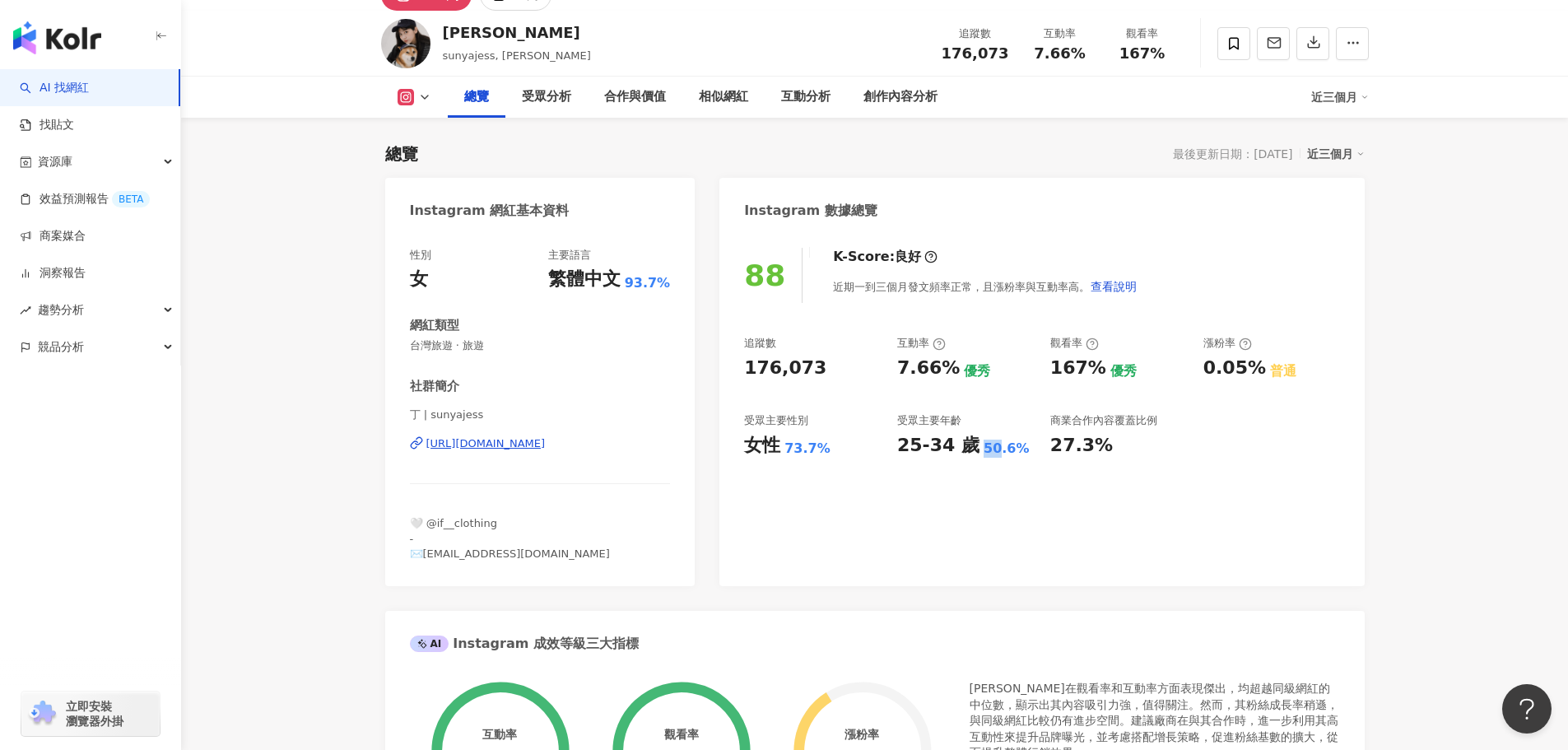
drag, startPoint x: 989, startPoint y: 452, endPoint x: 961, endPoint y: 451, distance: 28.0
click at [961, 451] on div "25-34 歲 50.6%" at bounding box center [966, 445] width 136 height 25
click at [990, 468] on div "88 K-Score : 良好 近期一到三個月發文頻率正常，且漲粉率與互動率高。 查看說明 追蹤數 176,073 互動率 7.66% 優秀 觀看率 167%…" at bounding box center [1042, 408] width 645 height 355
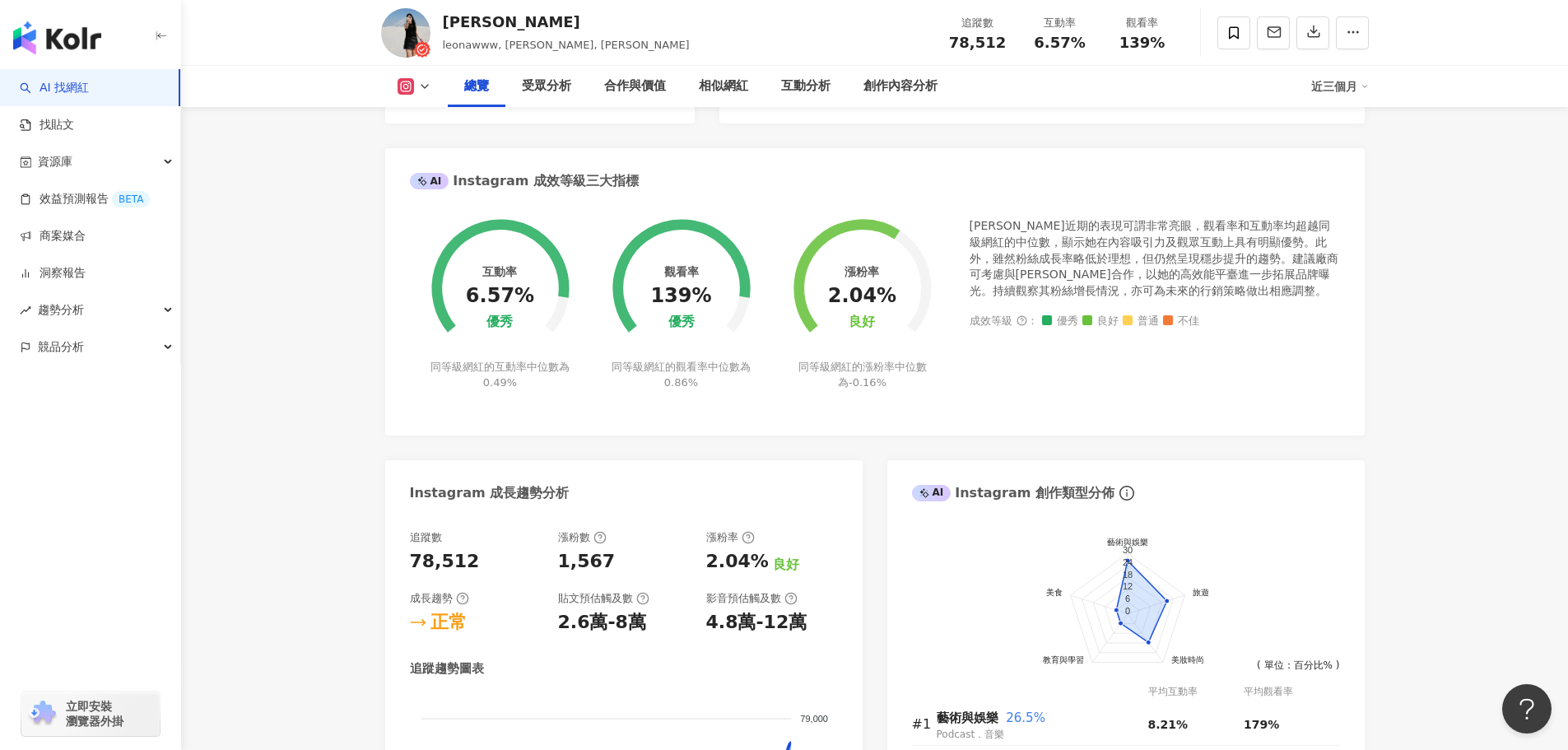
scroll to position [329, 0]
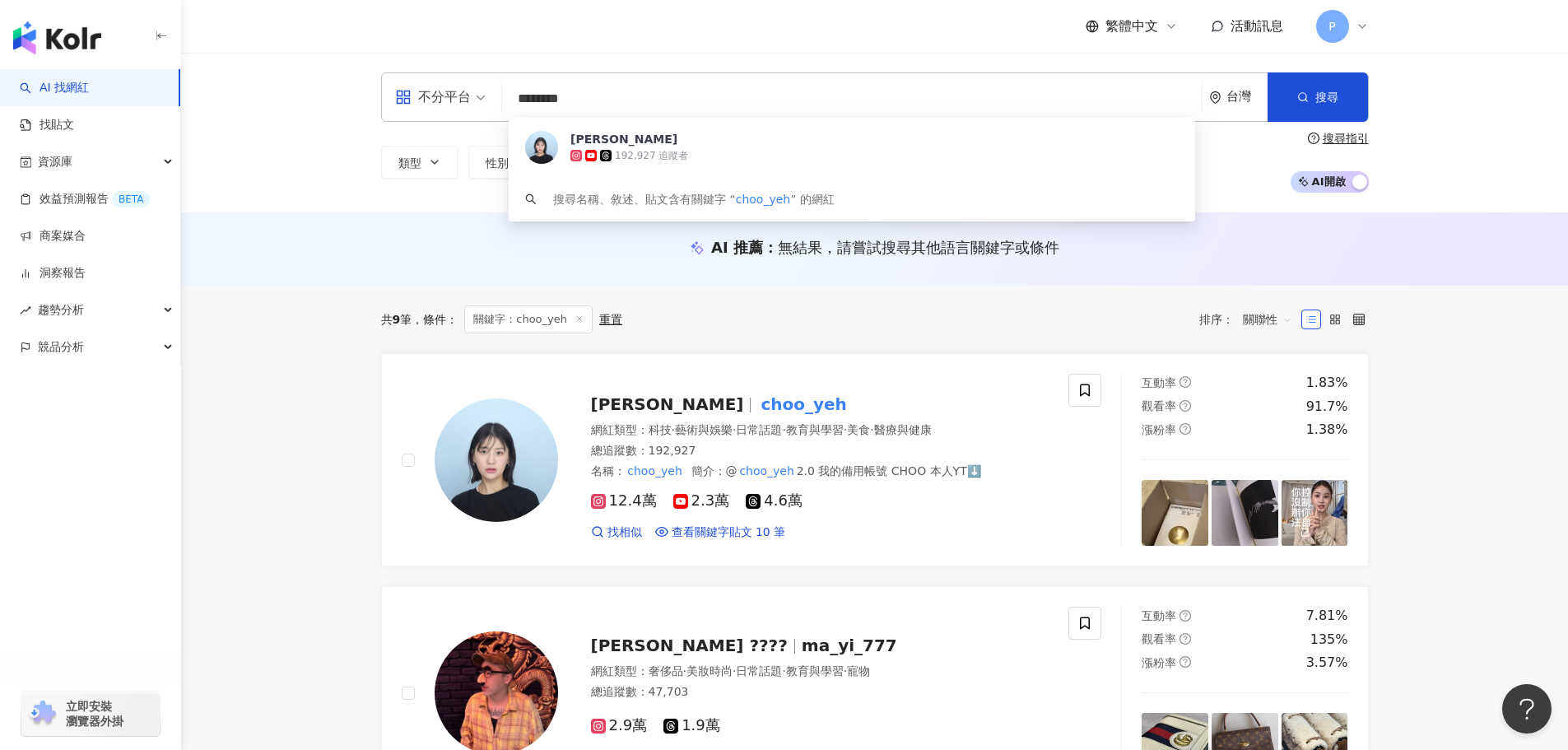
drag, startPoint x: 717, startPoint y: 97, endPoint x: 496, endPoint y: 102, distance: 221.1
click at [272, 96] on div "不分平台 ******** 台灣 搜尋 6bb1a6e2-4b79-4467-b946-7ba12d0138c6 [PERSON_NAME] 192,927 …" at bounding box center [875, 132] width 1388 height 160
paste input "**"
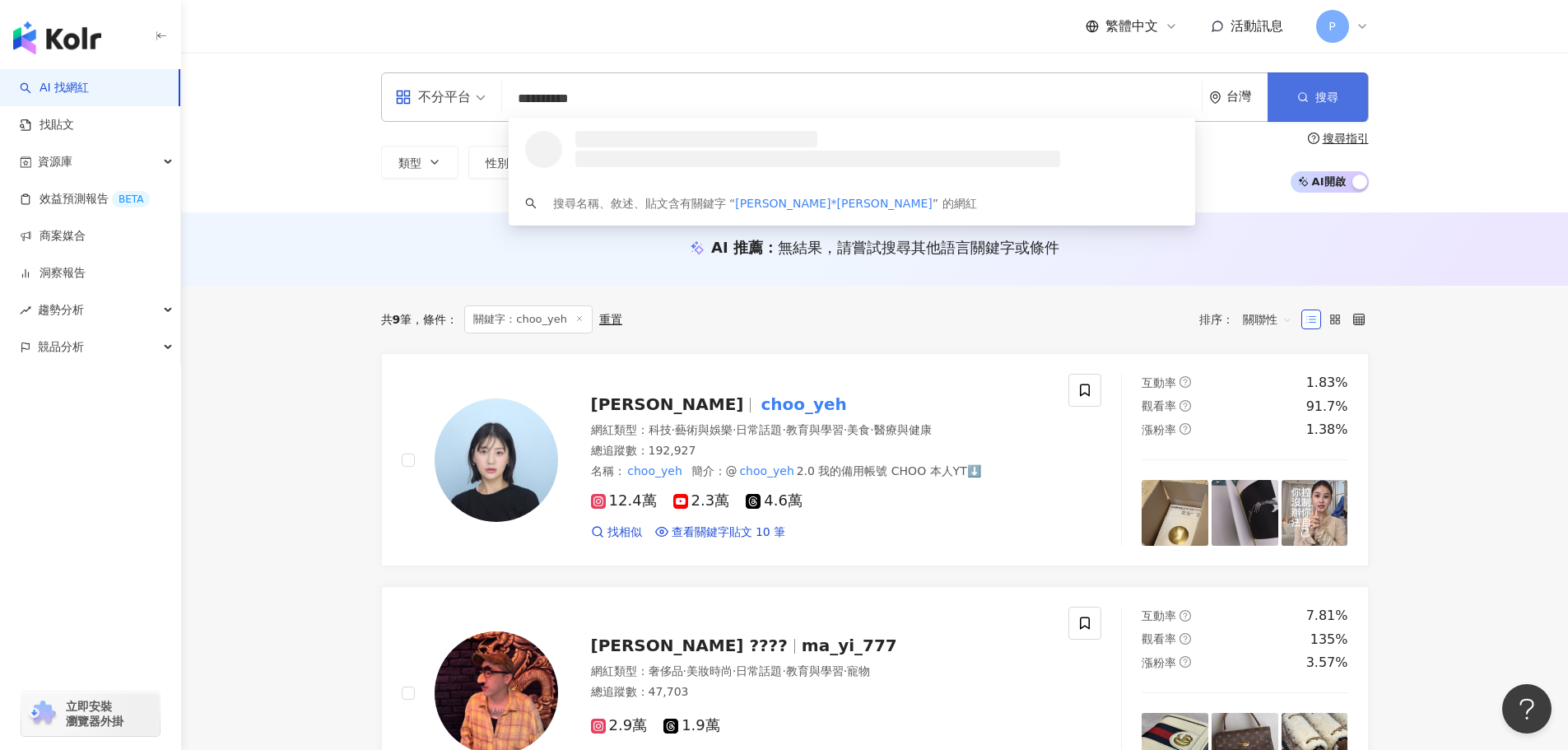
type input "**********"
click at [1330, 108] on button "搜尋" at bounding box center [1318, 96] width 100 height 50
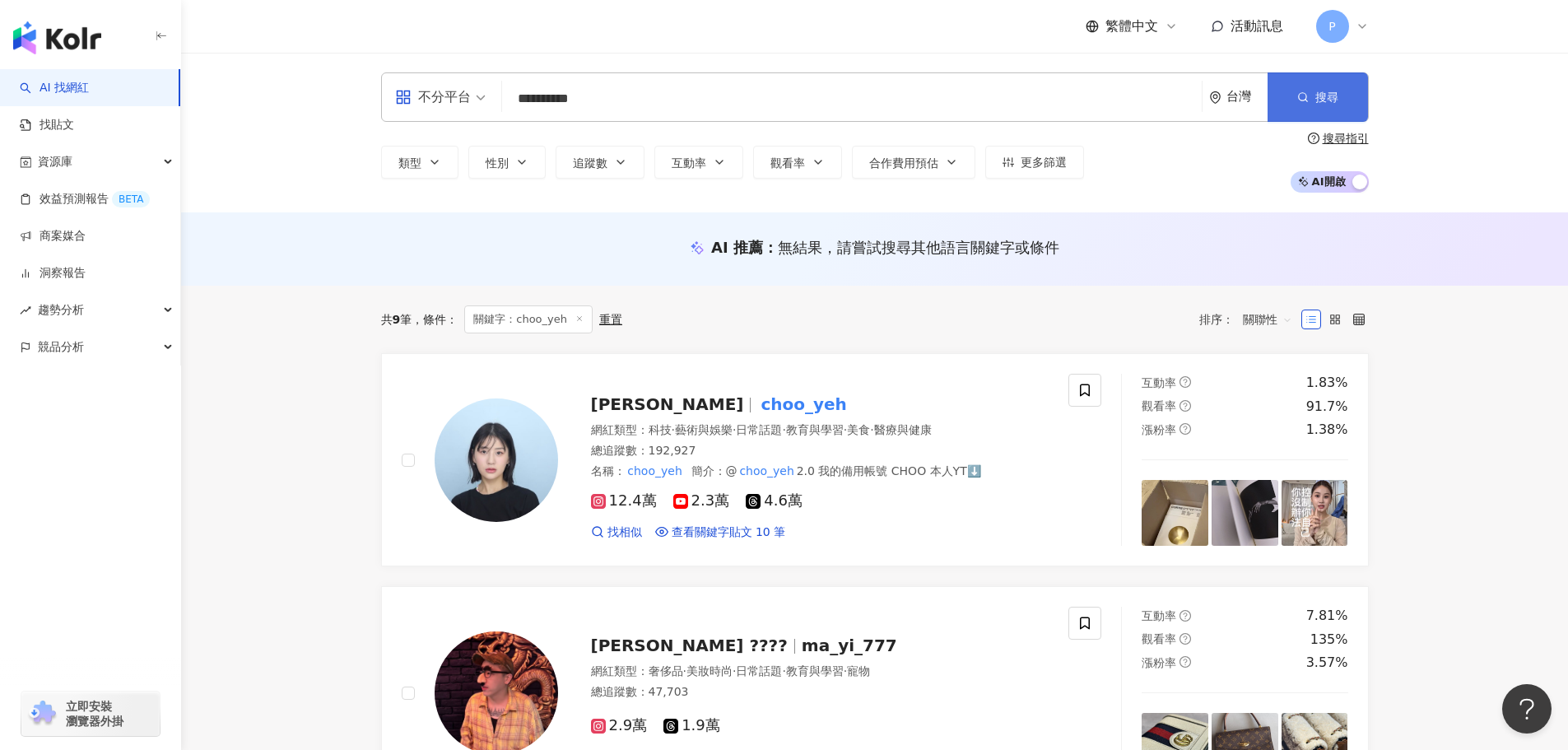
click at [1318, 108] on button "搜尋" at bounding box center [1318, 96] width 100 height 50
click at [1352, 93] on button "搜尋" at bounding box center [1318, 96] width 100 height 50
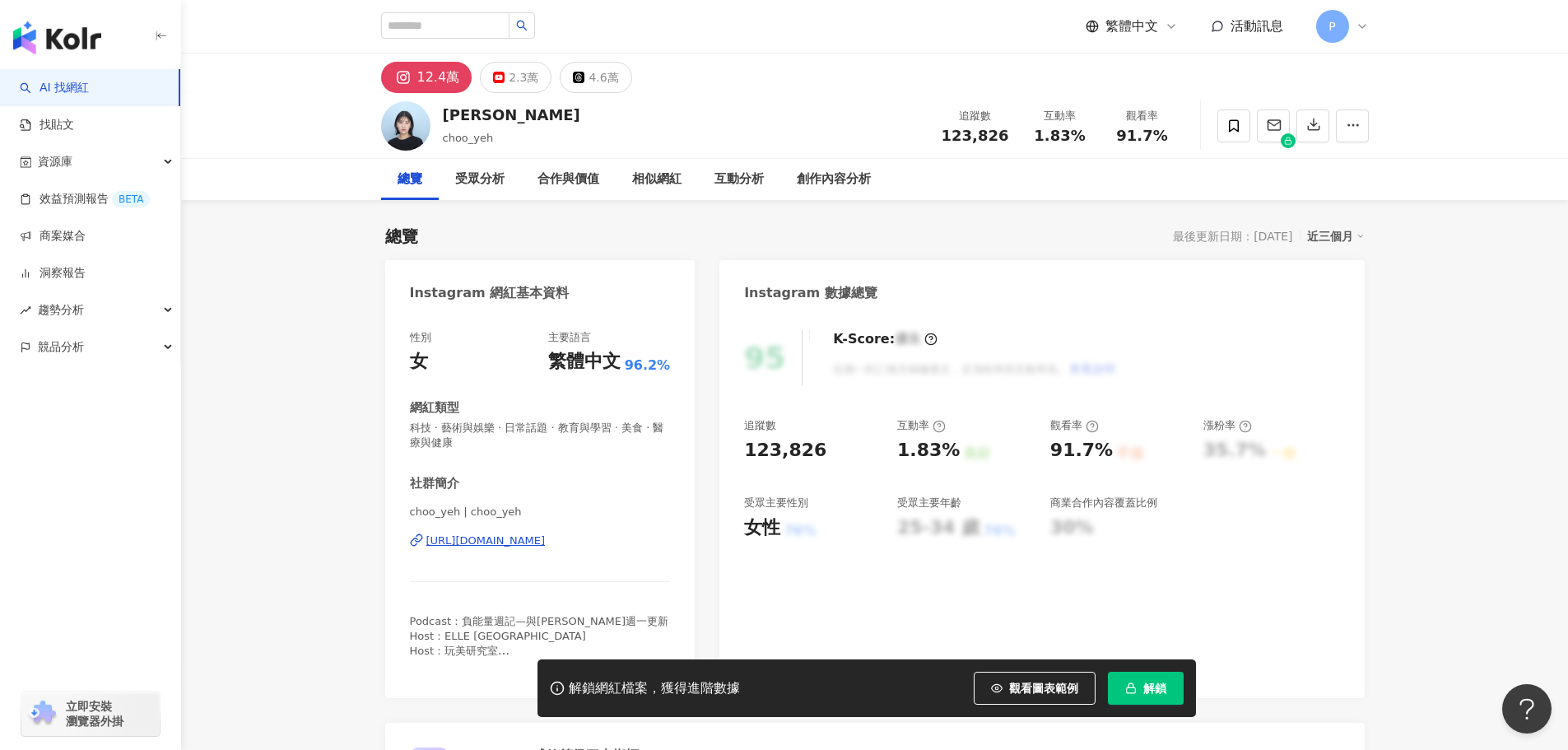
click at [1160, 701] on button "解鎖" at bounding box center [1146, 688] width 76 height 33
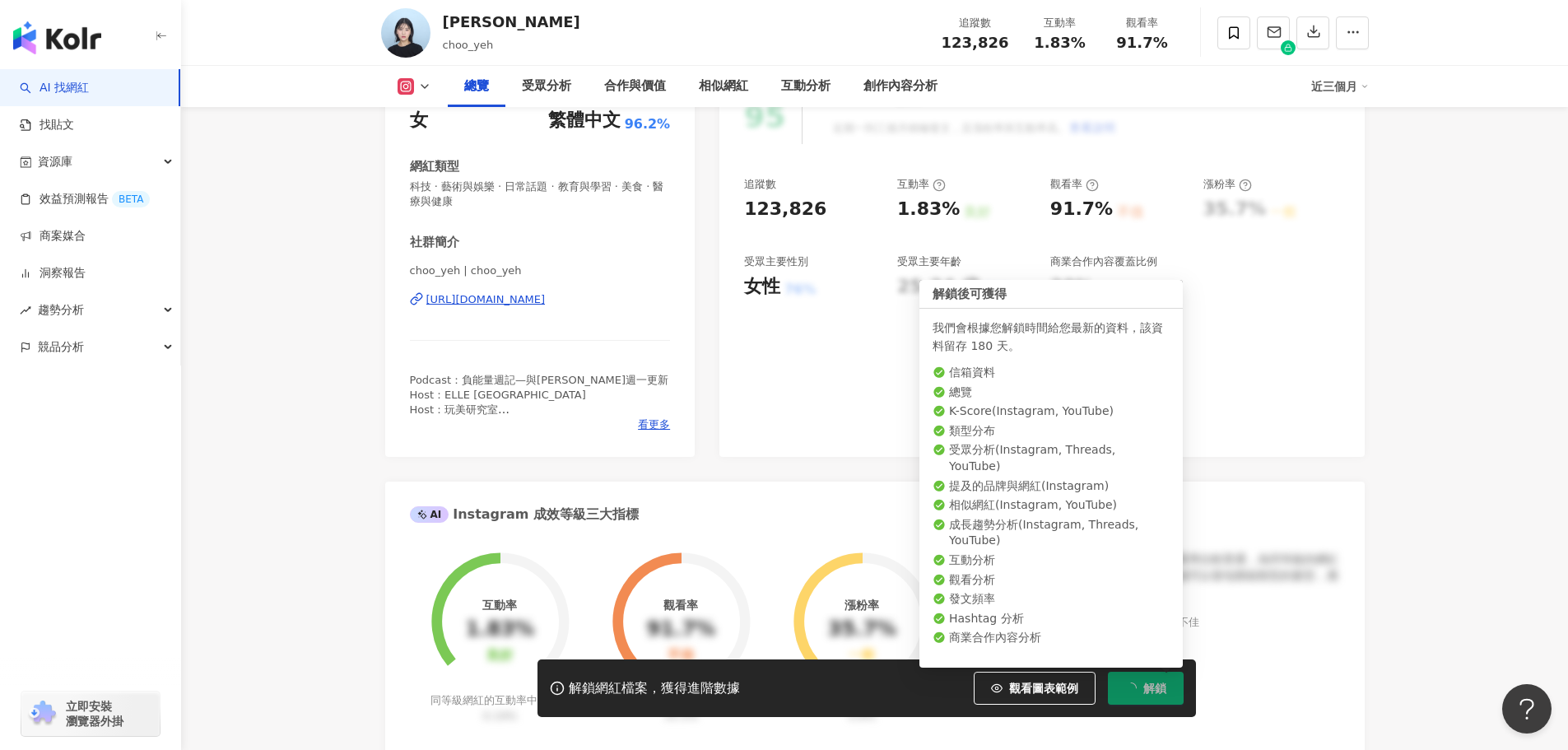
scroll to position [246, 0]
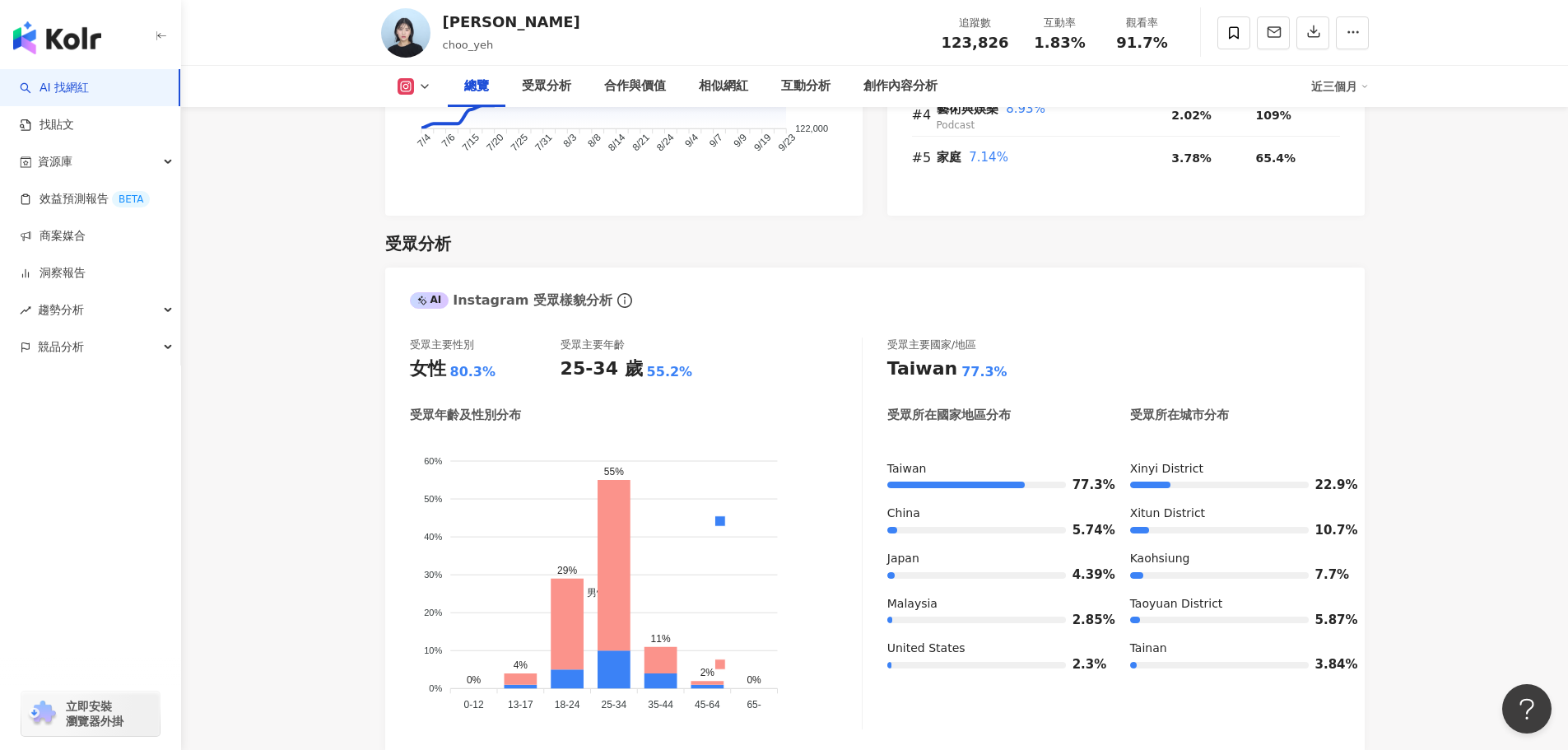
scroll to position [1317, 0]
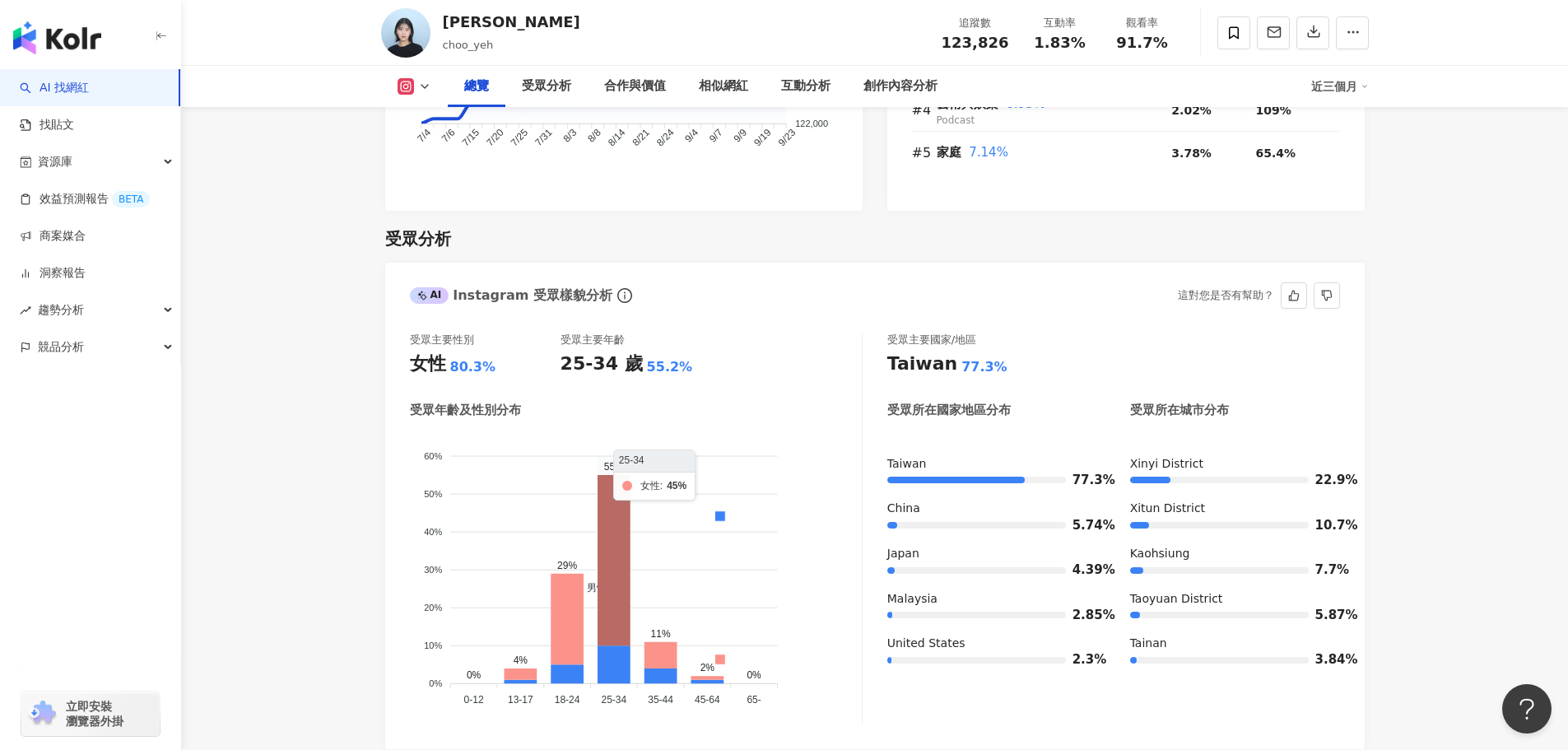
click at [608, 535] on icon at bounding box center [614, 559] width 33 height 170
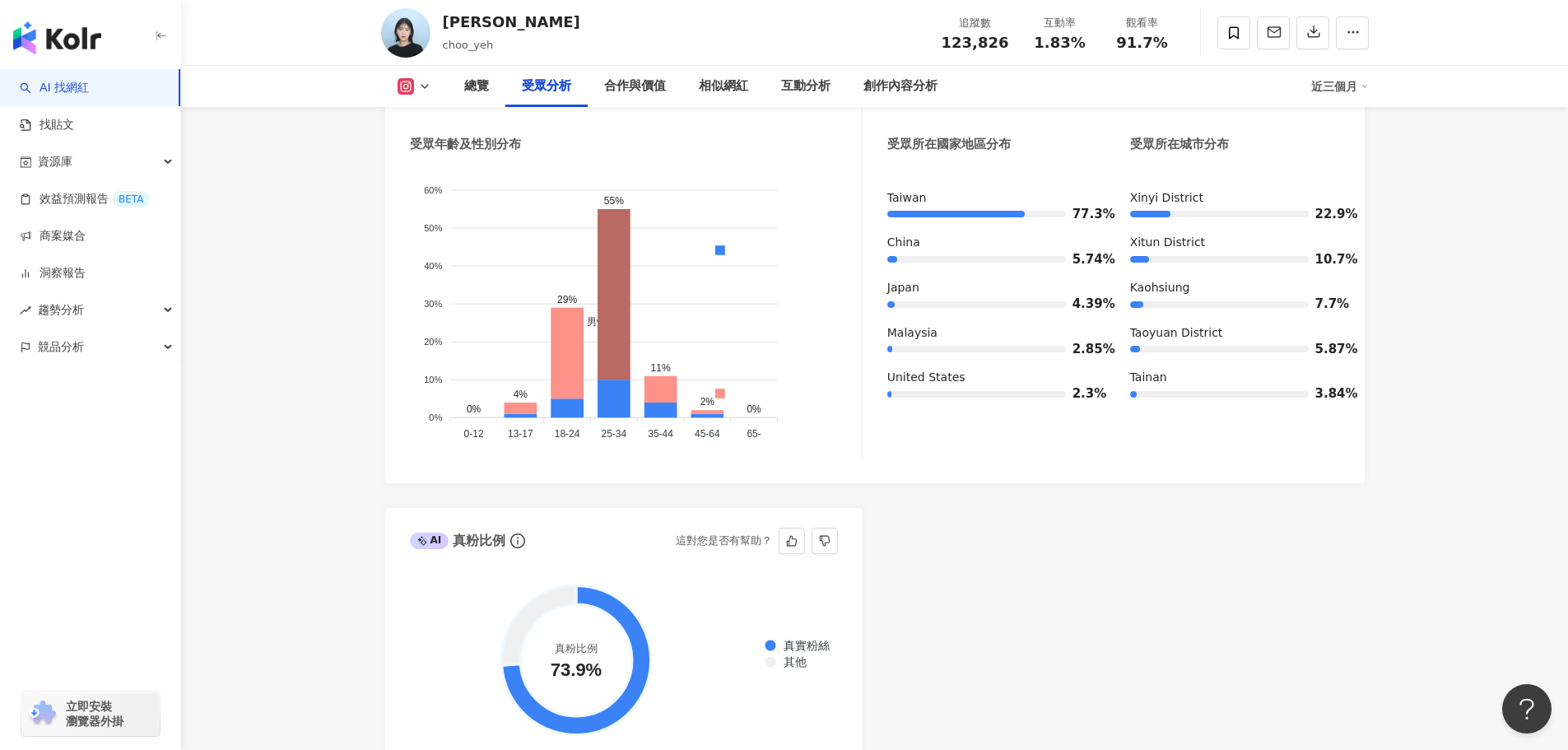
scroll to position [1646, 0]
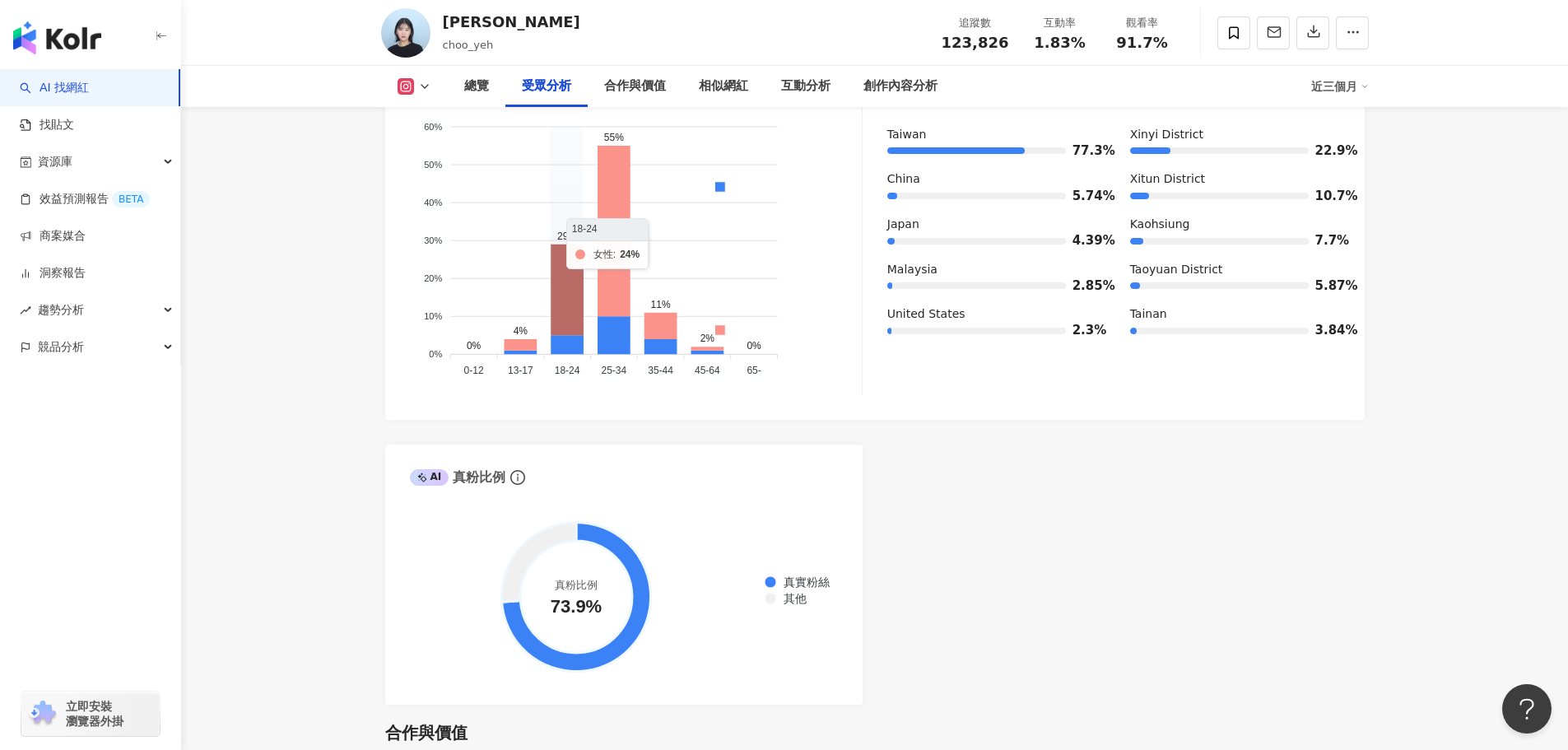
click at [559, 315] on icon at bounding box center [567, 290] width 33 height 92
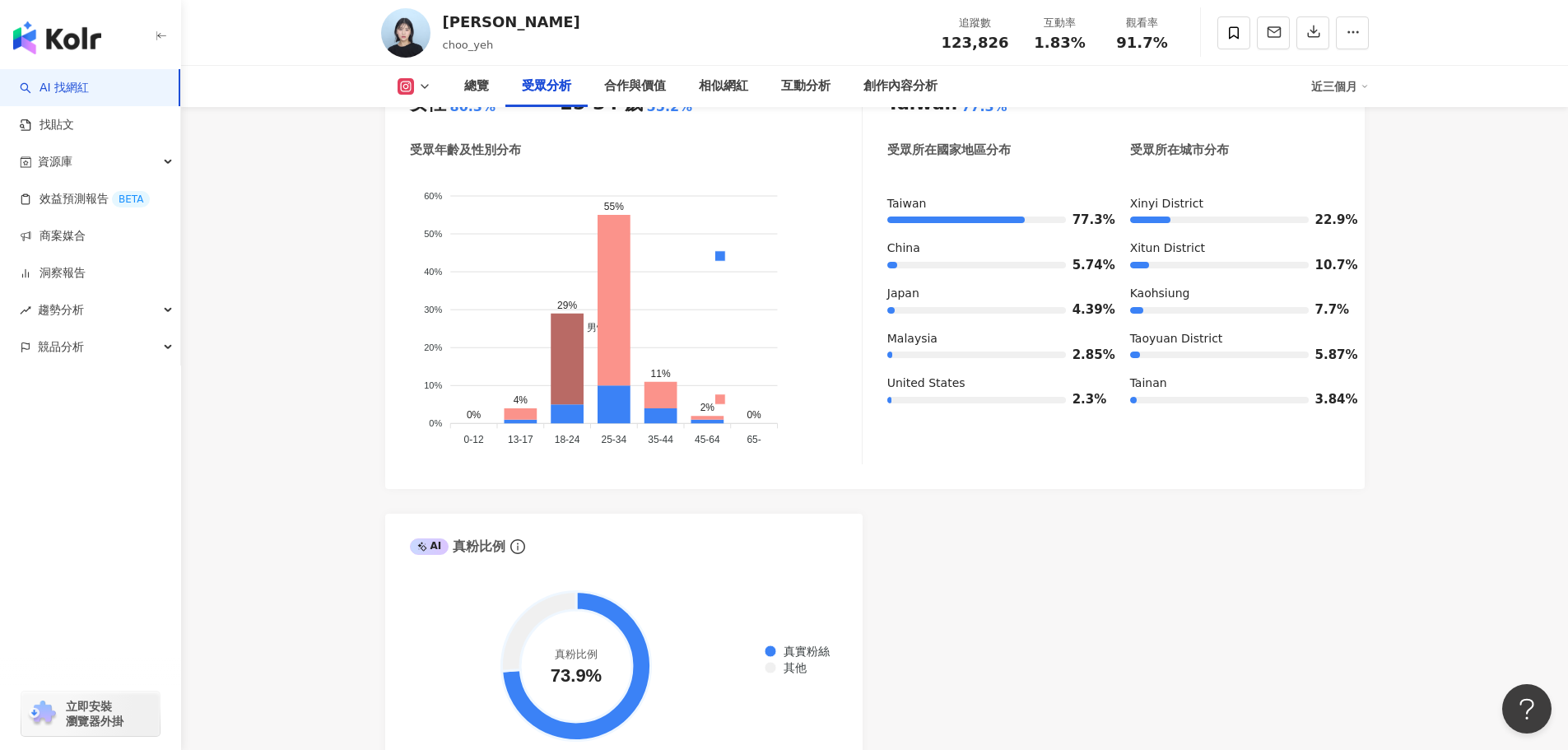
scroll to position [1481, 0]
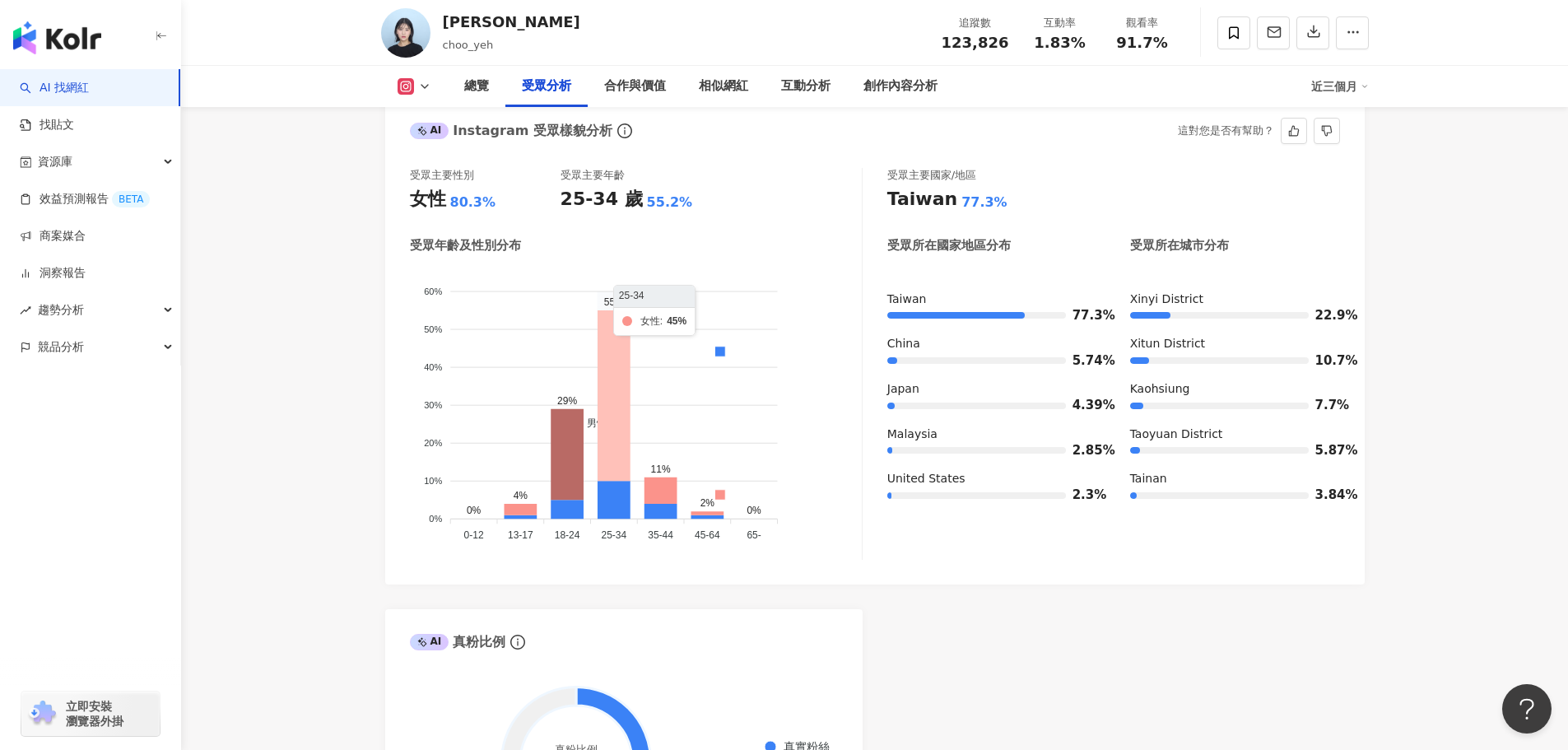
click at [603, 378] on icon at bounding box center [614, 395] width 33 height 170
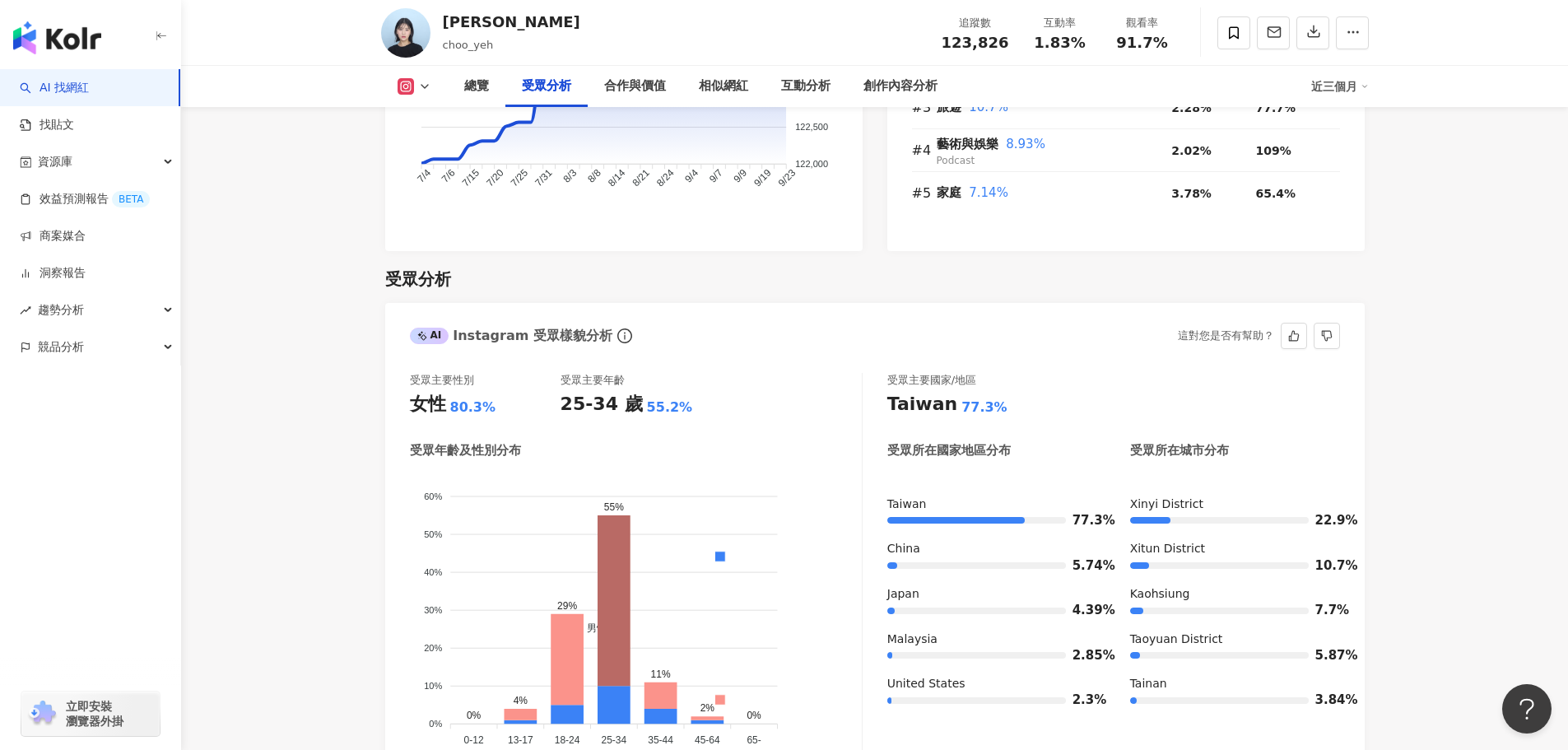
scroll to position [1563, 0]
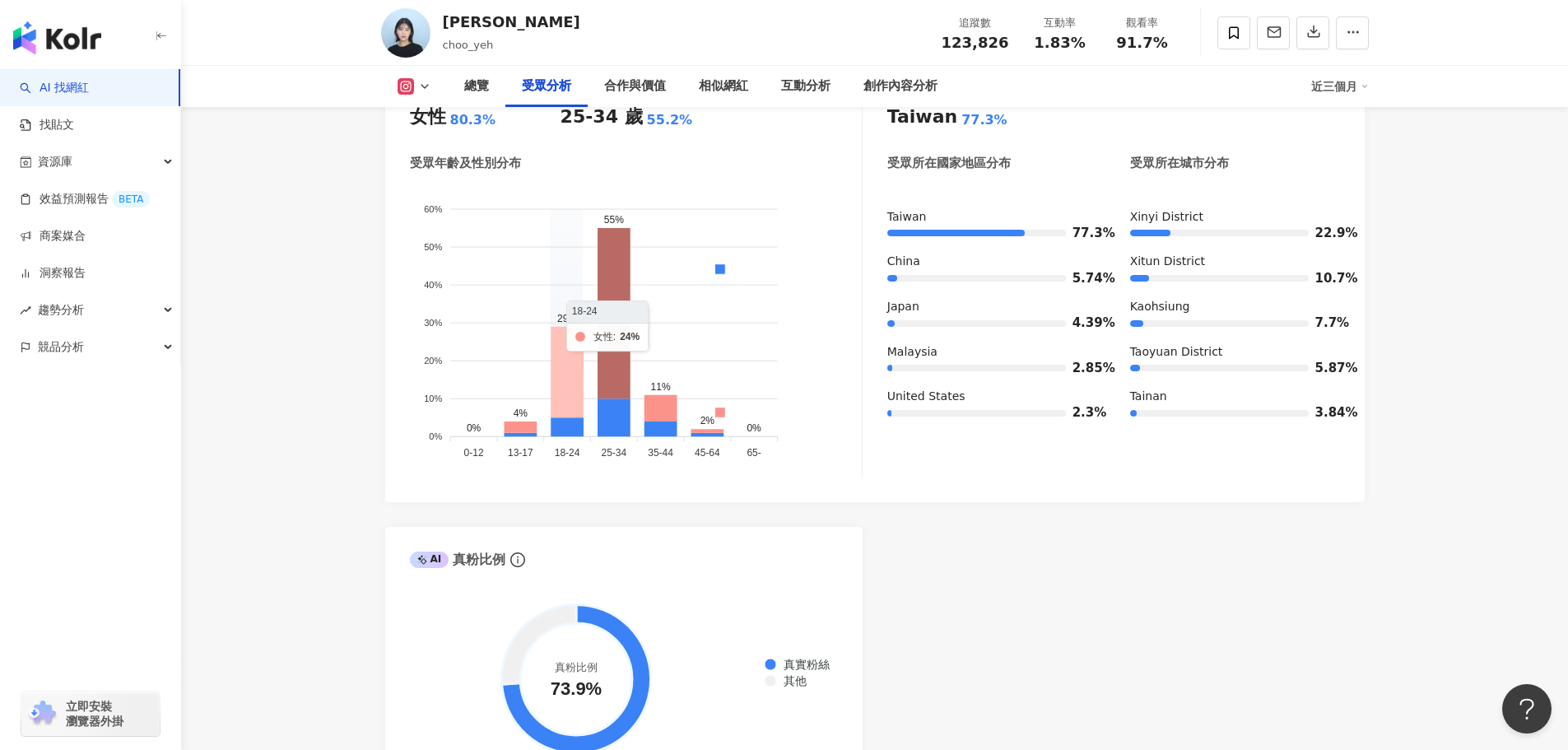
click at [570, 370] on icon at bounding box center [567, 372] width 33 height 92
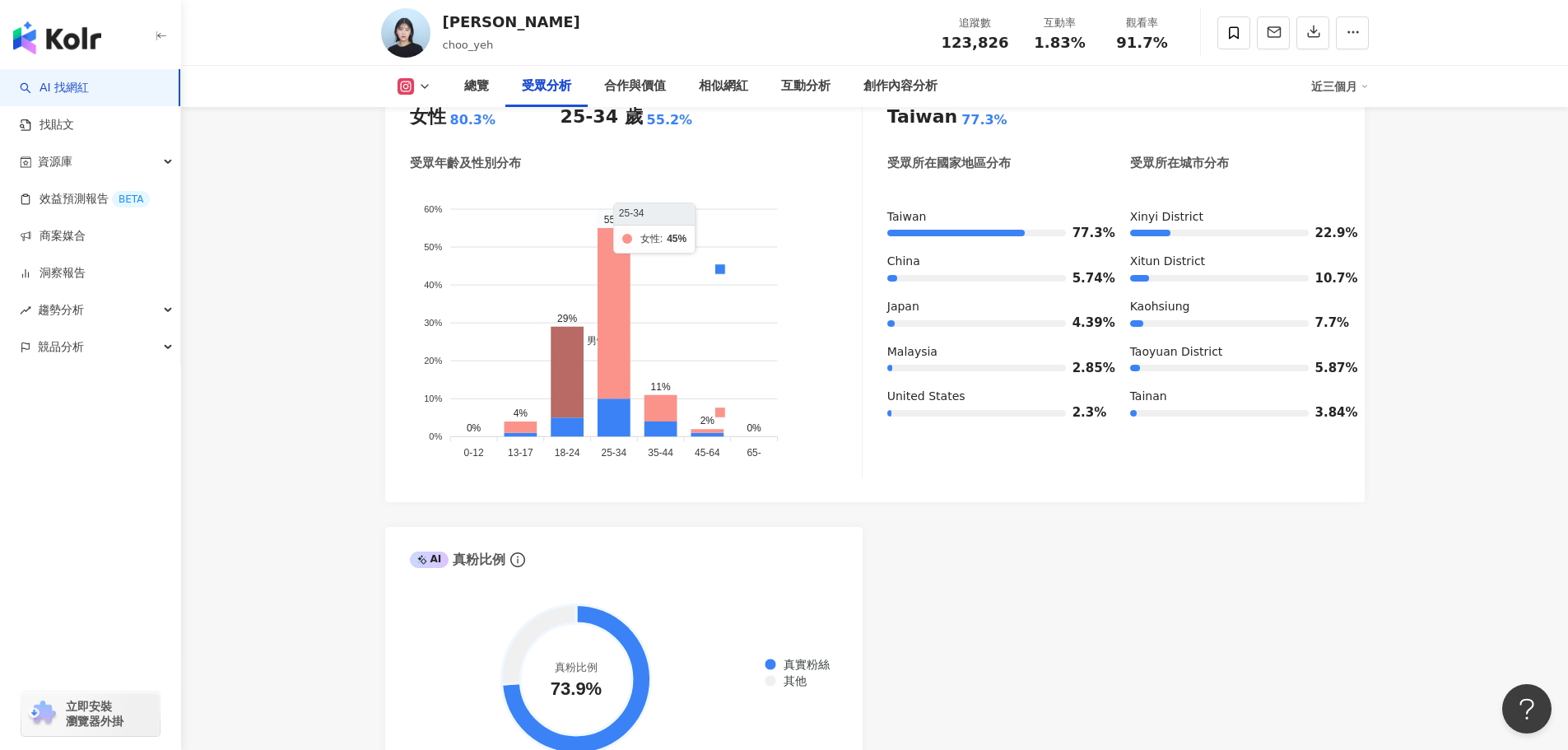
click at [632, 370] on foreignobject "男性 女性" at bounding box center [636, 324] width 452 height 281
